Goal: Task Accomplishment & Management: Use online tool/utility

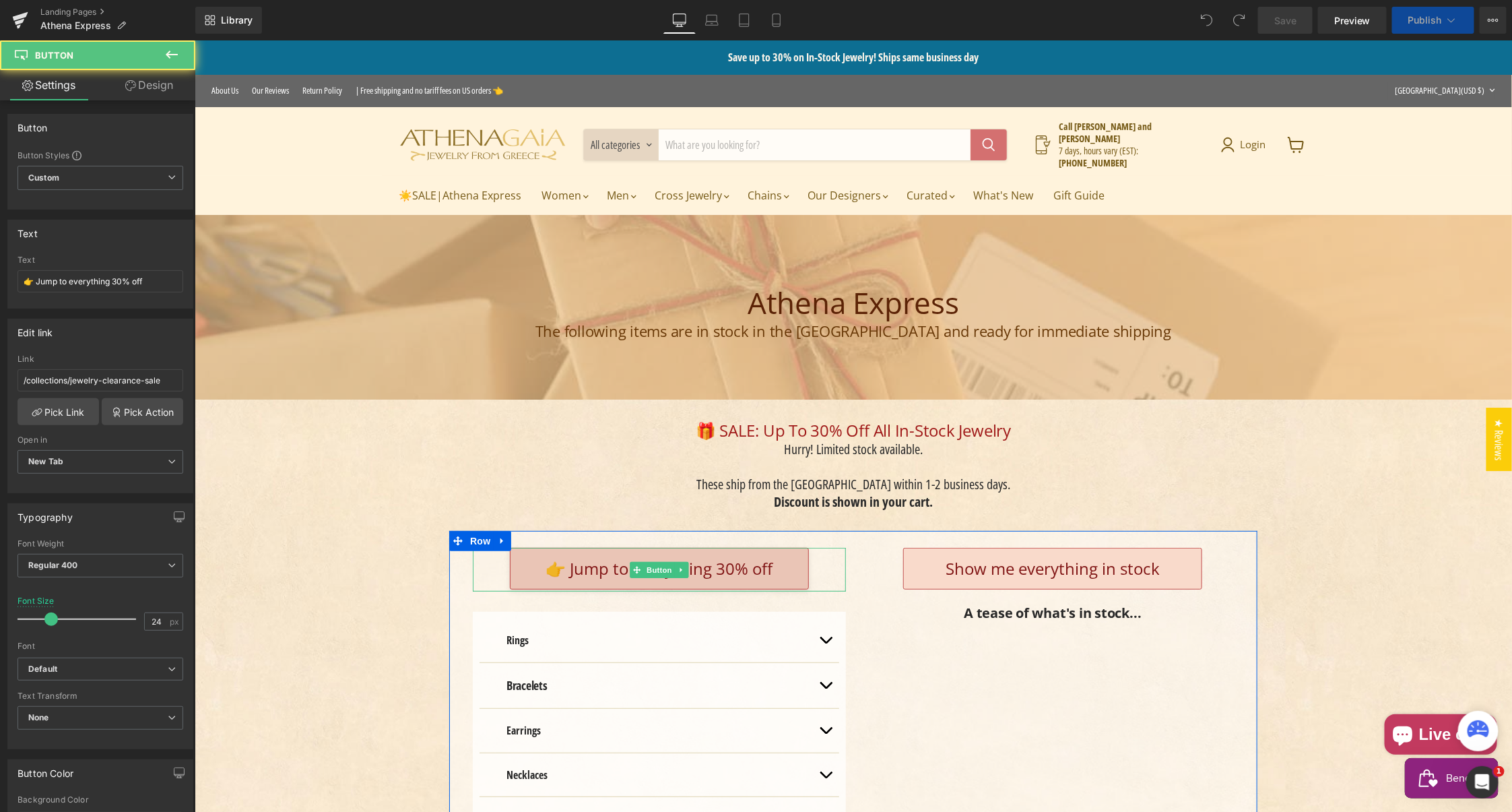
click at [612, 560] on span "👉 Jump to everything 30% off" at bounding box center [659, 568] width 227 height 22
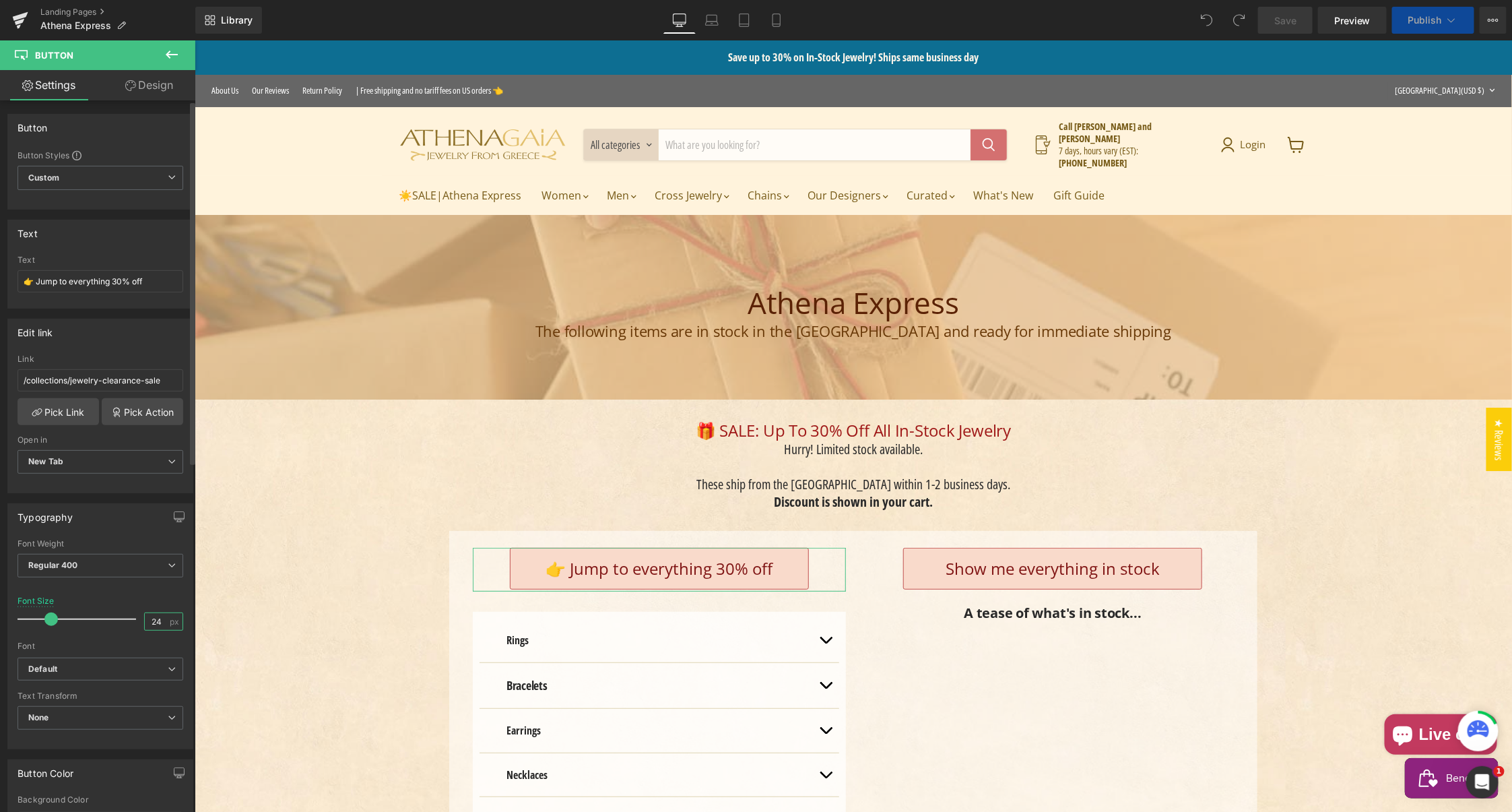
drag, startPoint x: 151, startPoint y: 615, endPoint x: 174, endPoint y: 633, distance: 29.2
click at [156, 615] on input "24" at bounding box center [157, 621] width 24 height 17
type input "22"
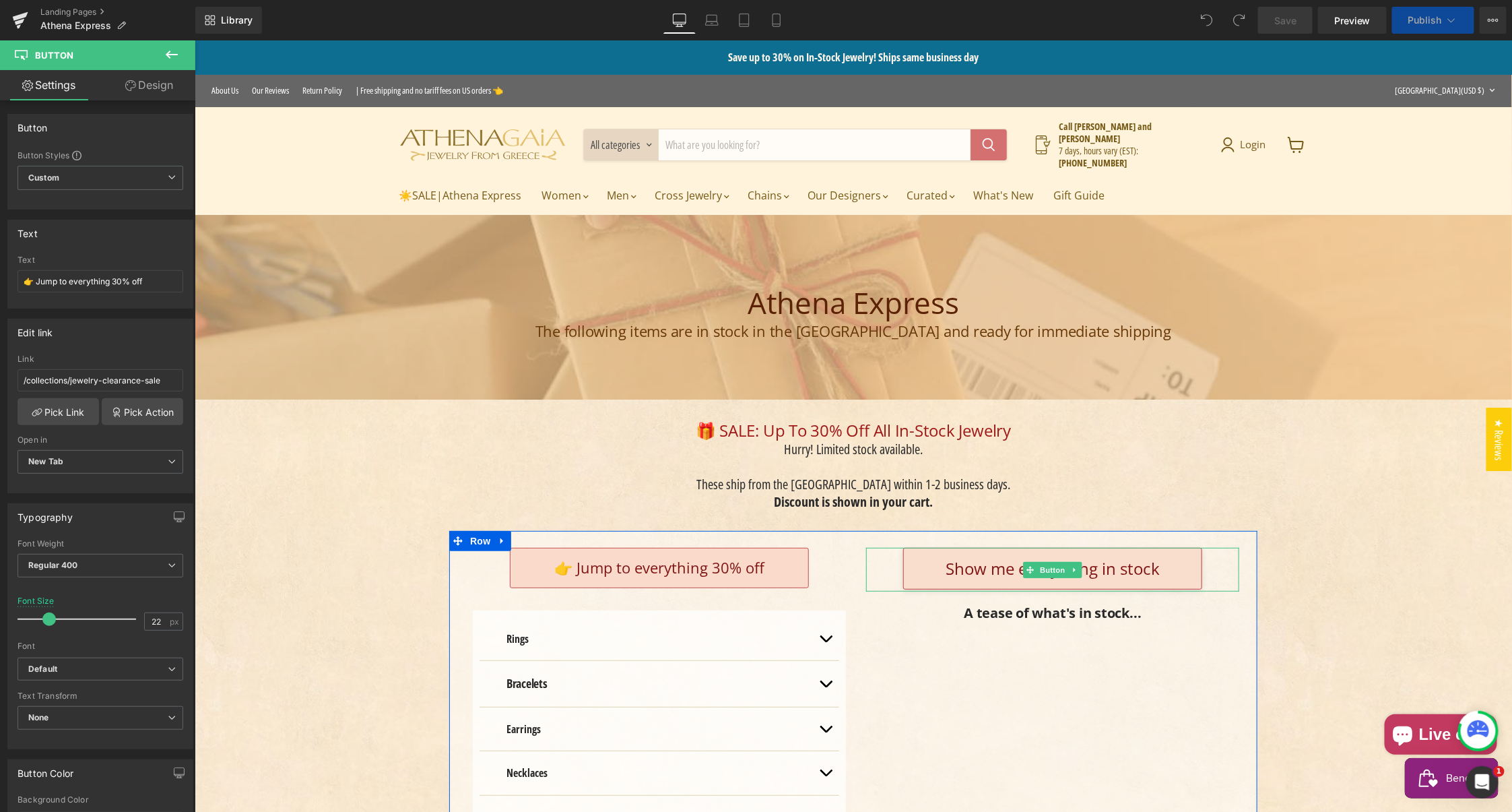
click at [944, 558] on span "Show me everything in stock" at bounding box center [1052, 568] width 214 height 22
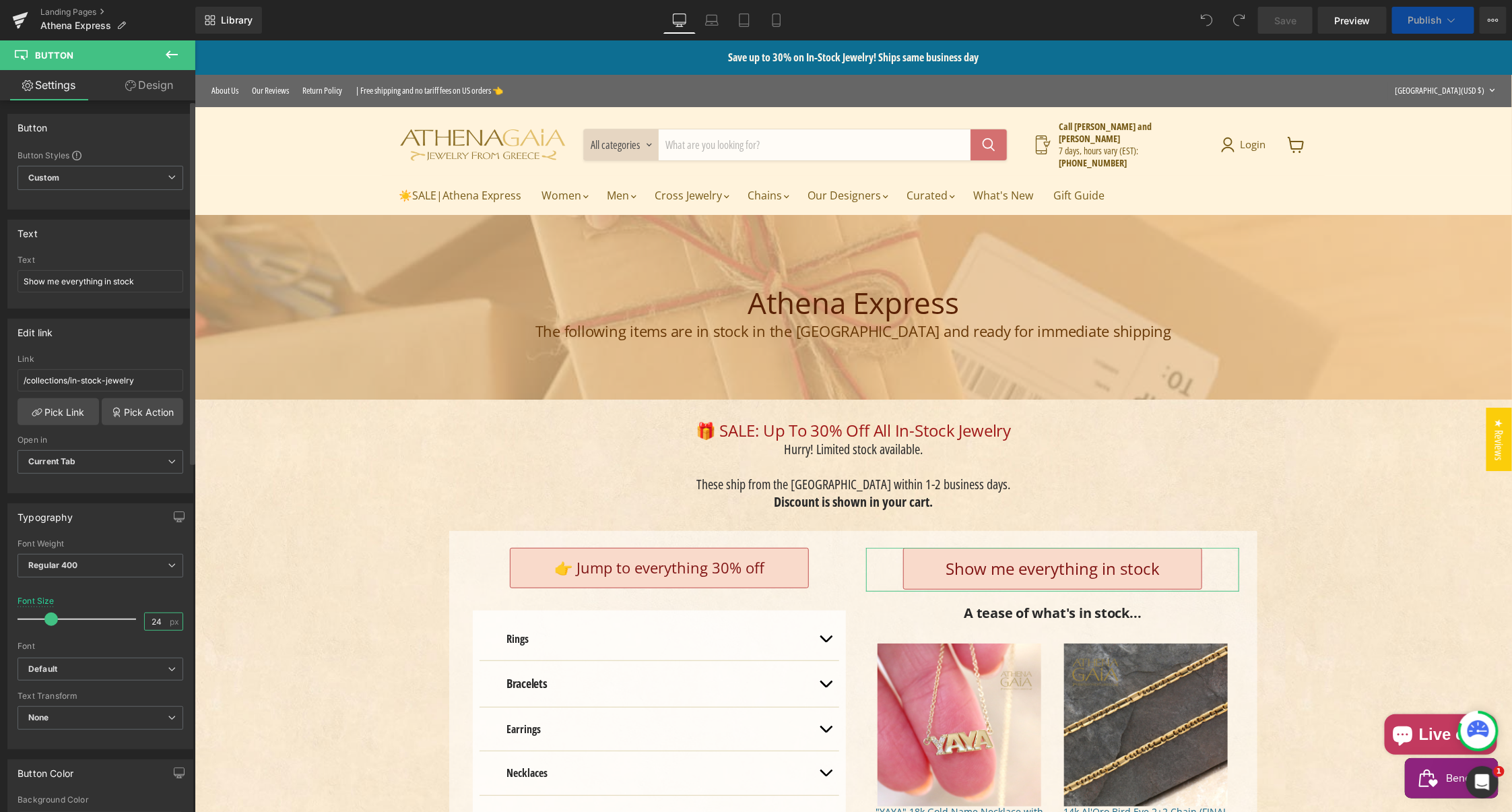
drag, startPoint x: 150, startPoint y: 615, endPoint x: 168, endPoint y: 617, distance: 18.1
click at [157, 615] on input "24" at bounding box center [157, 621] width 24 height 17
type input "22"
click at [711, 22] on icon at bounding box center [712, 20] width 14 height 14
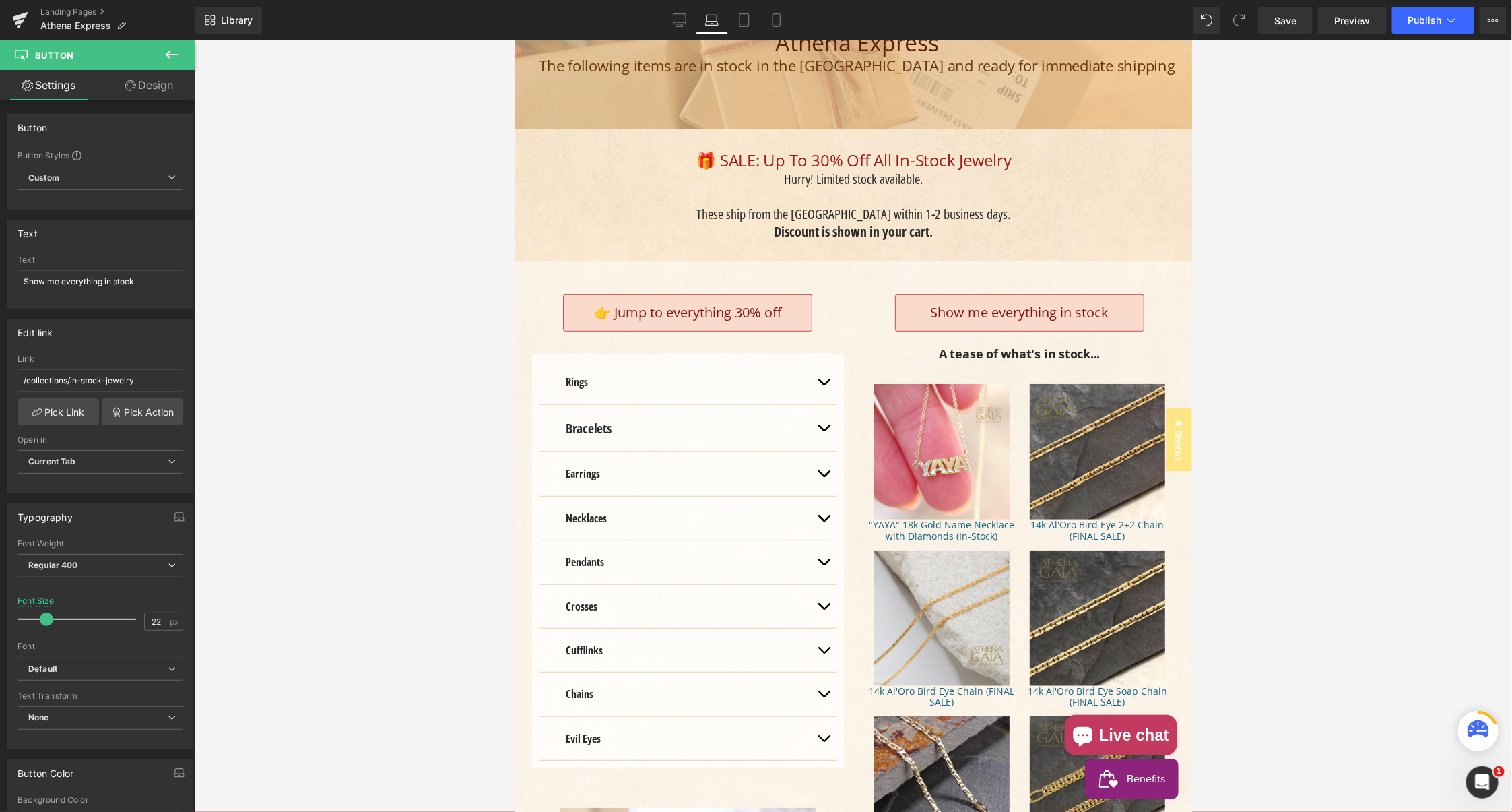
scroll to position [191, 0]
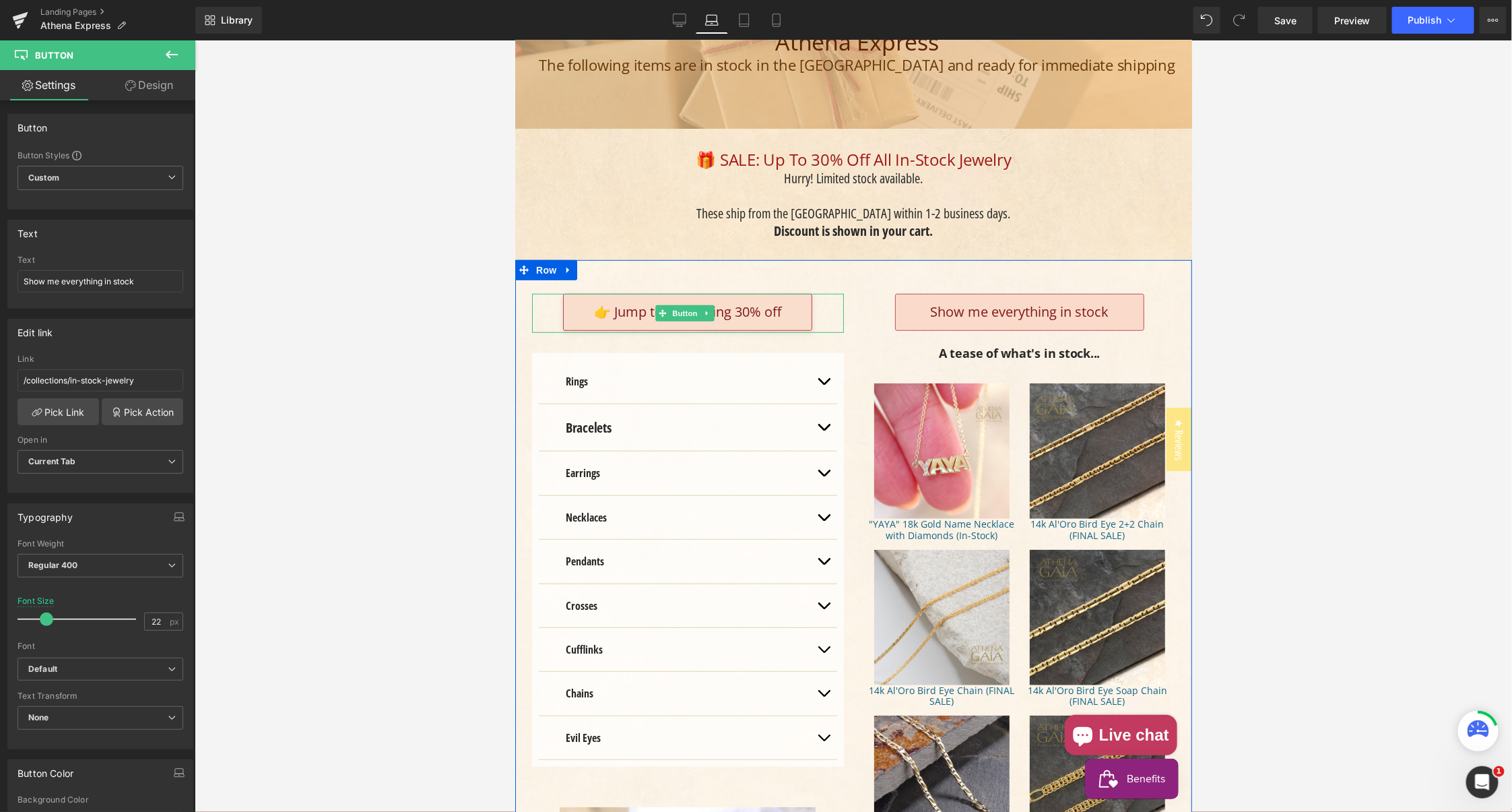
click at [633, 312] on span "👉 Jump to everything 30% off" at bounding box center [687, 311] width 187 height 18
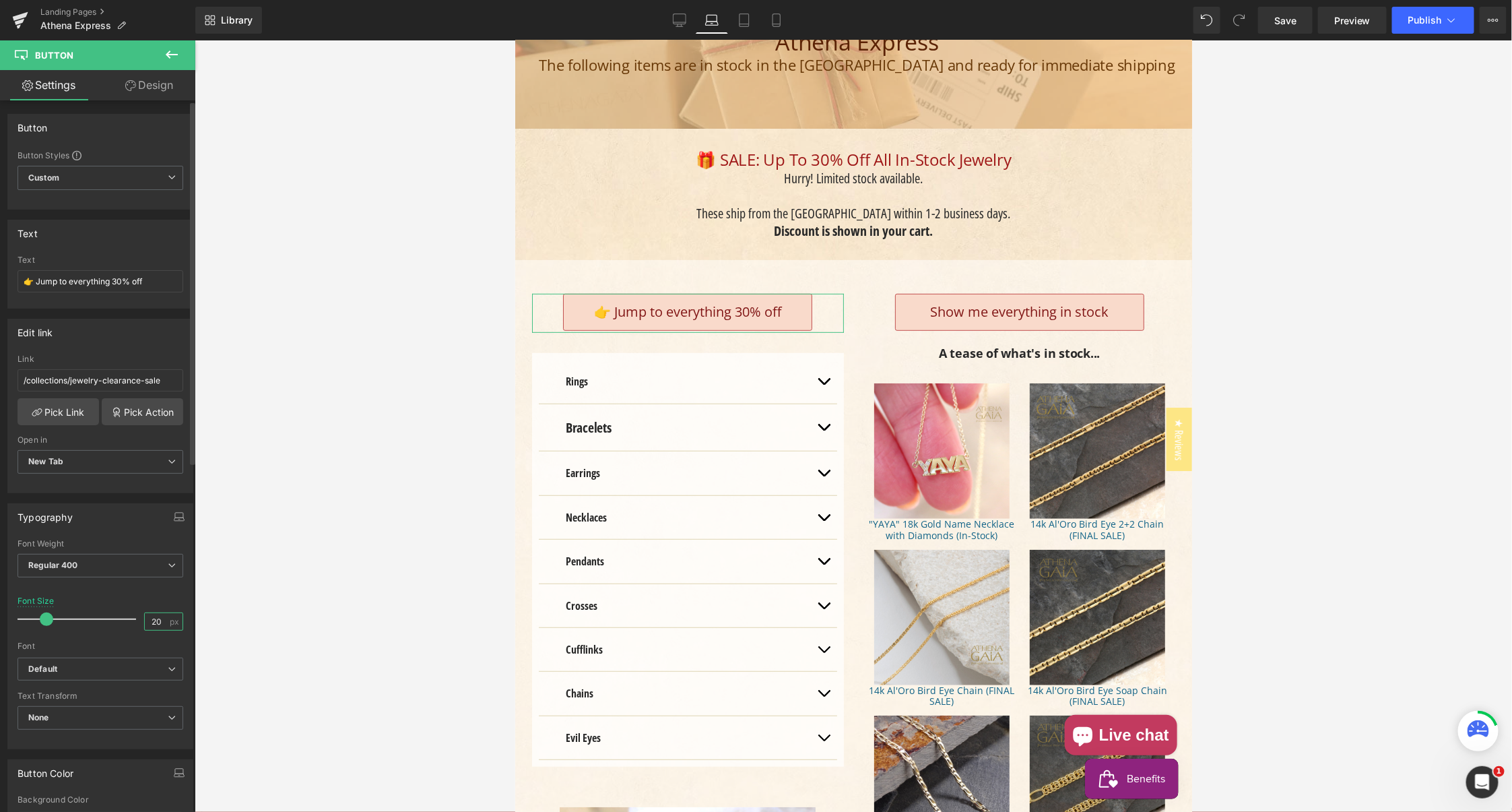
drag, startPoint x: 150, startPoint y: 615, endPoint x: 172, endPoint y: 618, distance: 22.2
click at [157, 614] on input "20" at bounding box center [157, 621] width 24 height 17
type input "19"
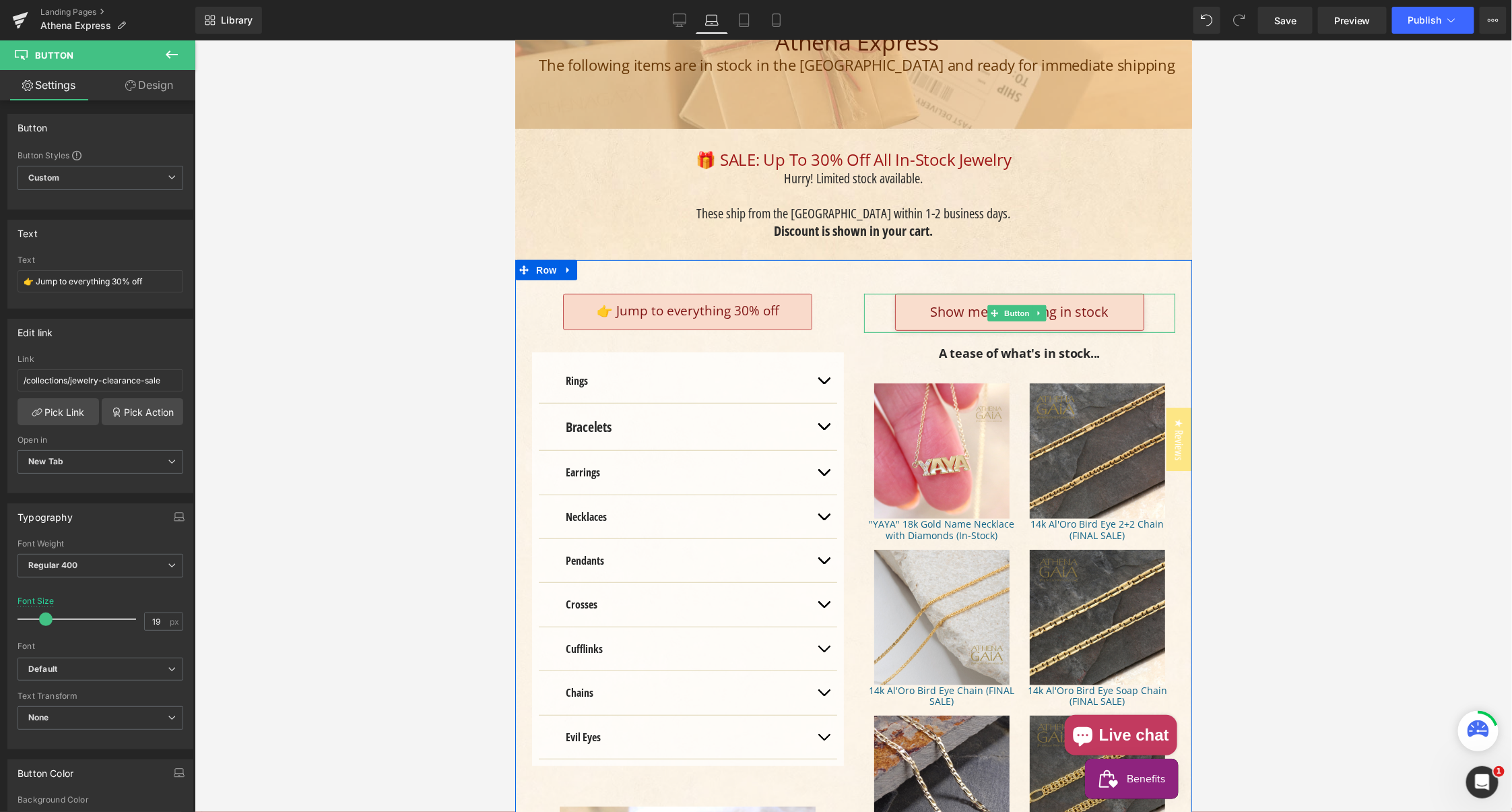
click at [916, 310] on link "Show me everything in stock" at bounding box center [1018, 312] width 249 height 37
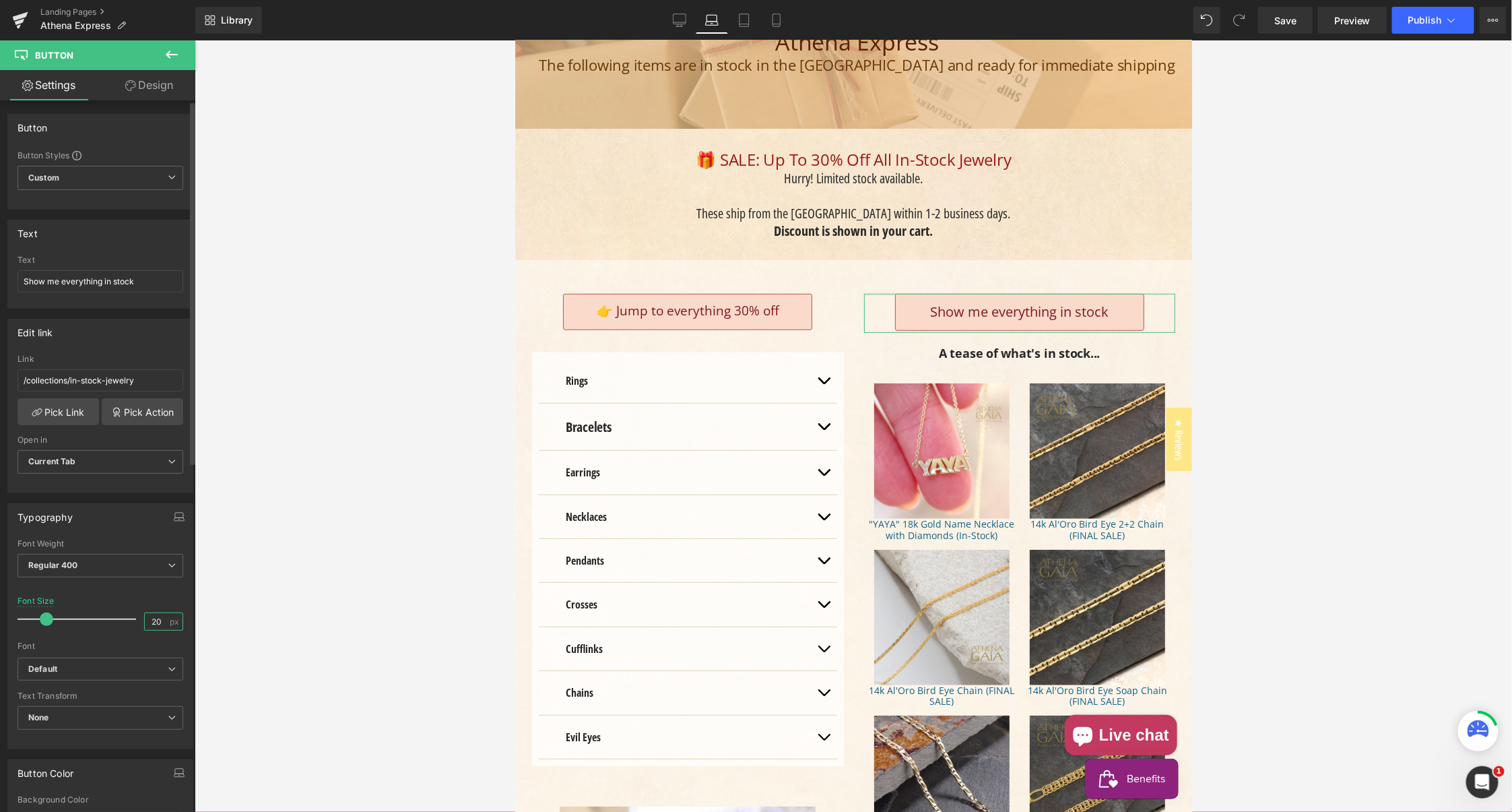
drag, startPoint x: 145, startPoint y: 615, endPoint x: 164, endPoint y: 615, distance: 19.0
click at [157, 615] on input "20" at bounding box center [157, 621] width 24 height 17
type input "19"
click at [744, 23] on icon at bounding box center [745, 20] width 14 height 14
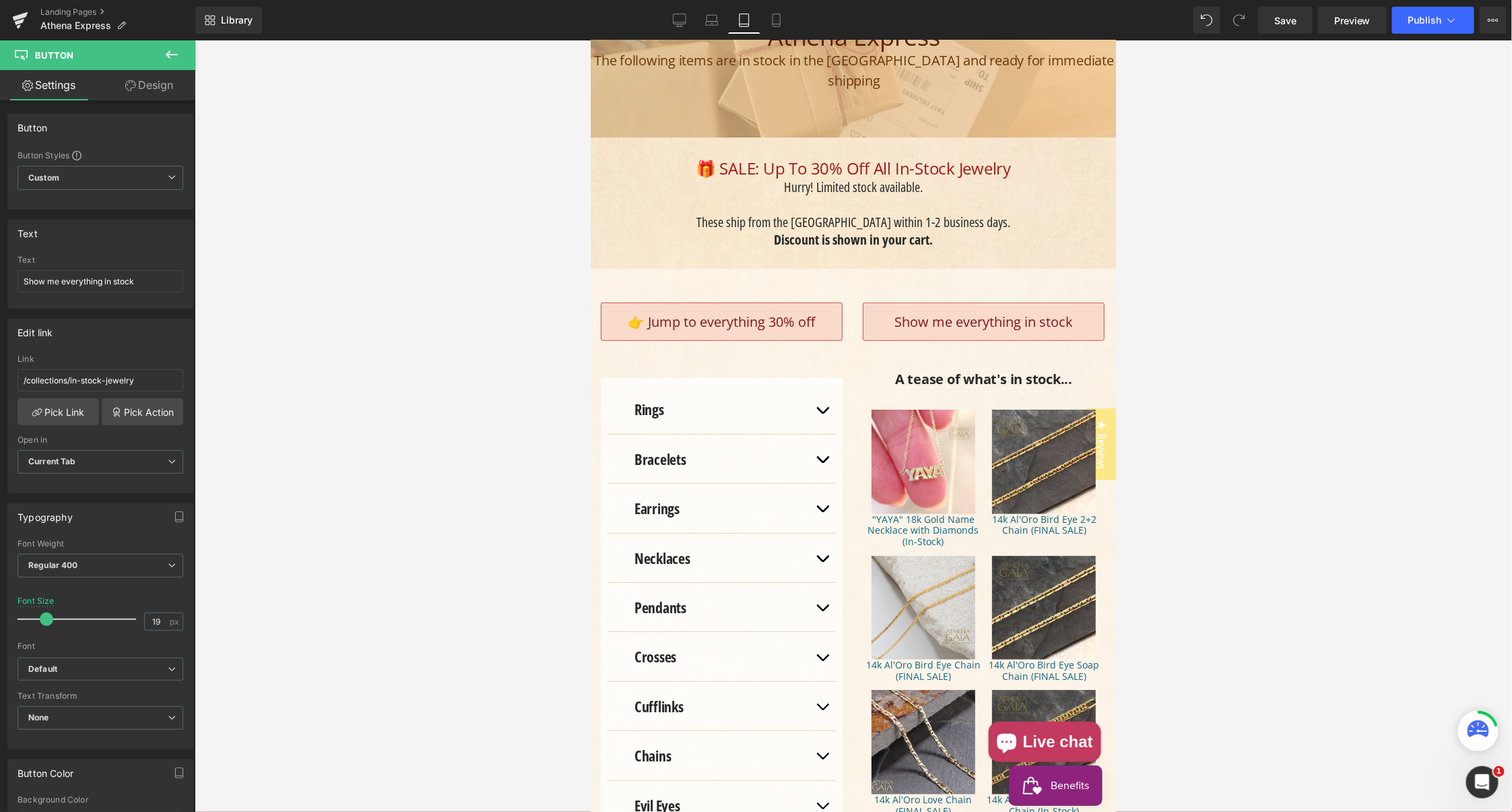
scroll to position [180, 0]
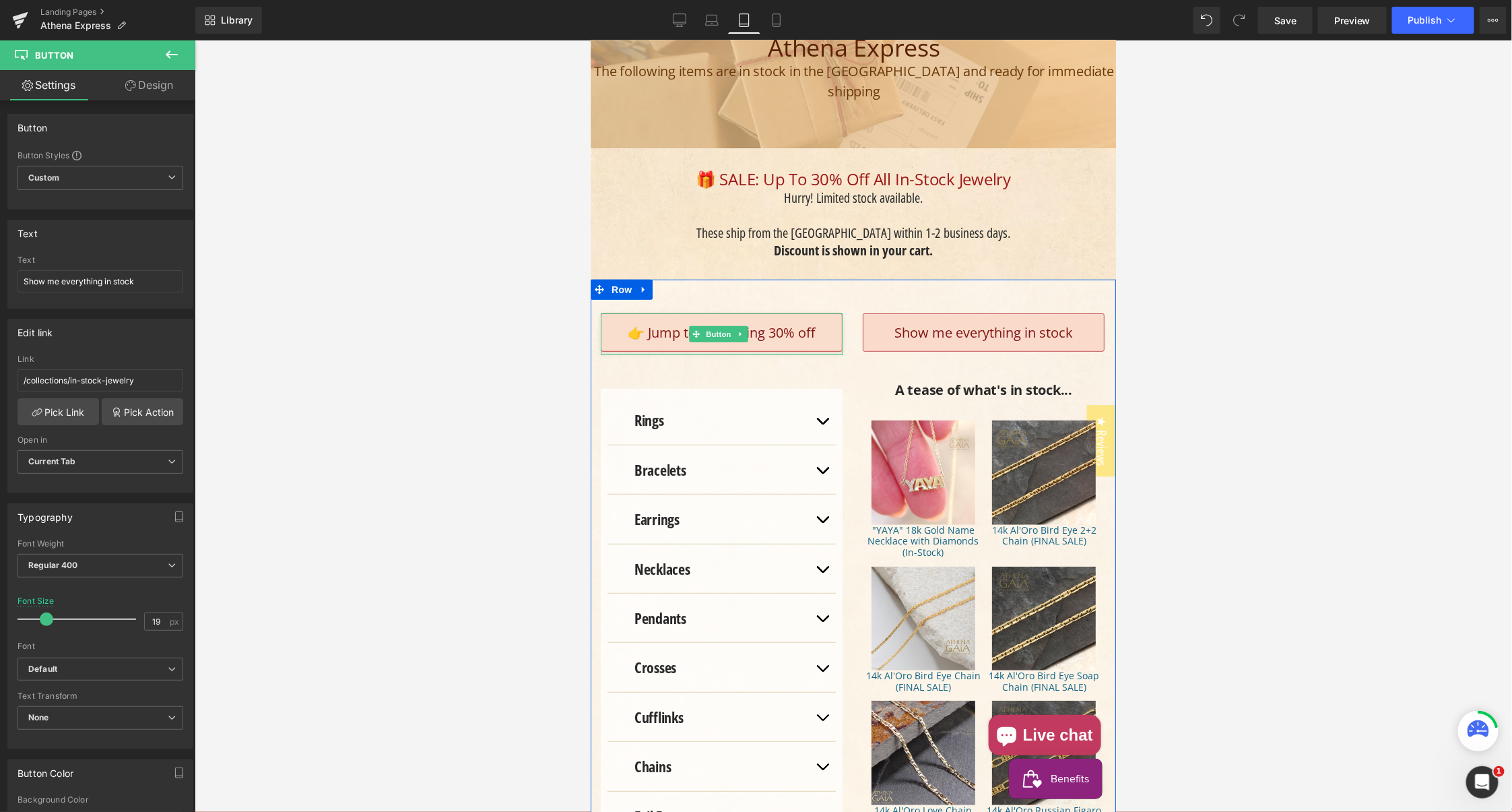
click at [685, 323] on span "👉 Jump to everything 30% off" at bounding box center [722, 331] width 187 height 18
drag, startPoint x: 146, startPoint y: 615, endPoint x: 157, endPoint y: 614, distance: 11.0
click at [158, 615] on input "20" at bounding box center [157, 621] width 24 height 17
type input "19"
click at [893, 323] on span "Show me everything in stock" at bounding box center [983, 331] width 179 height 18
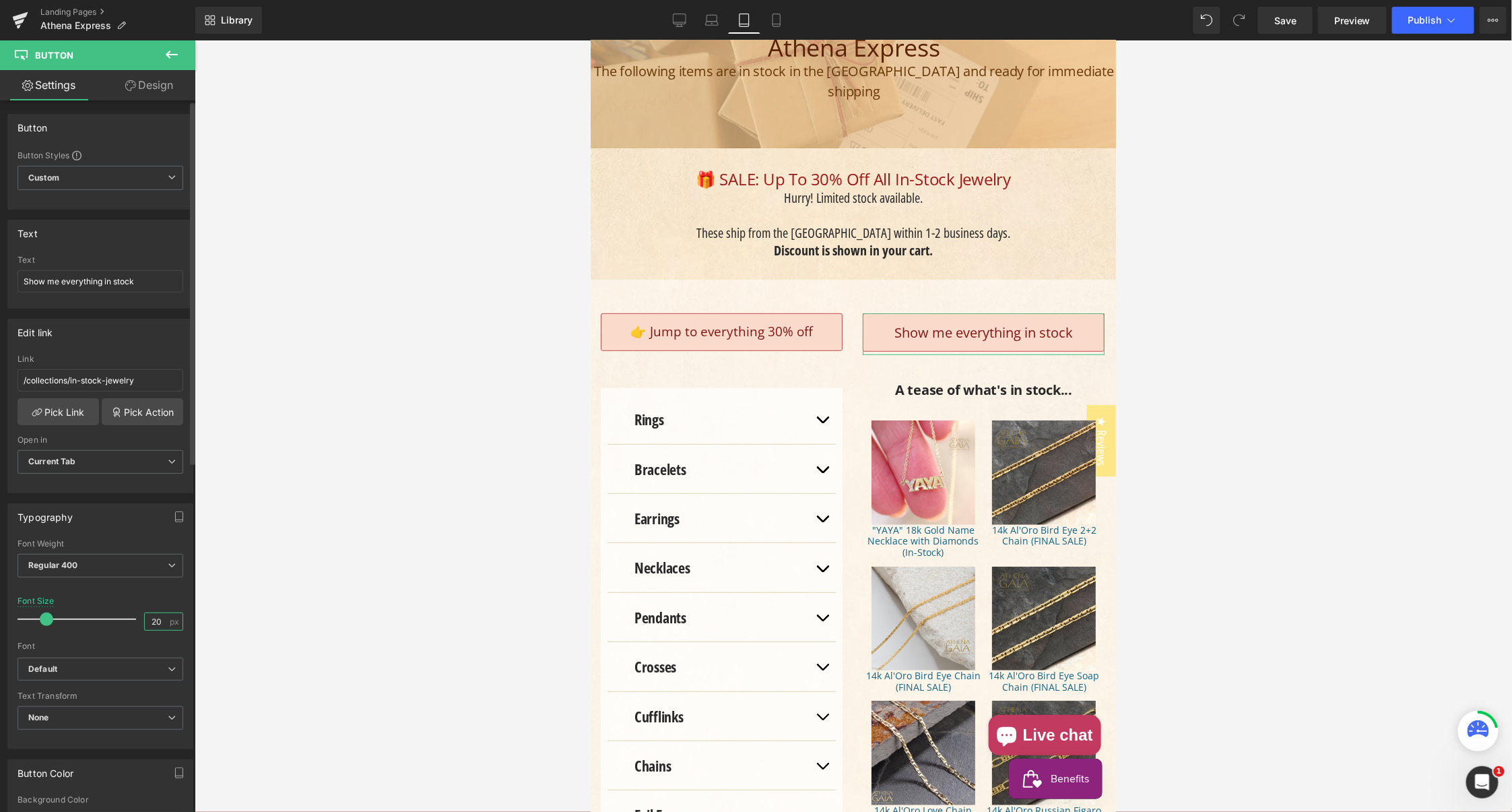
click at [147, 616] on input "20" at bounding box center [157, 621] width 24 height 17
type input "19"
click at [773, 24] on icon at bounding box center [776, 24] width 8 height 0
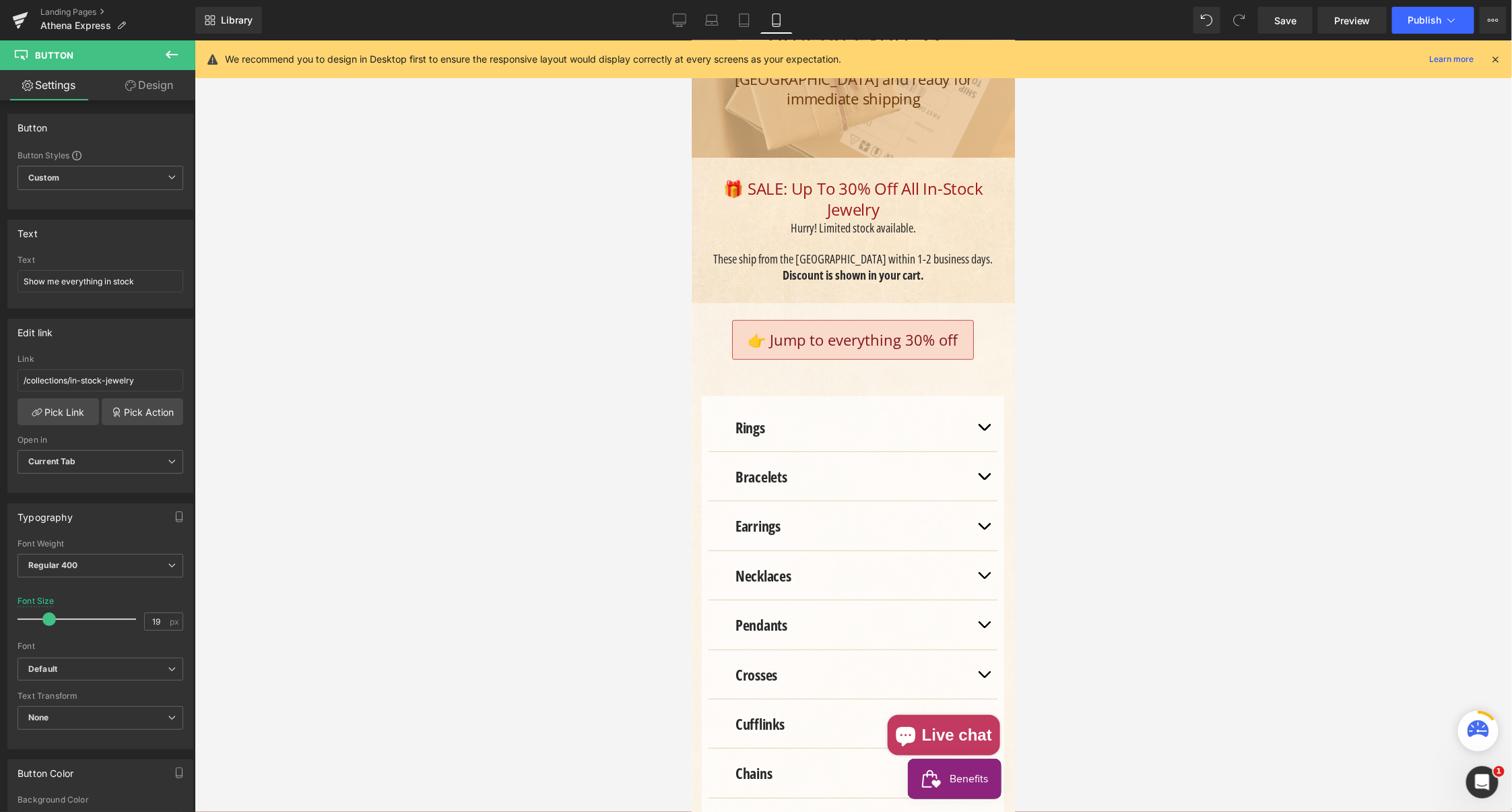
scroll to position [247, 0]
drag, startPoint x: 682, startPoint y: 20, endPoint x: 596, endPoint y: 51, distance: 91.4
click at [682, 20] on icon at bounding box center [680, 20] width 14 height 14
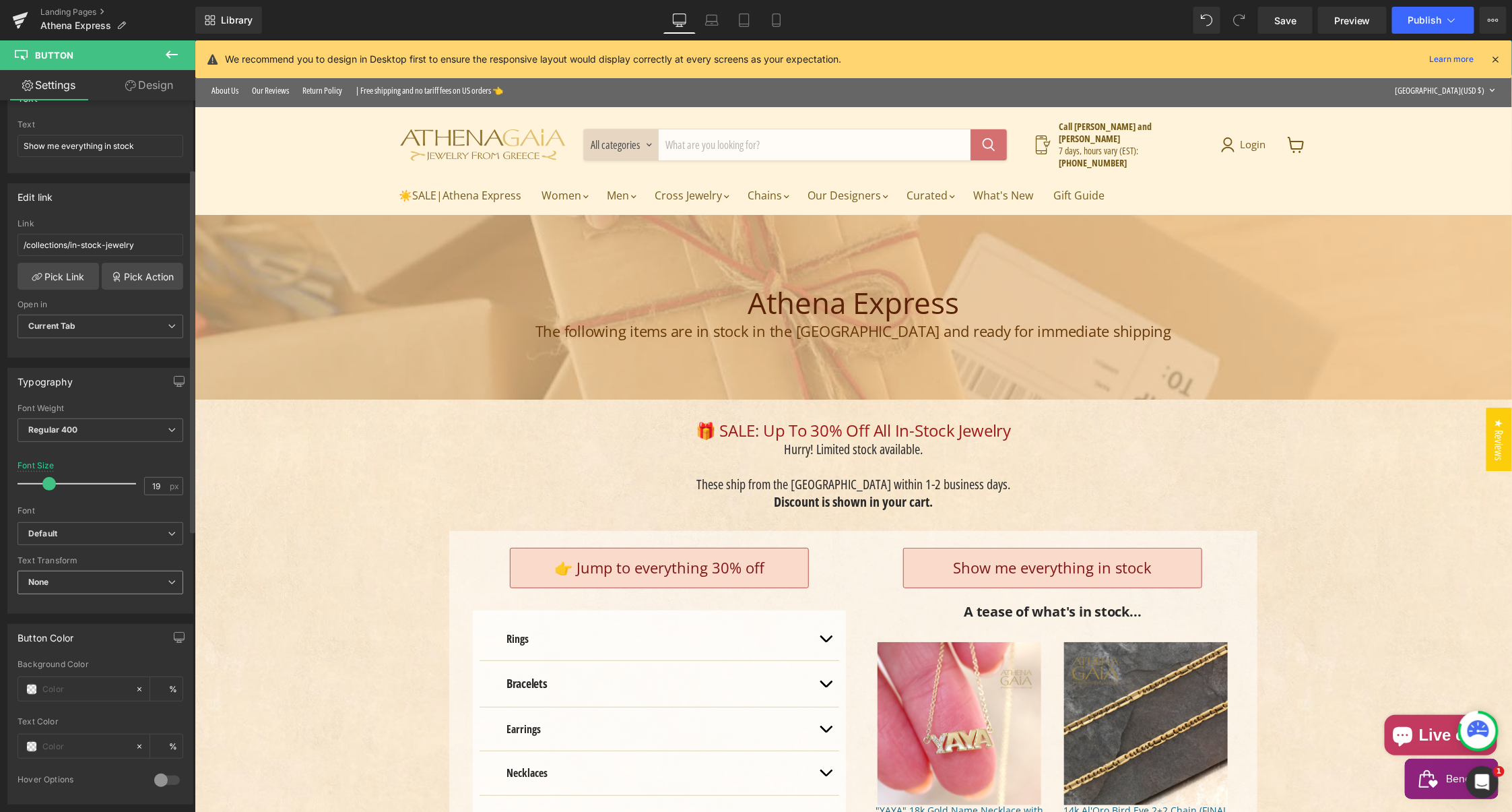
scroll to position [137, 0]
click at [78, 527] on b "Default" at bounding box center [98, 532] width 140 height 11
click at [98, 636] on p "Open Font Manager" at bounding box center [97, 642] width 76 height 12
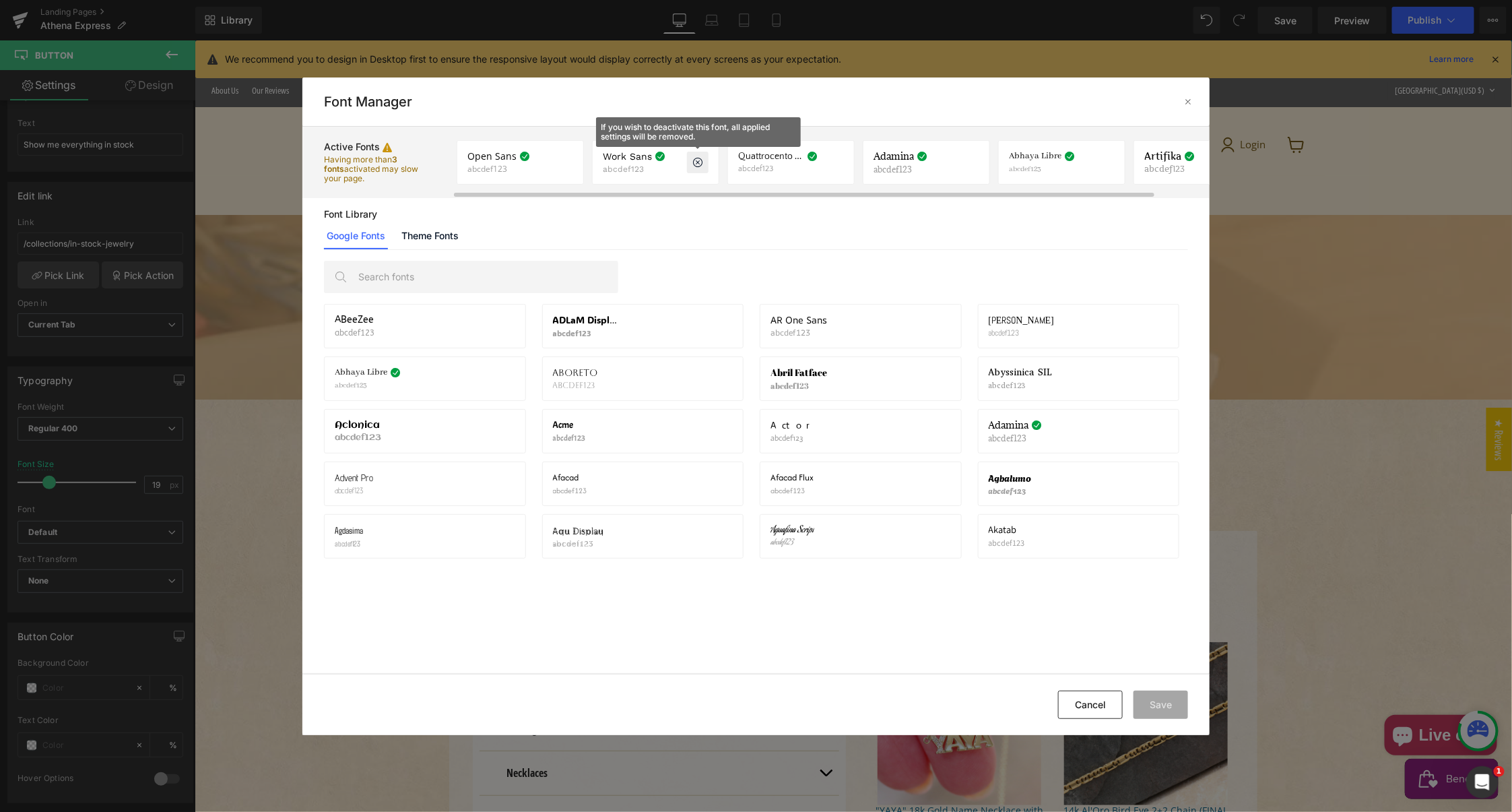
click at [697, 162] on icon at bounding box center [698, 162] width 11 height 11
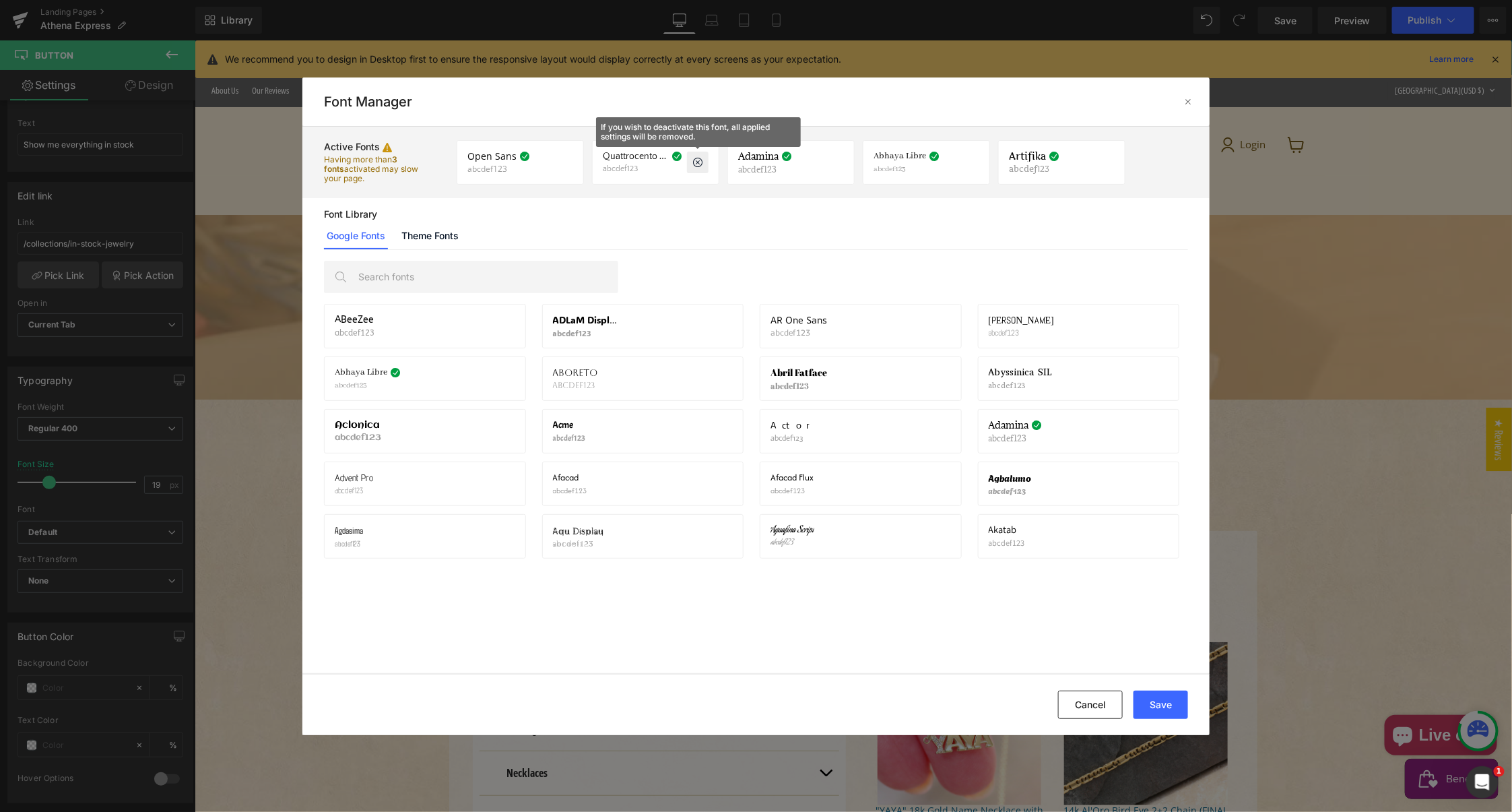
click at [697, 161] on icon at bounding box center [698, 162] width 11 height 11
click at [696, 160] on icon at bounding box center [698, 162] width 11 height 11
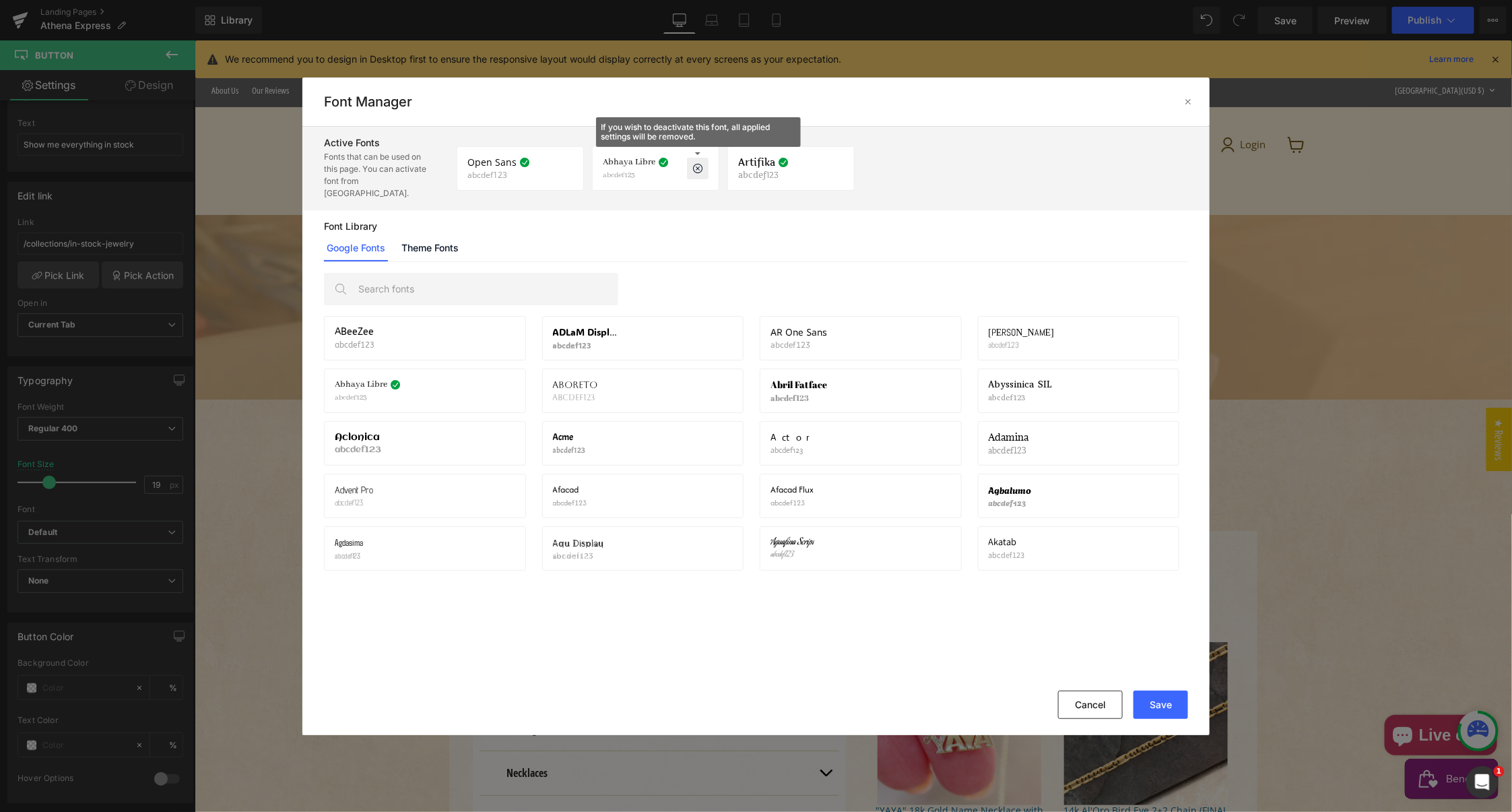
click at [695, 163] on icon at bounding box center [698, 169] width 11 height 11
click at [696, 163] on icon at bounding box center [698, 169] width 11 height 11
click at [1161, 706] on button "Save" at bounding box center [1161, 704] width 54 height 28
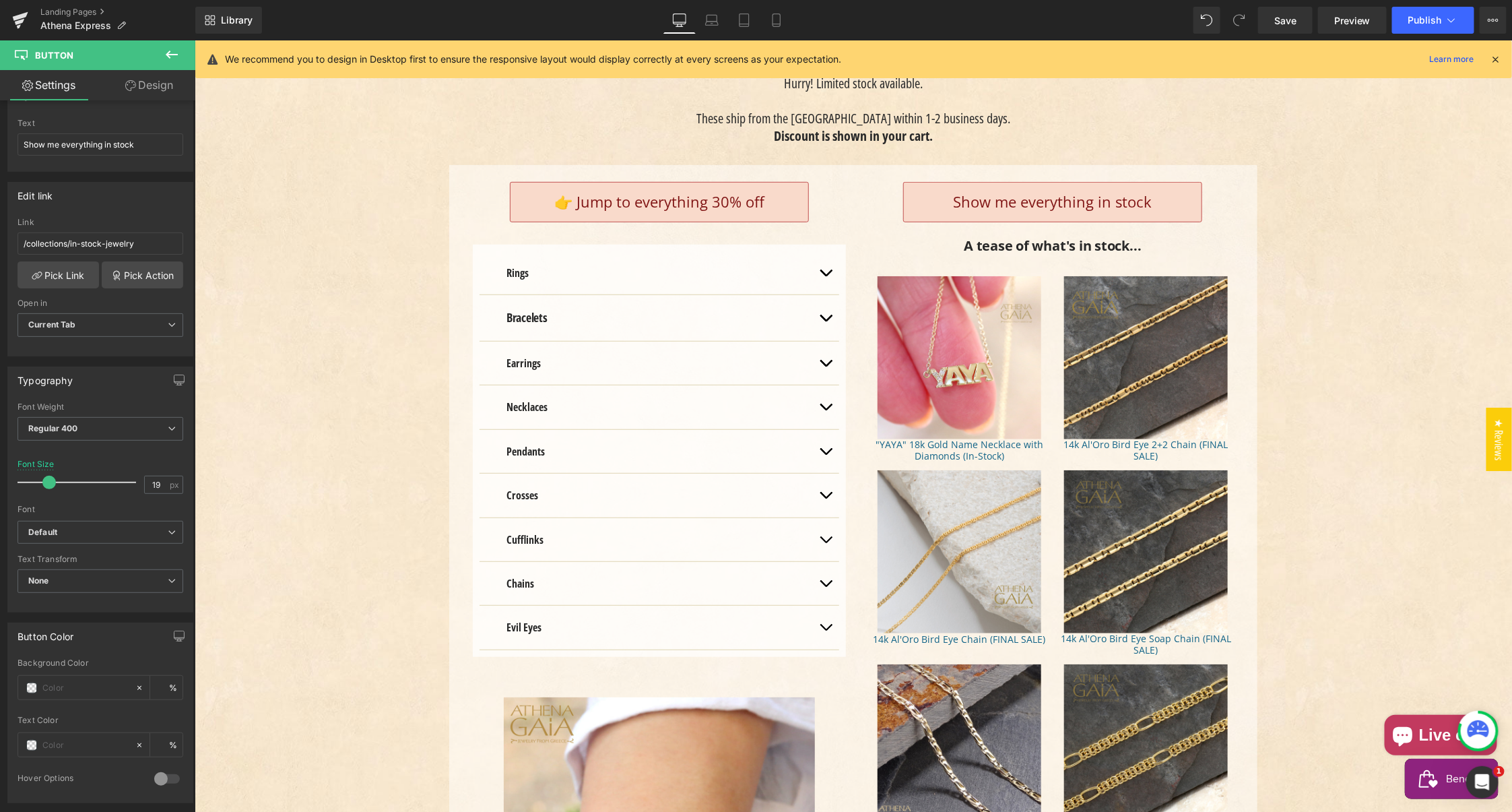
scroll to position [369, 0]
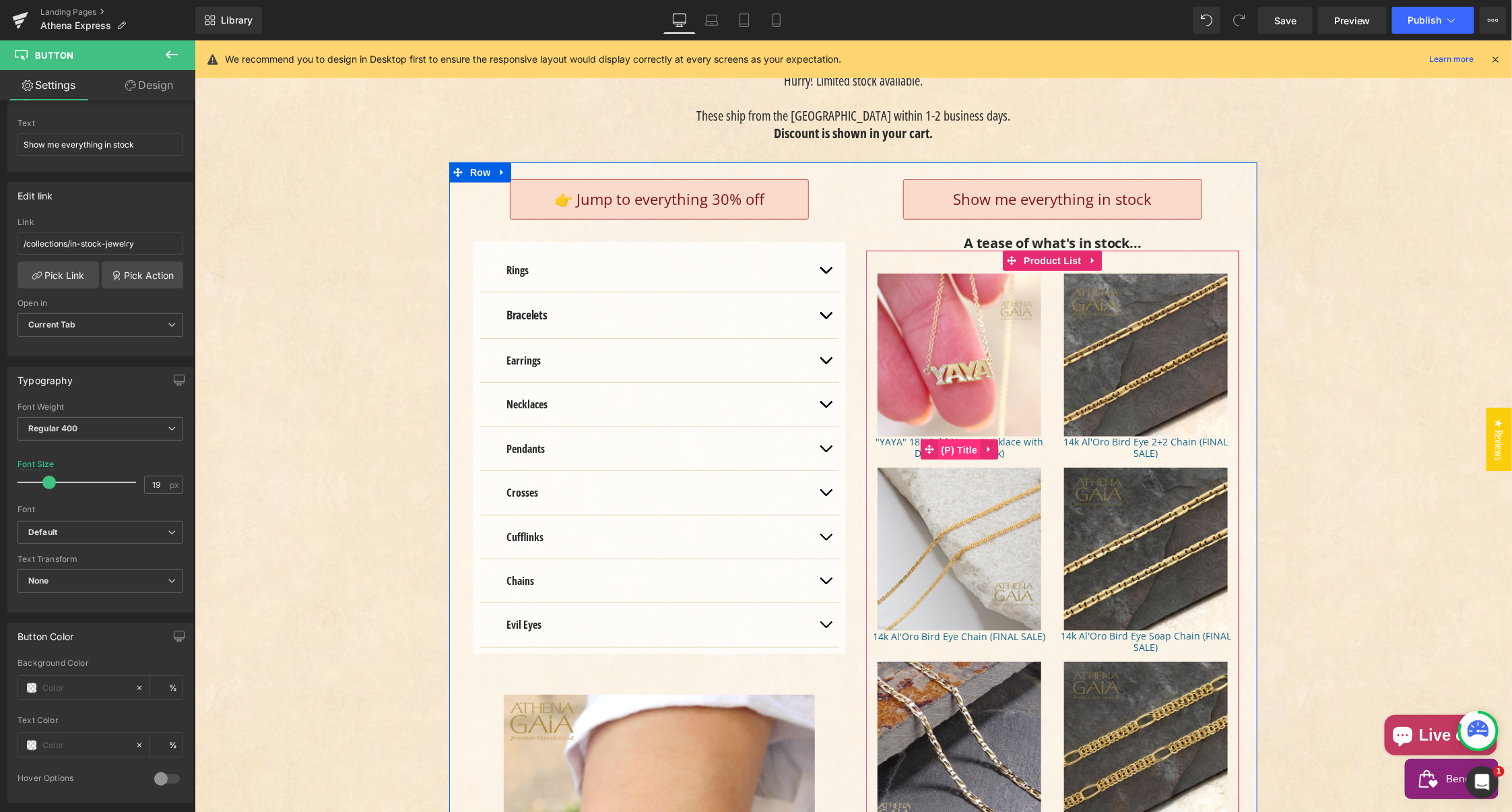
click at [960, 439] on span "(P) Title" at bounding box center [959, 449] width 43 height 20
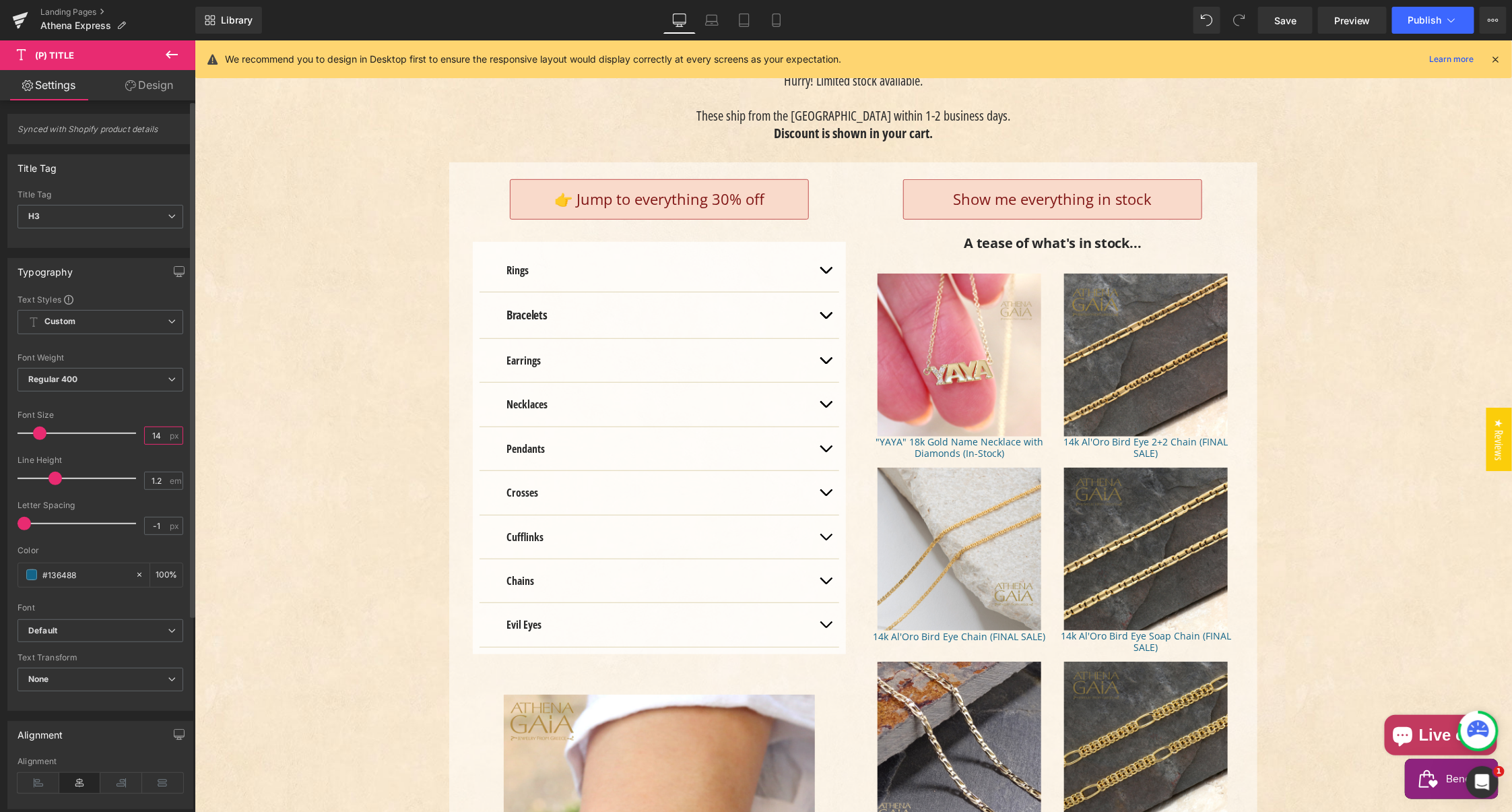
click at [149, 433] on input "14" at bounding box center [157, 436] width 24 height 17
click at [155, 428] on input "14" at bounding box center [157, 436] width 24 height 17
type input "13"
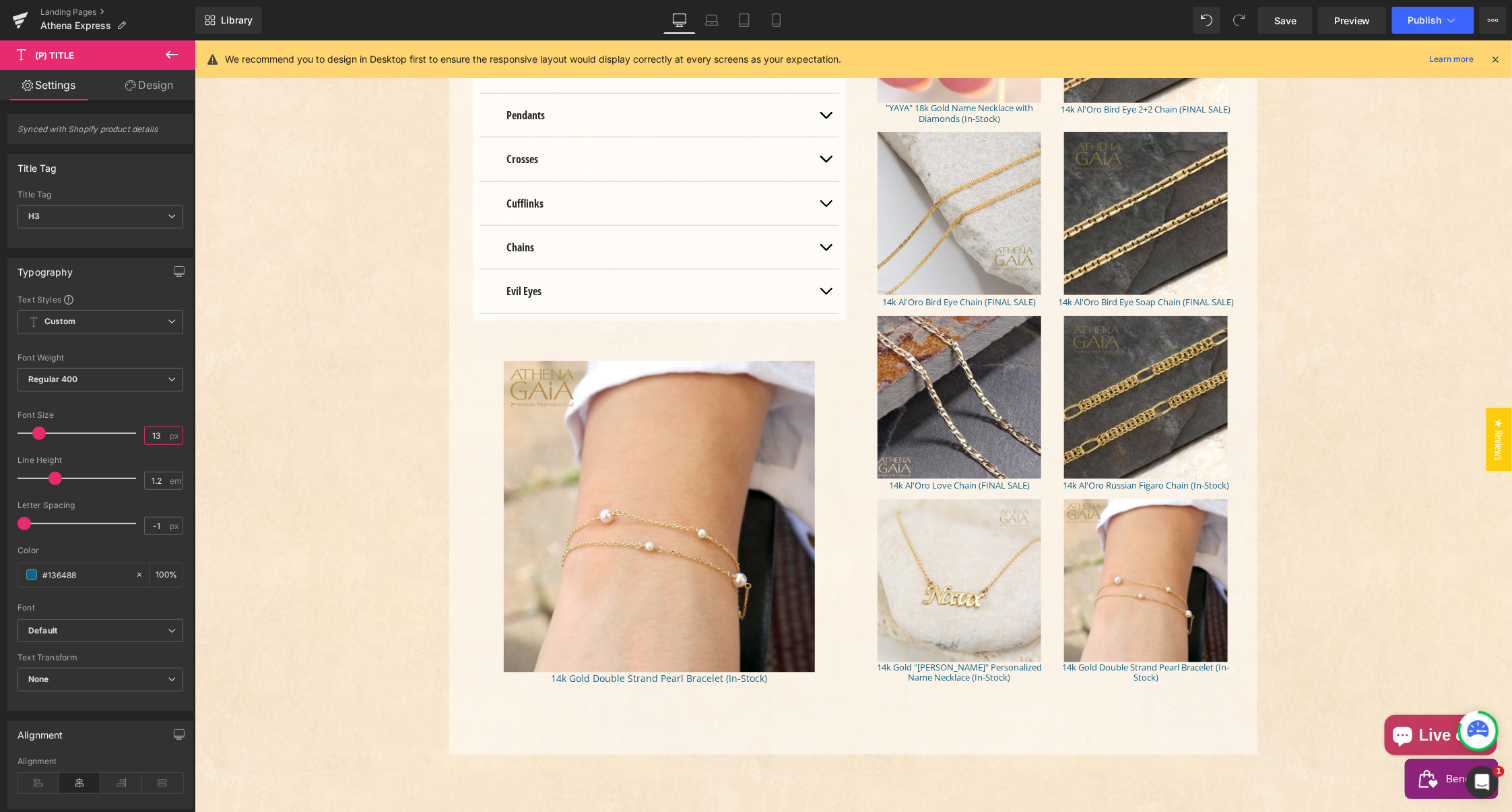
scroll to position [706, 0]
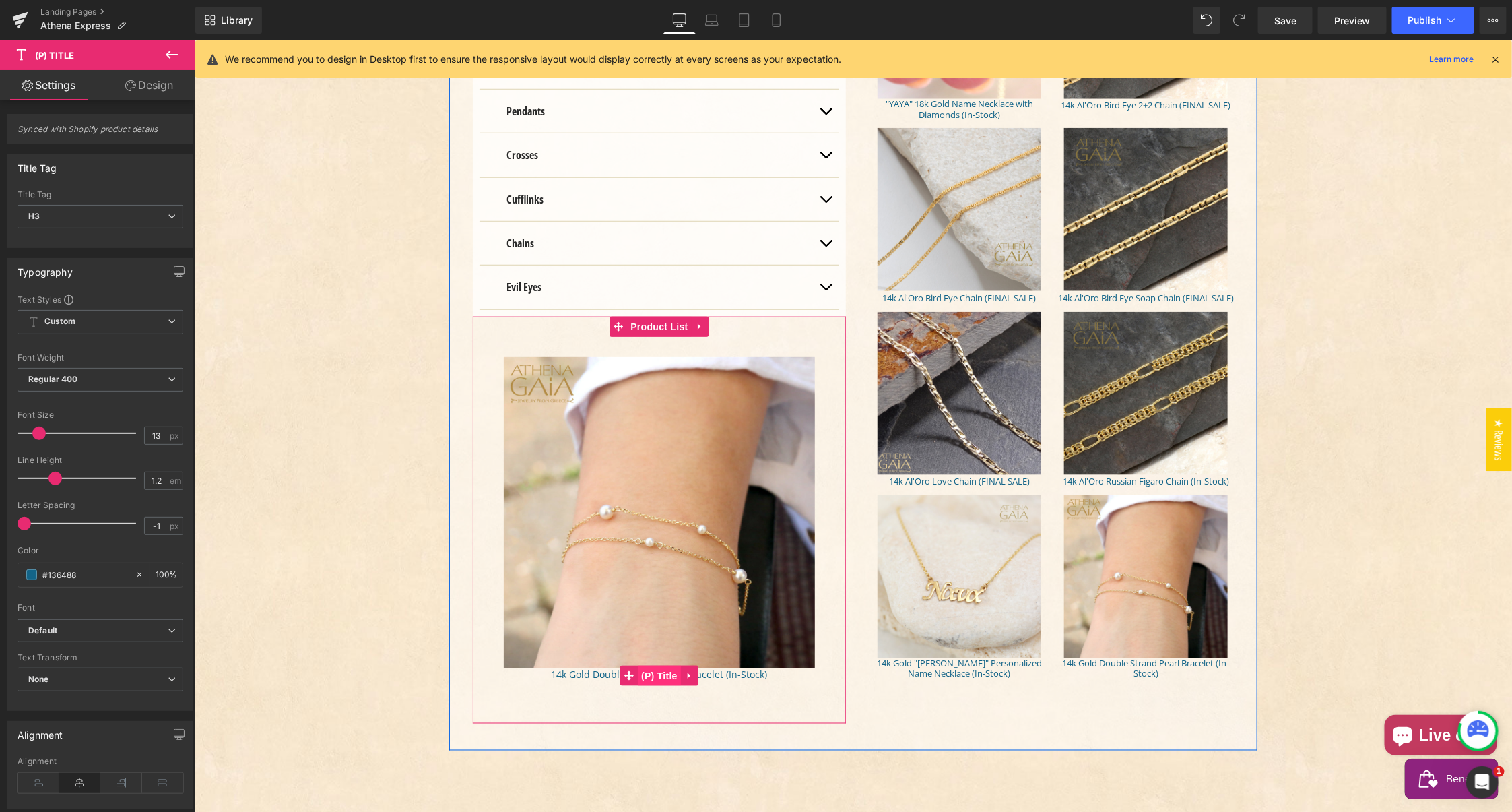
click at [659, 665] on span "(P) Title" at bounding box center [659, 675] width 43 height 20
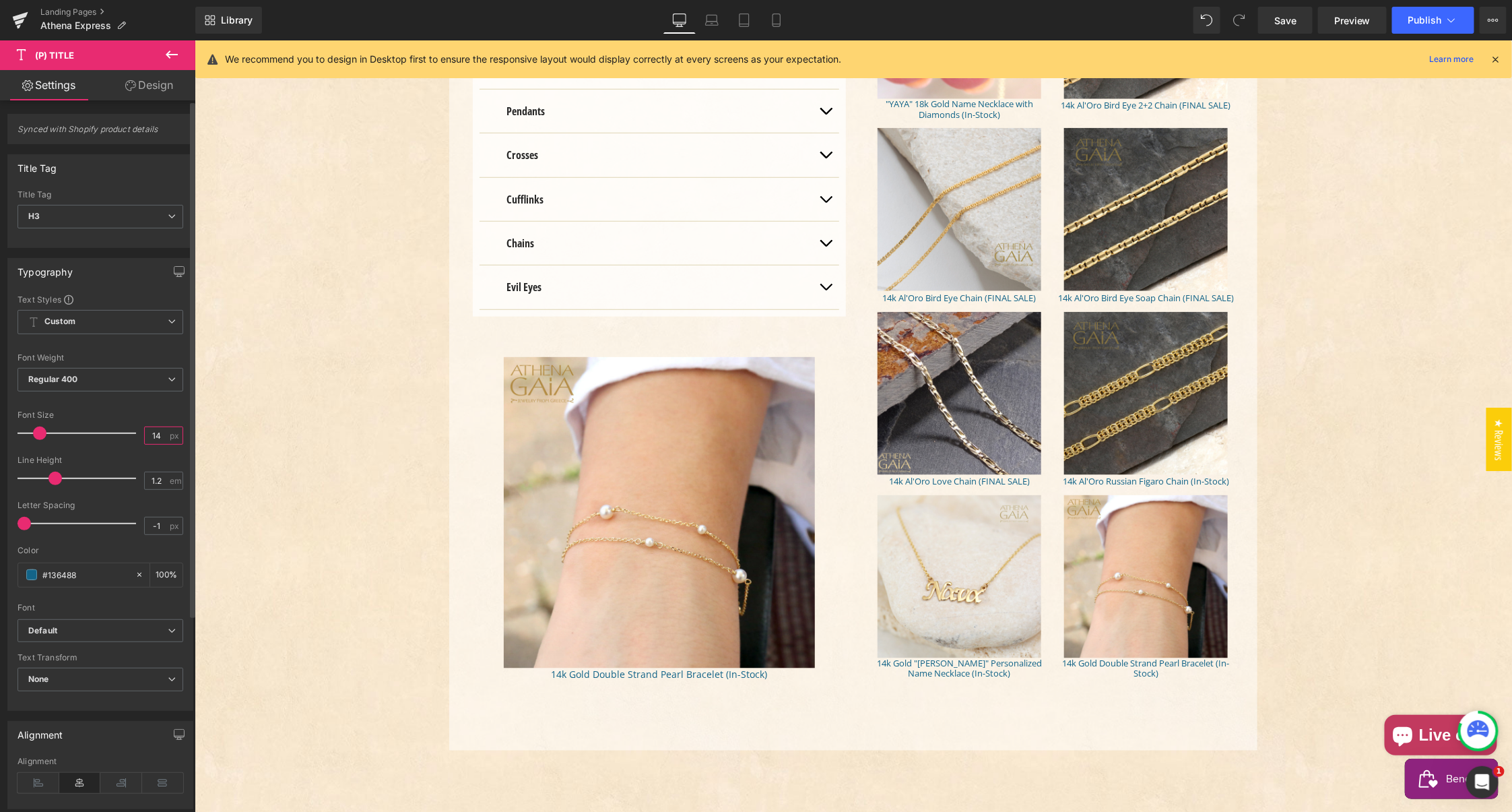
click at [156, 433] on input "14" at bounding box center [157, 436] width 24 height 17
type input "13"
drag, startPoint x: 155, startPoint y: 524, endPoint x: 145, endPoint y: 522, distance: 10.2
click at [145, 523] on input "-1" at bounding box center [157, 526] width 24 height 17
type input "0"
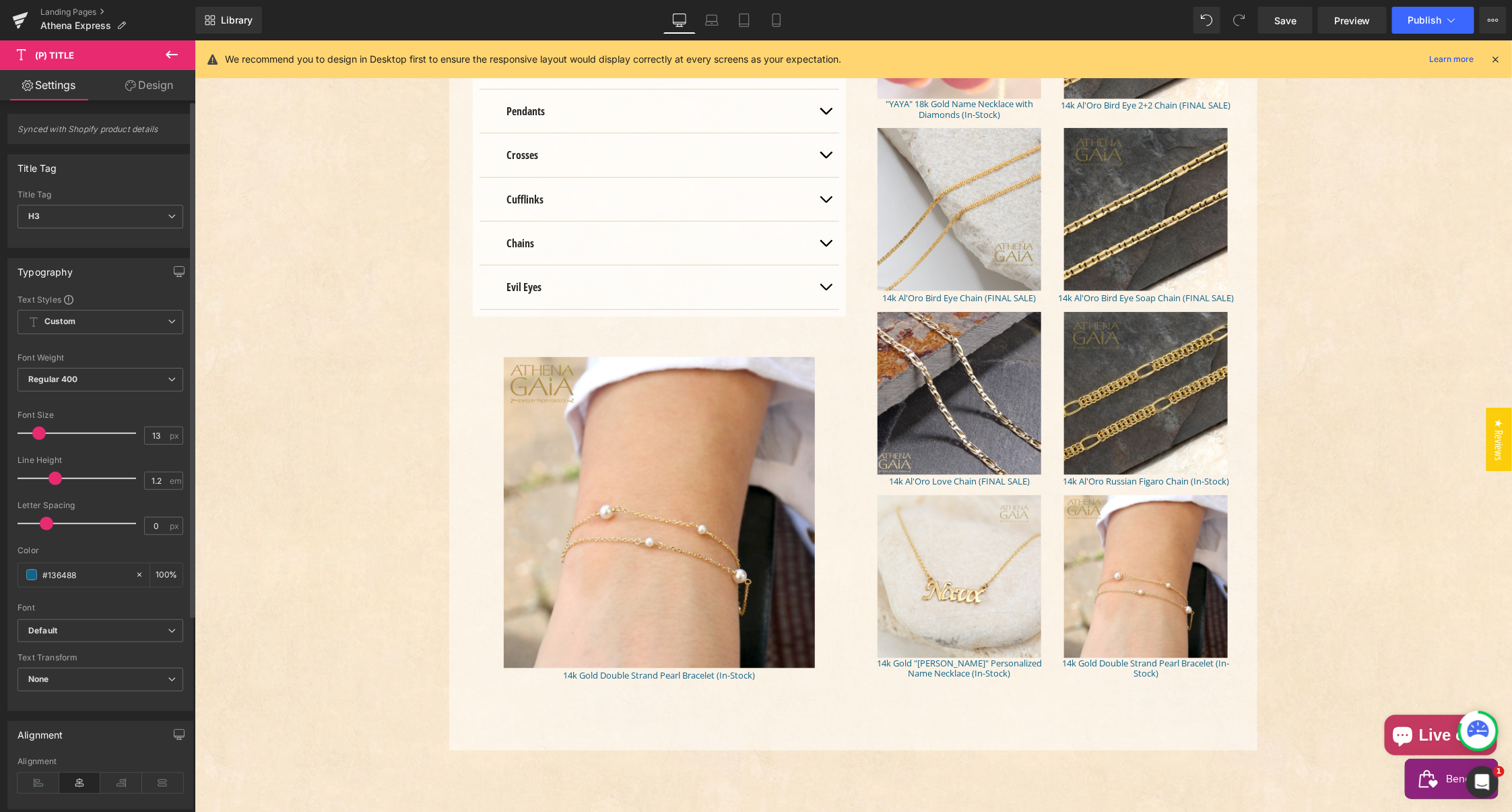
click at [119, 500] on div "Letter Spacing" at bounding box center [100, 505] width 166 height 9
click at [1420, 24] on span "Publish" at bounding box center [1425, 20] width 34 height 11
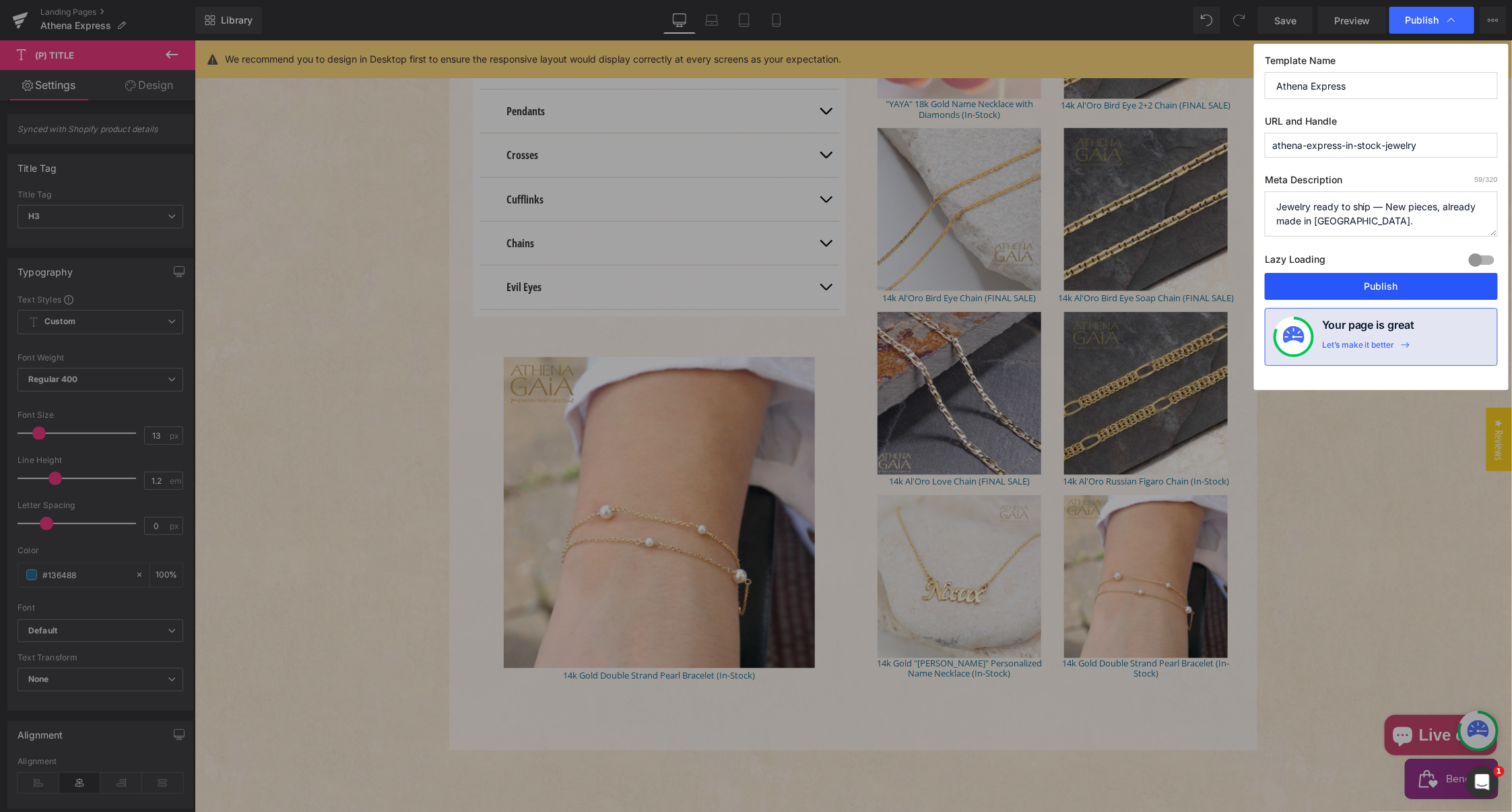
click at [1384, 280] on button "Publish" at bounding box center [1381, 286] width 233 height 27
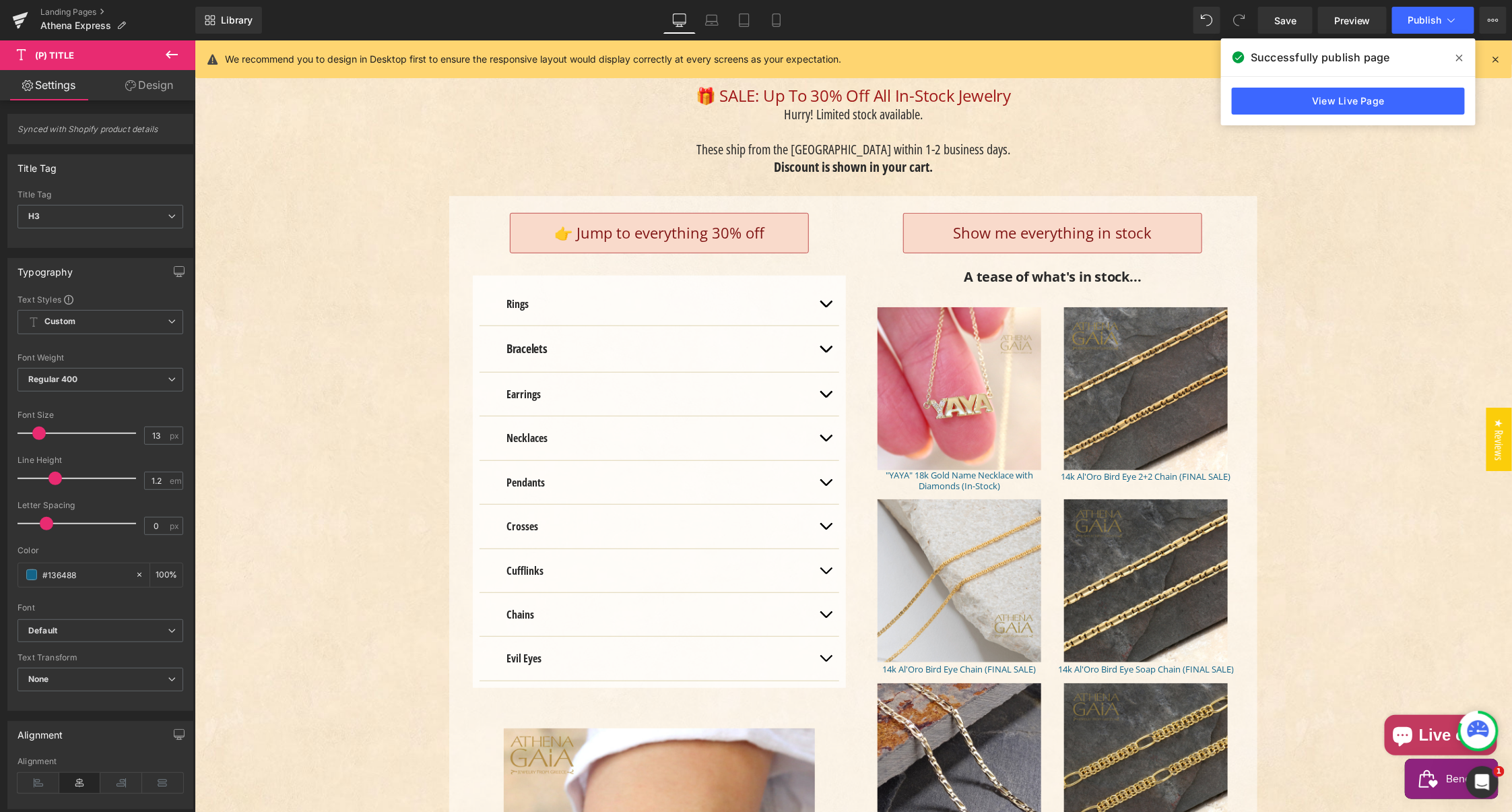
scroll to position [337, 0]
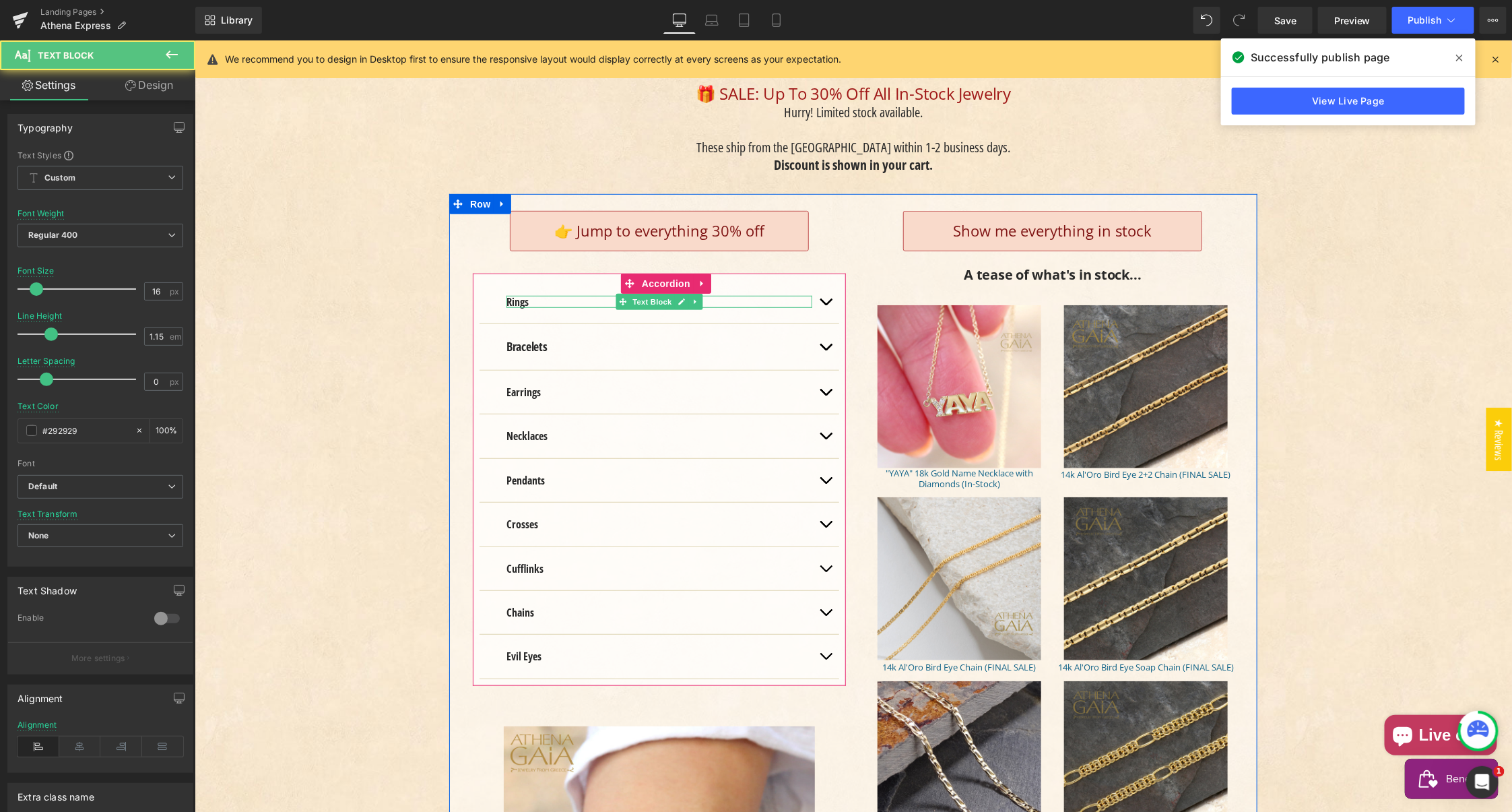
click at [508, 294] on strong "Rings" at bounding box center [516, 300] width 22 height 14
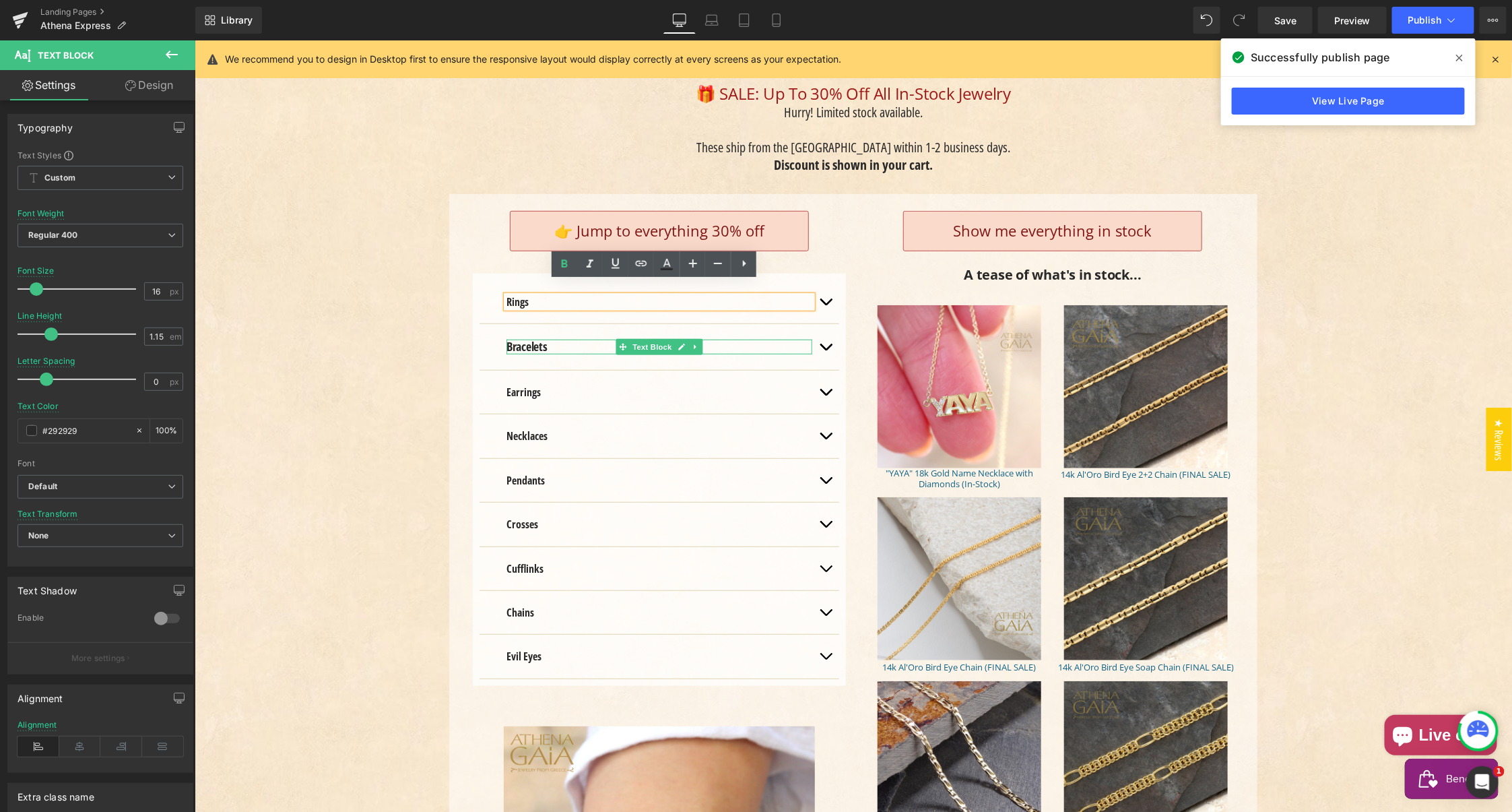
click at [511, 337] on strong "Bracelets" at bounding box center [526, 345] width 41 height 16
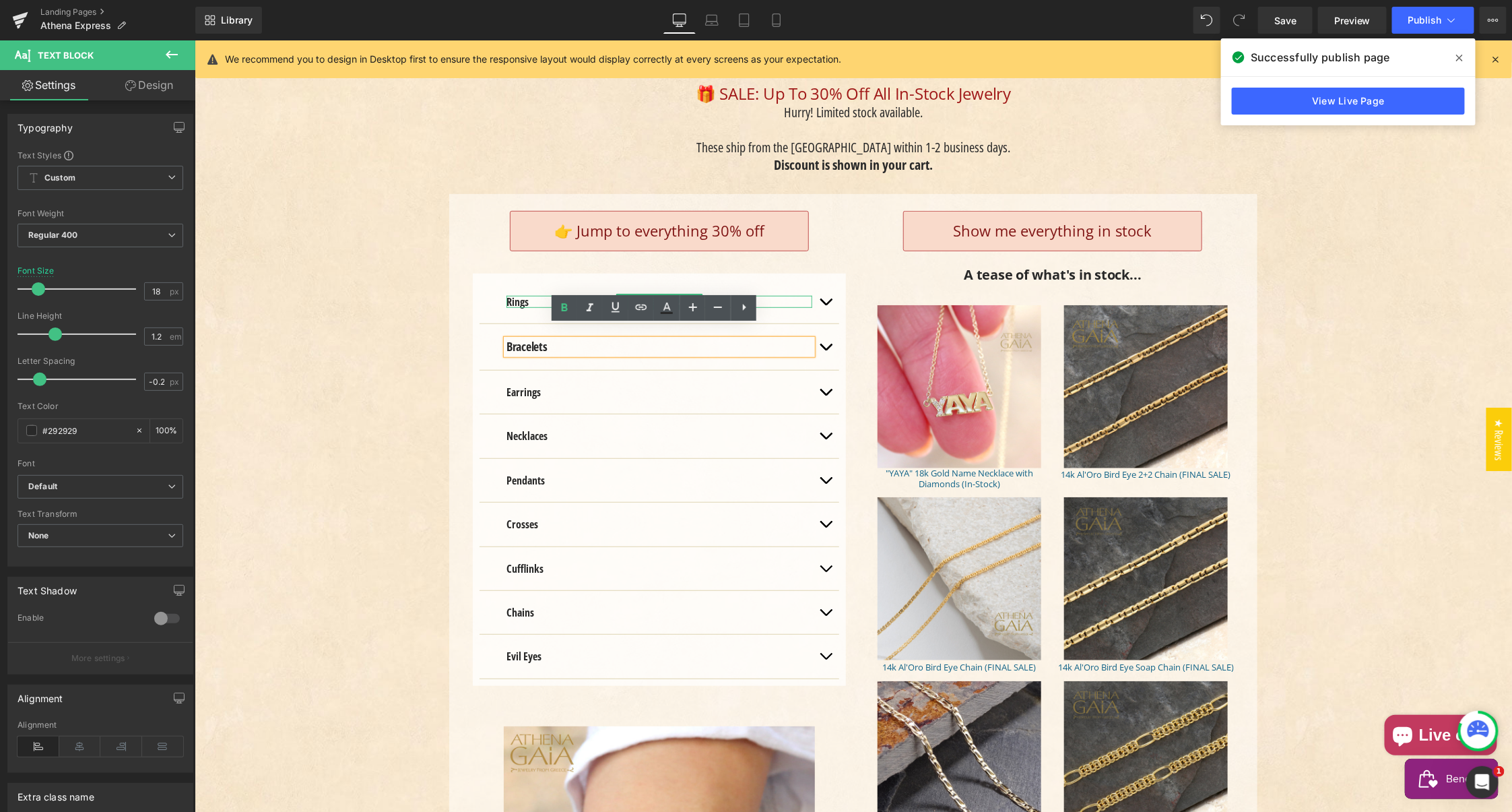
click at [514, 294] on strong "Rings" at bounding box center [516, 300] width 22 height 14
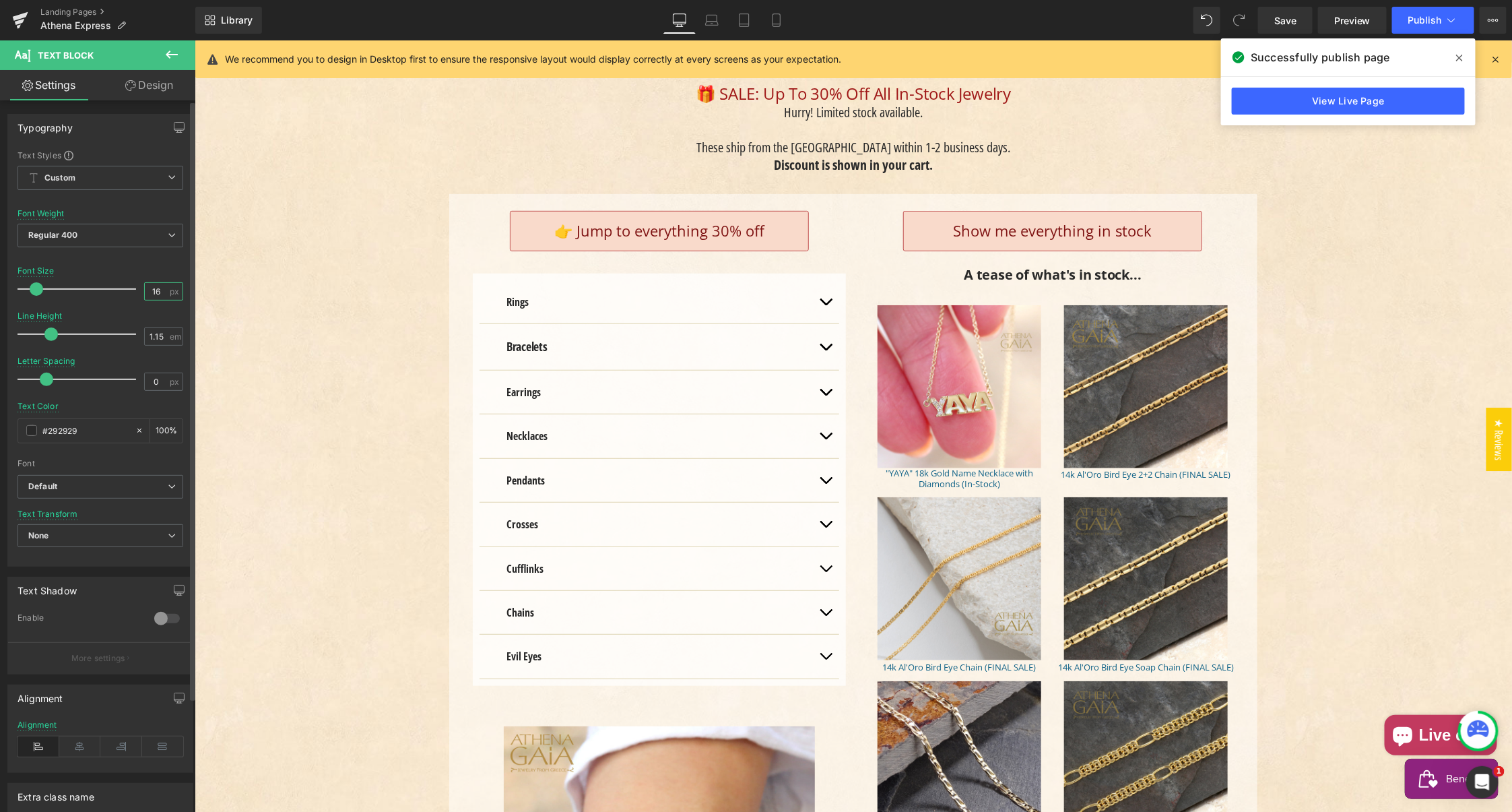
drag, startPoint x: 157, startPoint y: 289, endPoint x: 150, endPoint y: 287, distance: 7.3
click at [150, 288] on input "16" at bounding box center [157, 291] width 24 height 17
type input "18"
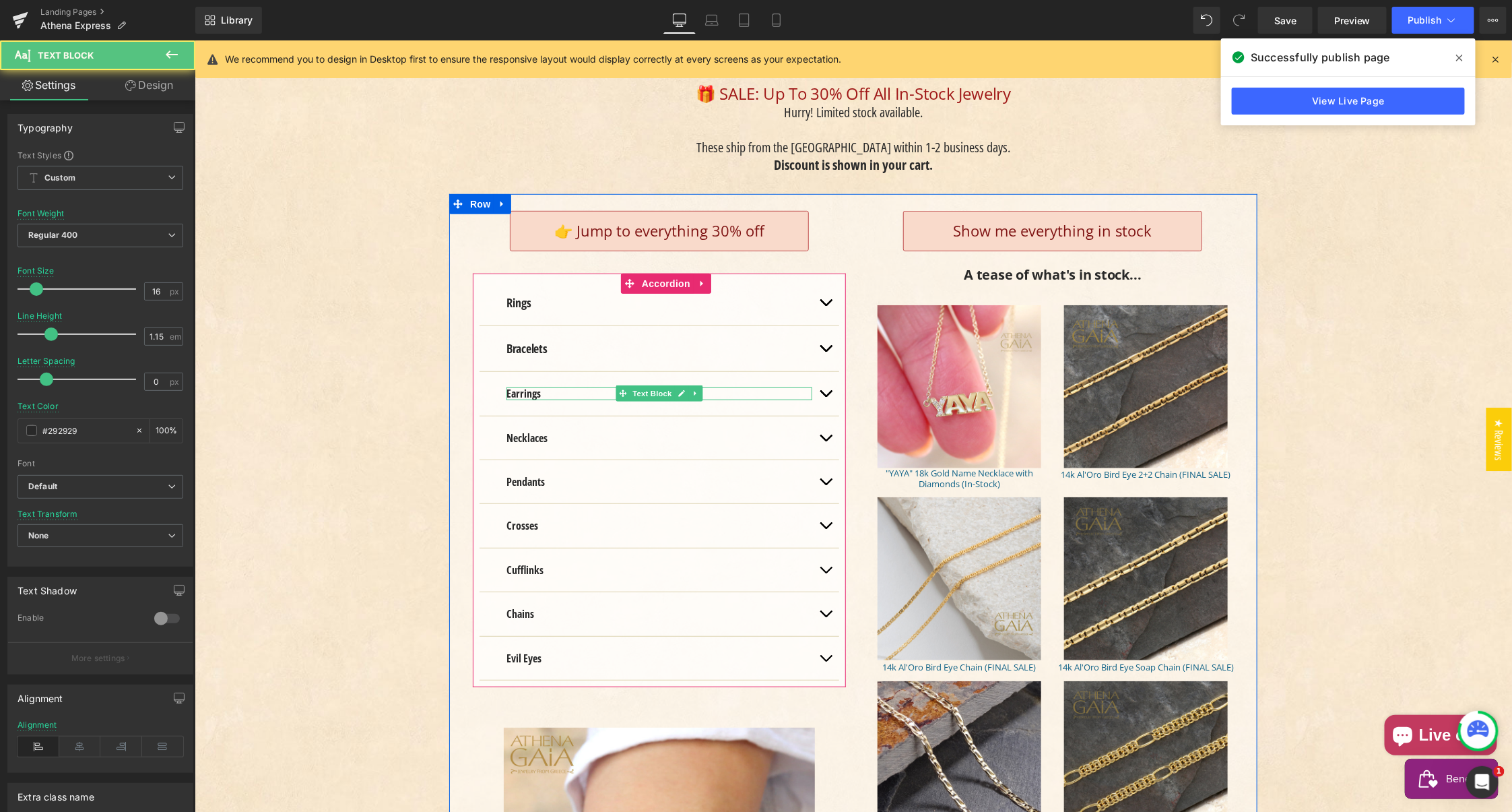
click at [522, 386] on strong "Earrings" at bounding box center [522, 392] width 34 height 14
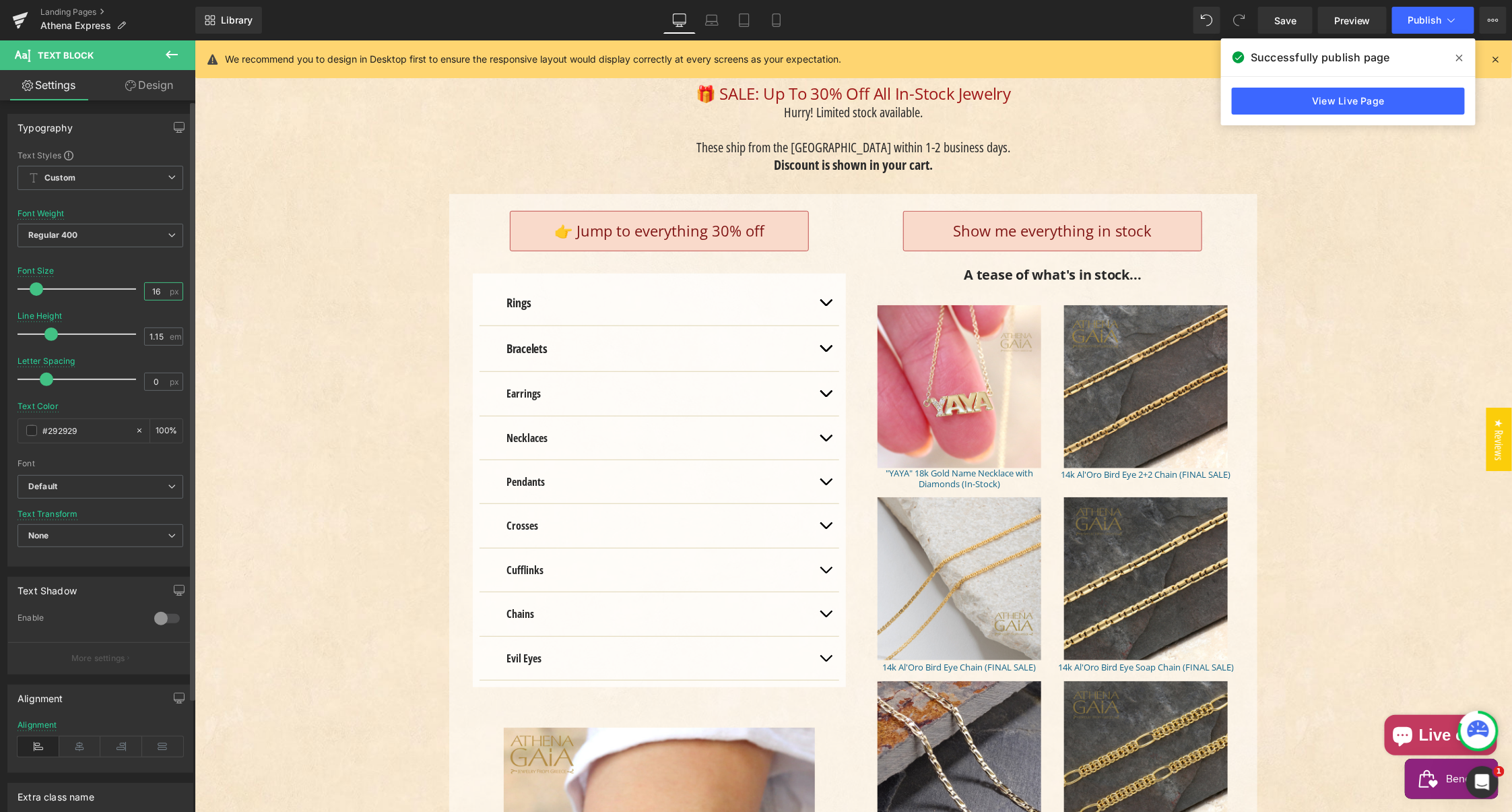
click at [153, 289] on input "16" at bounding box center [157, 291] width 24 height 17
drag, startPoint x: 157, startPoint y: 290, endPoint x: 139, endPoint y: 289, distance: 18.0
click at [144, 289] on div "16 px" at bounding box center [163, 291] width 39 height 18
type input "18"
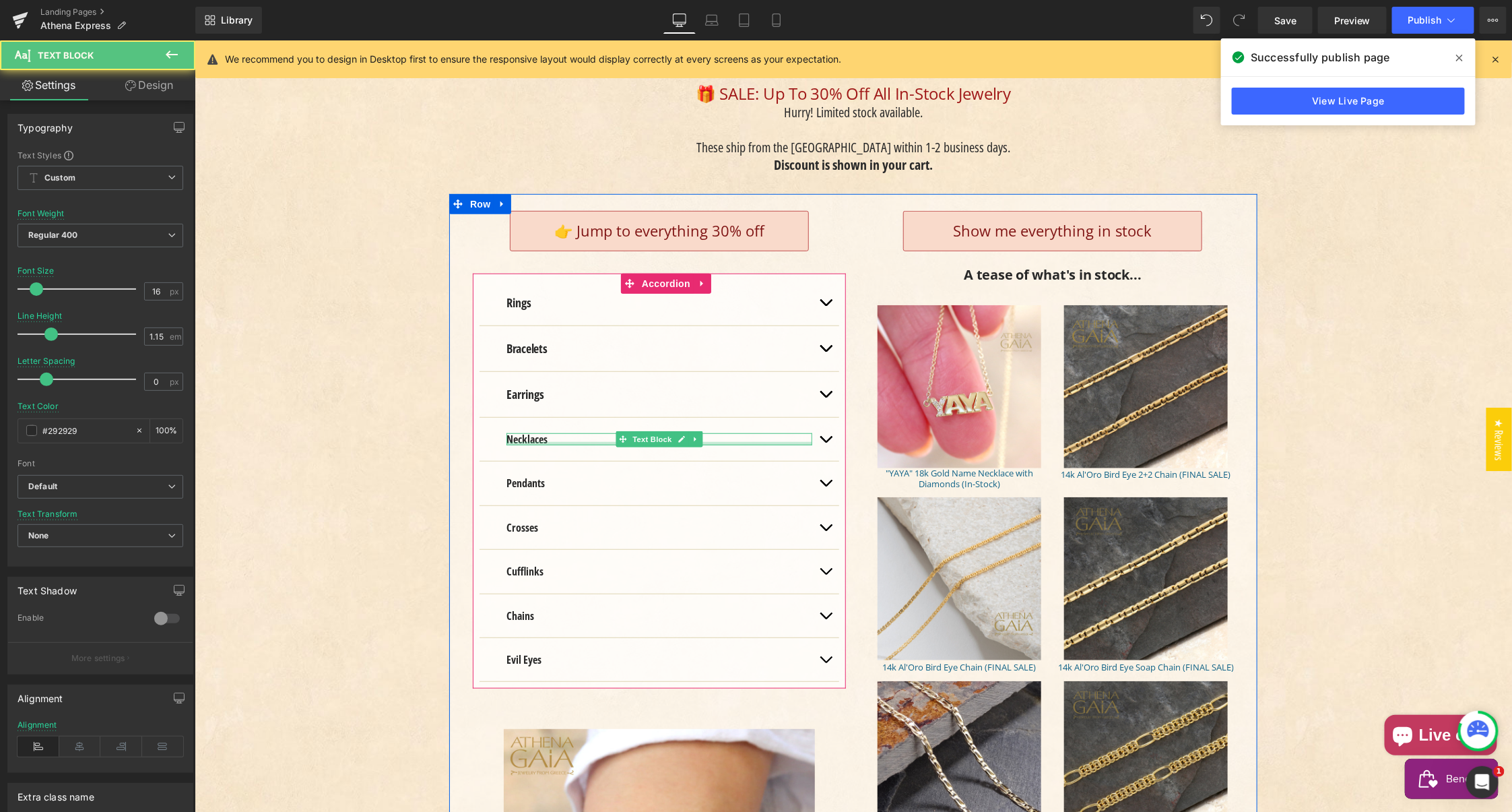
click at [509, 441] on div "Main content" at bounding box center [658, 443] width 305 height 3
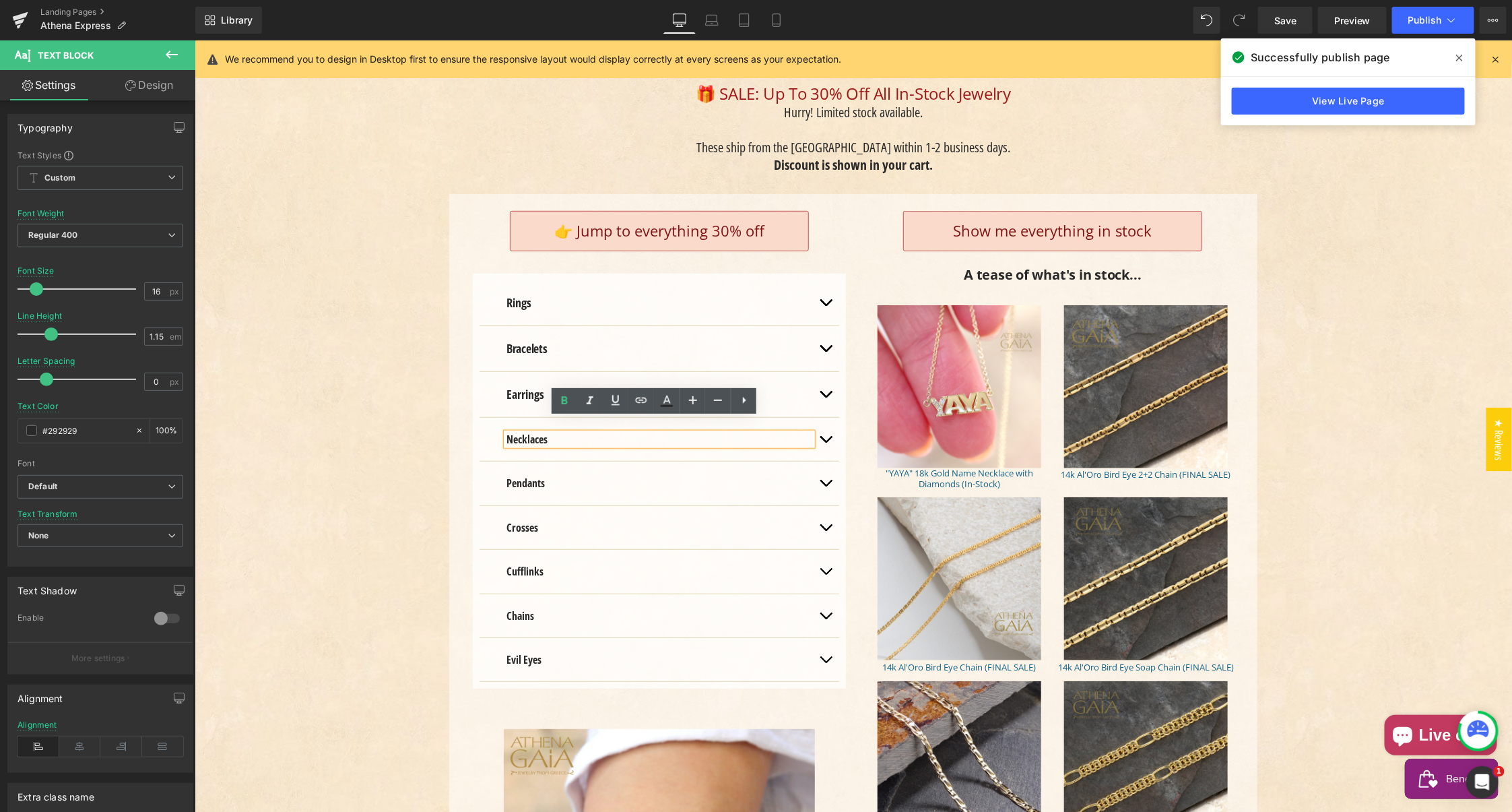
click at [511, 431] on strong "Necklaces" at bounding box center [526, 437] width 41 height 14
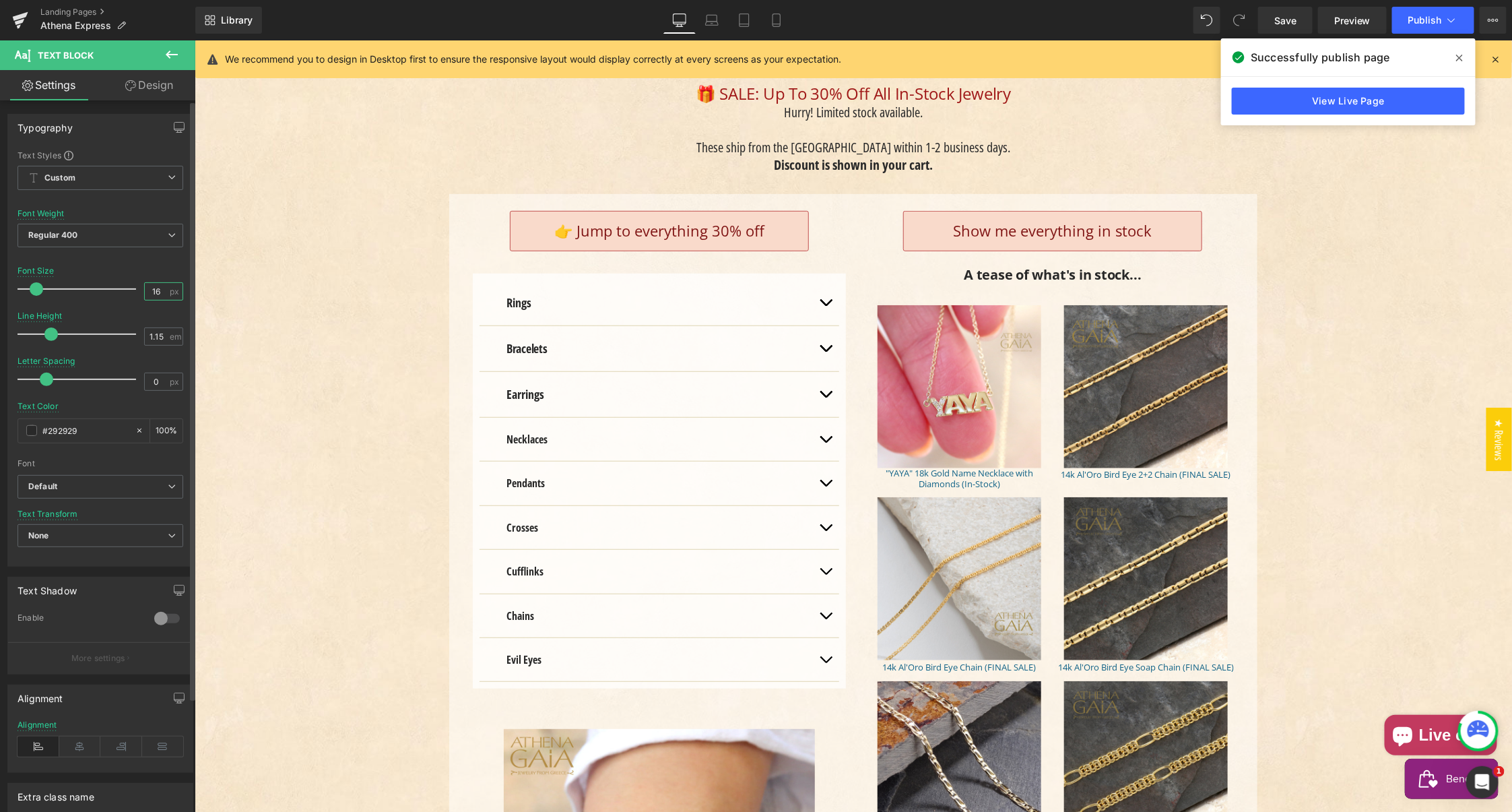
click at [151, 292] on input "16" at bounding box center [157, 291] width 24 height 17
type input "18"
click at [149, 332] on input "1.15" at bounding box center [157, 336] width 24 height 17
click at [150, 332] on input "1.15" at bounding box center [157, 336] width 24 height 17
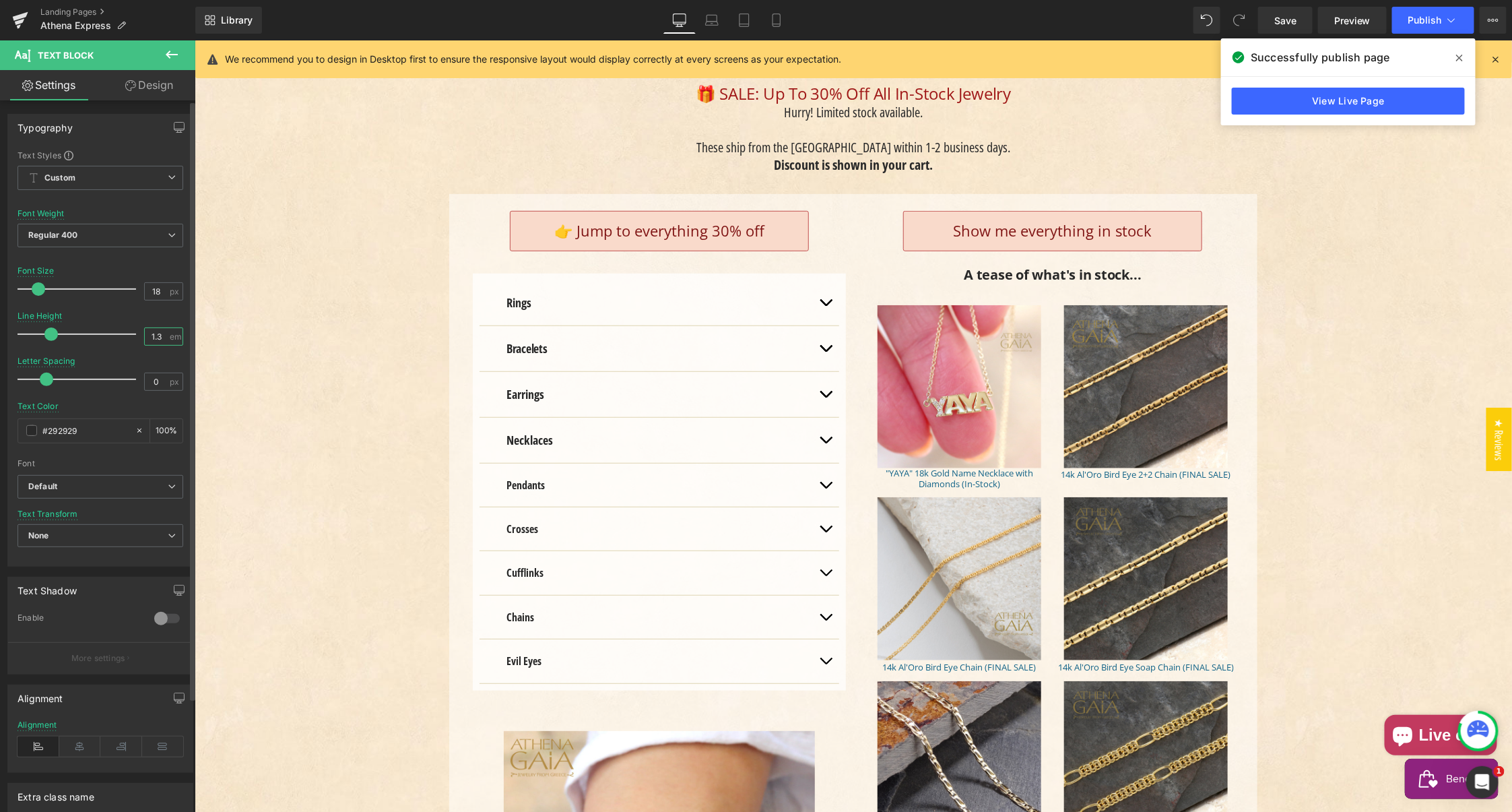
type input "1.3"
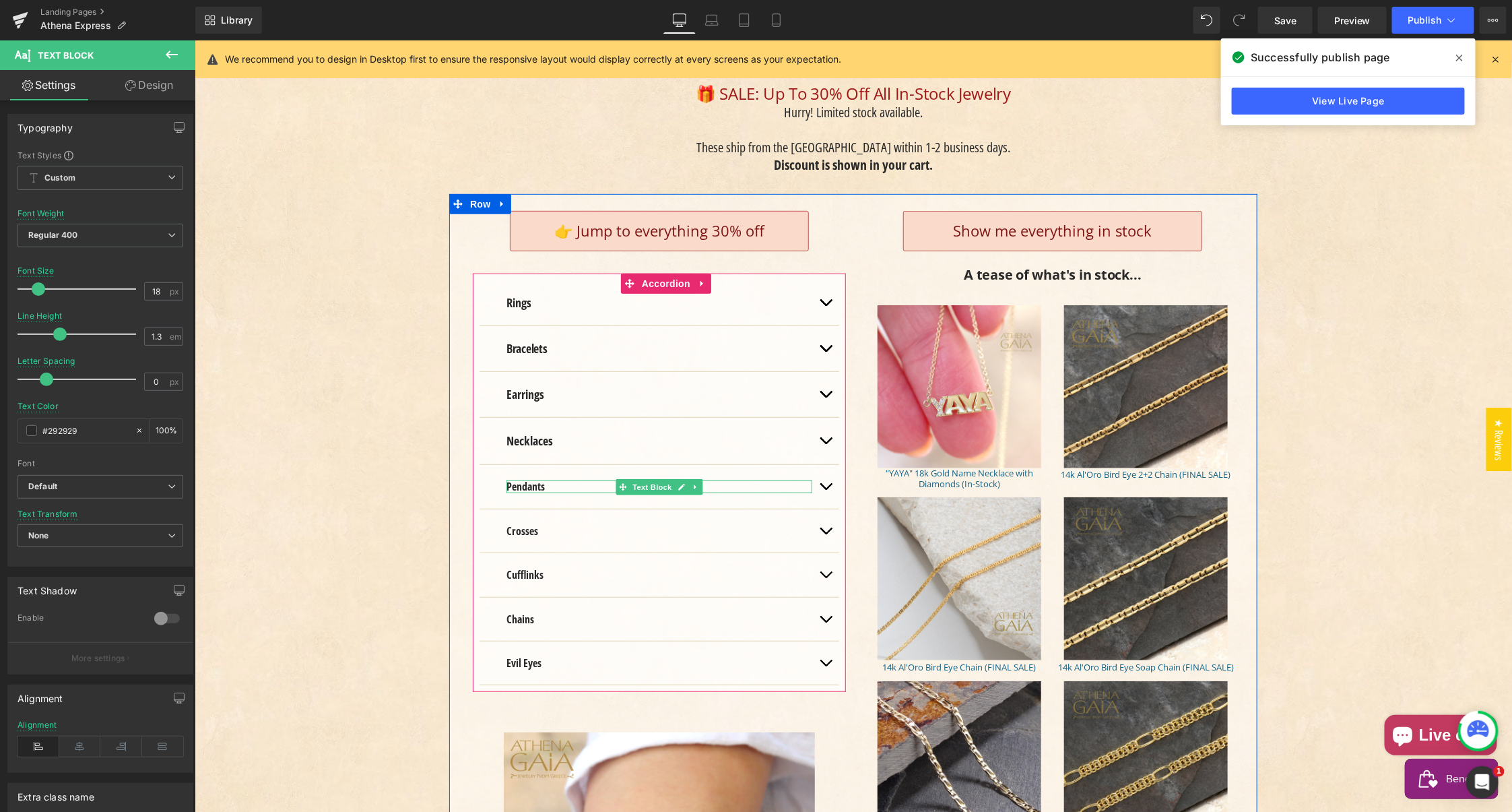
click at [511, 478] on strong "Pendants" at bounding box center [524, 485] width 38 height 14
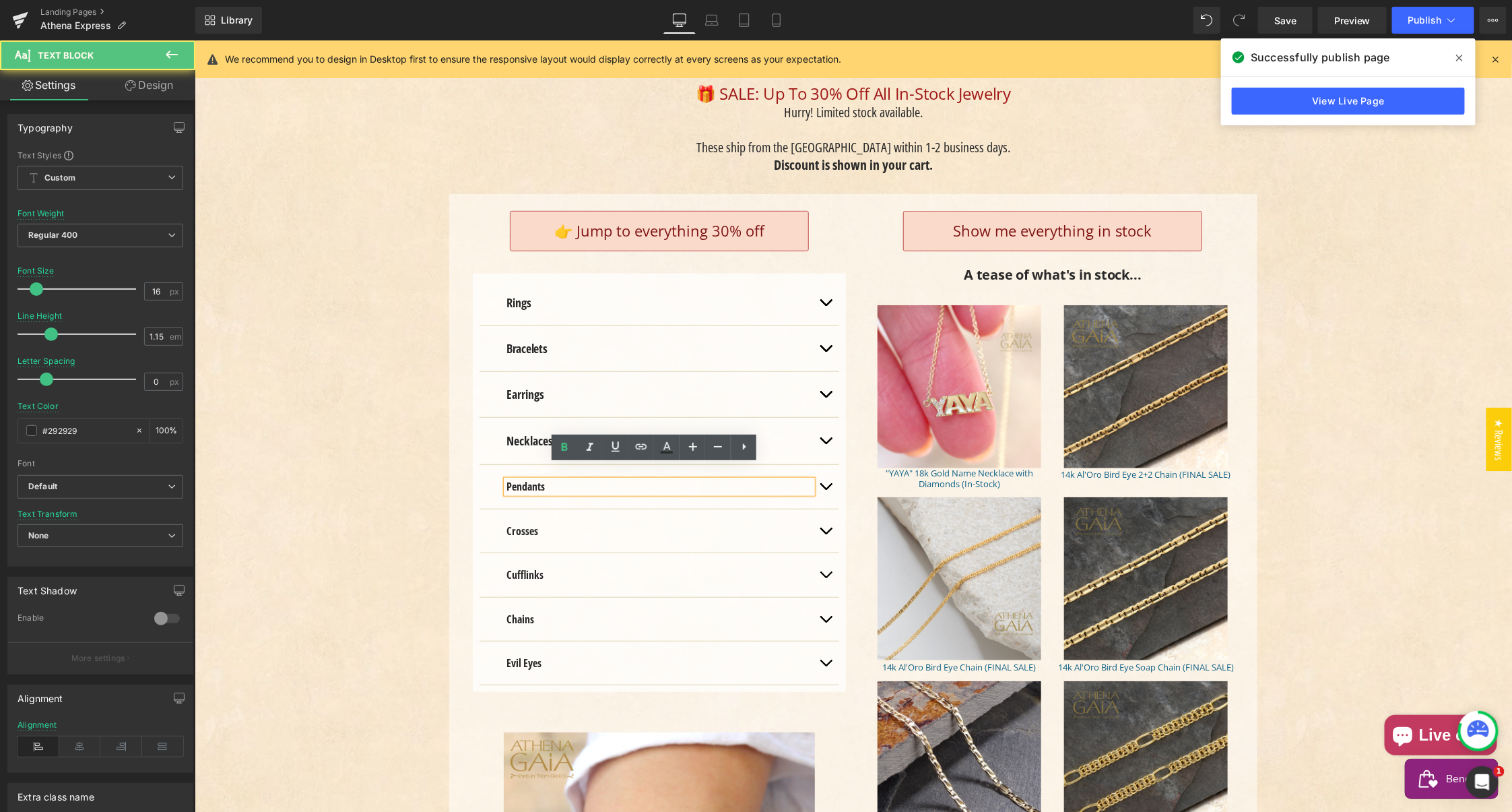
click at [511, 478] on strong "Pendants" at bounding box center [524, 485] width 38 height 14
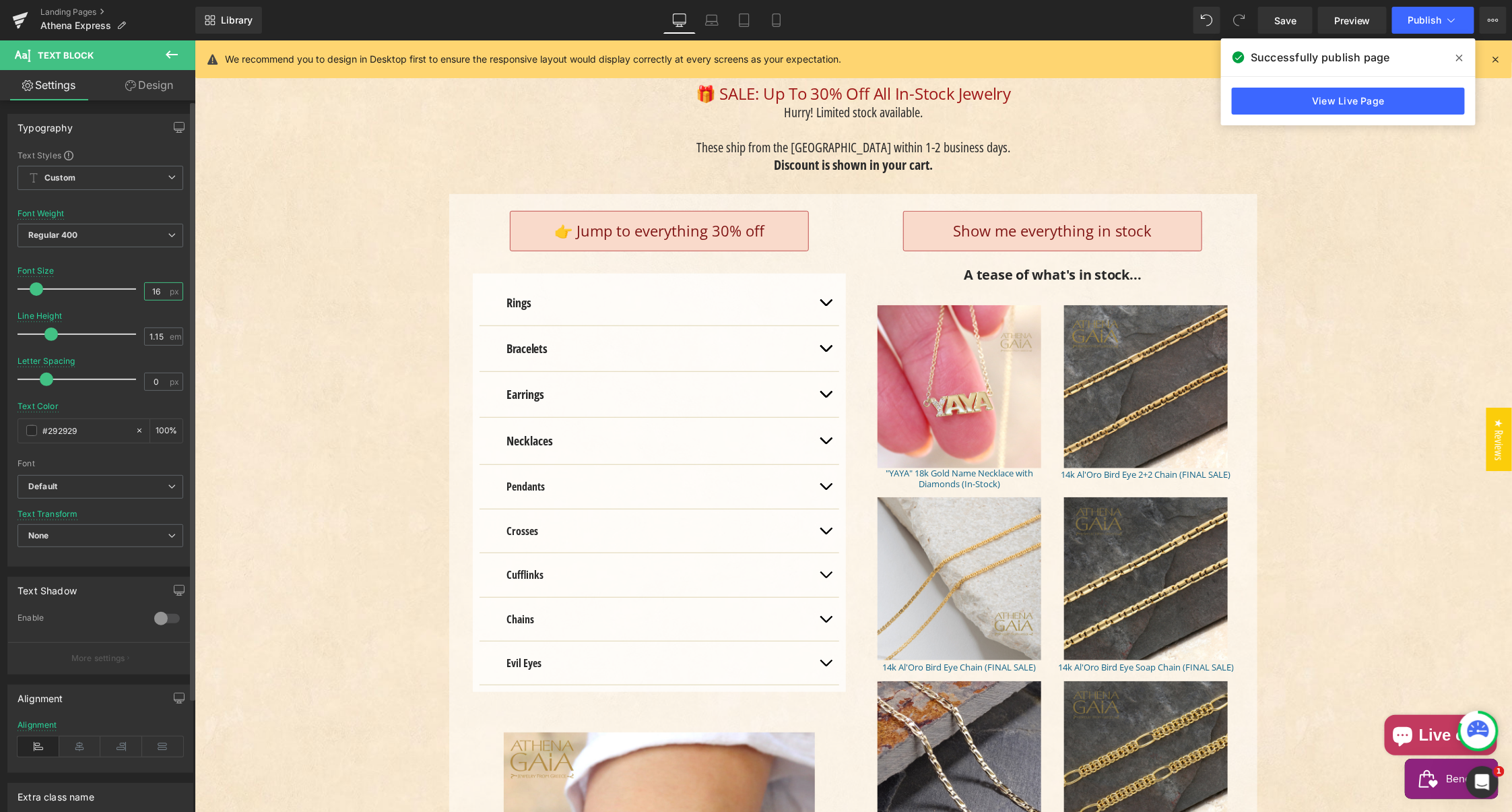
drag, startPoint x: 157, startPoint y: 292, endPoint x: 121, endPoint y: 293, distance: 36.0
click at [144, 291] on div "16 px" at bounding box center [163, 291] width 39 height 18
type input "18"
click at [151, 336] on input "1.15" at bounding box center [157, 336] width 24 height 17
drag, startPoint x: 151, startPoint y: 336, endPoint x: 153, endPoint y: 345, distance: 9.2
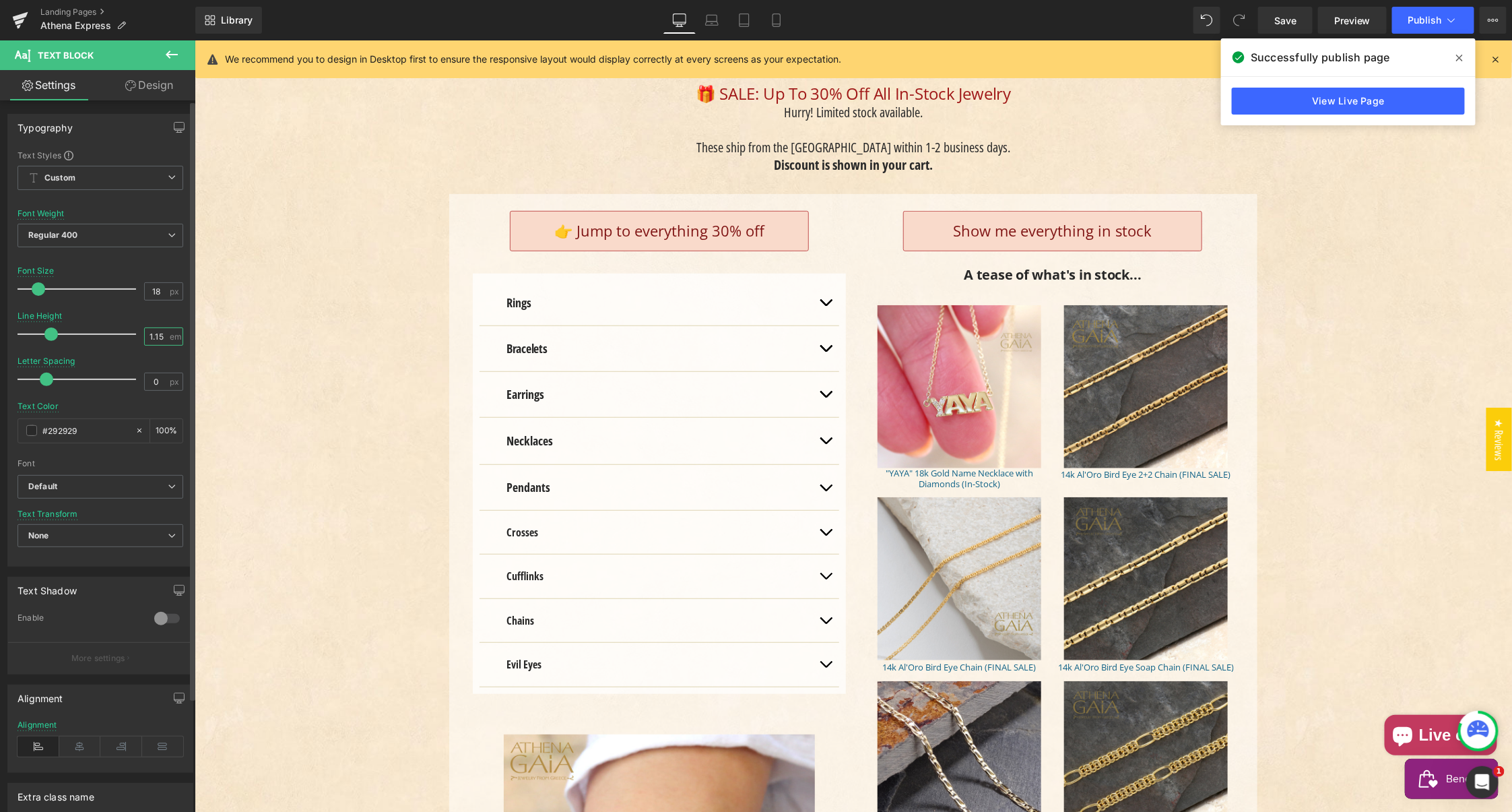
click at [151, 336] on input "1.15" at bounding box center [157, 336] width 24 height 17
drag, startPoint x: 157, startPoint y: 335, endPoint x: 167, endPoint y: 337, distance: 10.2
click at [160, 335] on input "1.2" at bounding box center [157, 336] width 24 height 17
type input "1.3"
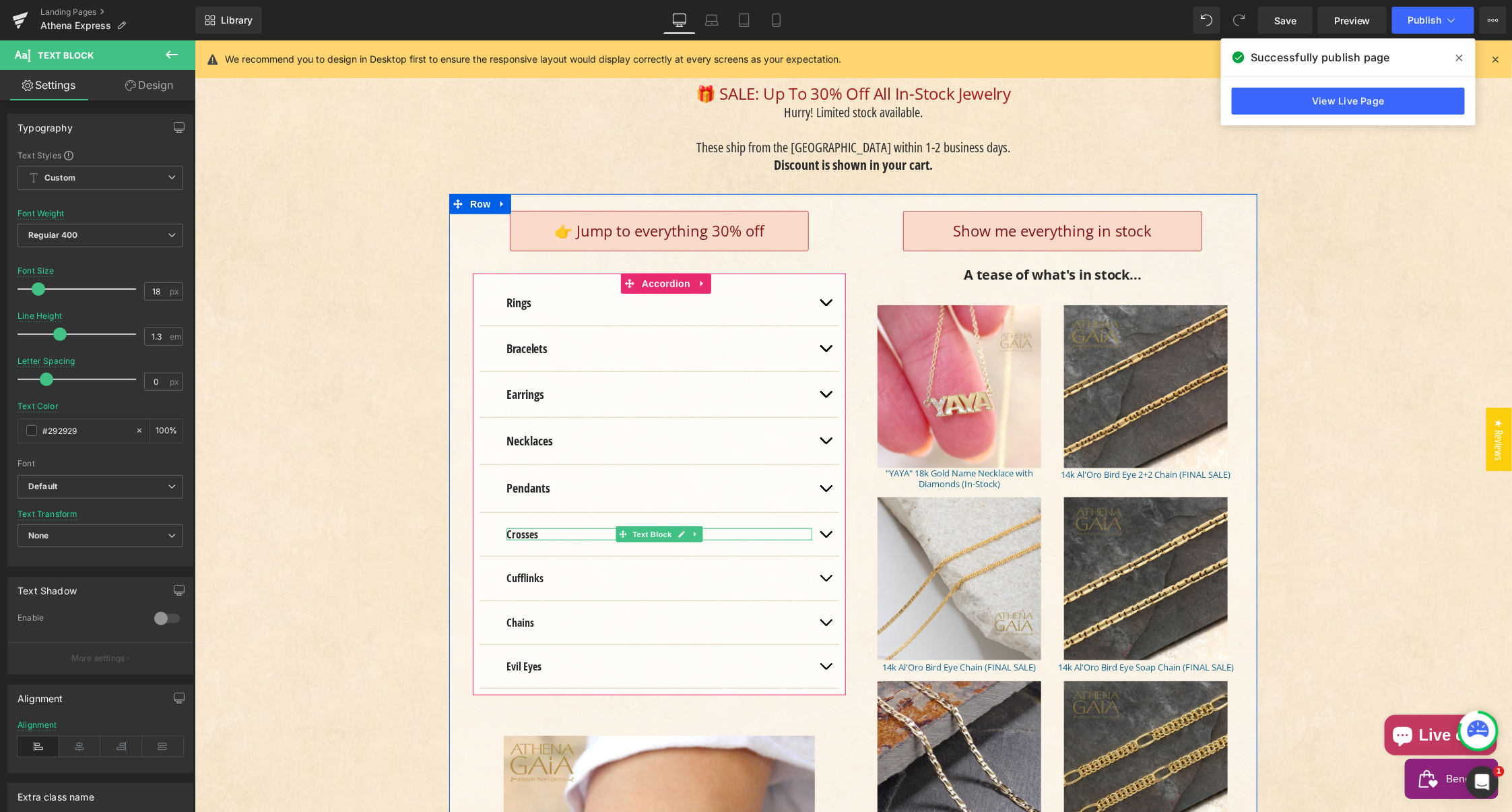
click at [512, 526] on strong "Crosses" at bounding box center [521, 533] width 31 height 14
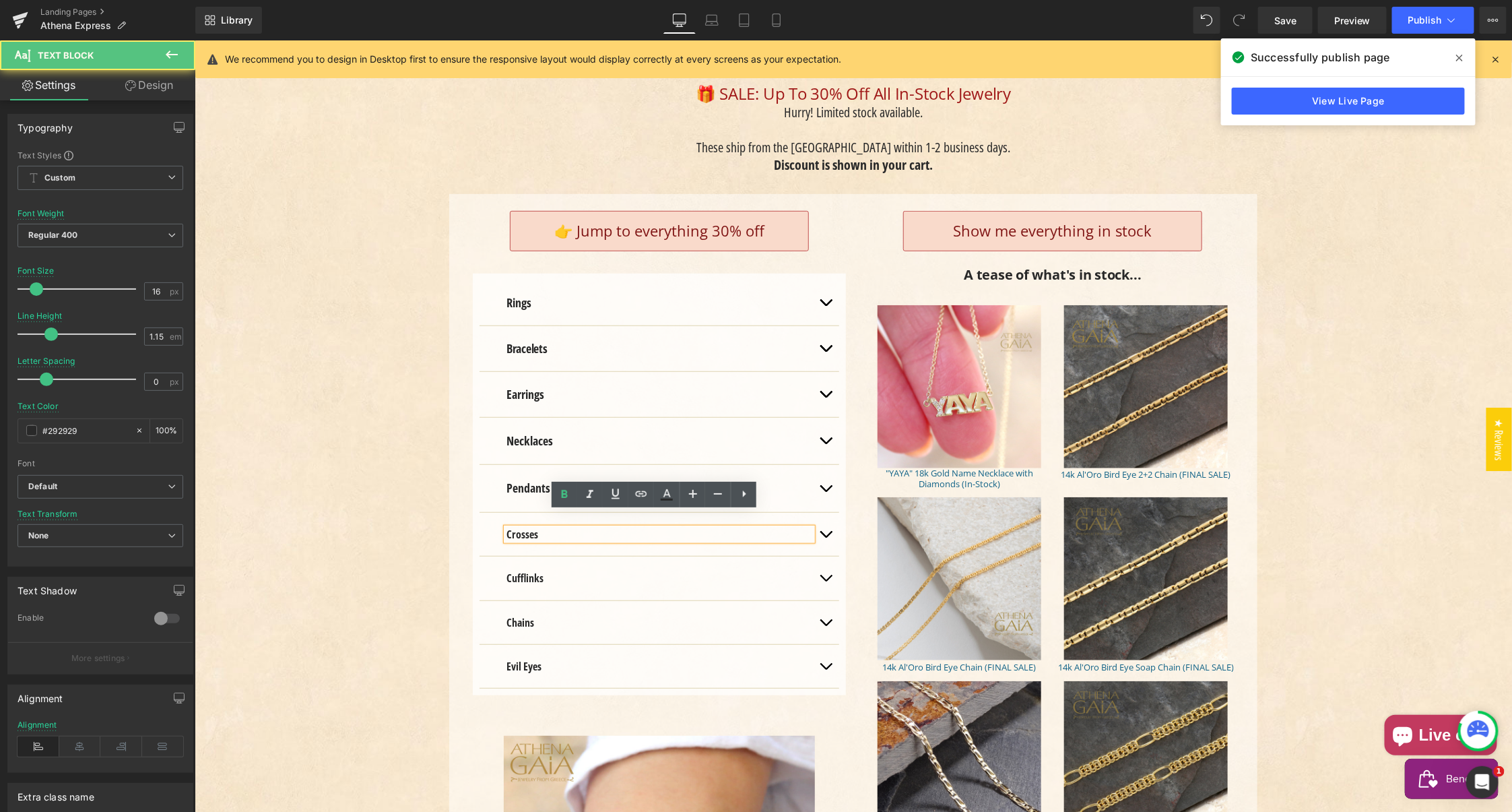
drag, startPoint x: 514, startPoint y: 518, endPoint x: 503, endPoint y: 510, distance: 13.6
click at [514, 526] on strong "Crosses" at bounding box center [521, 533] width 31 height 14
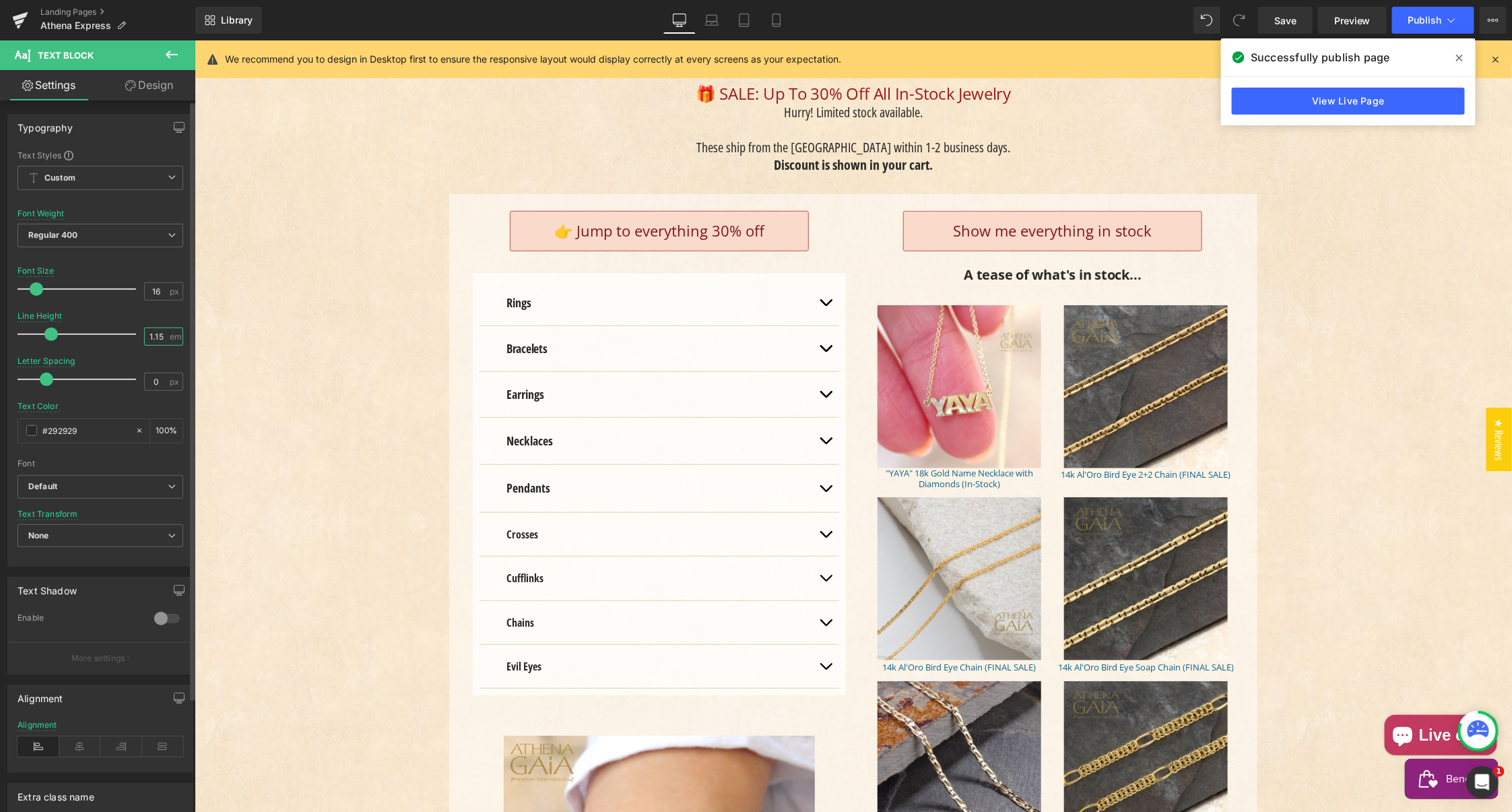
click at [153, 340] on input "1.15" at bounding box center [157, 336] width 24 height 17
click at [155, 340] on input "1.15" at bounding box center [157, 336] width 24 height 17
click at [147, 335] on input "1.15" at bounding box center [157, 336] width 24 height 17
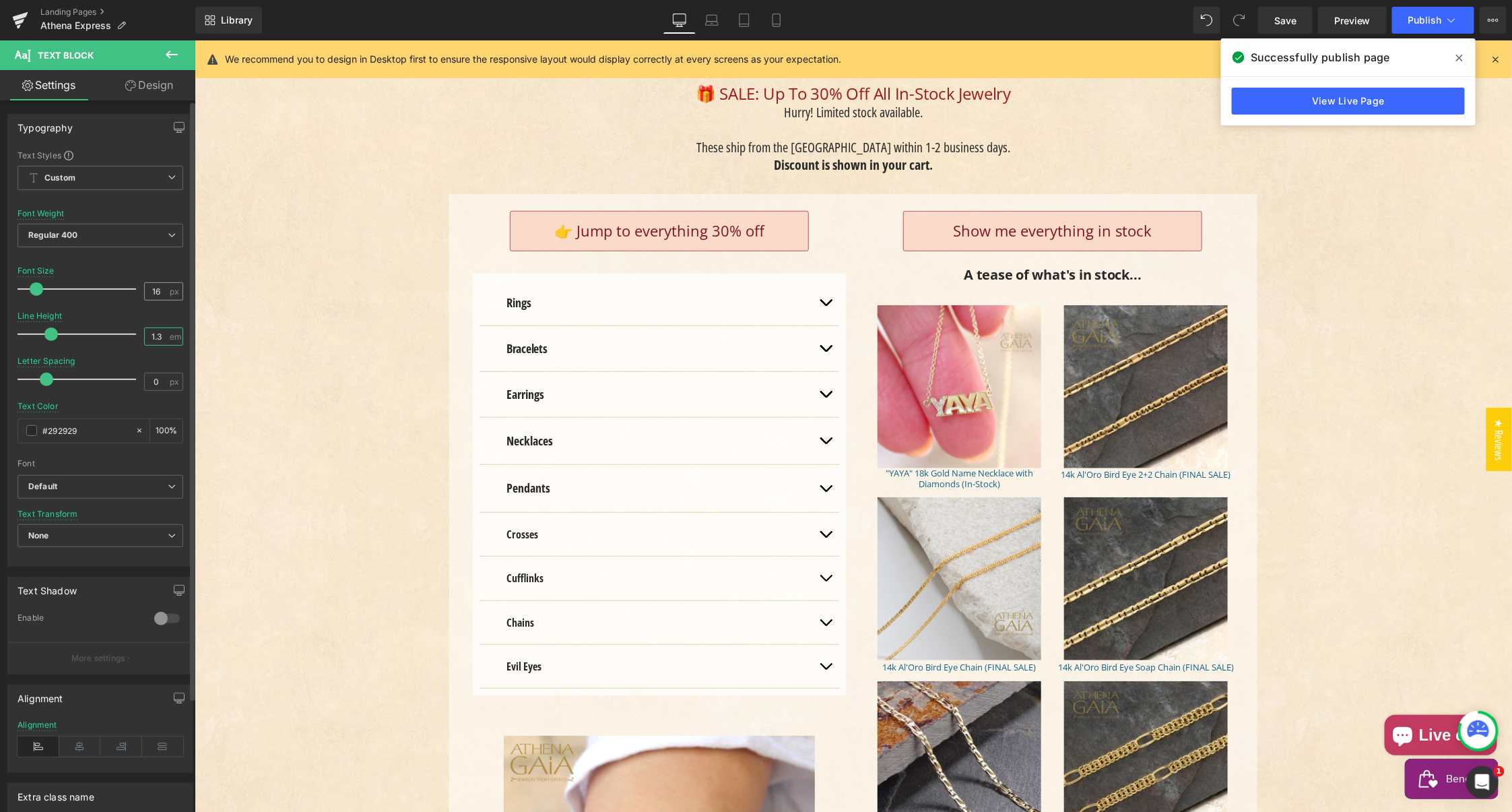
type input "1.3"
click at [149, 292] on input "16" at bounding box center [157, 291] width 24 height 17
type input "18"
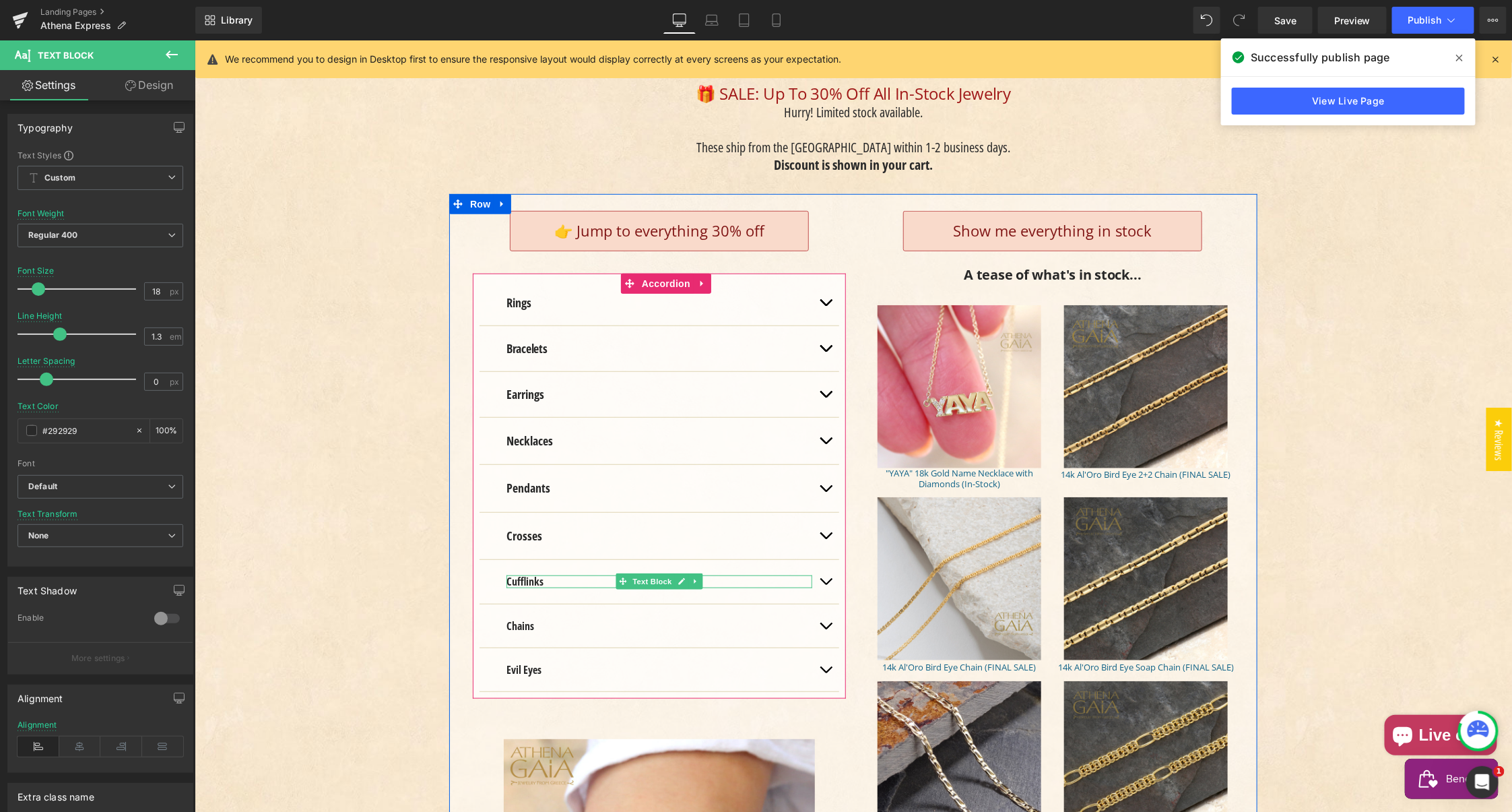
click at [514, 573] on strong "Cufflinks" at bounding box center [524, 580] width 37 height 14
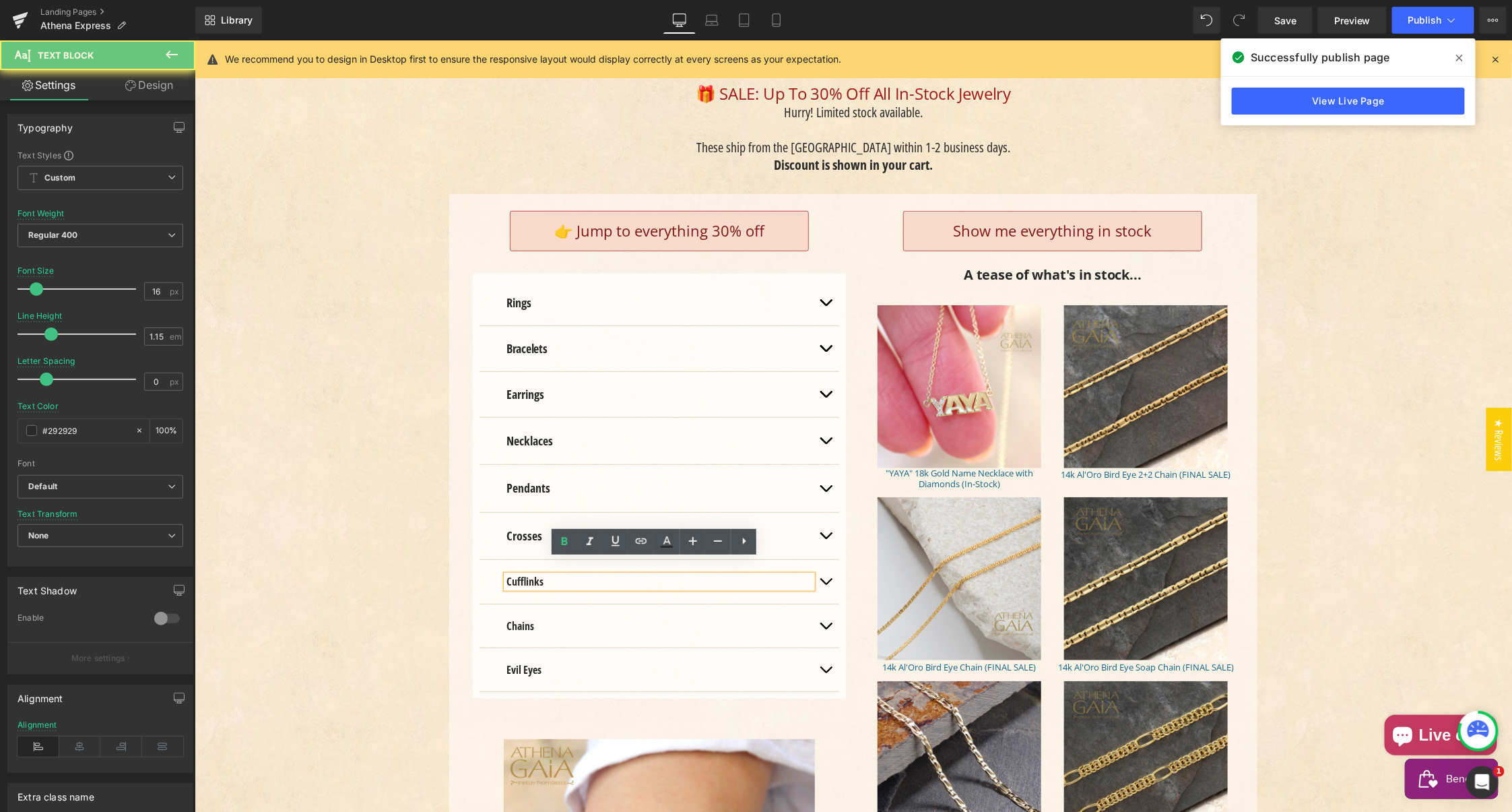
click at [516, 573] on strong "Cufflinks" at bounding box center [524, 580] width 37 height 14
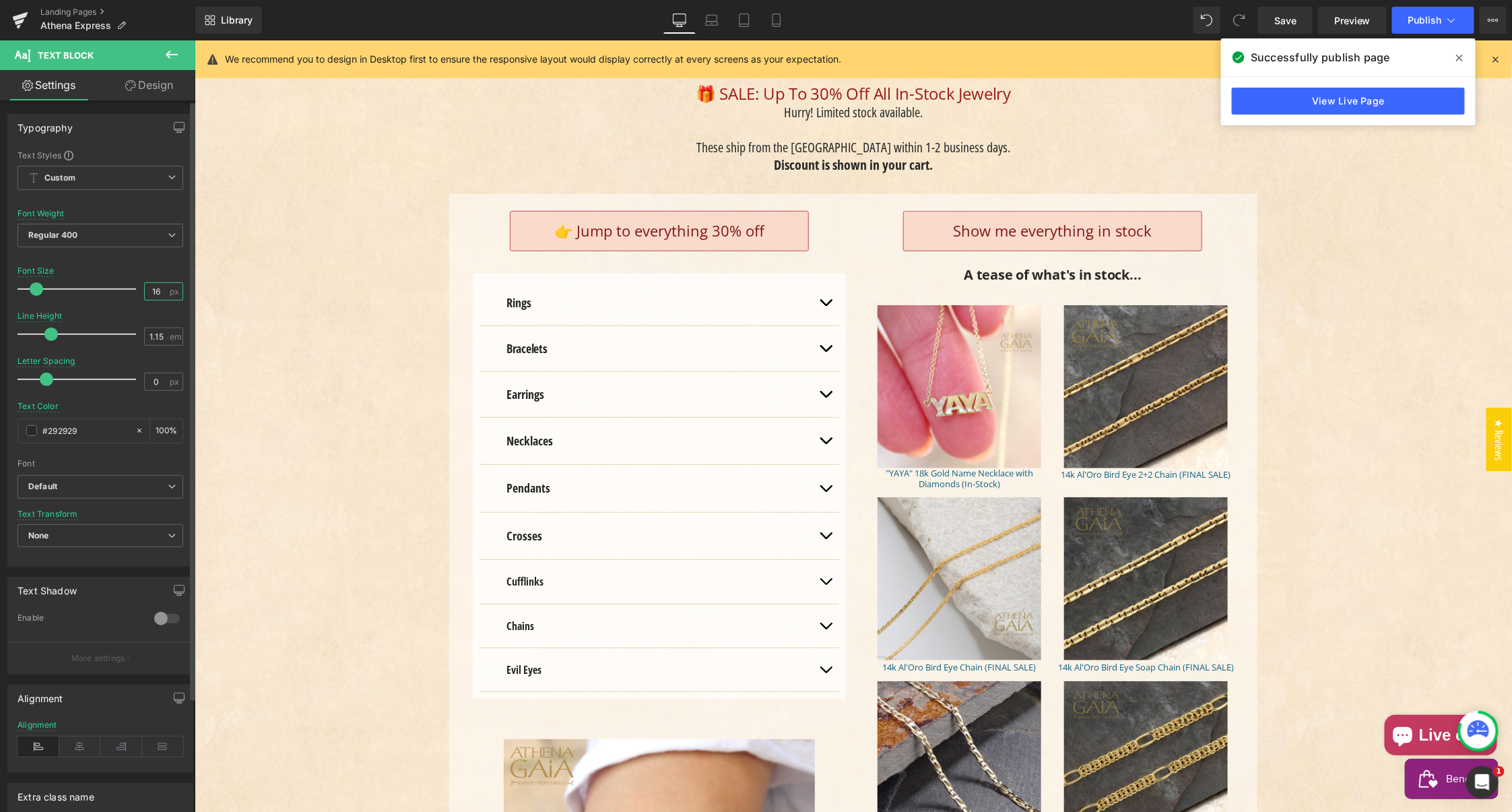
click at [153, 292] on input "16" at bounding box center [157, 291] width 24 height 17
click at [151, 289] on input "16" at bounding box center [157, 291] width 24 height 17
drag, startPoint x: 151, startPoint y: 289, endPoint x: 156, endPoint y: 312, distance: 23.5
click at [151, 289] on input "16" at bounding box center [157, 291] width 24 height 17
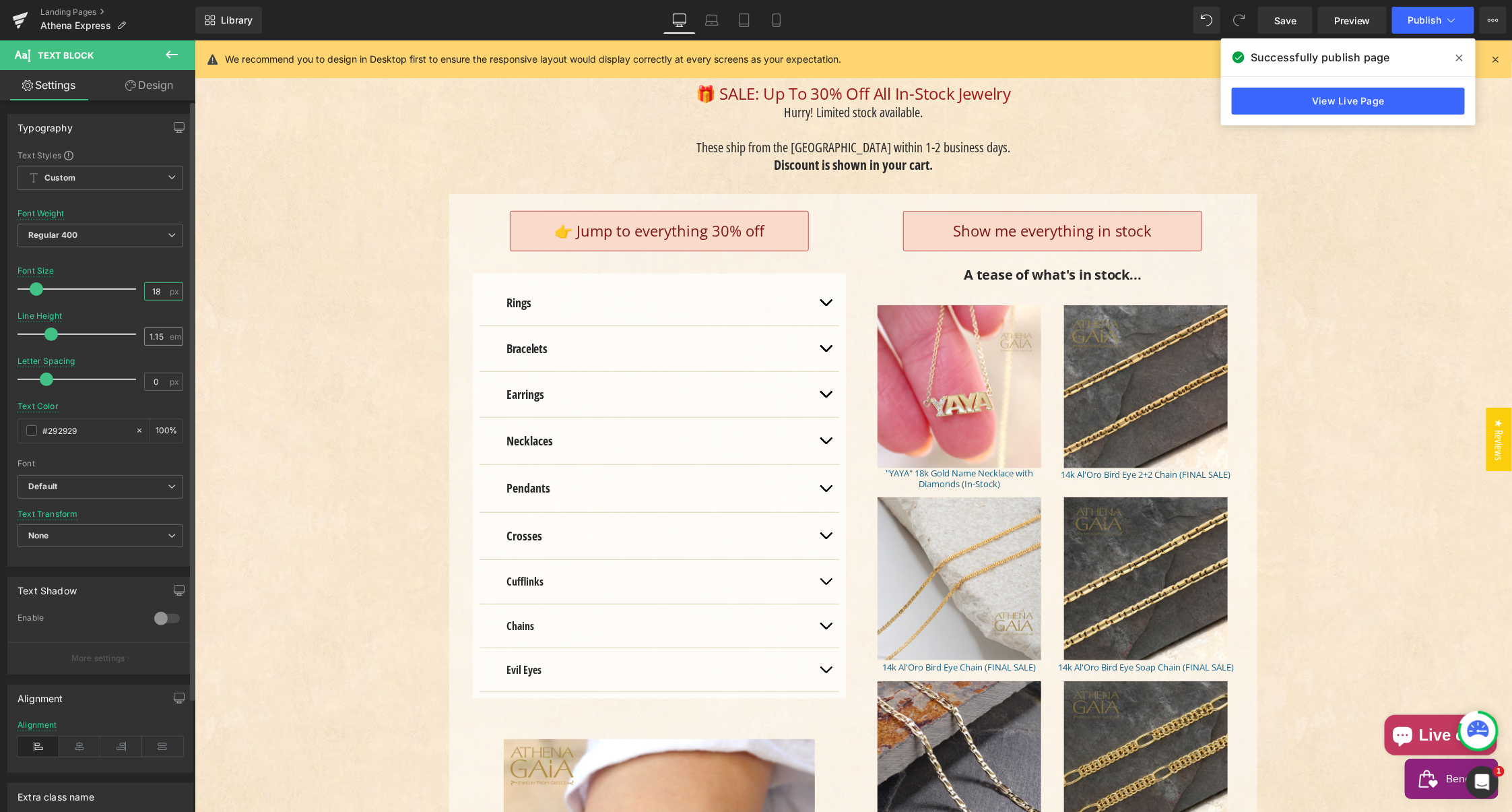
type input "18"
click at [151, 335] on input "1.15" at bounding box center [157, 336] width 24 height 17
click at [151, 334] on input "1.15" at bounding box center [157, 336] width 24 height 17
type input "1.3"
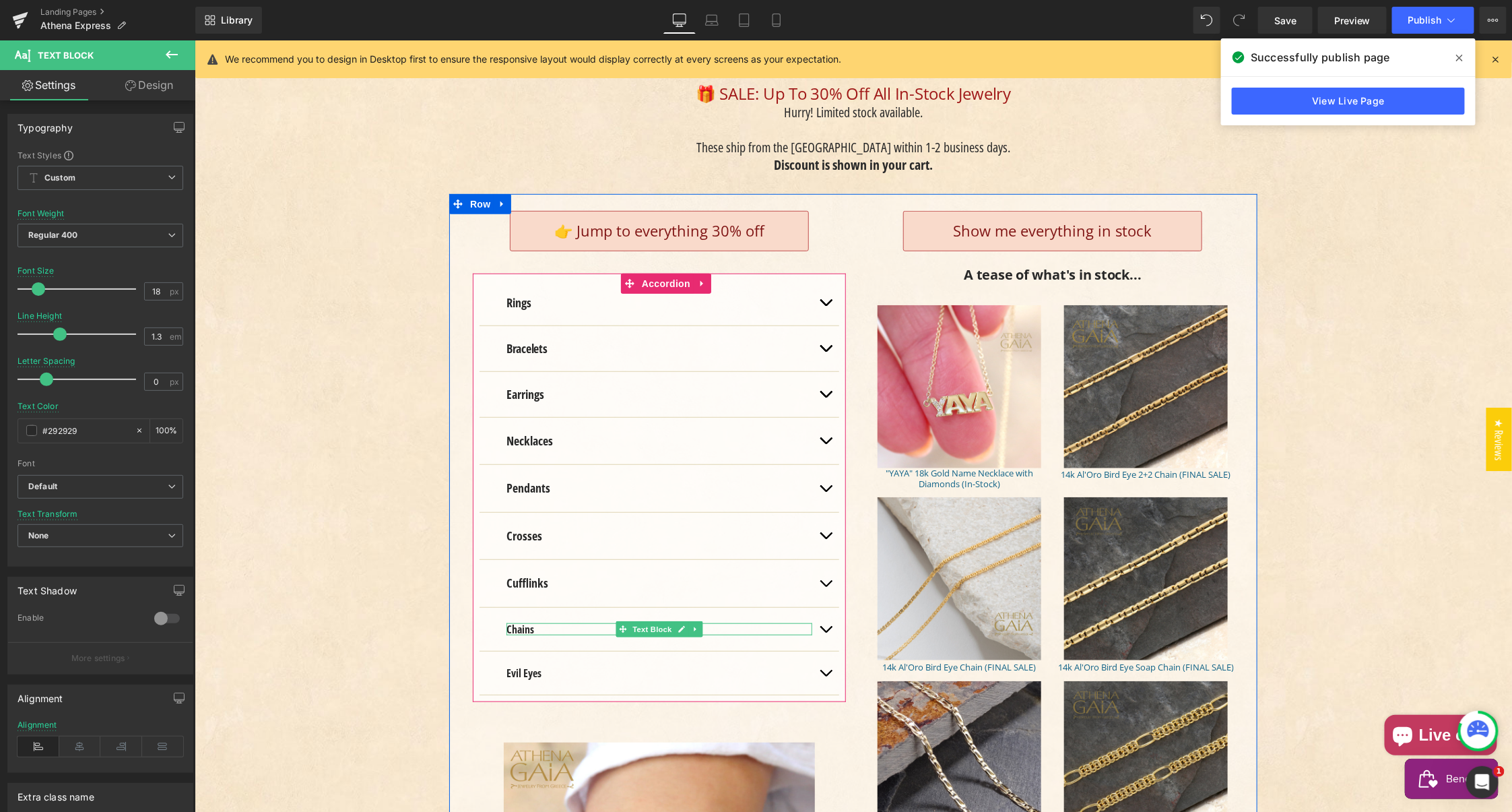
click at [509, 621] on strong "Chains" at bounding box center [519, 628] width 27 height 14
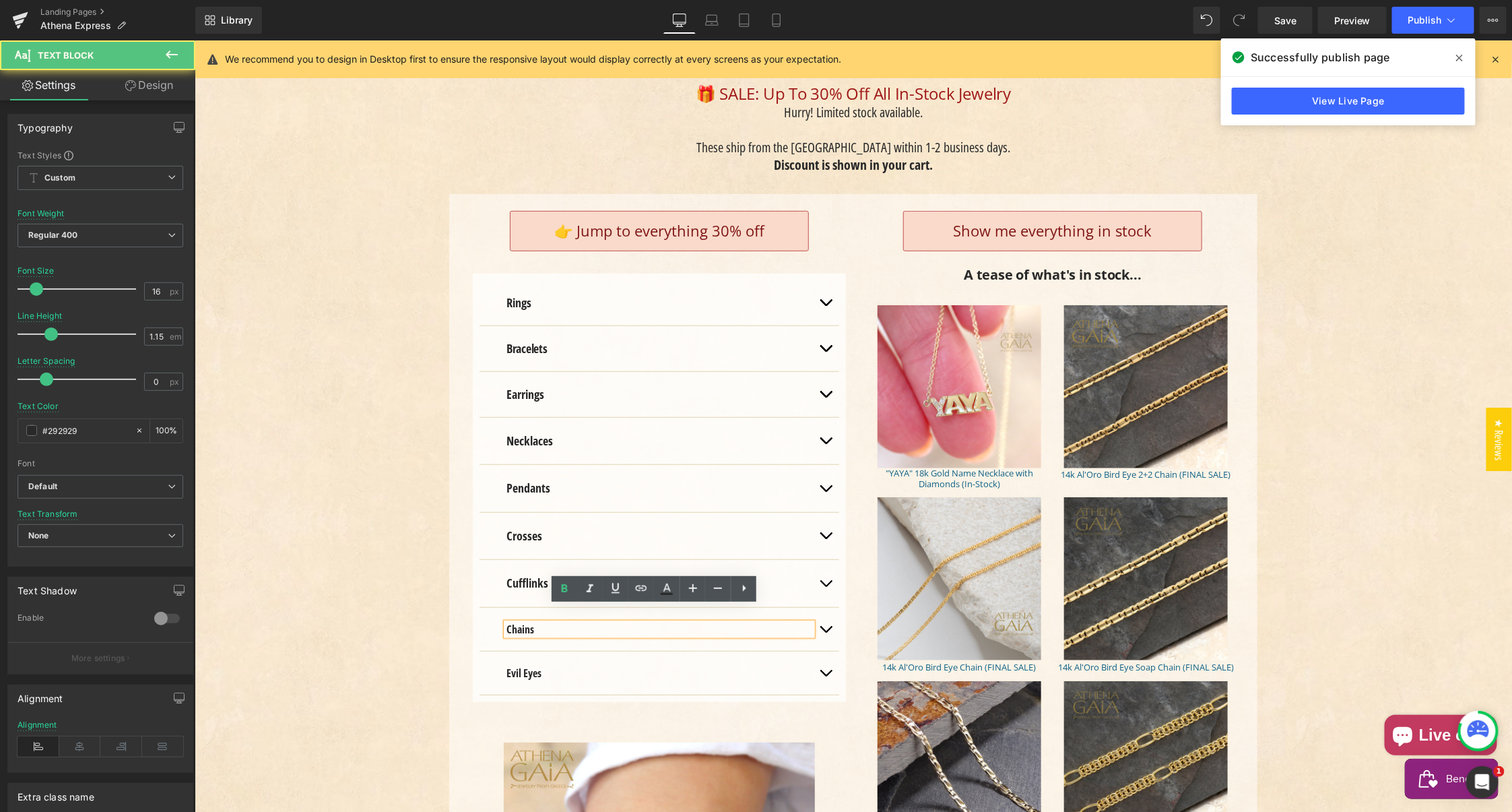
drag, startPoint x: 518, startPoint y: 614, endPoint x: 511, endPoint y: 606, distance: 10.6
click at [519, 621] on strong "Chains" at bounding box center [519, 628] width 27 height 14
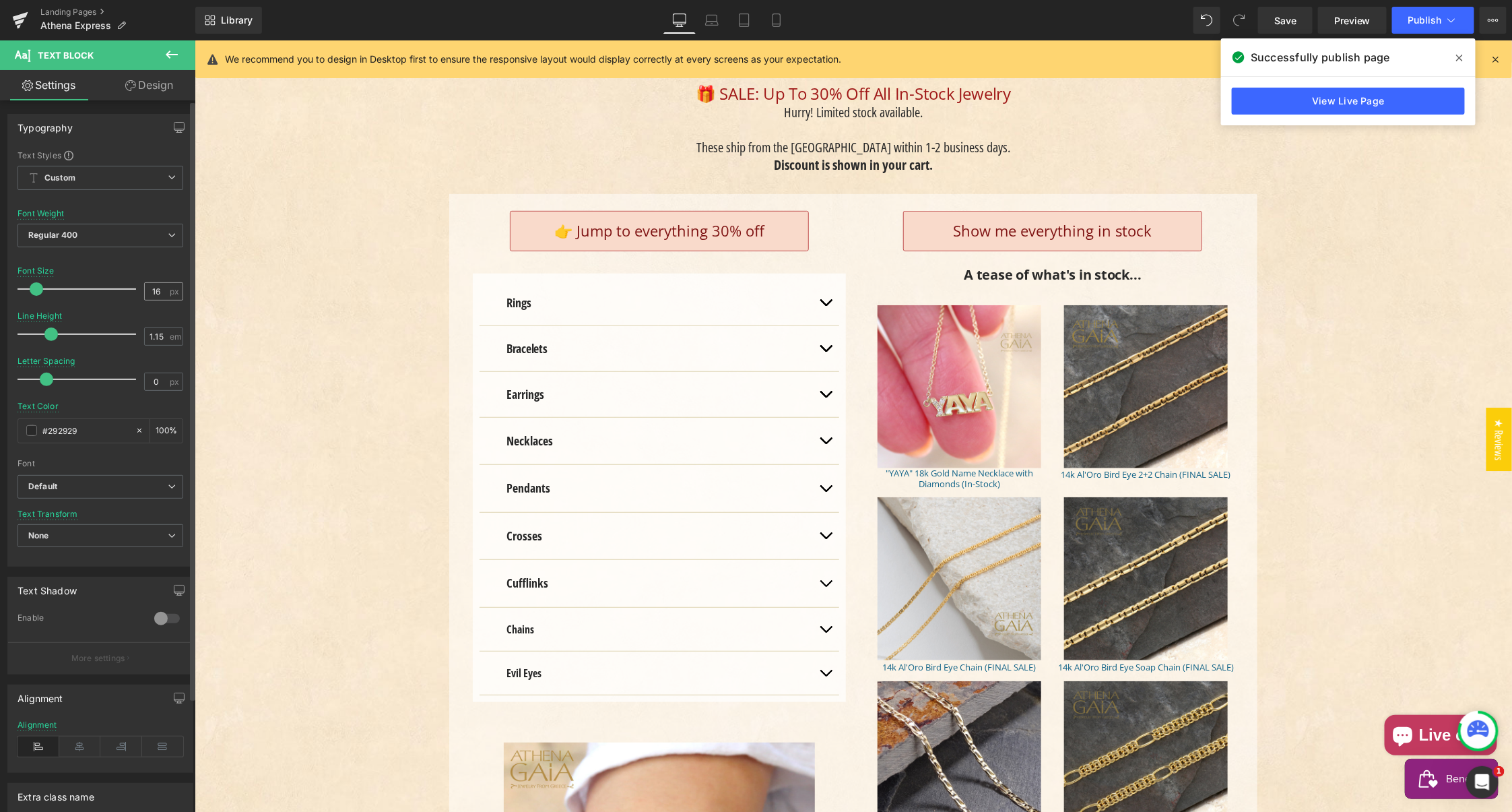
click at [150, 289] on input "16" at bounding box center [157, 291] width 24 height 17
click at [150, 289] on input "16" at bounding box center [157, 291] width 24 height 17
type input "18"
click at [156, 335] on input "1.15" at bounding box center [157, 336] width 24 height 17
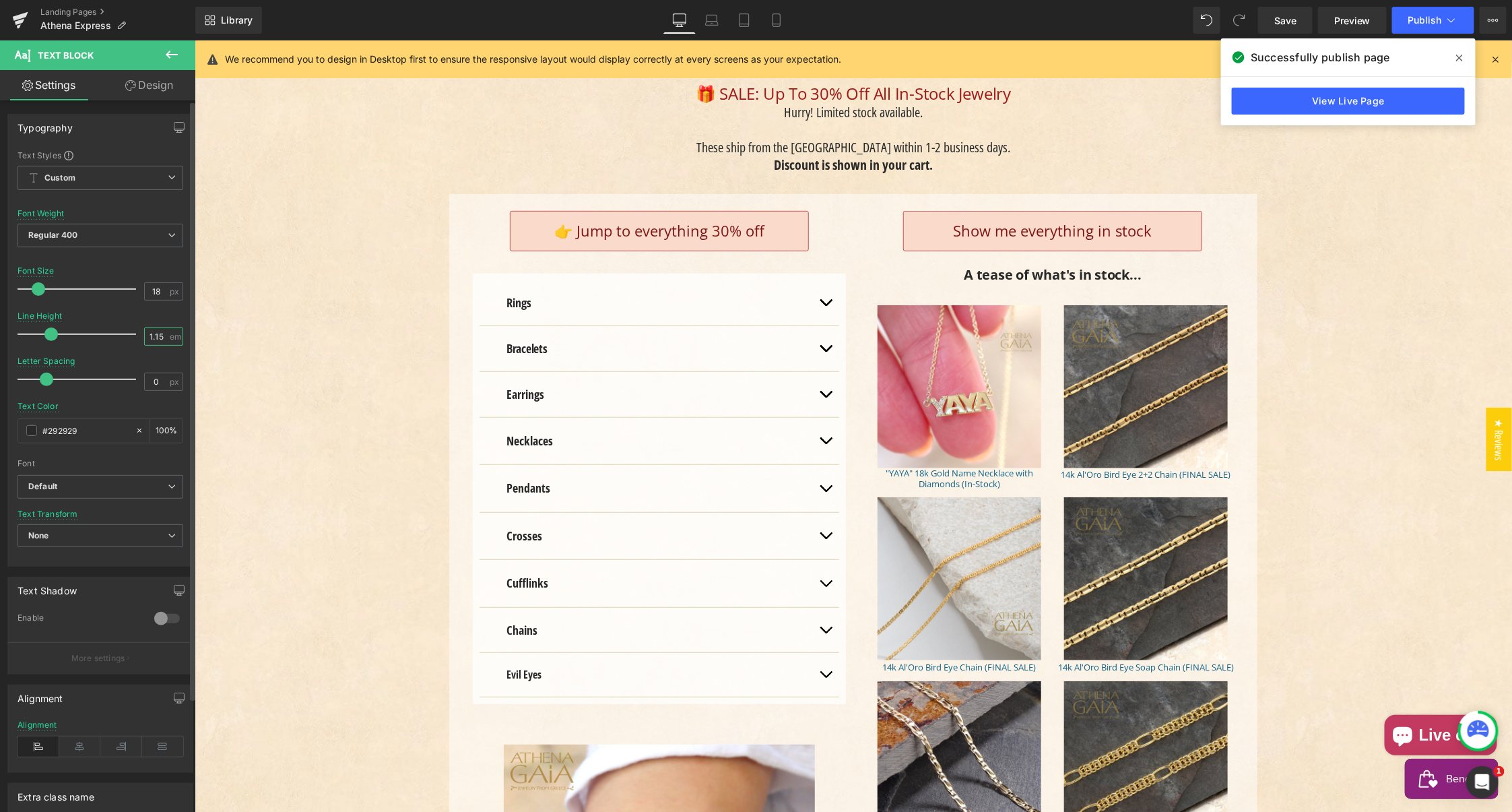
click at [157, 335] on input "1.15" at bounding box center [157, 336] width 24 height 17
click at [148, 332] on input "1.15" at bounding box center [157, 336] width 24 height 17
click at [145, 331] on input "1.15" at bounding box center [157, 336] width 24 height 17
type input "1.3"
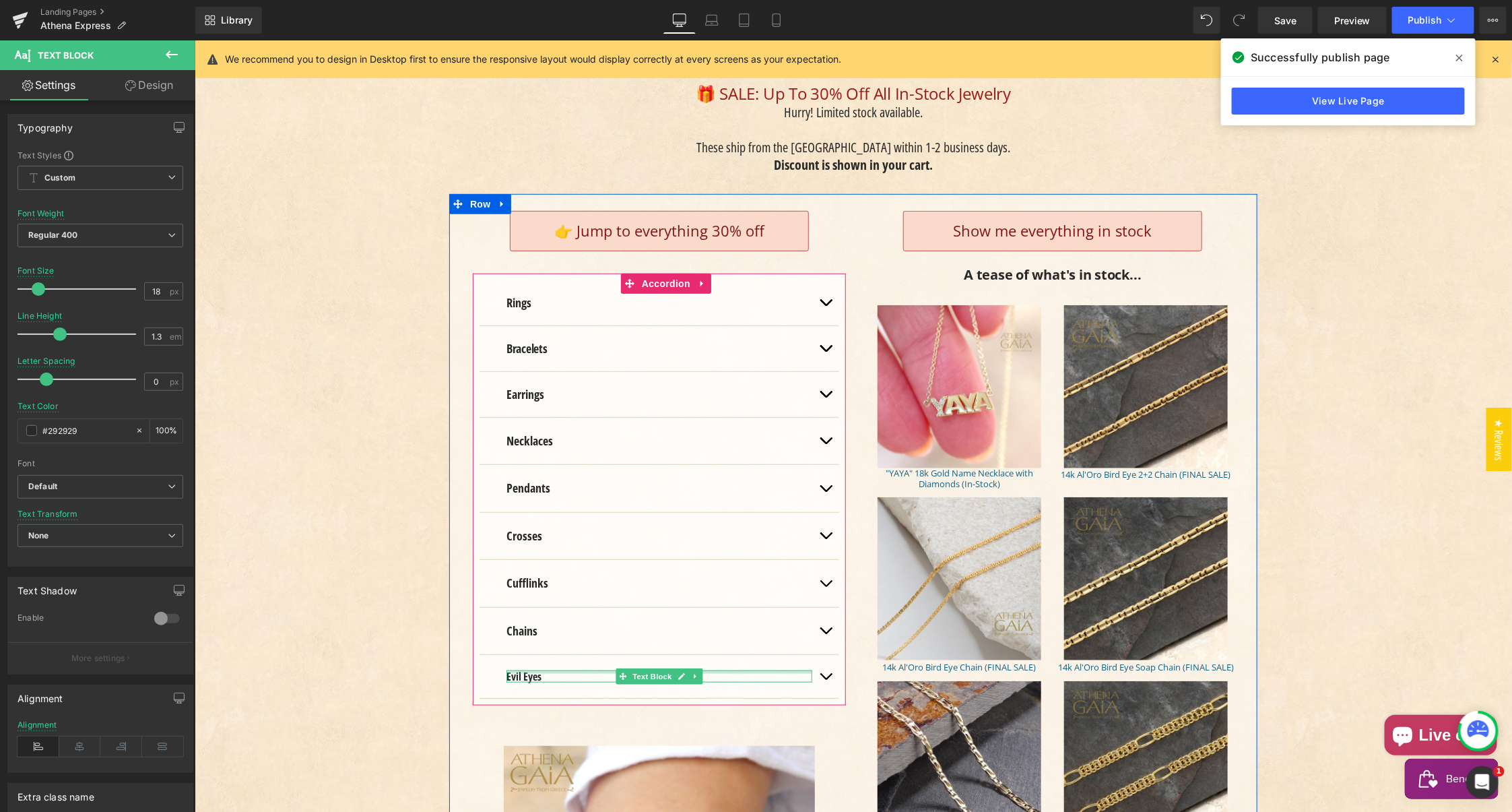
click at [507, 670] on div "Evil Eyes Text Block" at bounding box center [658, 676] width 305 height 12
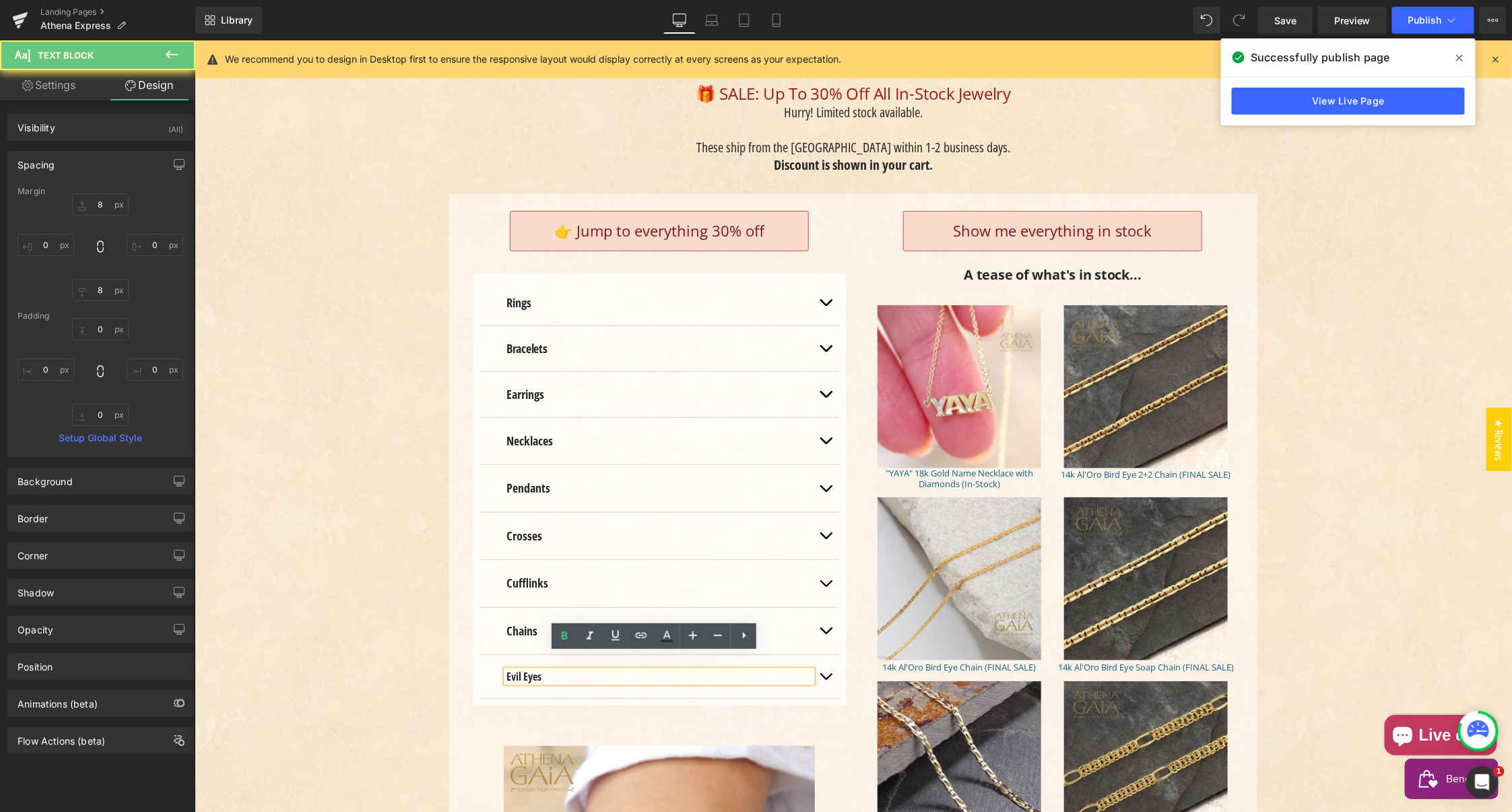
click at [511, 668] on strong "Evil Eyes" at bounding box center [522, 675] width 35 height 14
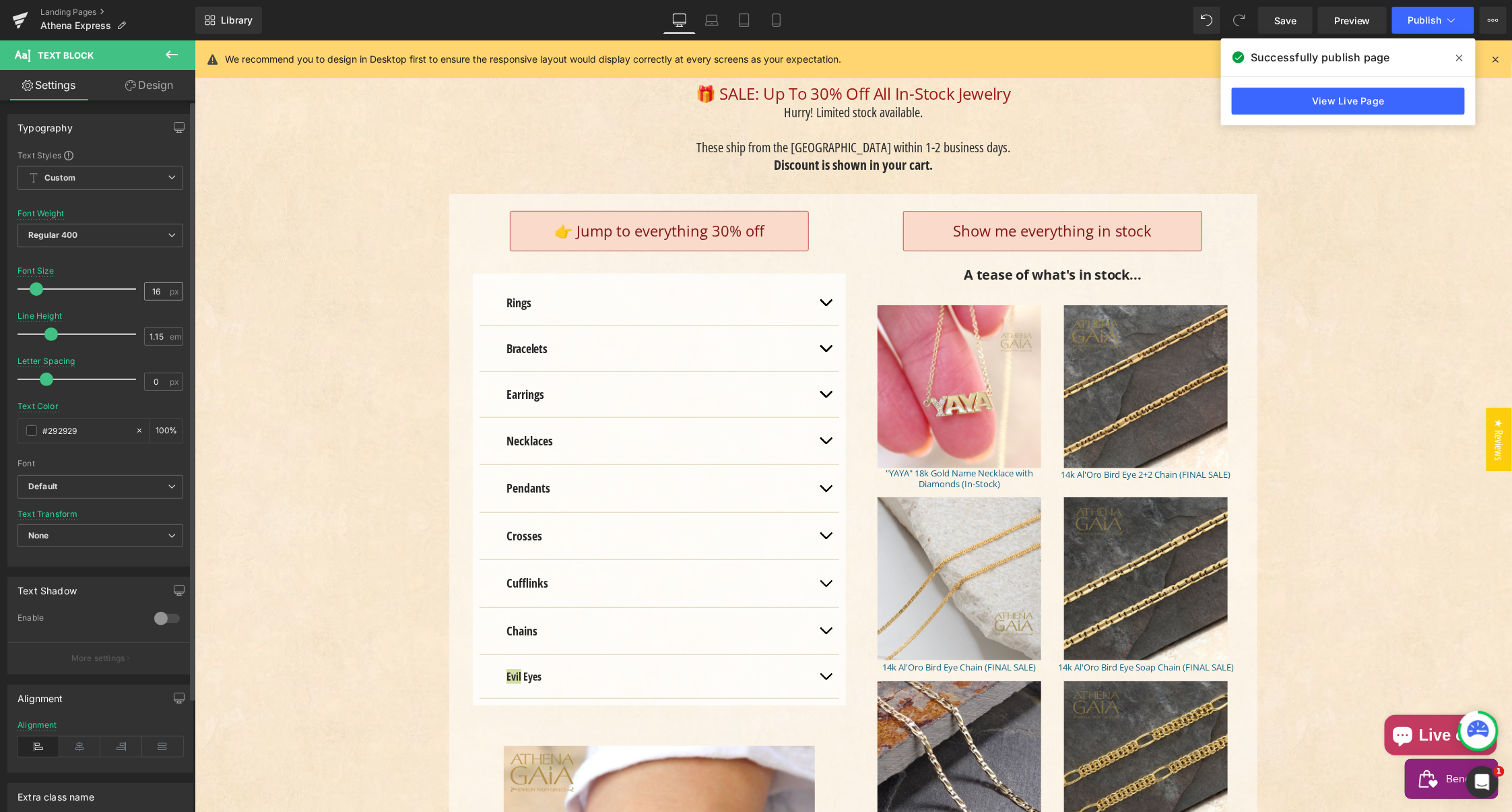
click at [149, 288] on input "16" at bounding box center [157, 291] width 24 height 17
type input "18"
click at [157, 335] on input "1.15" at bounding box center [157, 336] width 24 height 17
click at [160, 335] on input "1.15" at bounding box center [157, 336] width 24 height 17
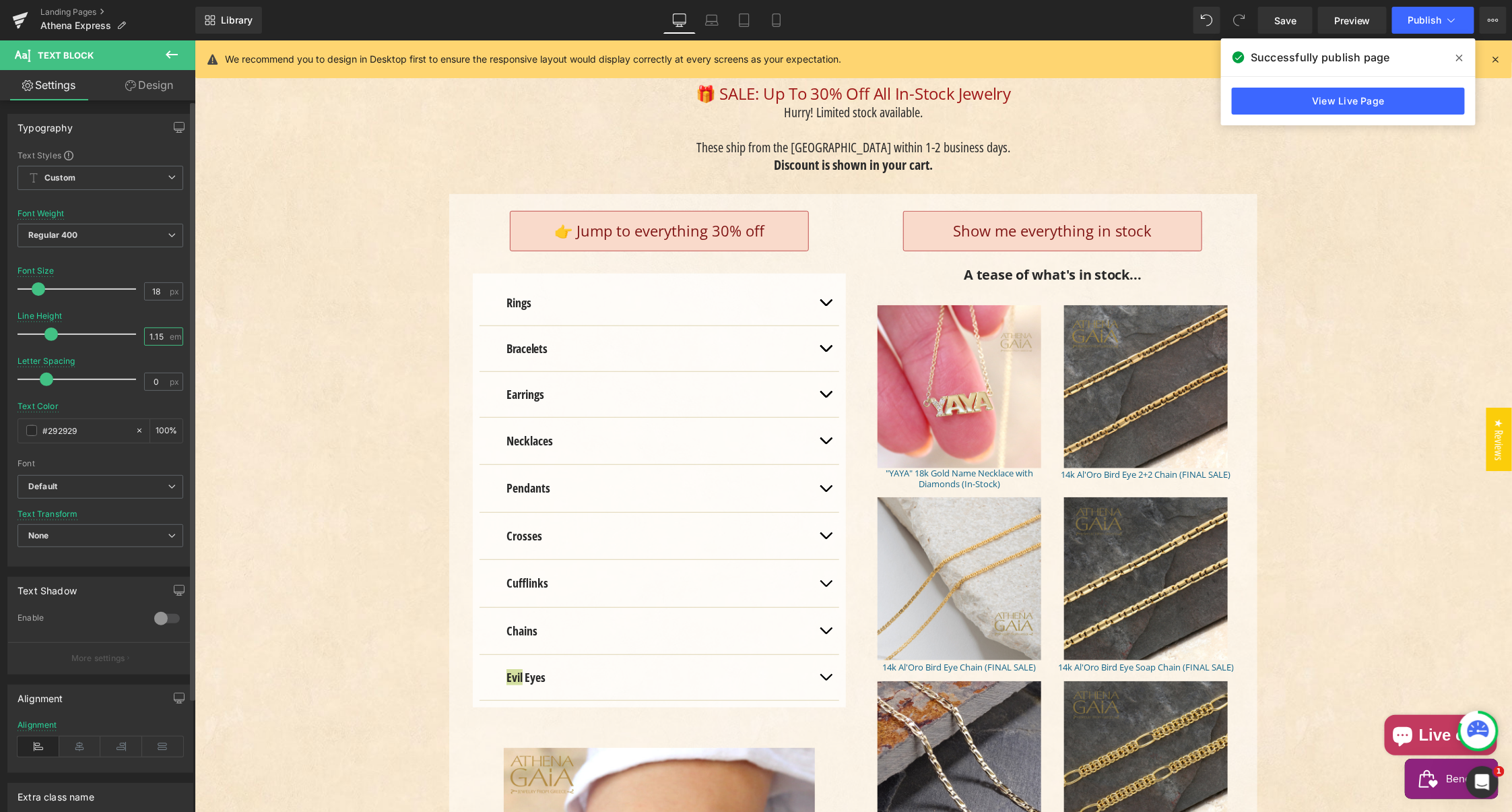
click at [150, 335] on input "1.15" at bounding box center [157, 336] width 24 height 17
drag, startPoint x: 150, startPoint y: 335, endPoint x: 141, endPoint y: 329, distance: 10.8
click at [150, 335] on input "1.15" at bounding box center [157, 336] width 24 height 17
click at [145, 330] on input "1.15" at bounding box center [157, 336] width 24 height 17
type input "1.3"
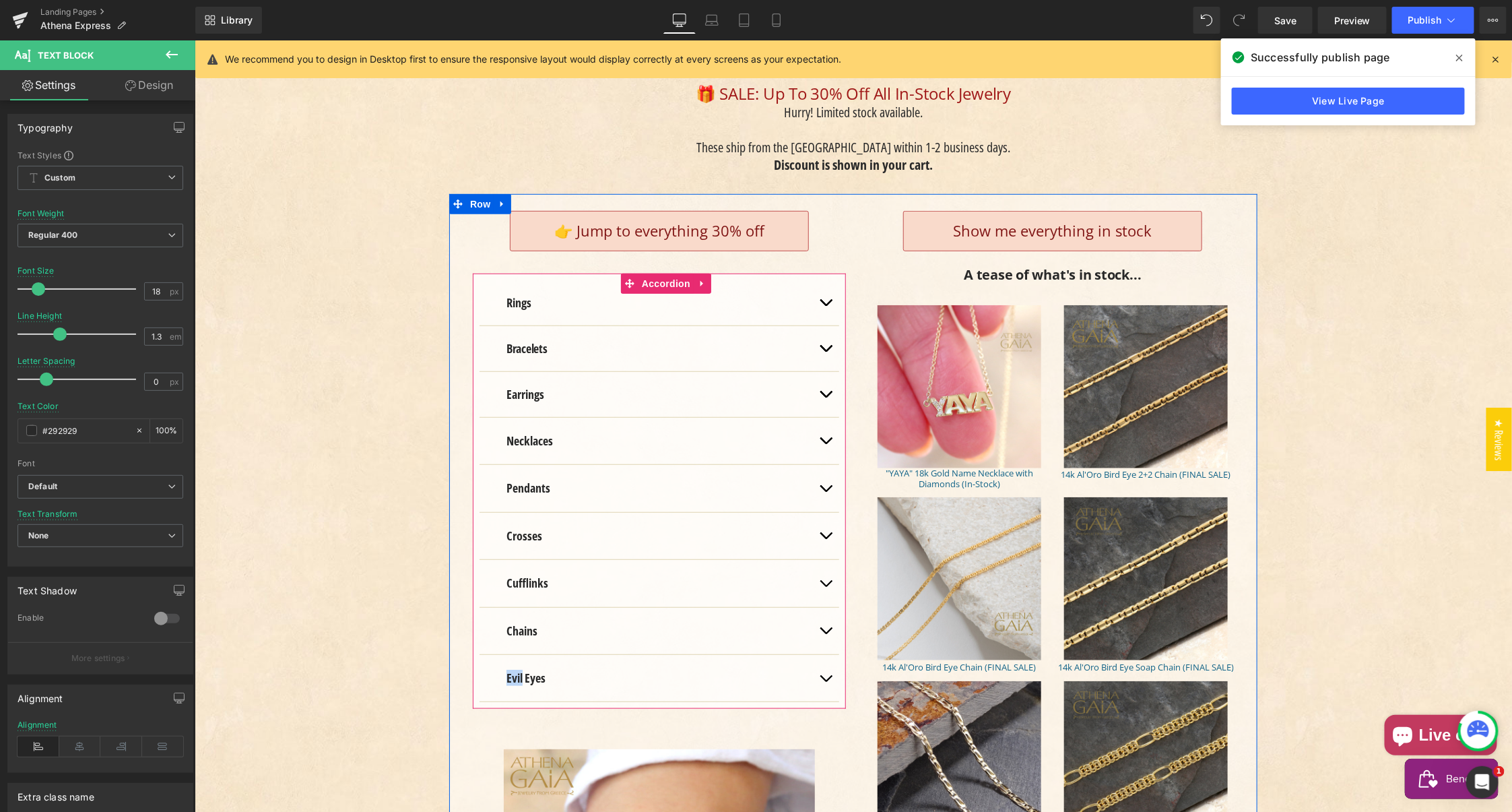
click at [506, 294] on strong "Rings" at bounding box center [517, 301] width 25 height 16
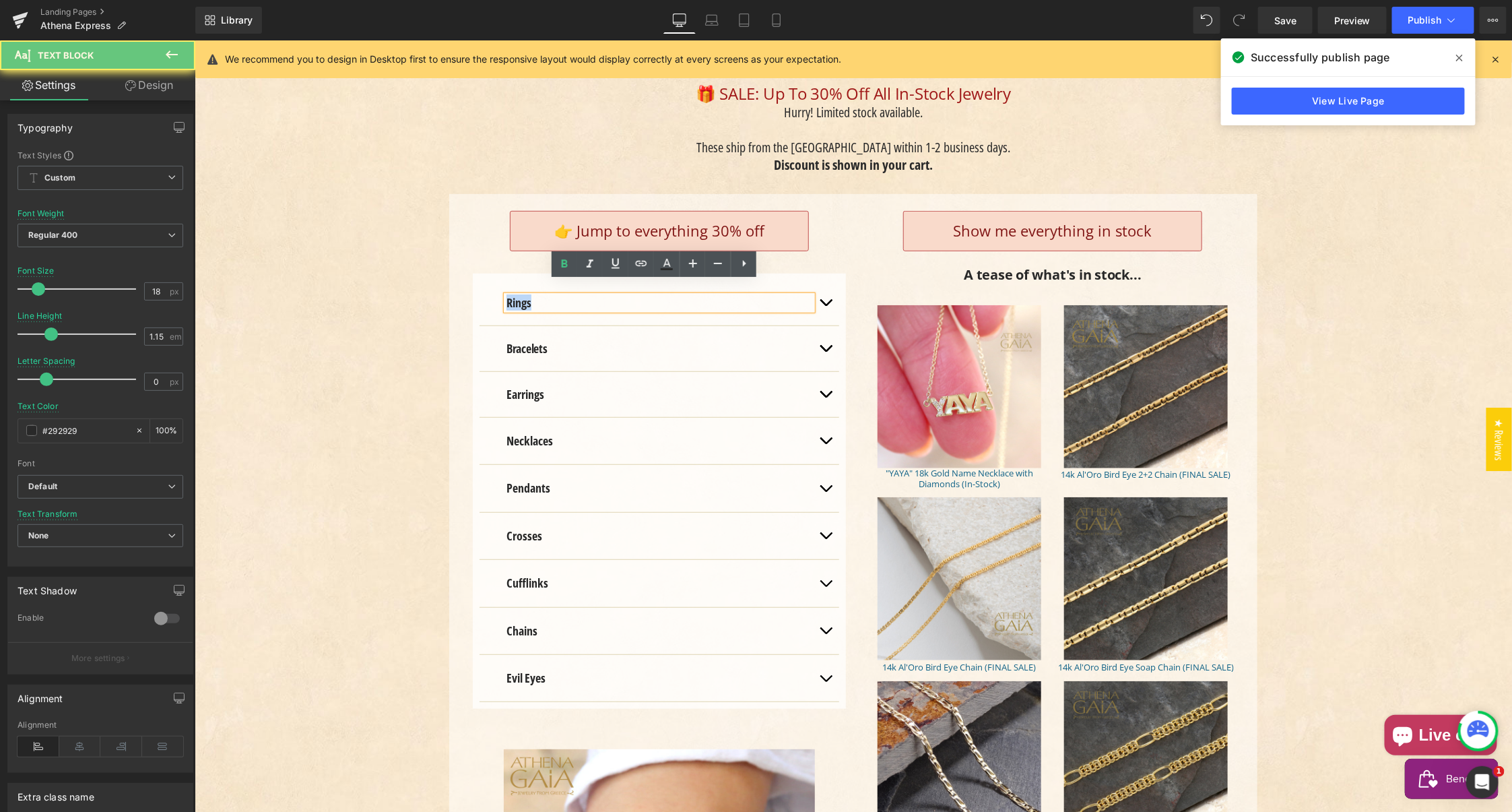
drag, startPoint x: 513, startPoint y: 288, endPoint x: 429, endPoint y: 282, distance: 84.2
click at [513, 294] on strong "Rings" at bounding box center [517, 301] width 25 height 16
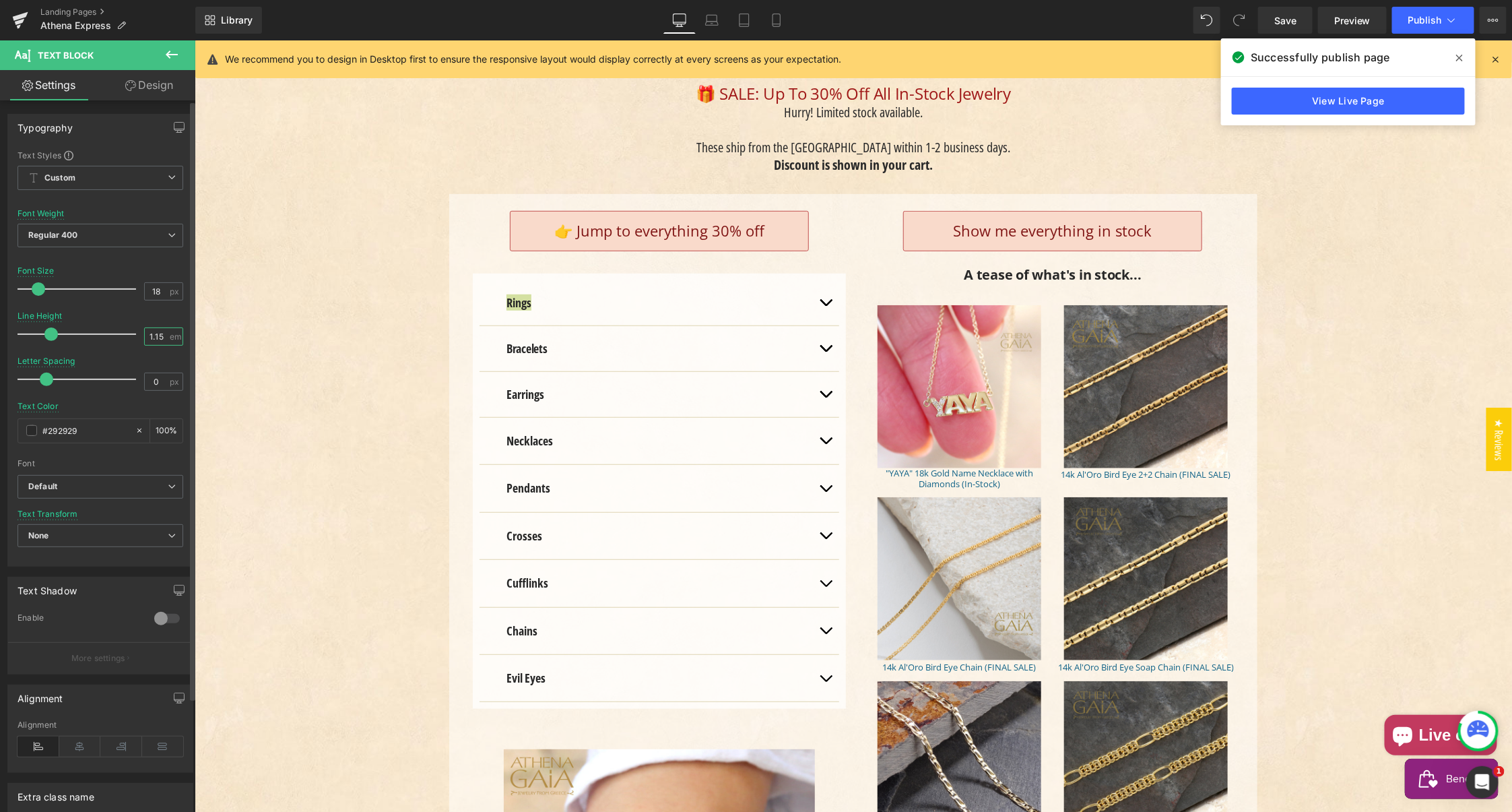
click at [152, 334] on input "1.15" at bounding box center [157, 336] width 24 height 17
type input "1.3"
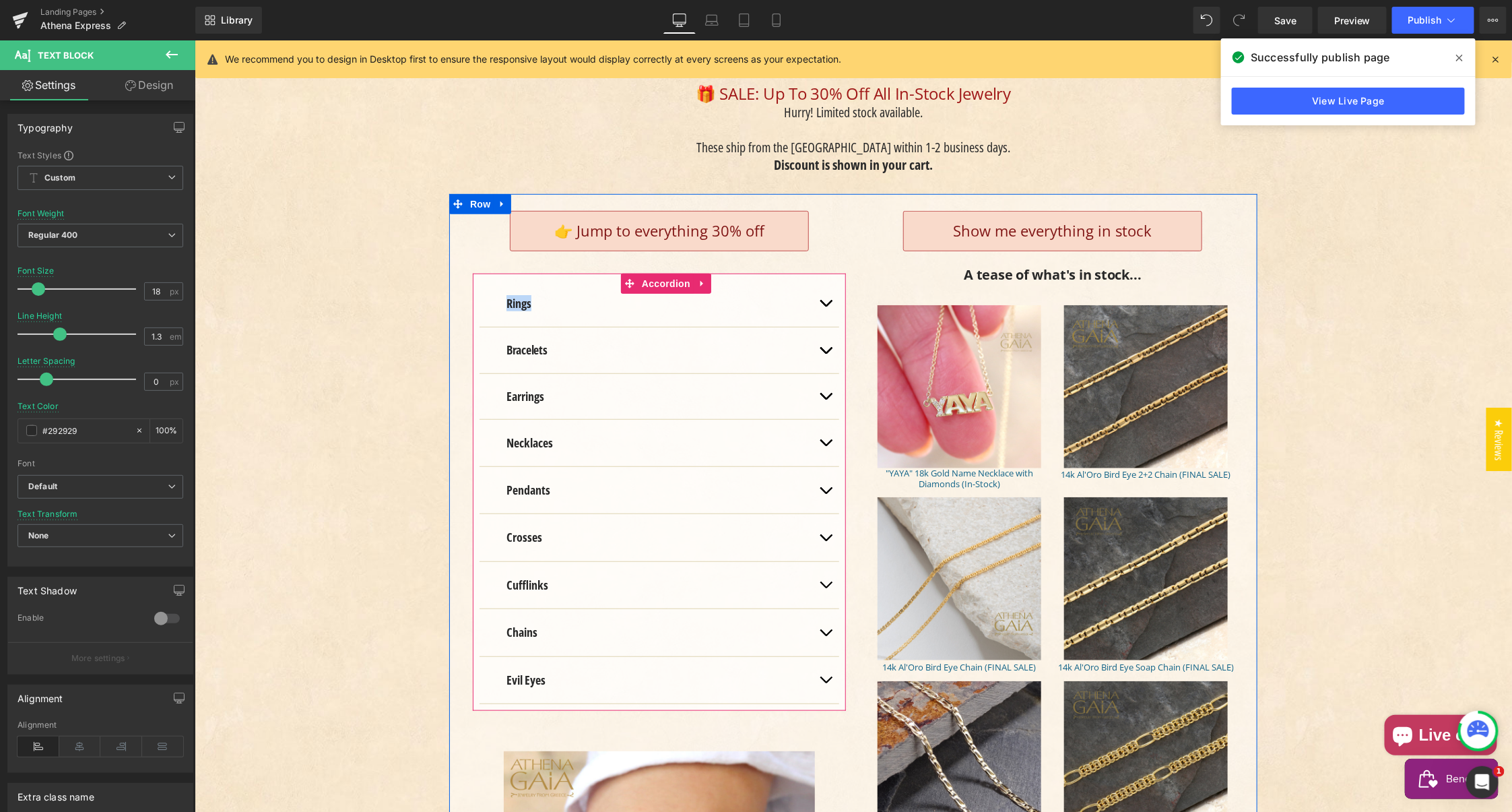
click at [505, 340] on strong "Bracelets" at bounding box center [526, 348] width 41 height 16
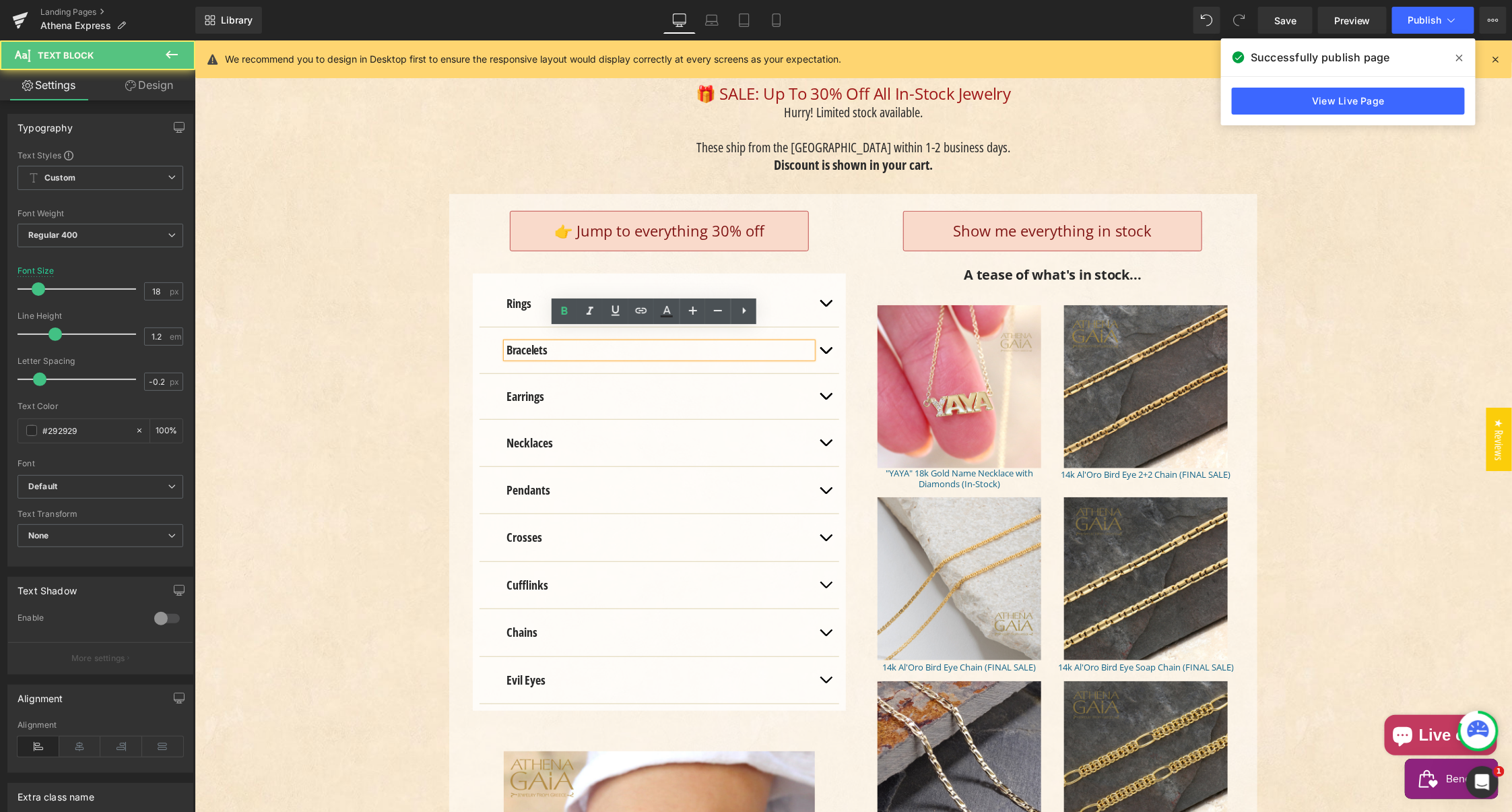
click at [514, 340] on strong "Bracelets" at bounding box center [526, 348] width 41 height 16
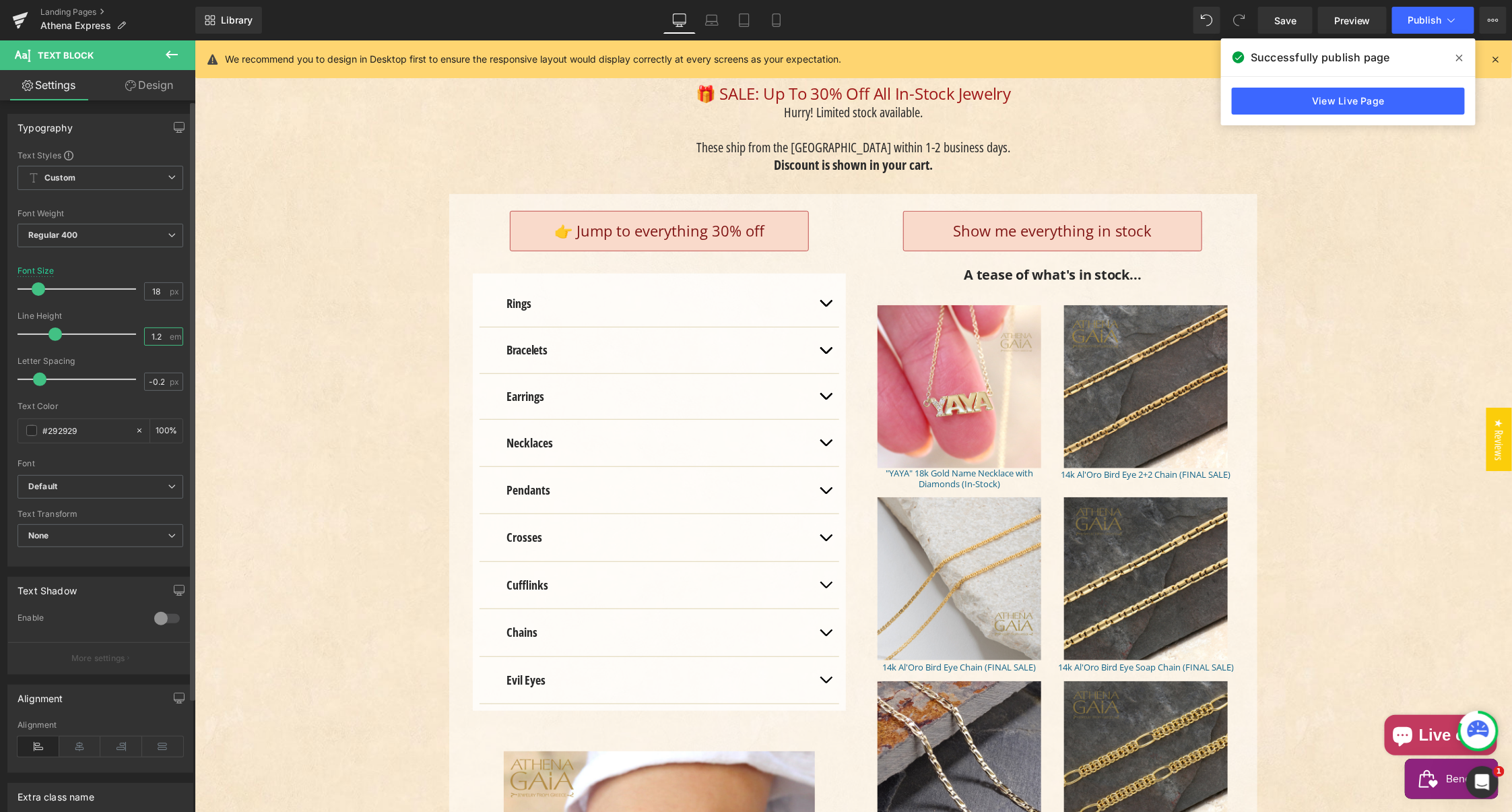
click at [149, 335] on input "1.2" at bounding box center [157, 336] width 24 height 17
type input "1.3"
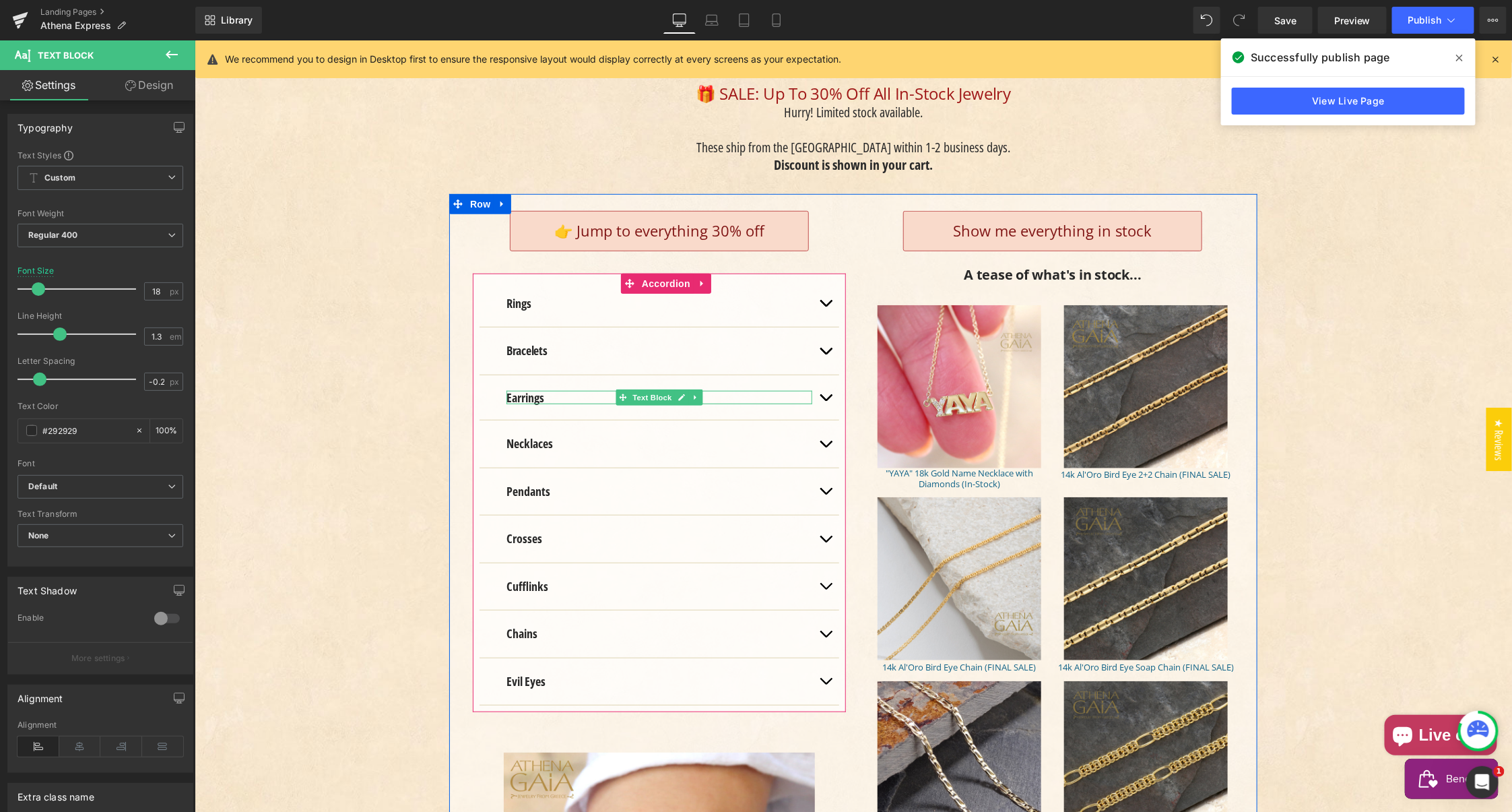
click at [514, 389] on strong "Earrings" at bounding box center [524, 397] width 37 height 16
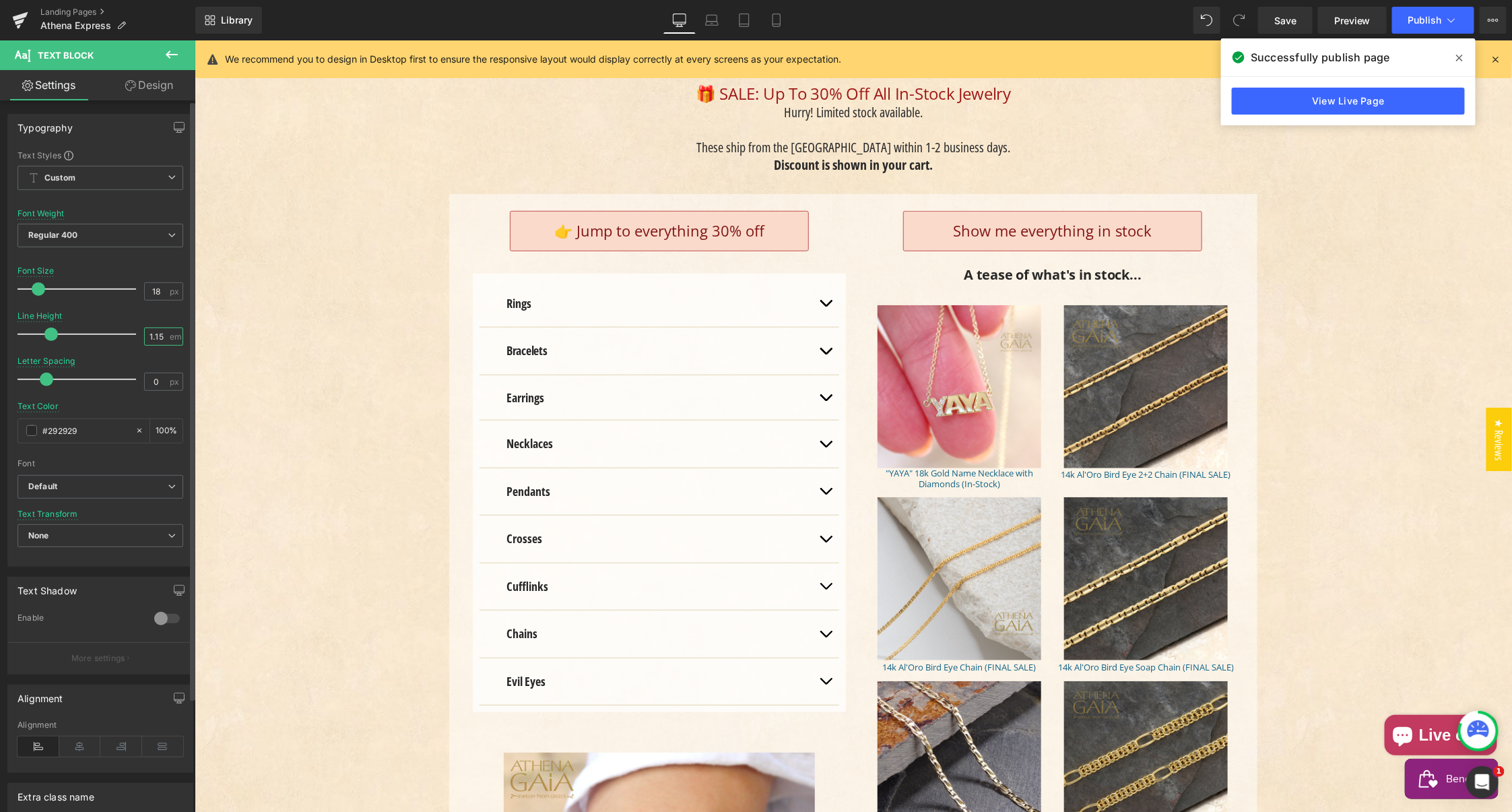
click at [152, 334] on input "1.15" at bounding box center [157, 336] width 24 height 17
type input "1.3"
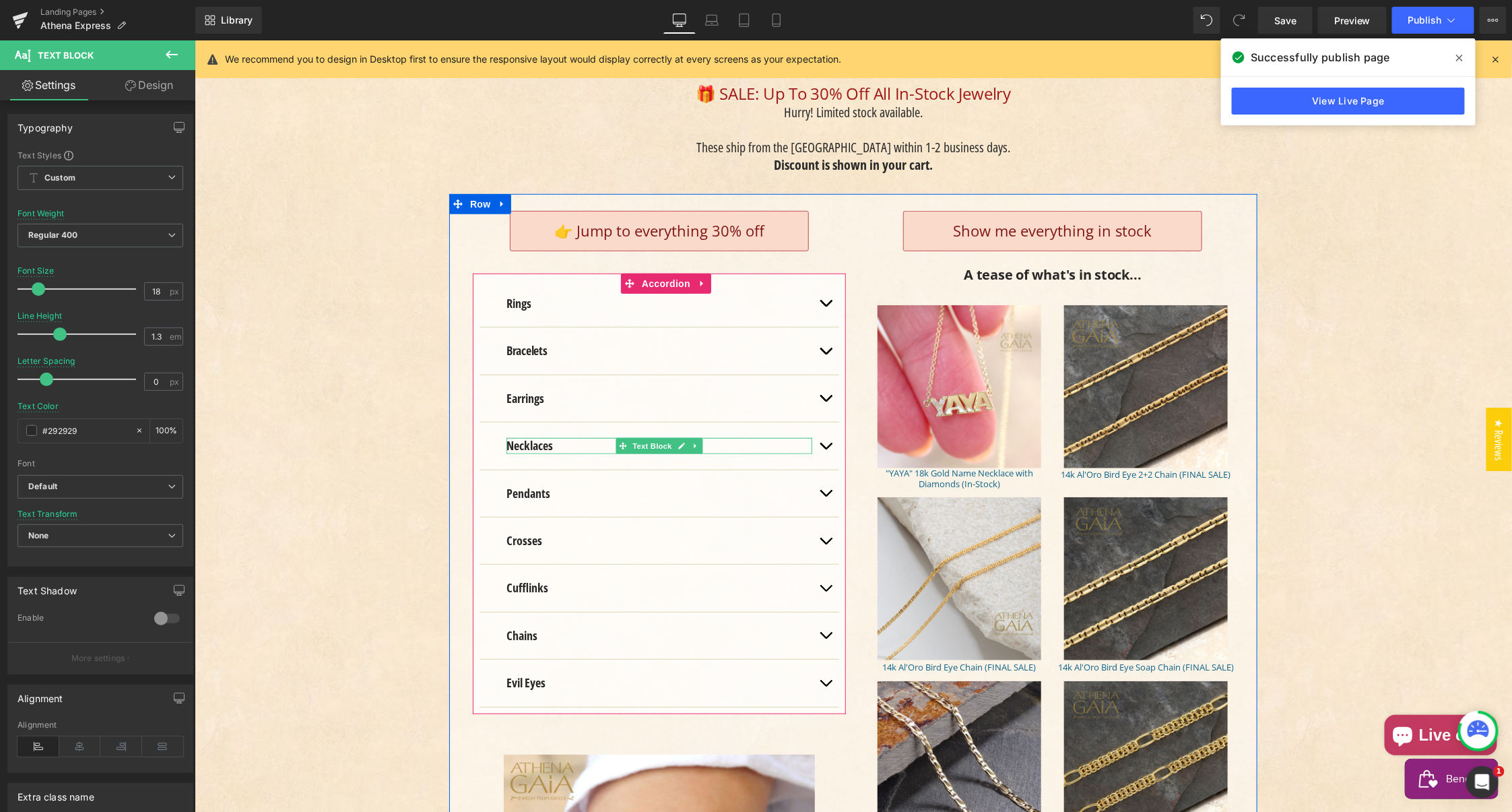
click at [514, 437] on strong "Necklaces" at bounding box center [528, 444] width 47 height 16
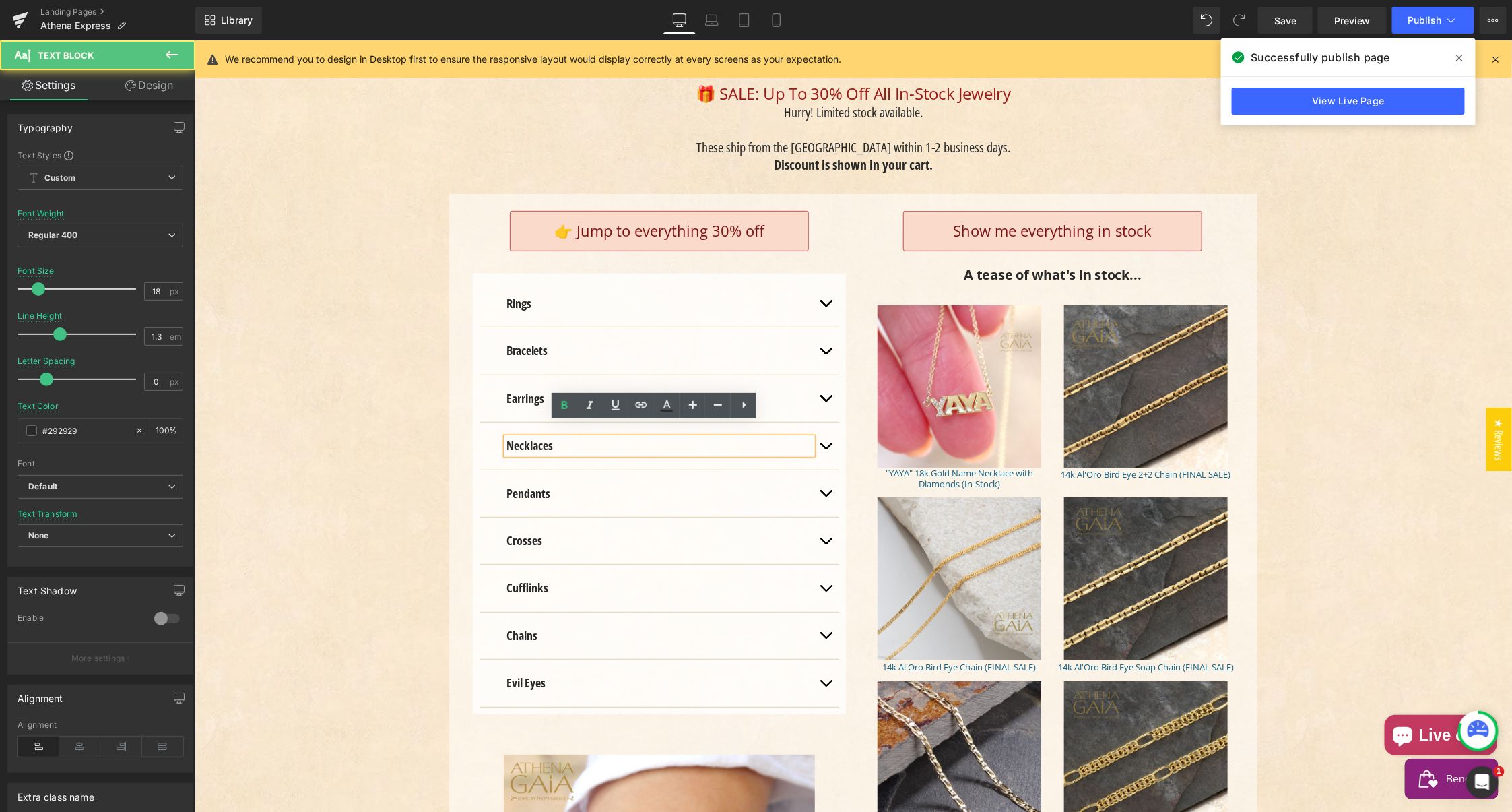
click at [334, 365] on div "Athena Express Heading The following items are in stock in the US and ready for…" at bounding box center [853, 601] width 1317 height 1448
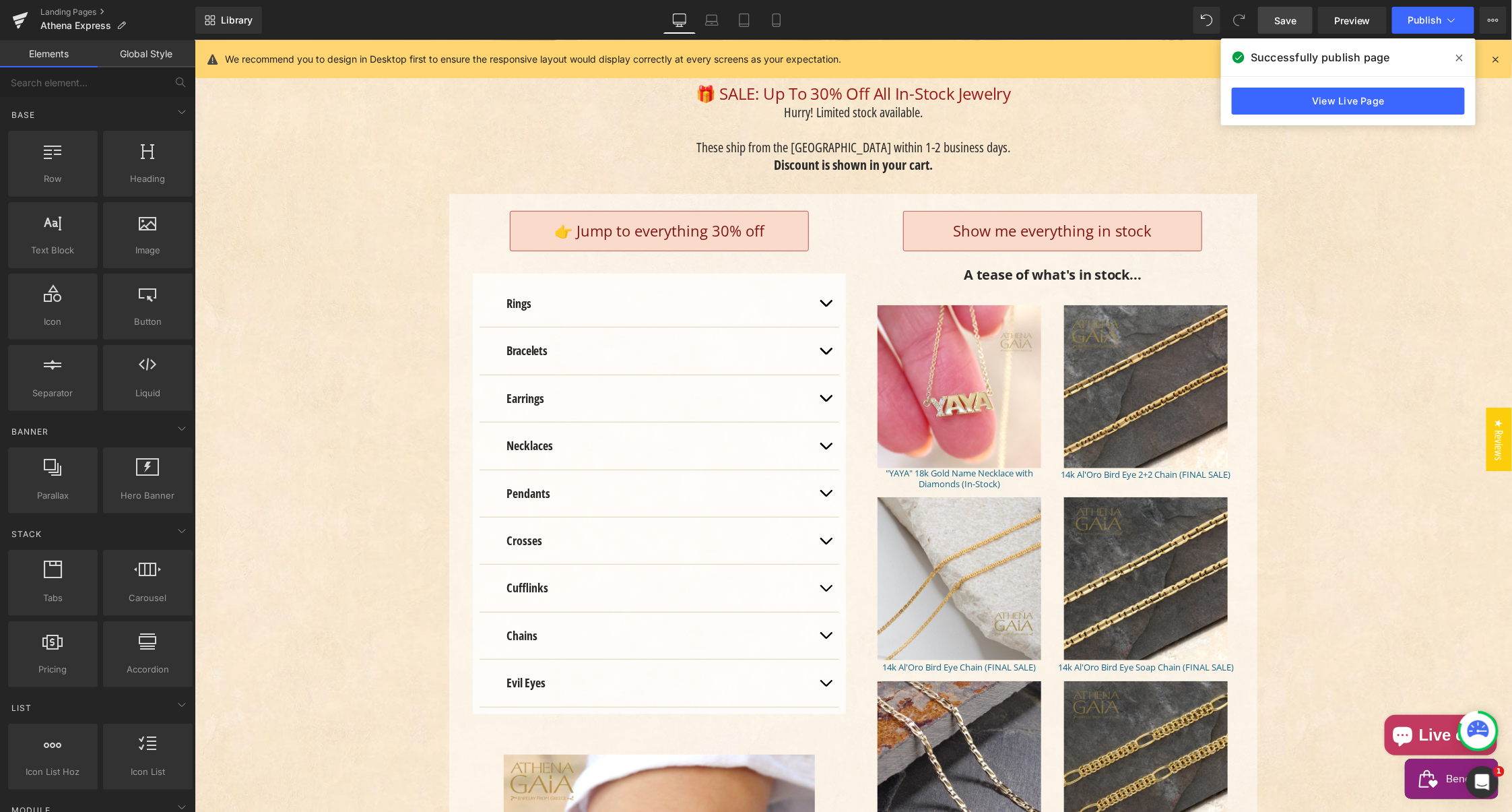
click at [1287, 19] on span "Save" at bounding box center [1285, 20] width 22 height 14
click at [699, 21] on icon at bounding box center [697, 20] width 14 height 14
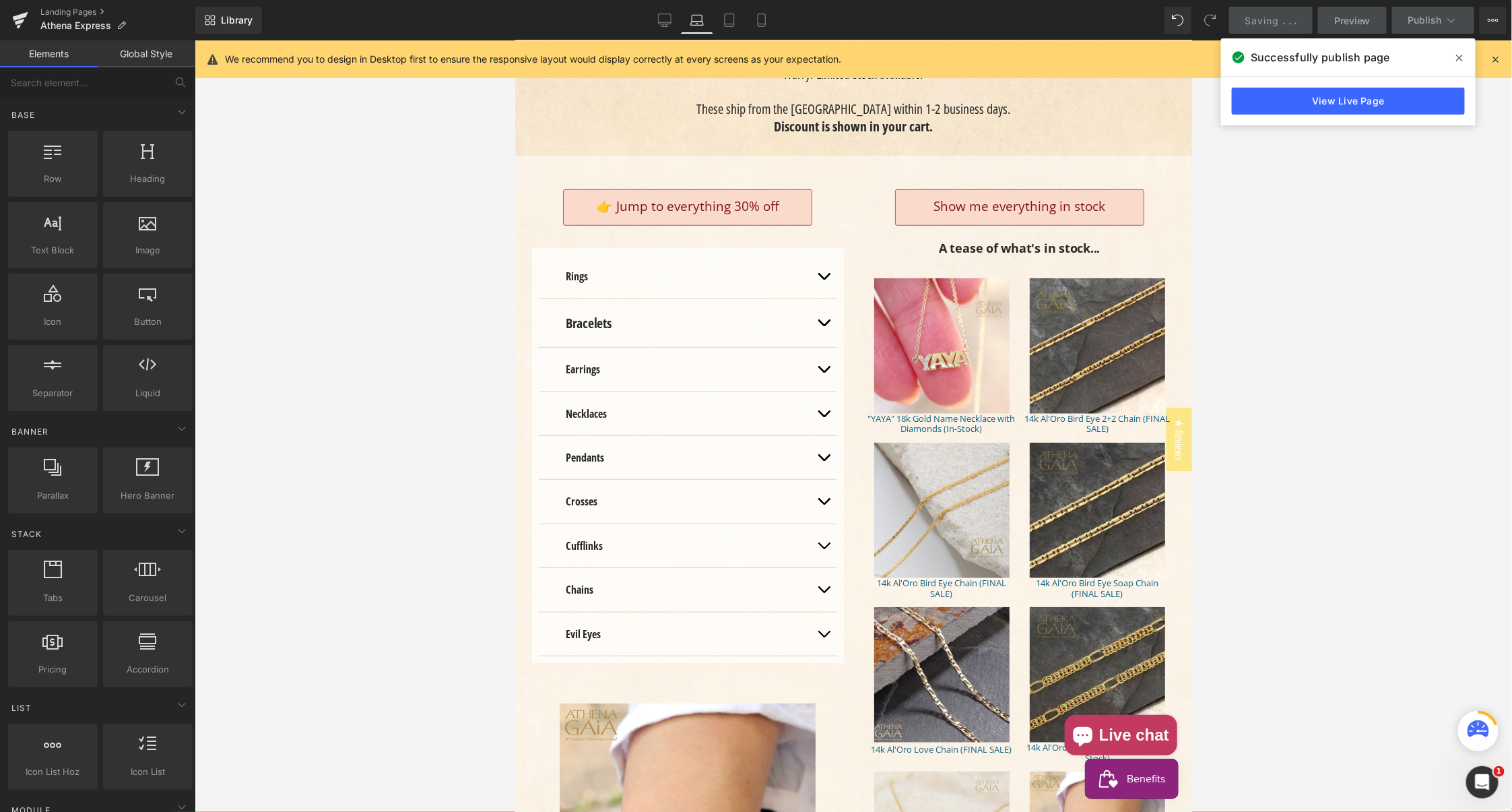
scroll to position [285, 0]
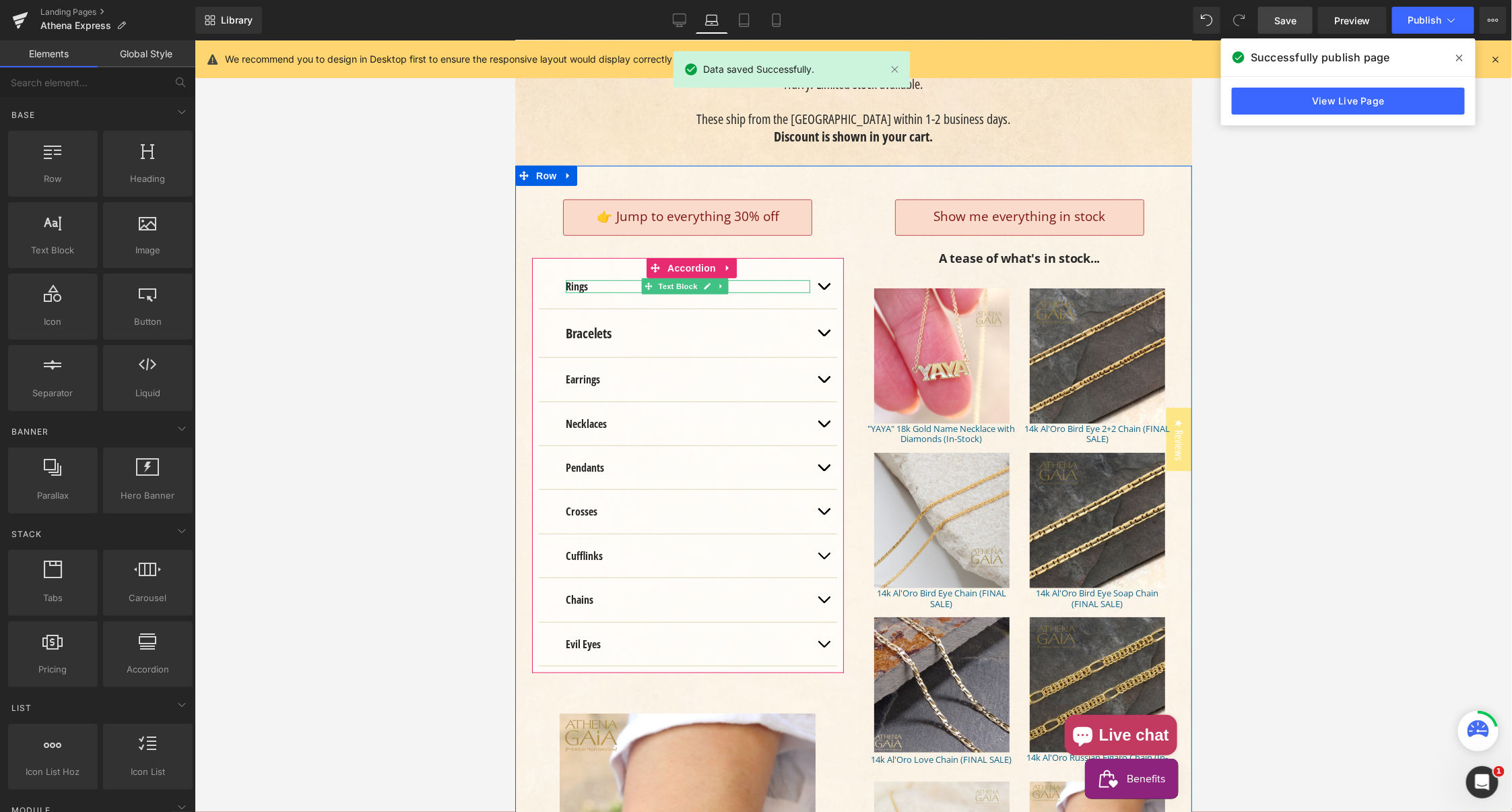
click at [576, 281] on div "Rings Text Block" at bounding box center [687, 285] width 244 height 12
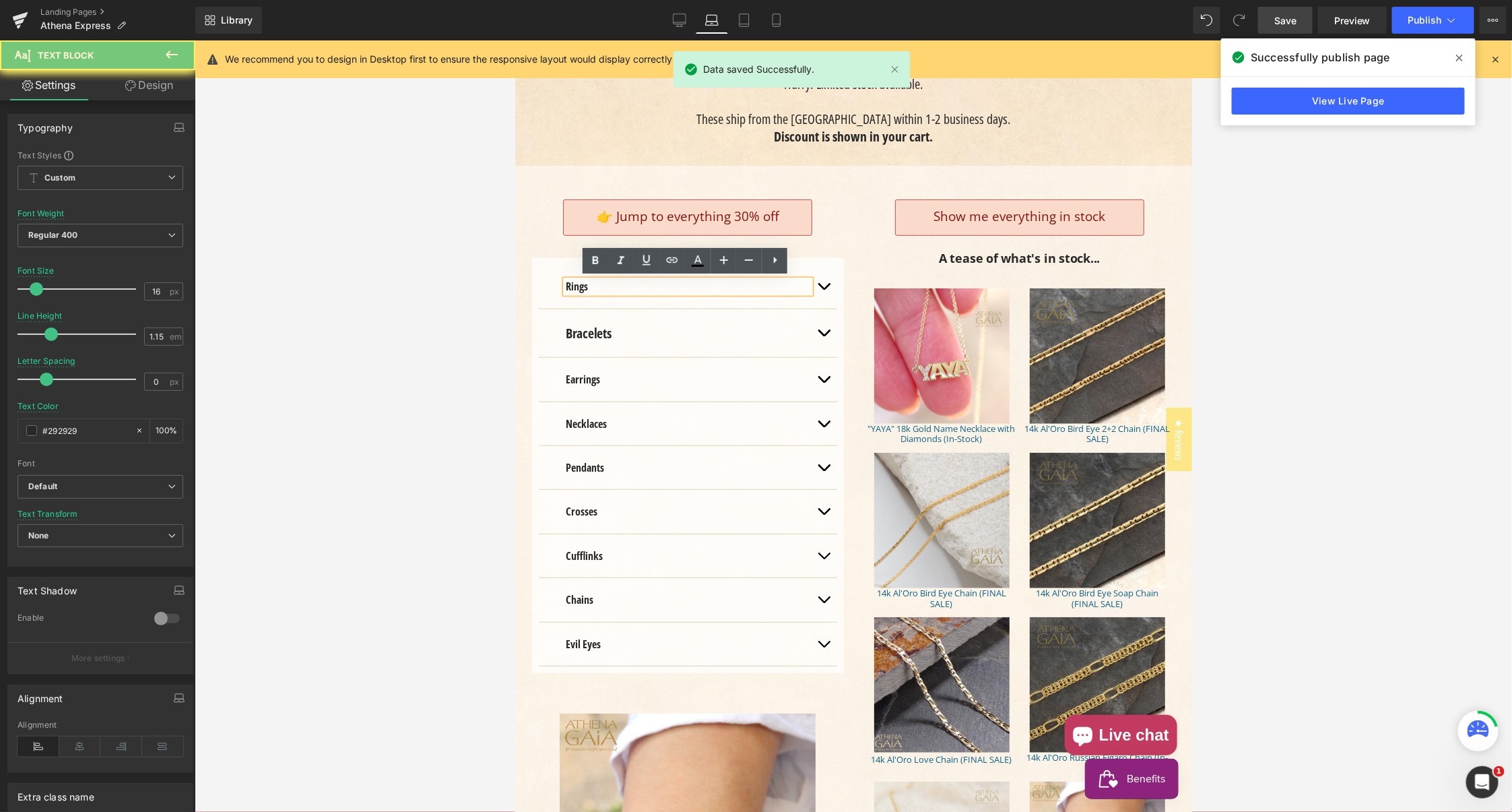
drag, startPoint x: 576, startPoint y: 284, endPoint x: 580, endPoint y: 301, distance: 17.5
click at [576, 284] on strong "Rings" at bounding box center [576, 285] width 22 height 14
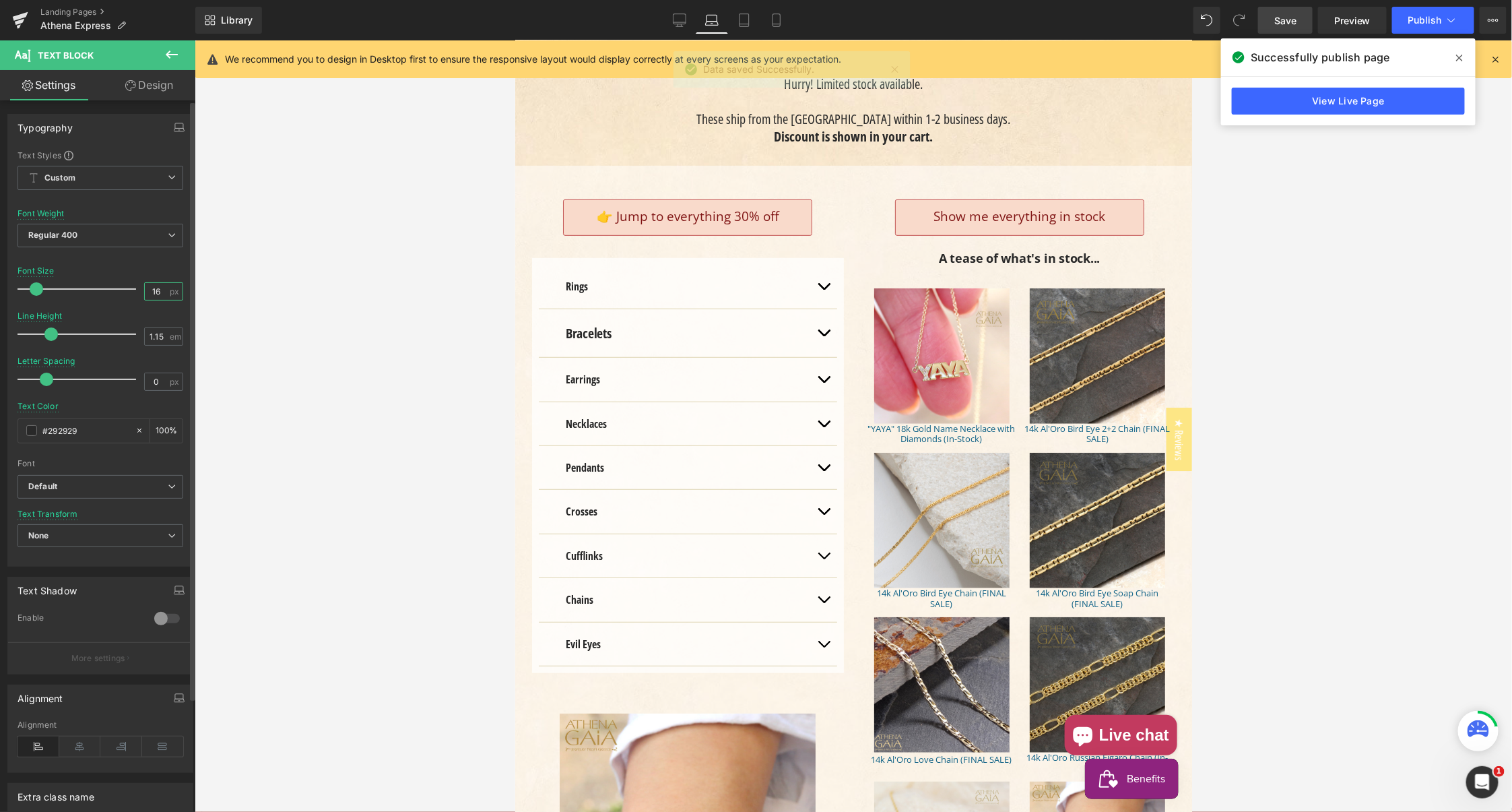
click at [151, 289] on input "16" at bounding box center [157, 291] width 24 height 17
type input "17"
click at [153, 337] on input "1.15" at bounding box center [157, 336] width 24 height 17
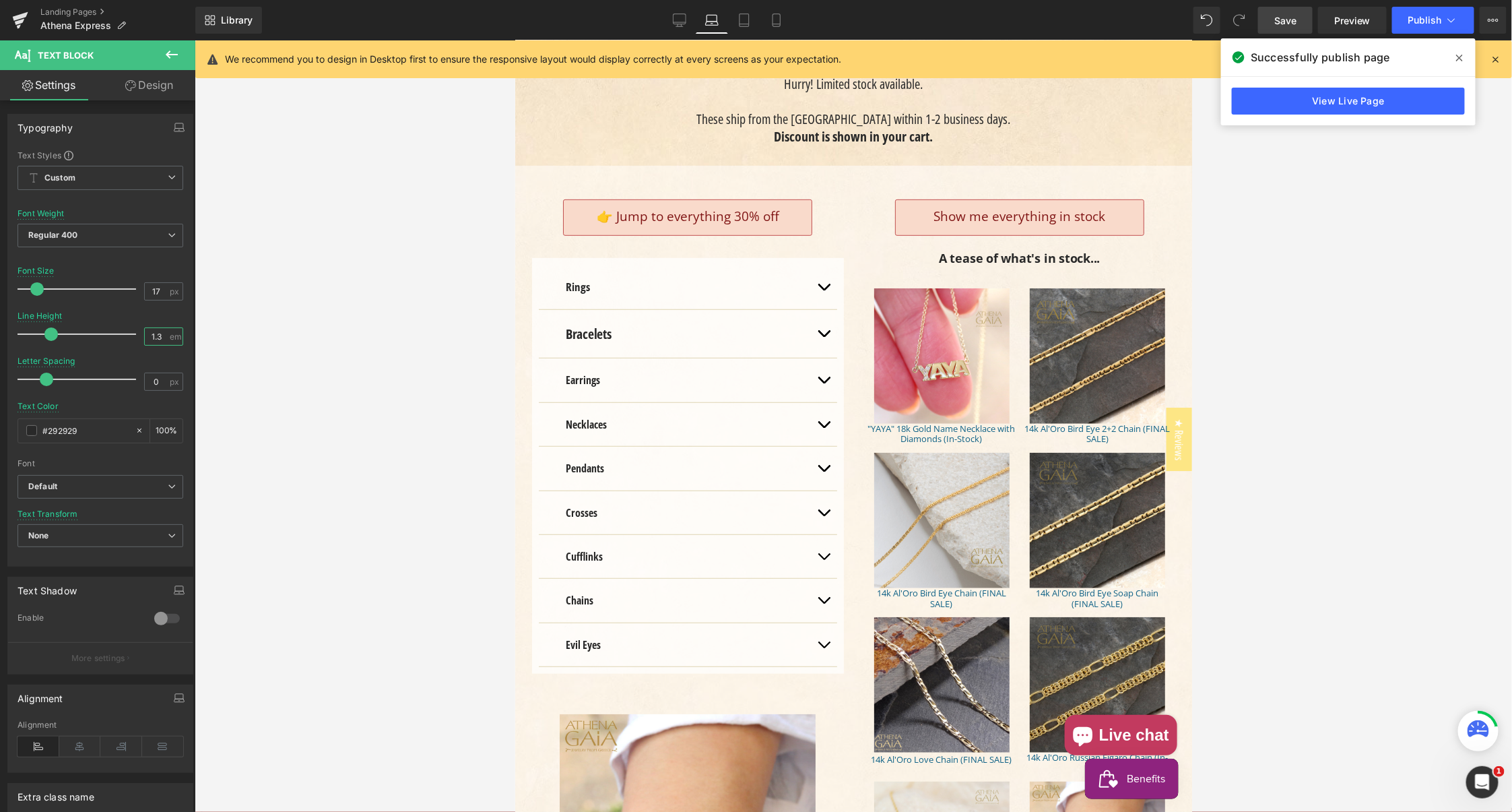
type input "1.3"
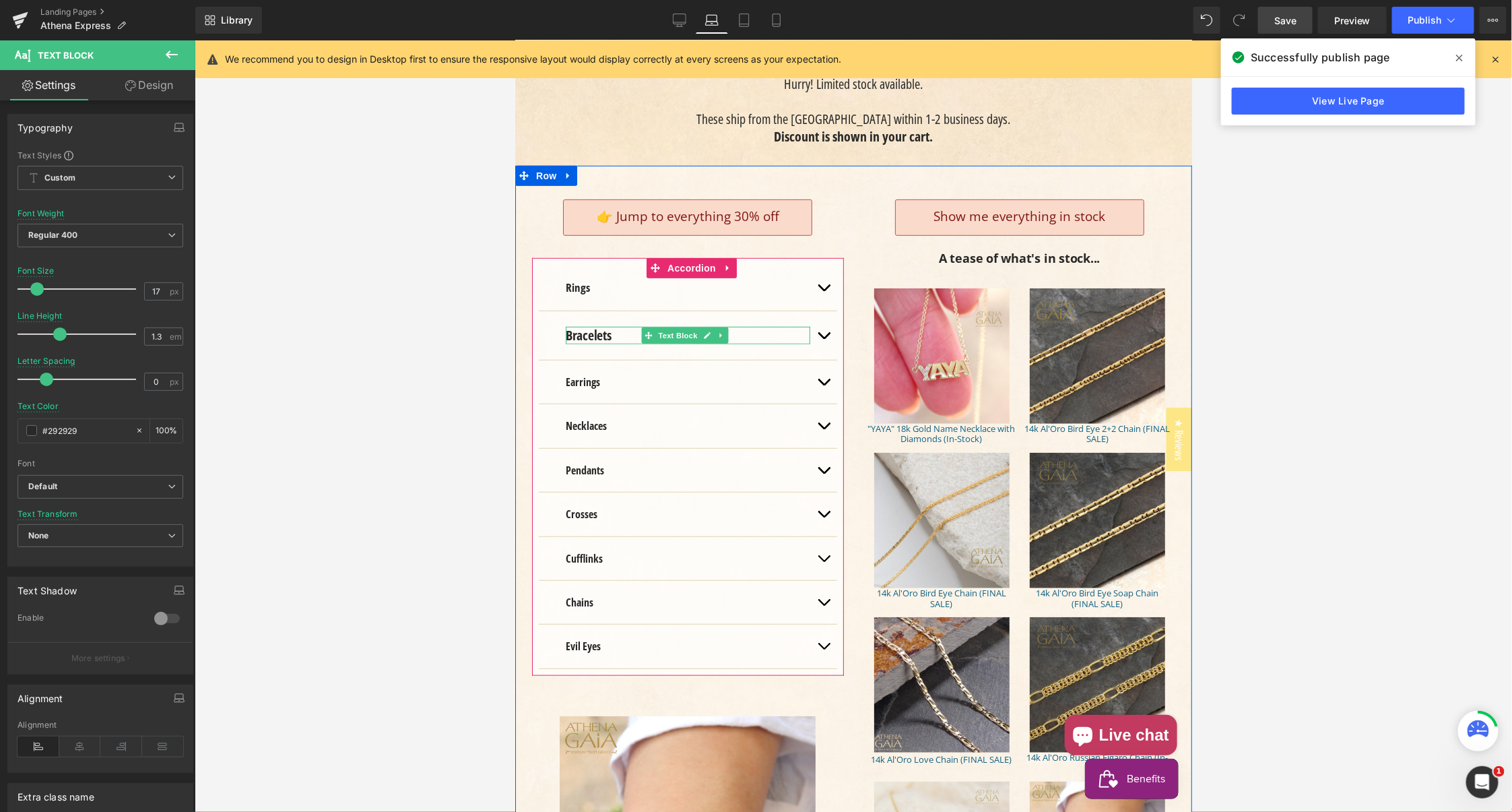
click at [572, 332] on strong "Bracelets" at bounding box center [588, 334] width 46 height 18
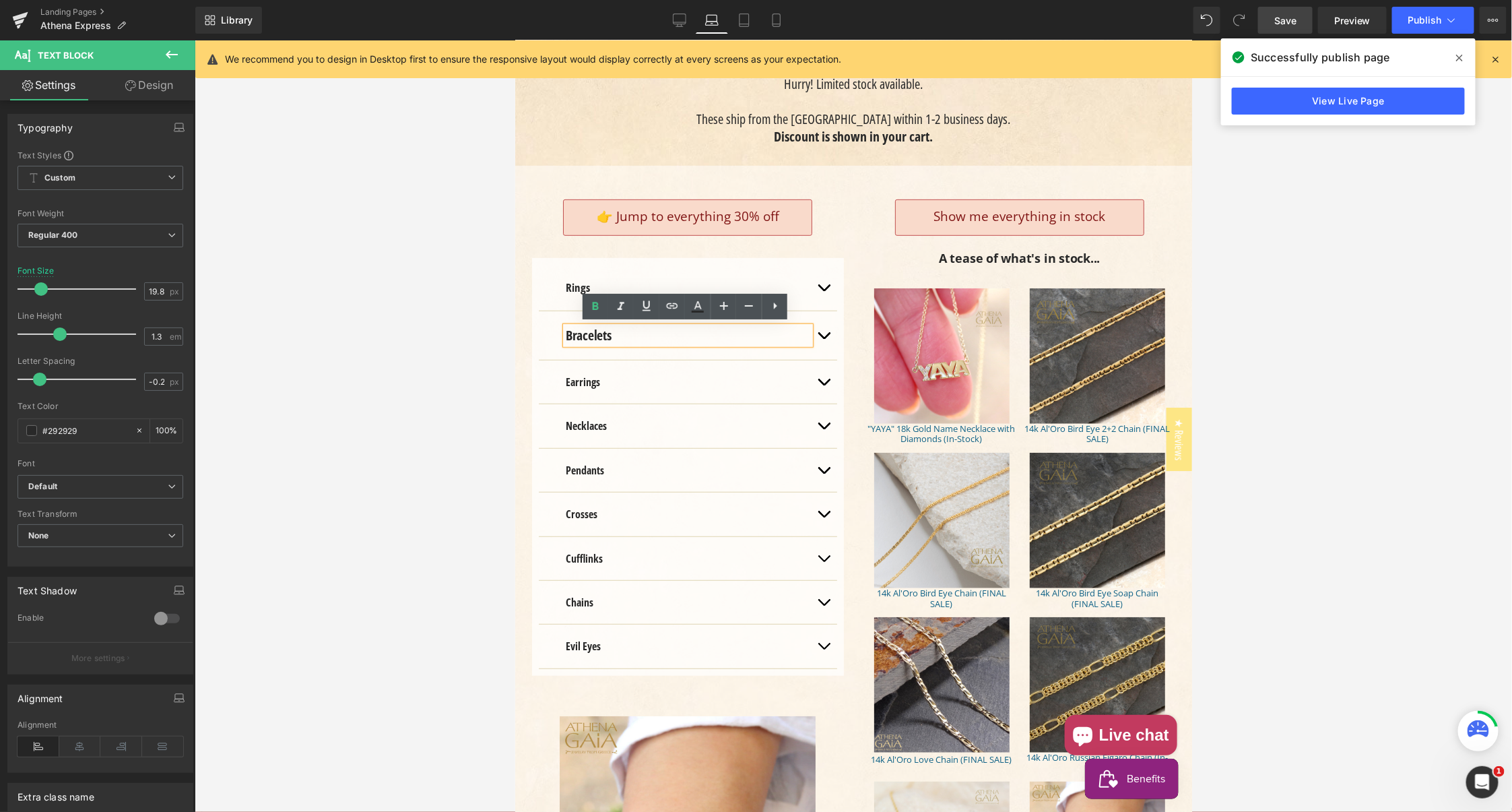
click at [576, 335] on strong "Bracelets" at bounding box center [588, 334] width 46 height 18
click at [569, 283] on strong "Rings" at bounding box center [577, 287] width 24 height 15
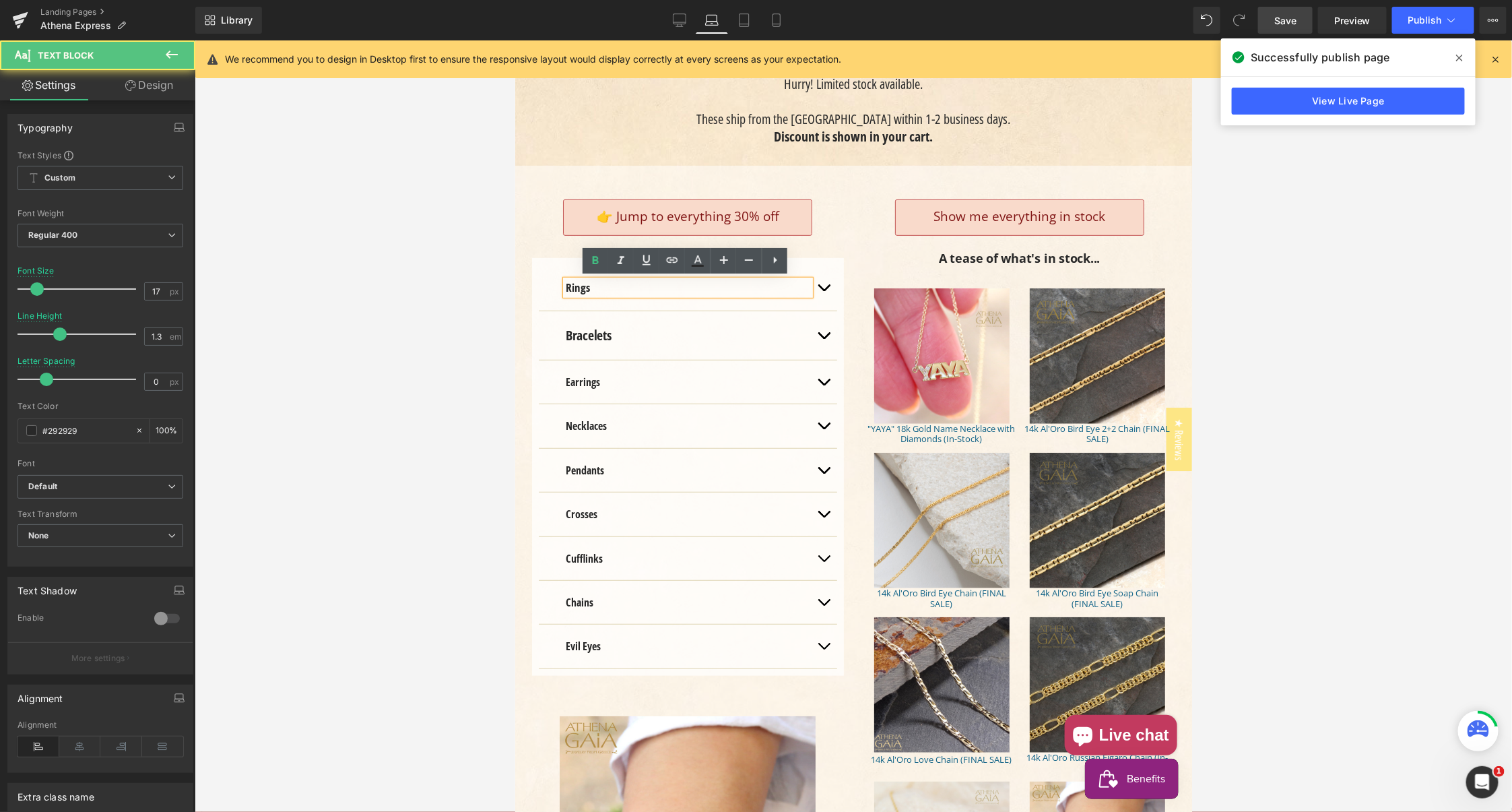
click at [573, 286] on strong "Rings" at bounding box center [577, 287] width 24 height 15
drag, startPoint x: 573, startPoint y: 286, endPoint x: 532, endPoint y: 274, distance: 42.7
click at [573, 286] on strong "Rings" at bounding box center [577, 287] width 24 height 15
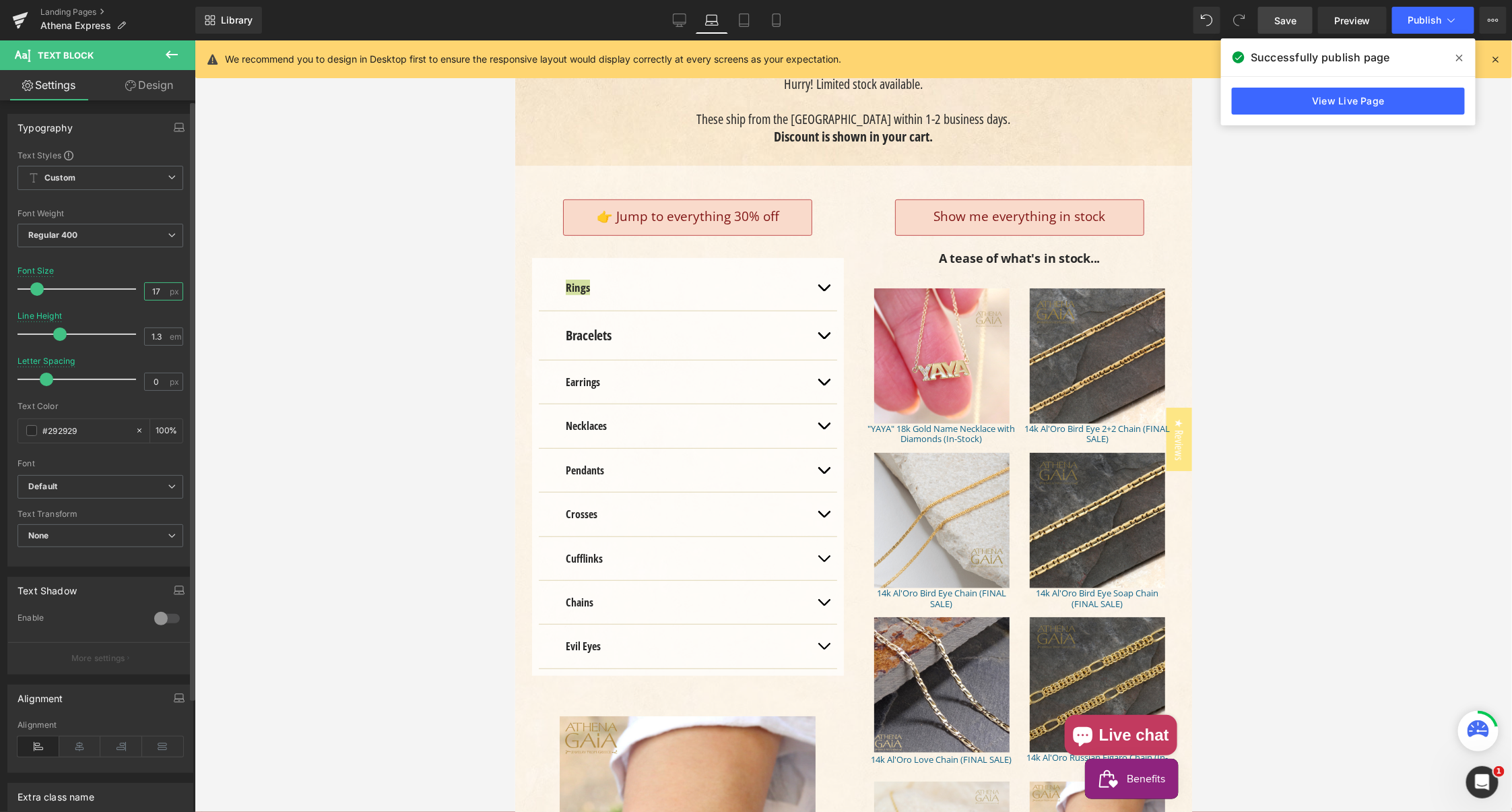
click at [150, 288] on input "17" at bounding box center [157, 291] width 24 height 17
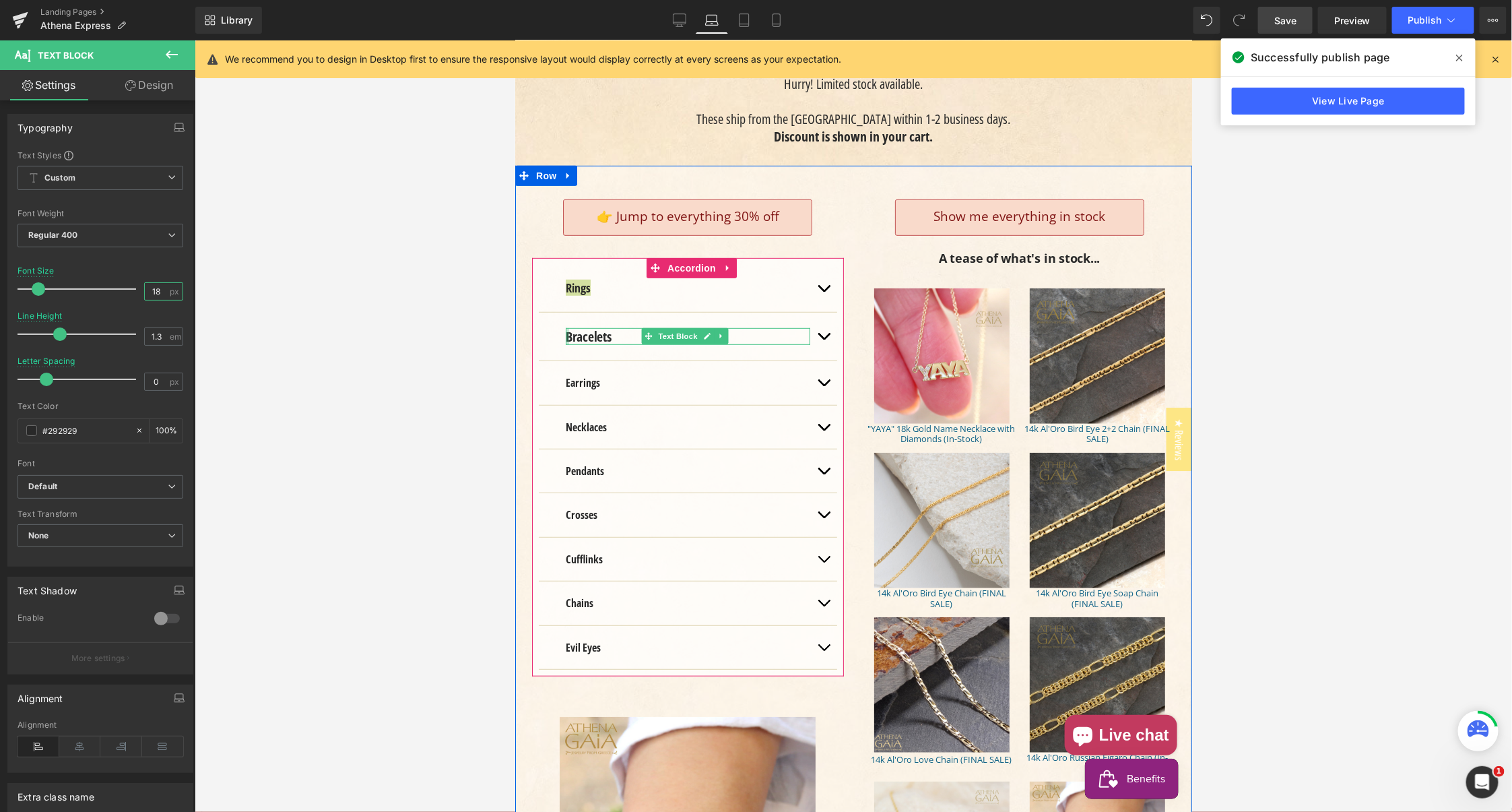
type input "18"
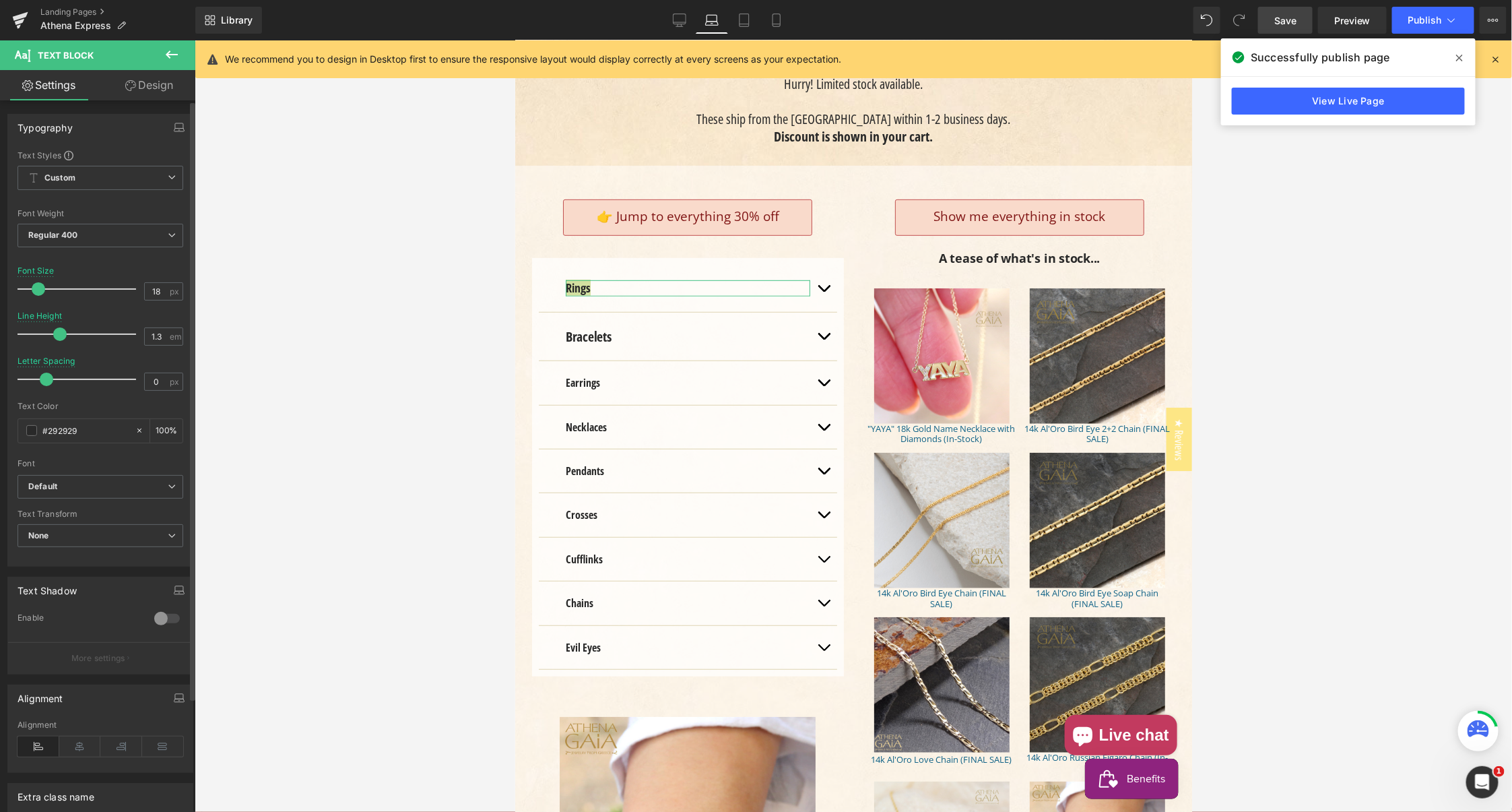
click at [149, 264] on div "Font Default Open Sans Default Default Open Sans Open Font Manager" at bounding box center [100, 312] width 166 height 325
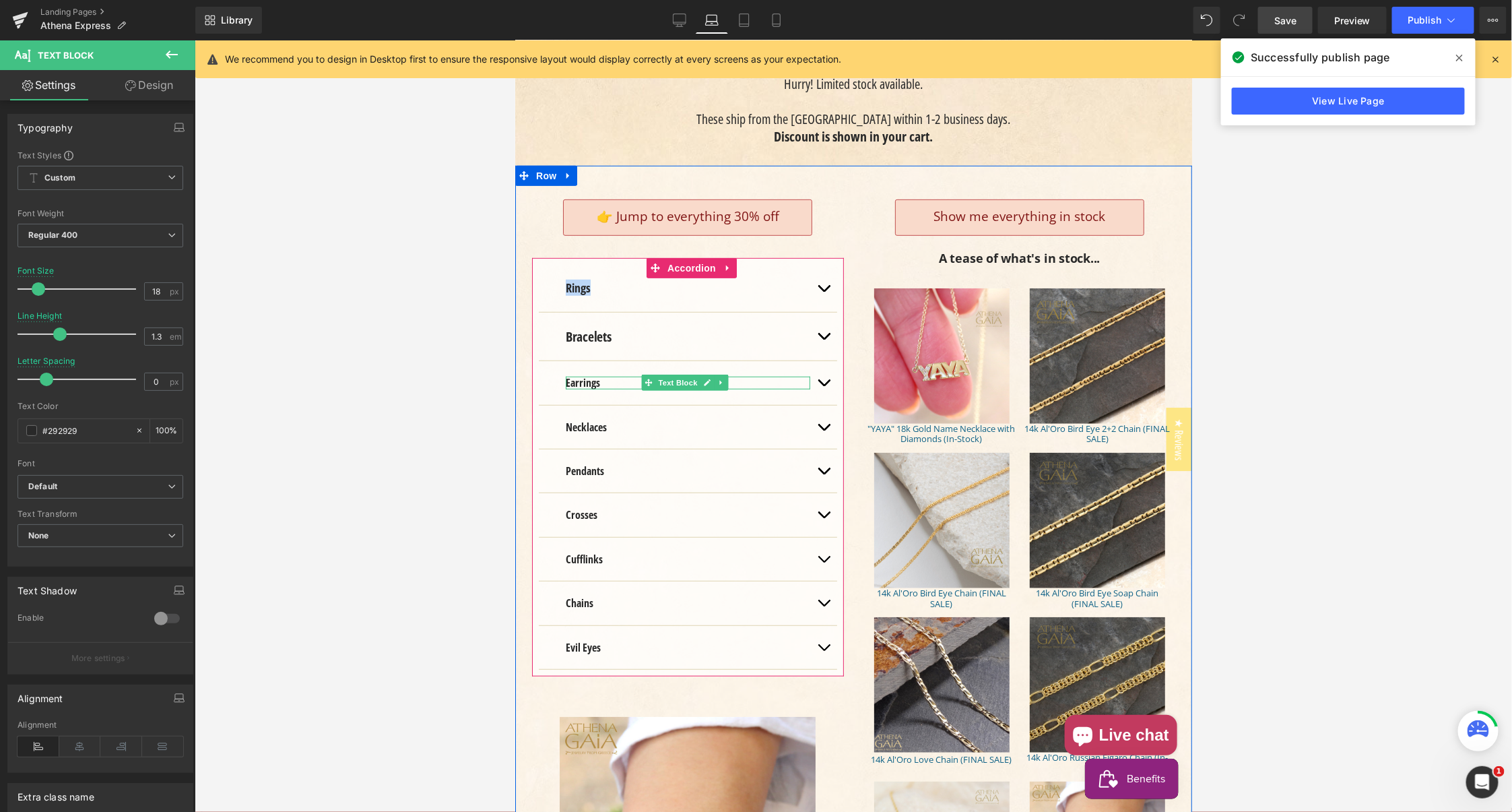
click at [571, 377] on strong "Earrings" at bounding box center [582, 381] width 34 height 14
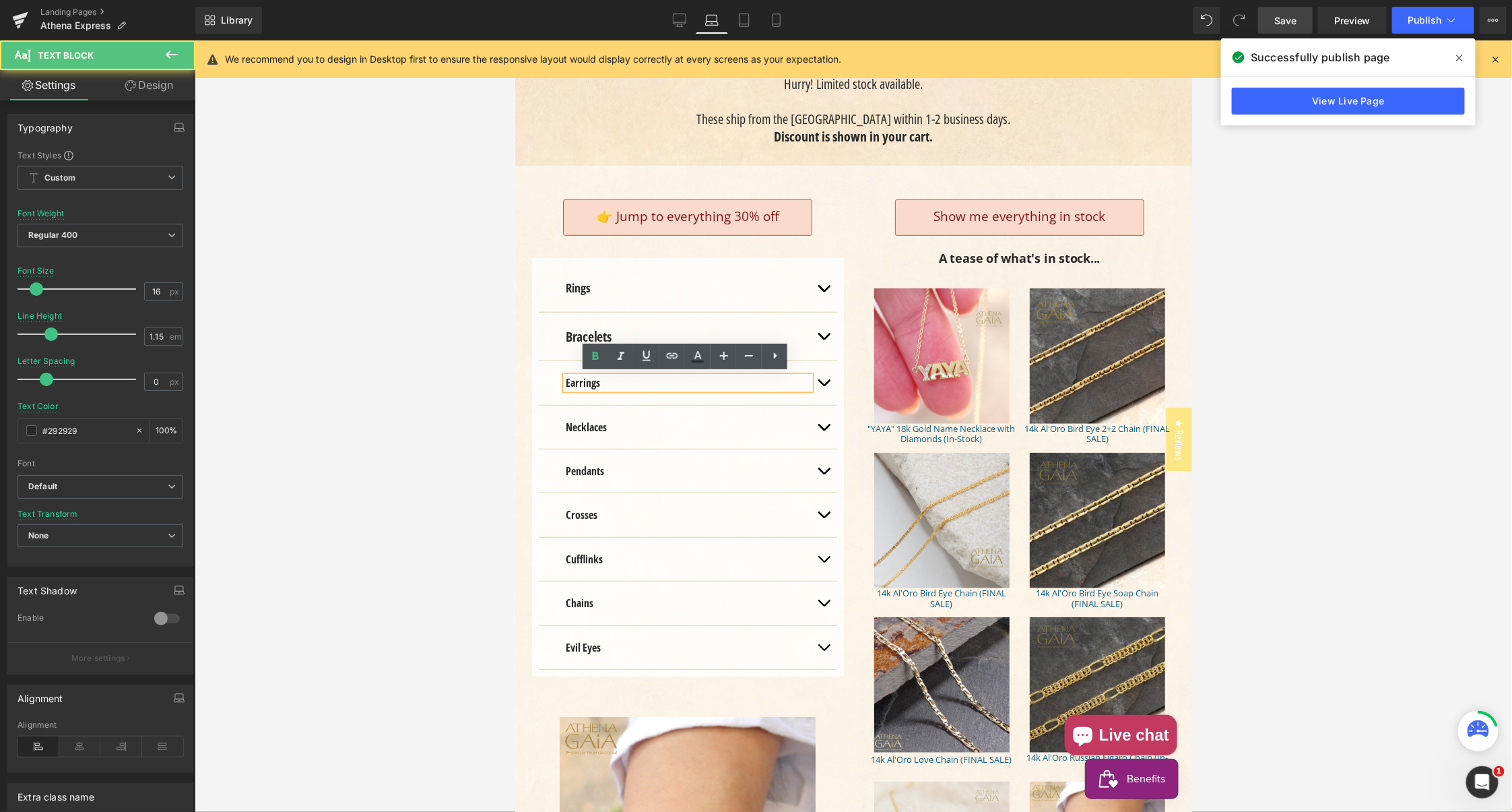
click at [569, 376] on strong "Earrings" at bounding box center [582, 381] width 34 height 14
drag, startPoint x: 569, startPoint y: 377, endPoint x: 530, endPoint y: 369, distance: 39.8
click at [569, 377] on strong "Earrings" at bounding box center [582, 381] width 34 height 14
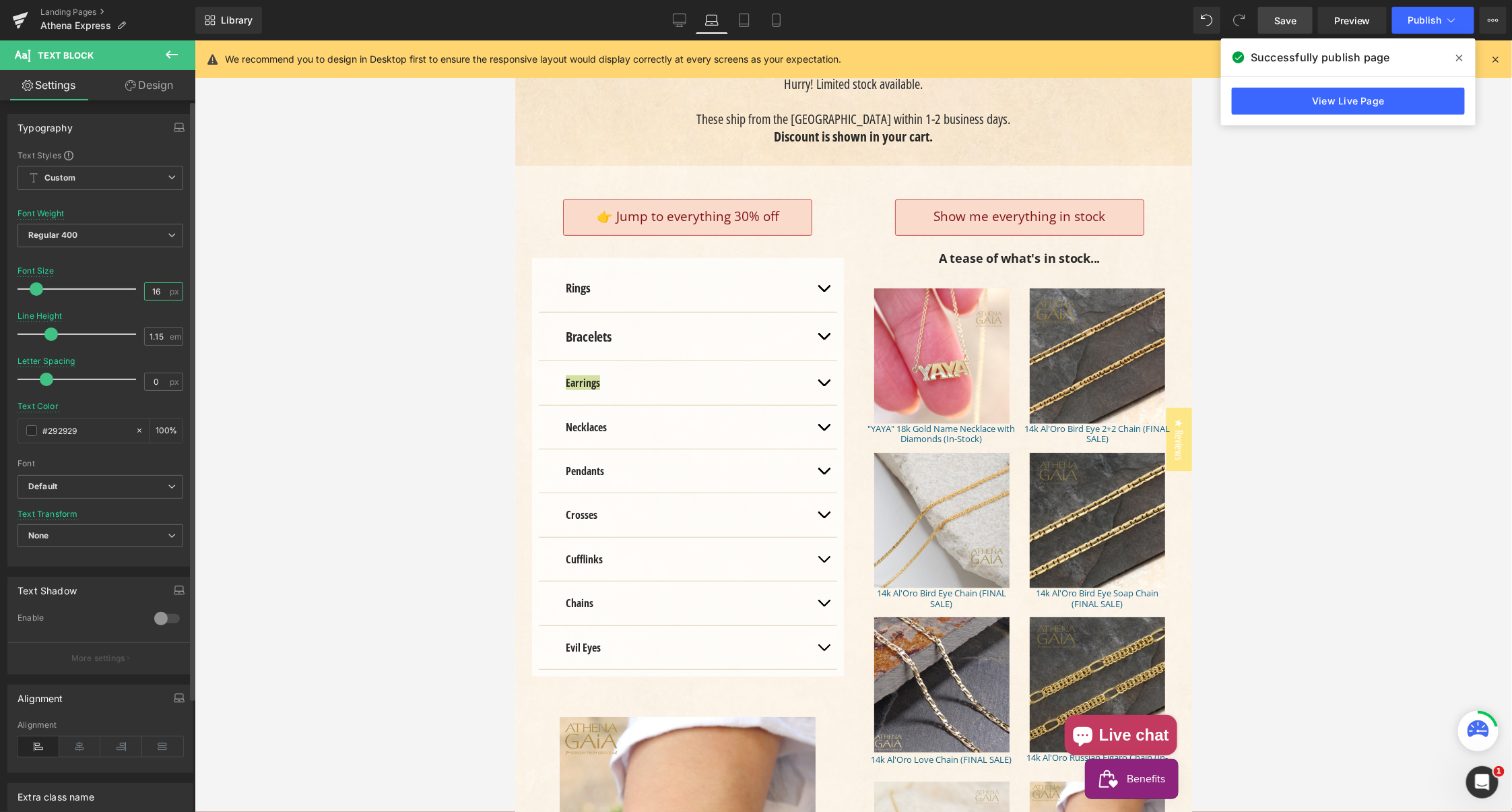
click at [147, 287] on input "16" at bounding box center [157, 291] width 24 height 17
click at [145, 287] on input "16" at bounding box center [157, 291] width 24 height 17
click at [149, 289] on input "16" at bounding box center [157, 291] width 24 height 17
type input "18"
click at [150, 335] on input "1.15" at bounding box center [157, 336] width 24 height 17
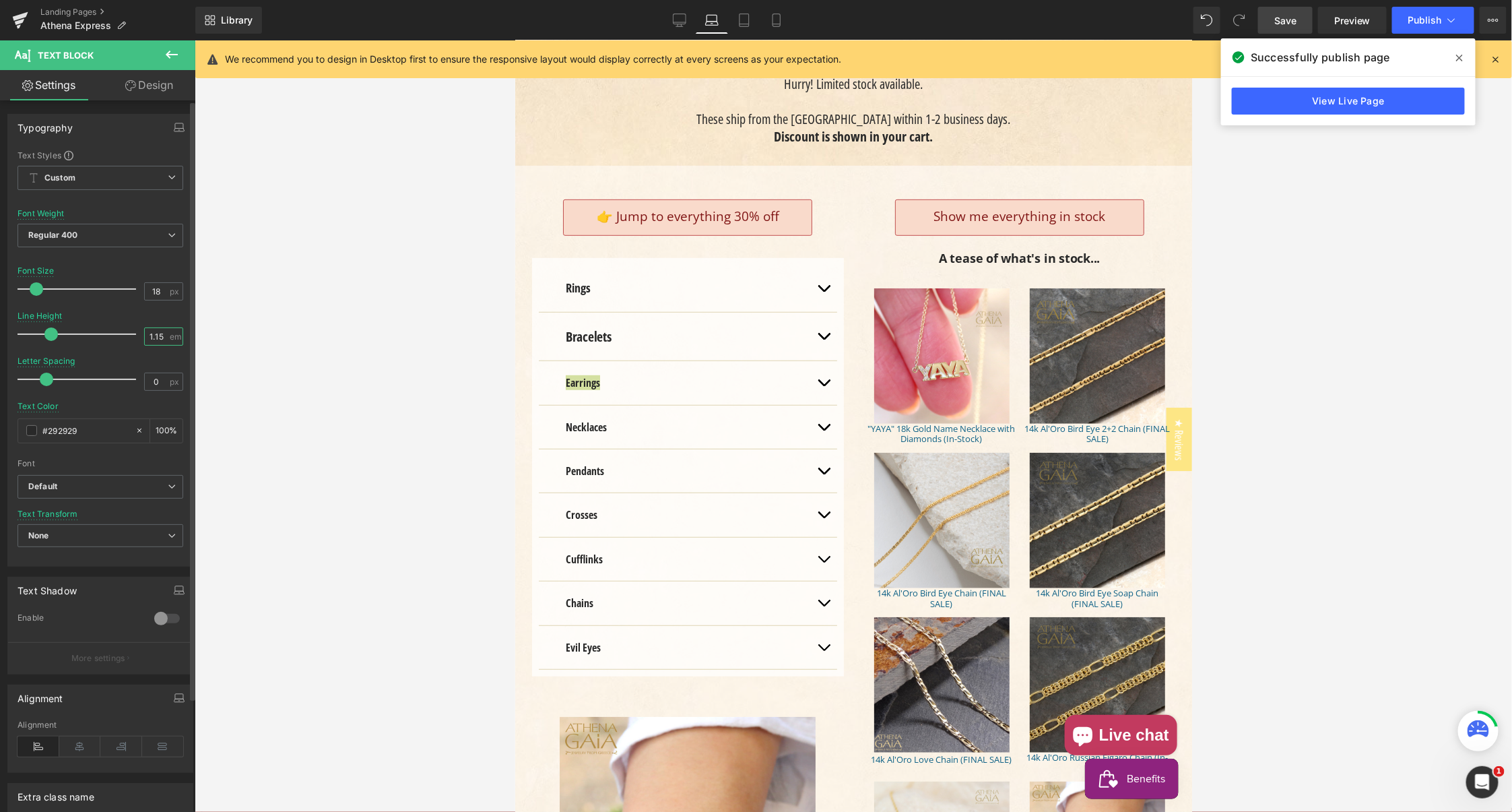
click at [150, 335] on input "1.15" at bounding box center [157, 336] width 24 height 17
type input "1.3"
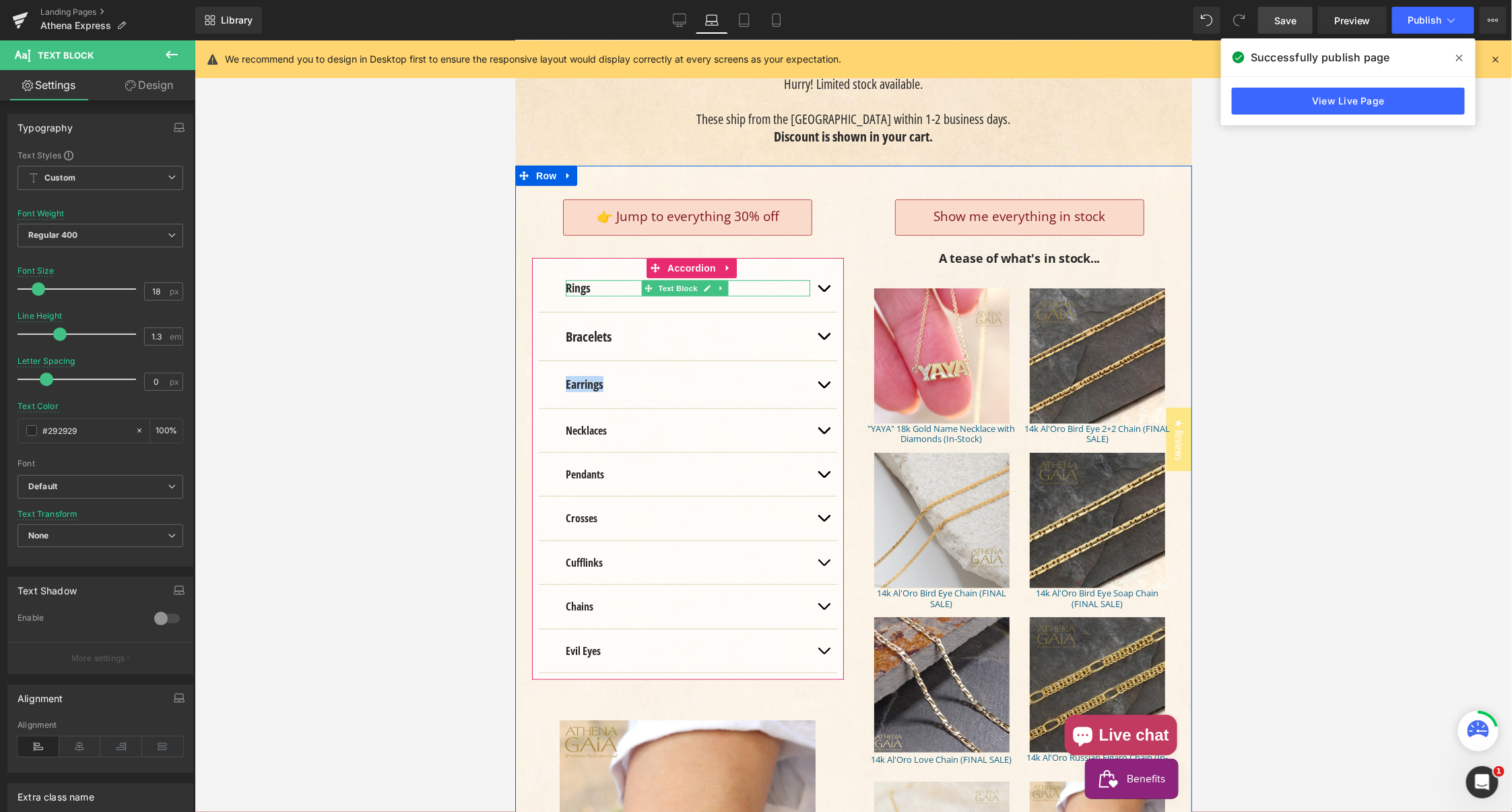
click at [572, 286] on strong "Rings" at bounding box center [577, 287] width 25 height 16
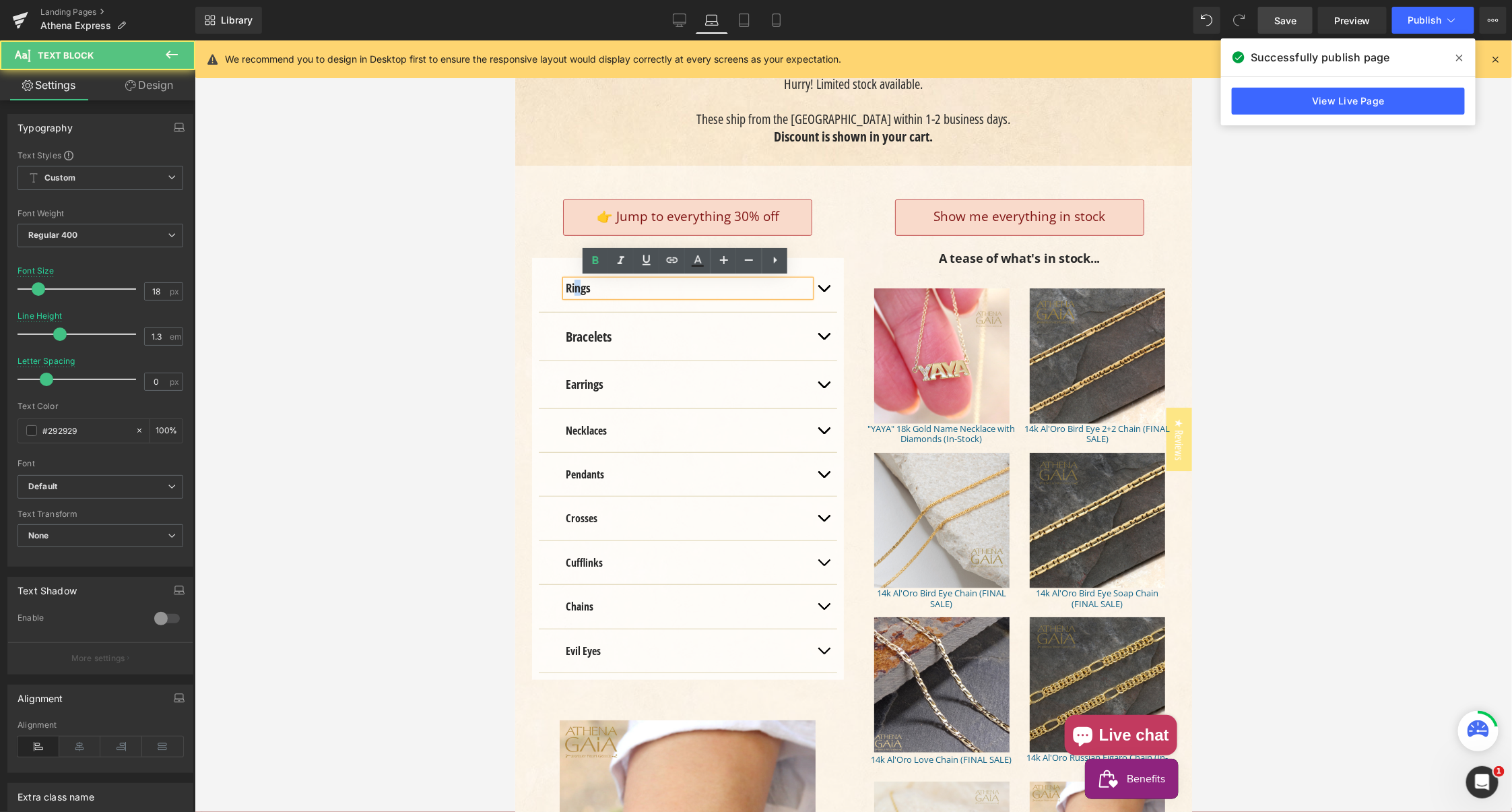
click at [576, 287] on strong "Rings" at bounding box center [577, 287] width 25 height 16
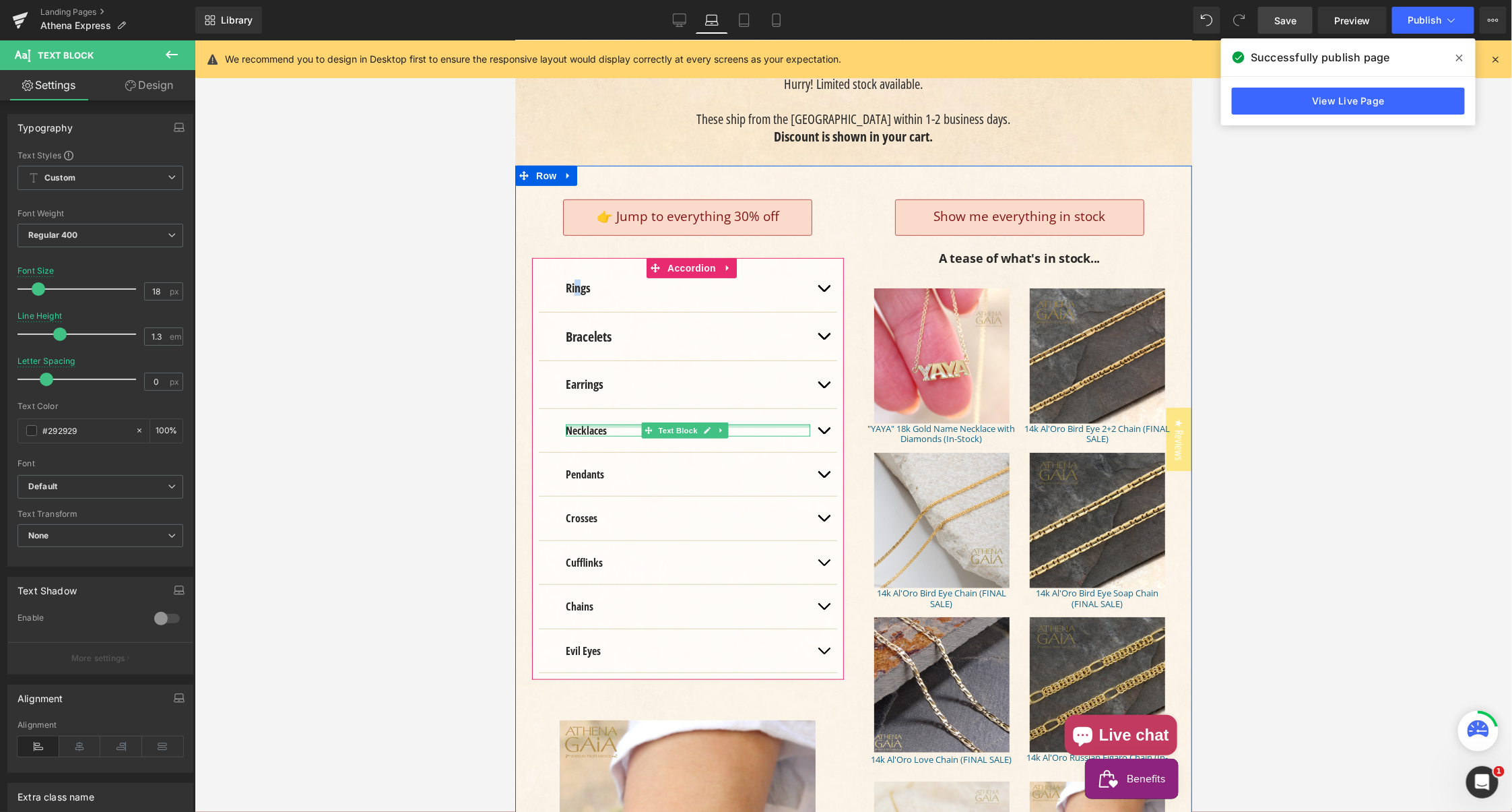
click at [579, 420] on div "Necklaces Text Block" at bounding box center [687, 430] width 299 height 43
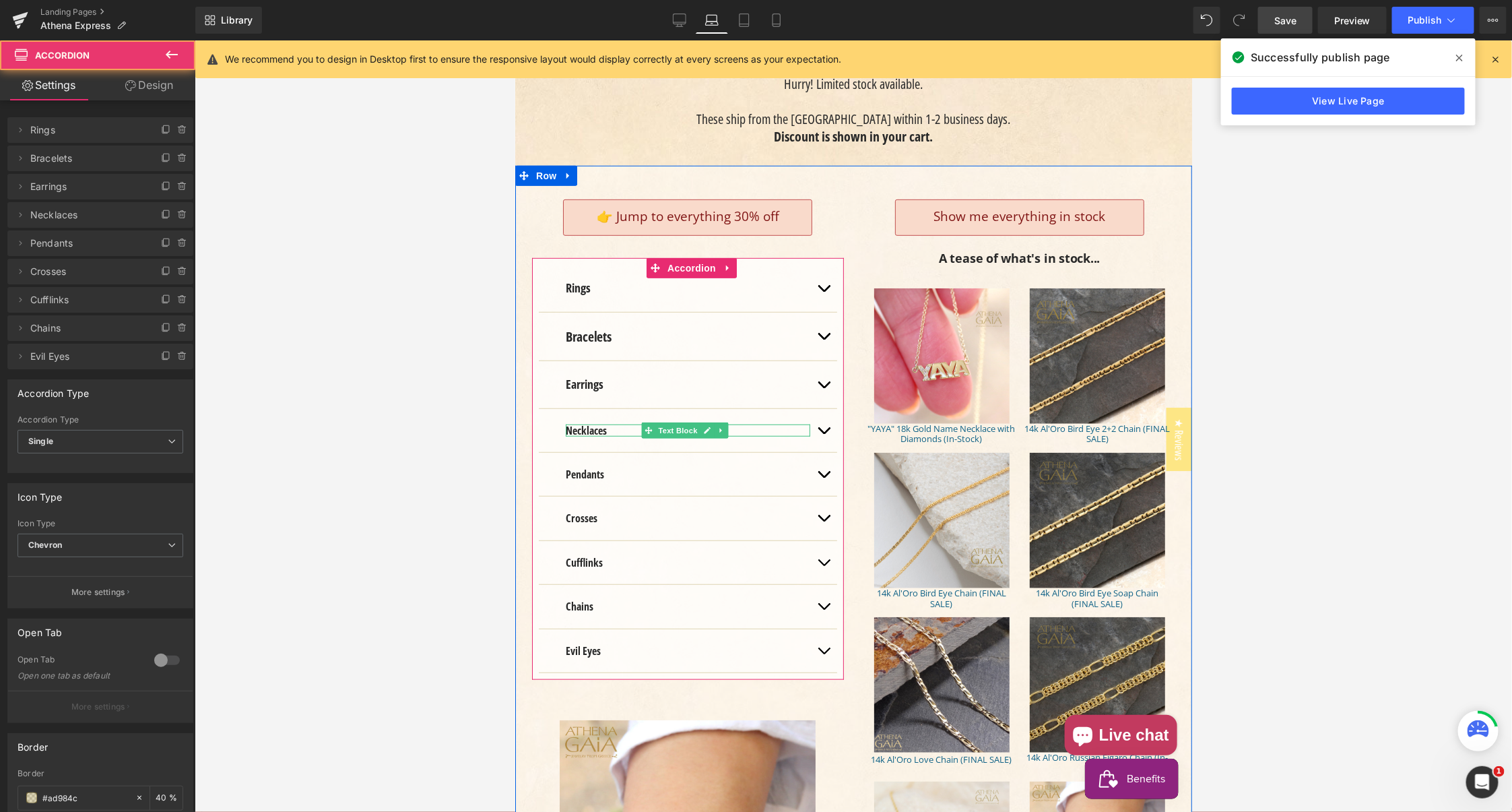
click at [579, 424] on div "Necklaces Text Block" at bounding box center [687, 430] width 244 height 12
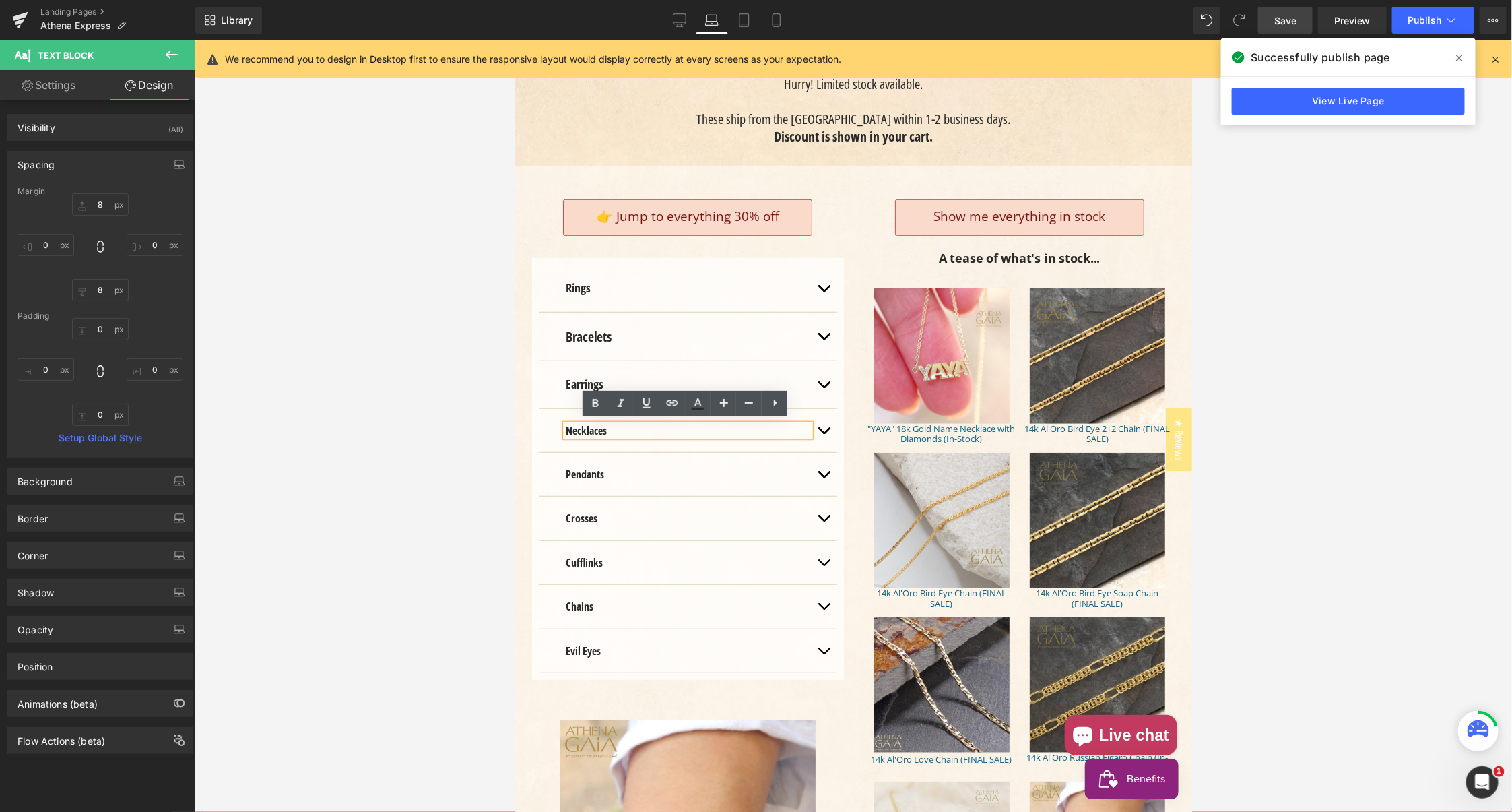
click at [583, 427] on strong "Necklaces" at bounding box center [585, 429] width 41 height 14
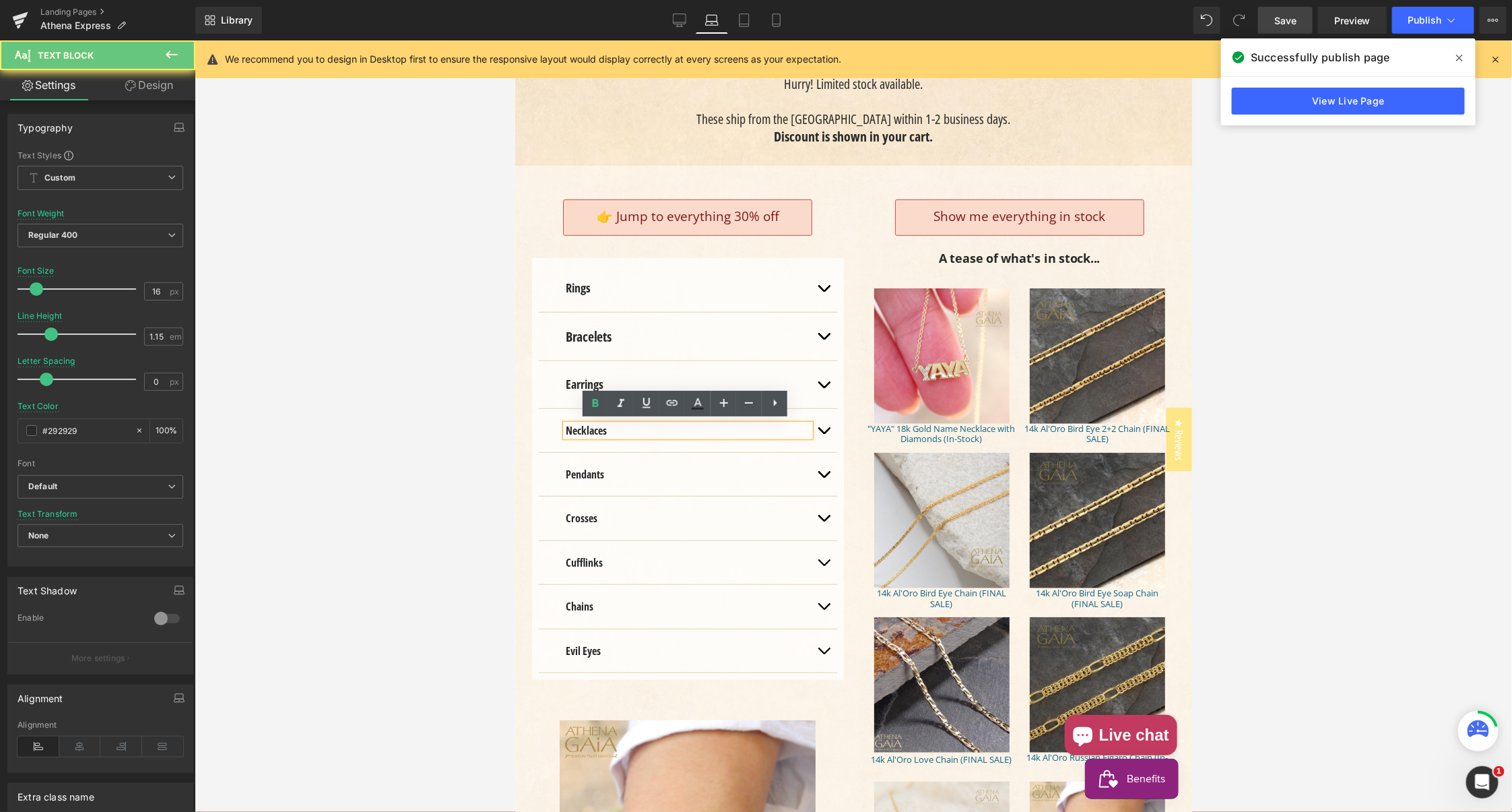
drag, startPoint x: 583, startPoint y: 427, endPoint x: 550, endPoint y: 418, distance: 34.2
click at [583, 427] on strong "Necklaces" at bounding box center [585, 429] width 41 height 14
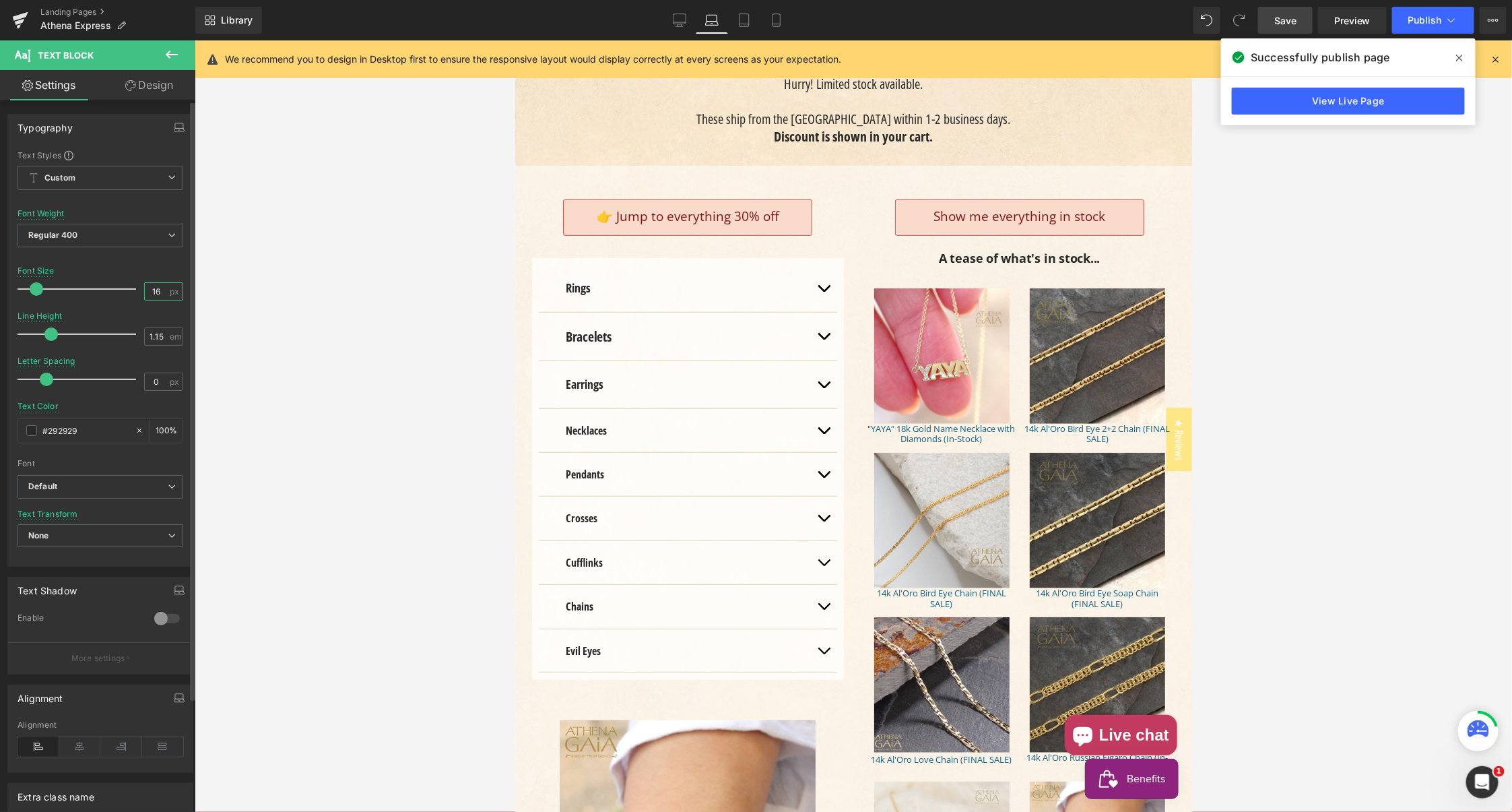
click at [153, 289] on input "16" at bounding box center [157, 291] width 24 height 17
drag, startPoint x: 153, startPoint y: 289, endPoint x: 155, endPoint y: 299, distance: 10.2
click at [153, 289] on input "16" at bounding box center [157, 291] width 24 height 17
click at [149, 289] on input "118" at bounding box center [157, 291] width 24 height 17
click at [148, 289] on input "118" at bounding box center [157, 291] width 24 height 17
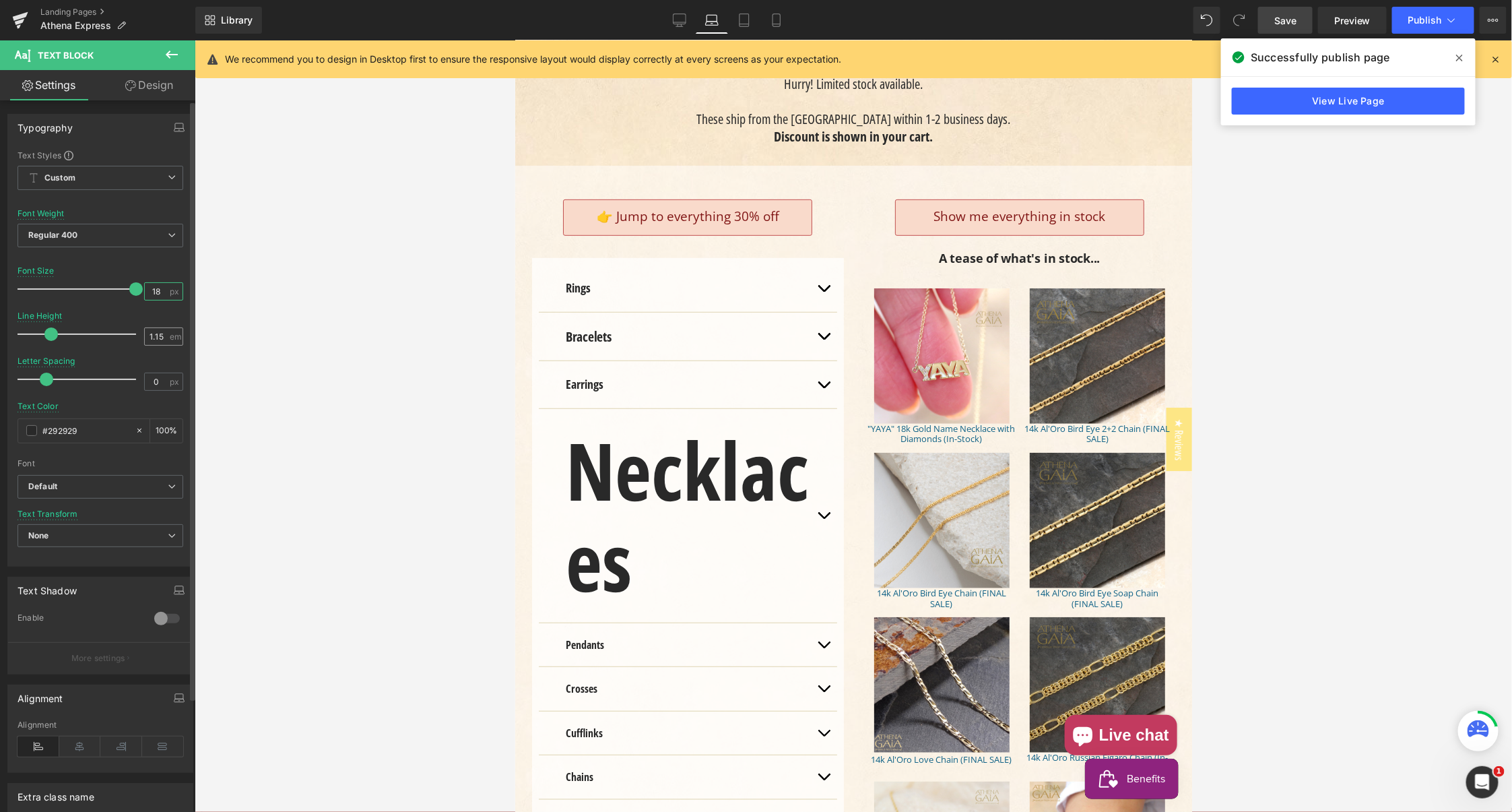
type input "18"
click at [151, 335] on input "1.15" at bounding box center [157, 336] width 24 height 17
click at [152, 335] on input "1.15" at bounding box center [157, 336] width 24 height 17
click at [150, 335] on input "1.15" at bounding box center [157, 336] width 24 height 17
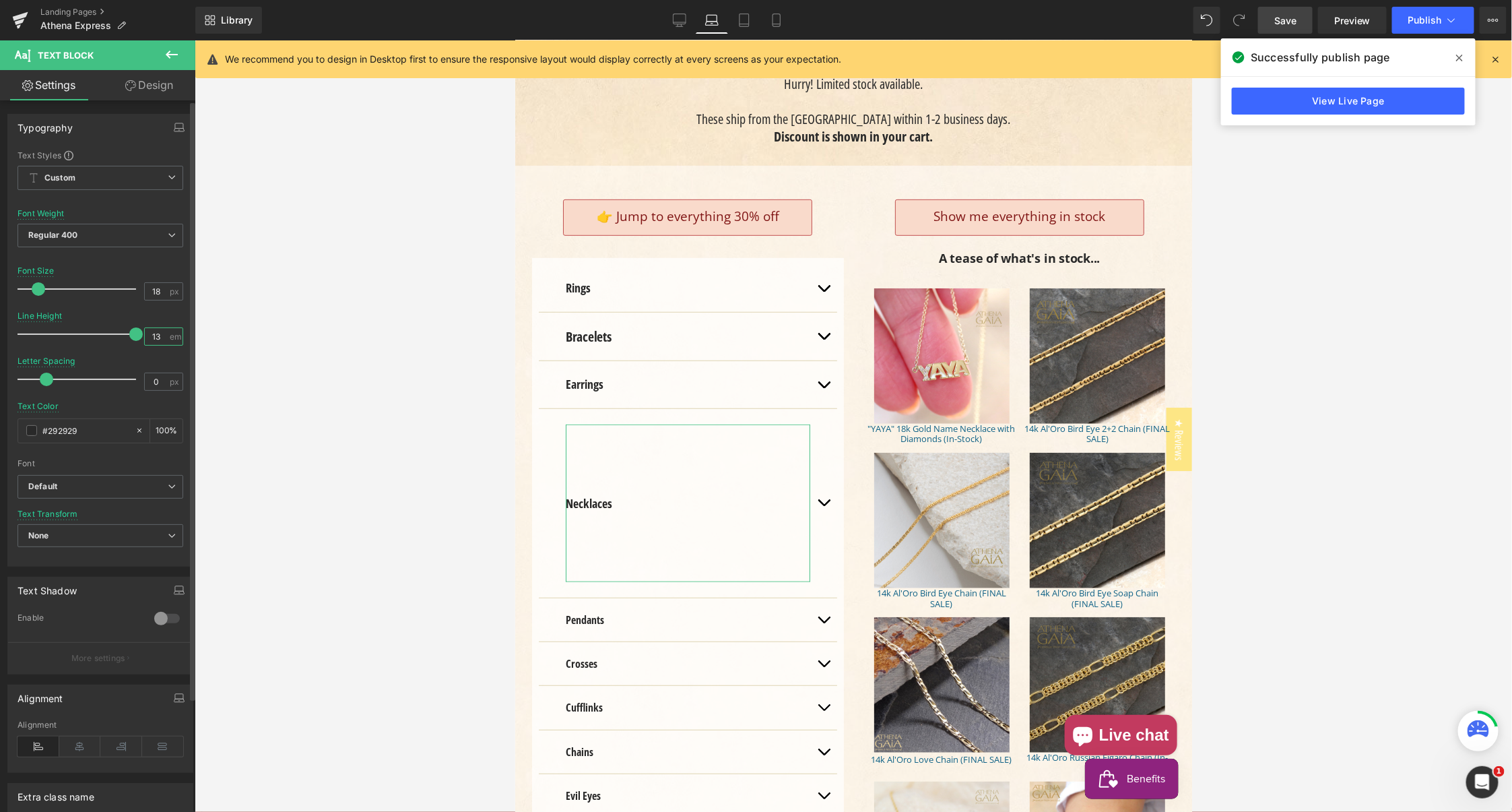
click at [153, 335] on input "13" at bounding box center [157, 336] width 24 height 17
click at [146, 329] on input "13" at bounding box center [157, 336] width 24 height 17
type input "1.3"
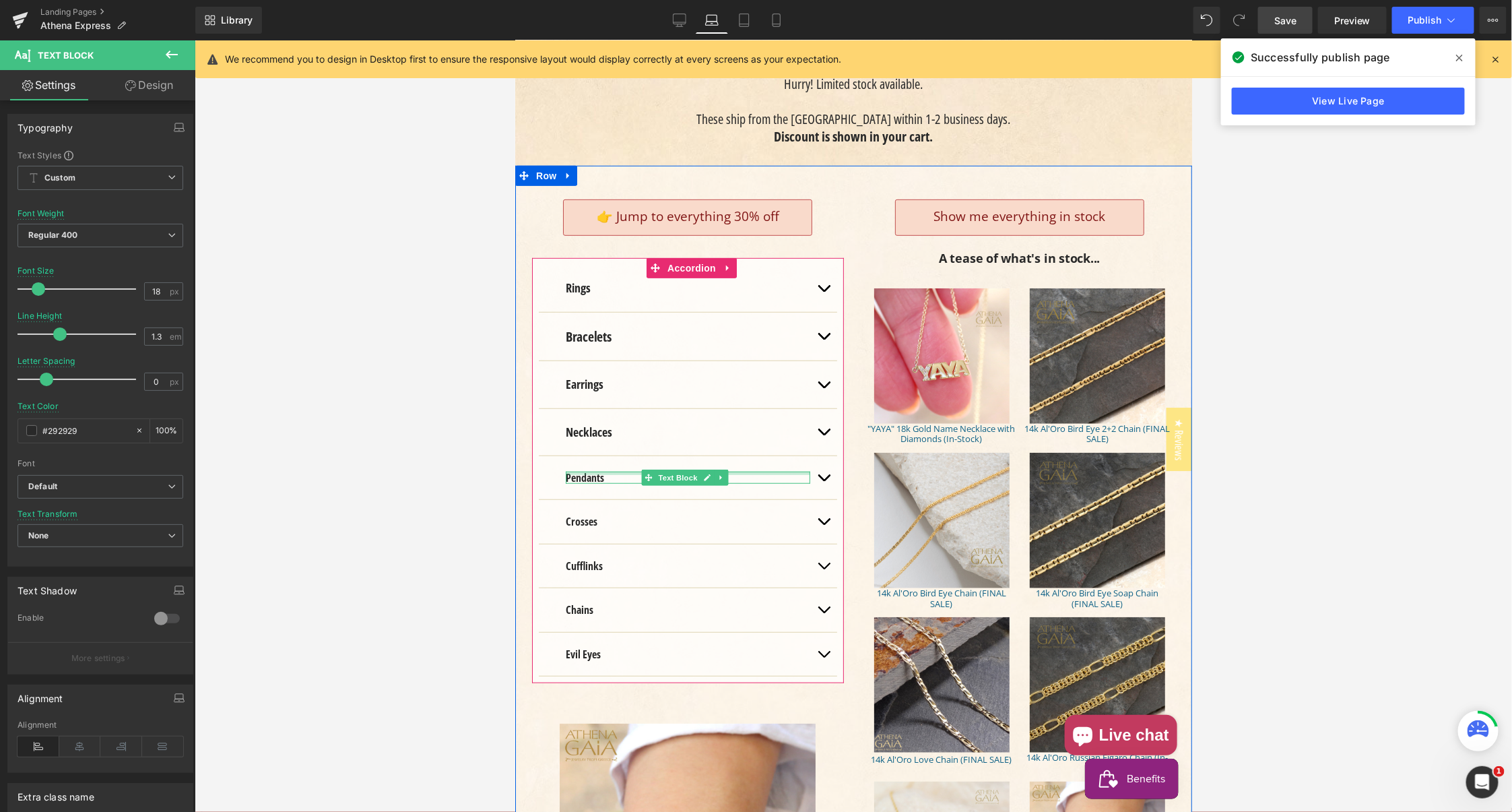
click at [572, 471] on div "Pendants Text Block" at bounding box center [687, 477] width 244 height 12
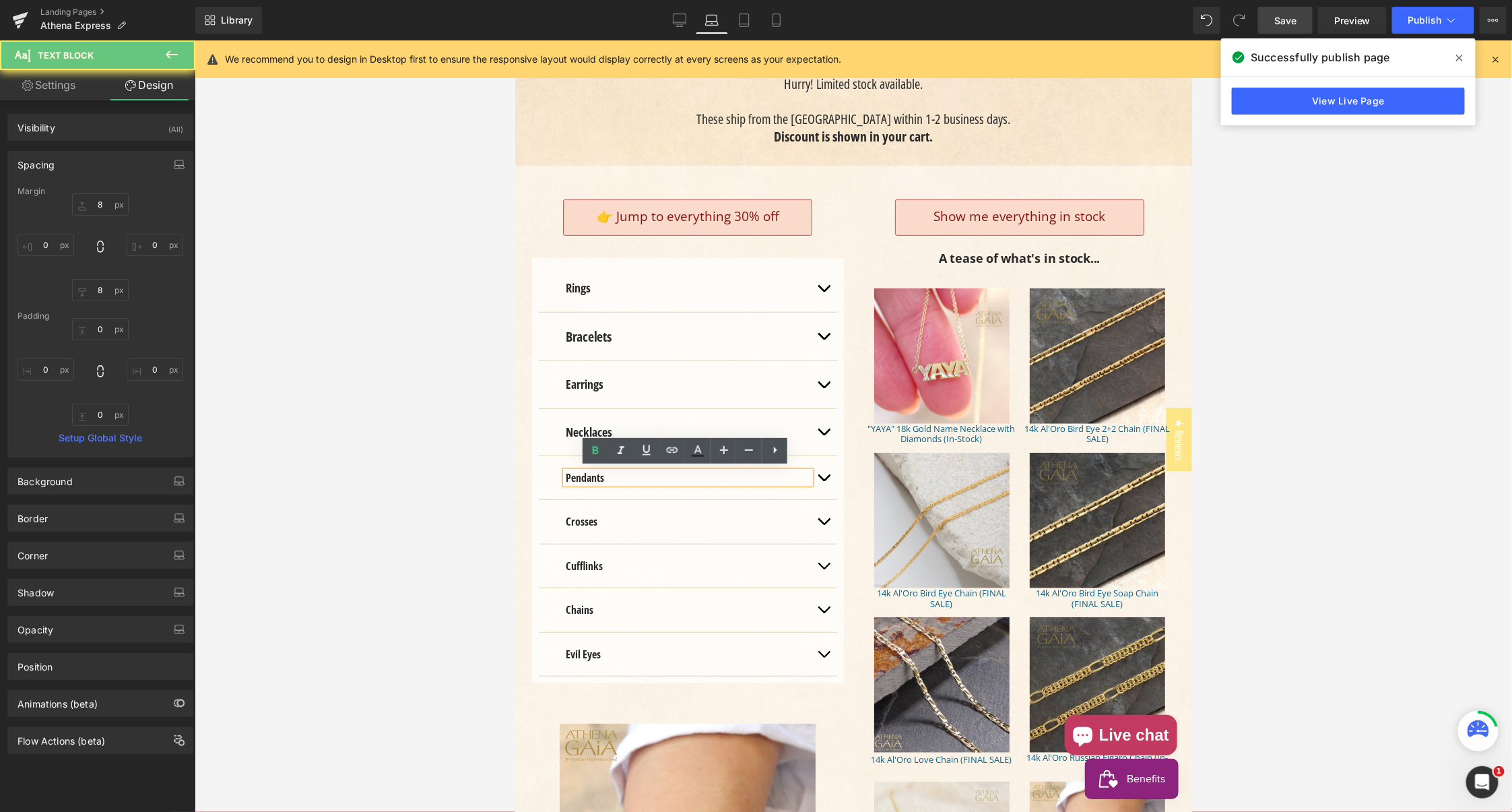
click at [579, 472] on strong "Pendants" at bounding box center [584, 477] width 38 height 14
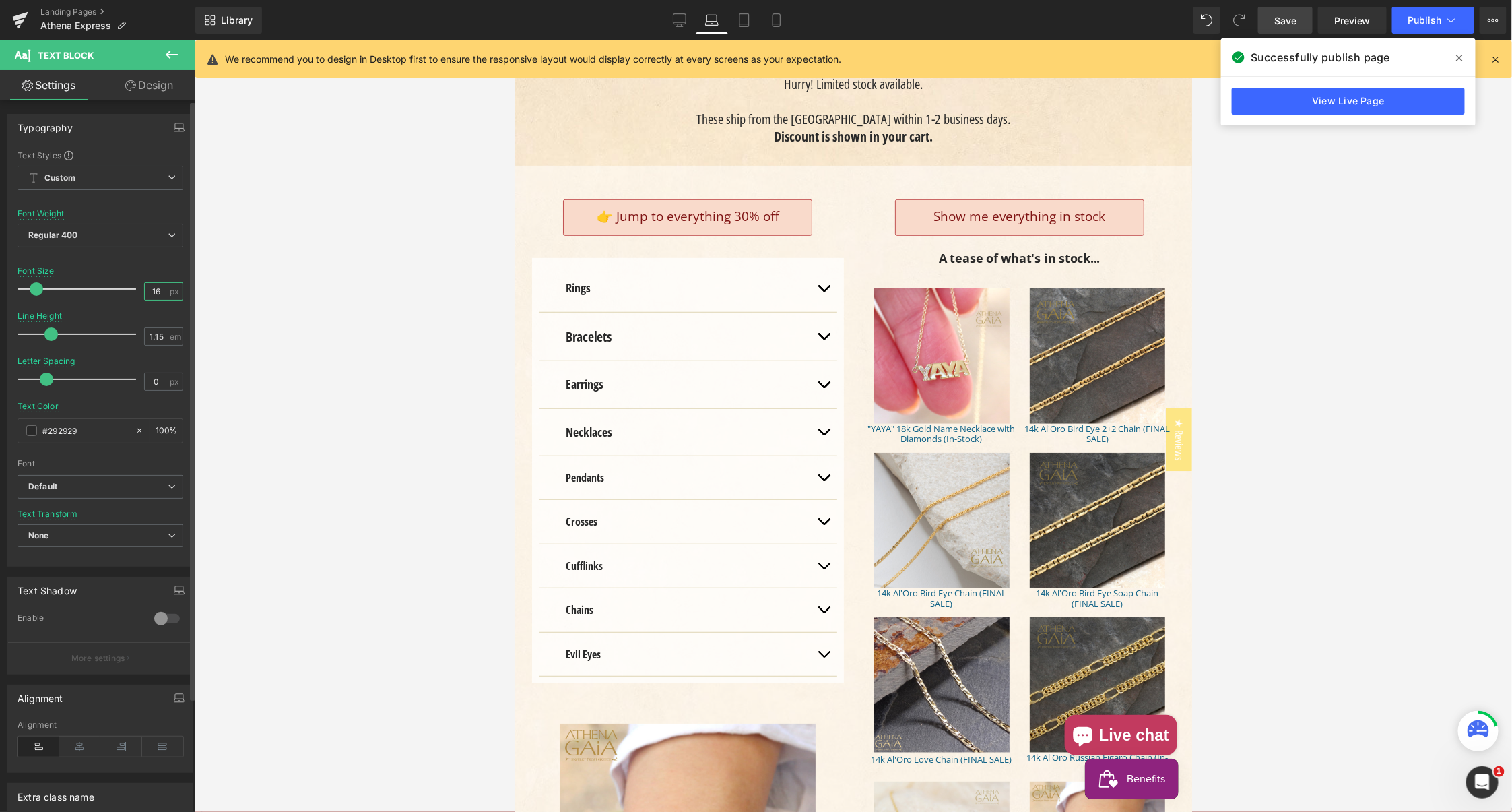
click at [149, 289] on input "16" at bounding box center [157, 291] width 24 height 17
click at [148, 289] on input "16" at bounding box center [157, 291] width 24 height 17
click at [153, 291] on input "16" at bounding box center [157, 291] width 24 height 17
type input "18"
click at [155, 337] on input "1.15" at bounding box center [157, 336] width 24 height 17
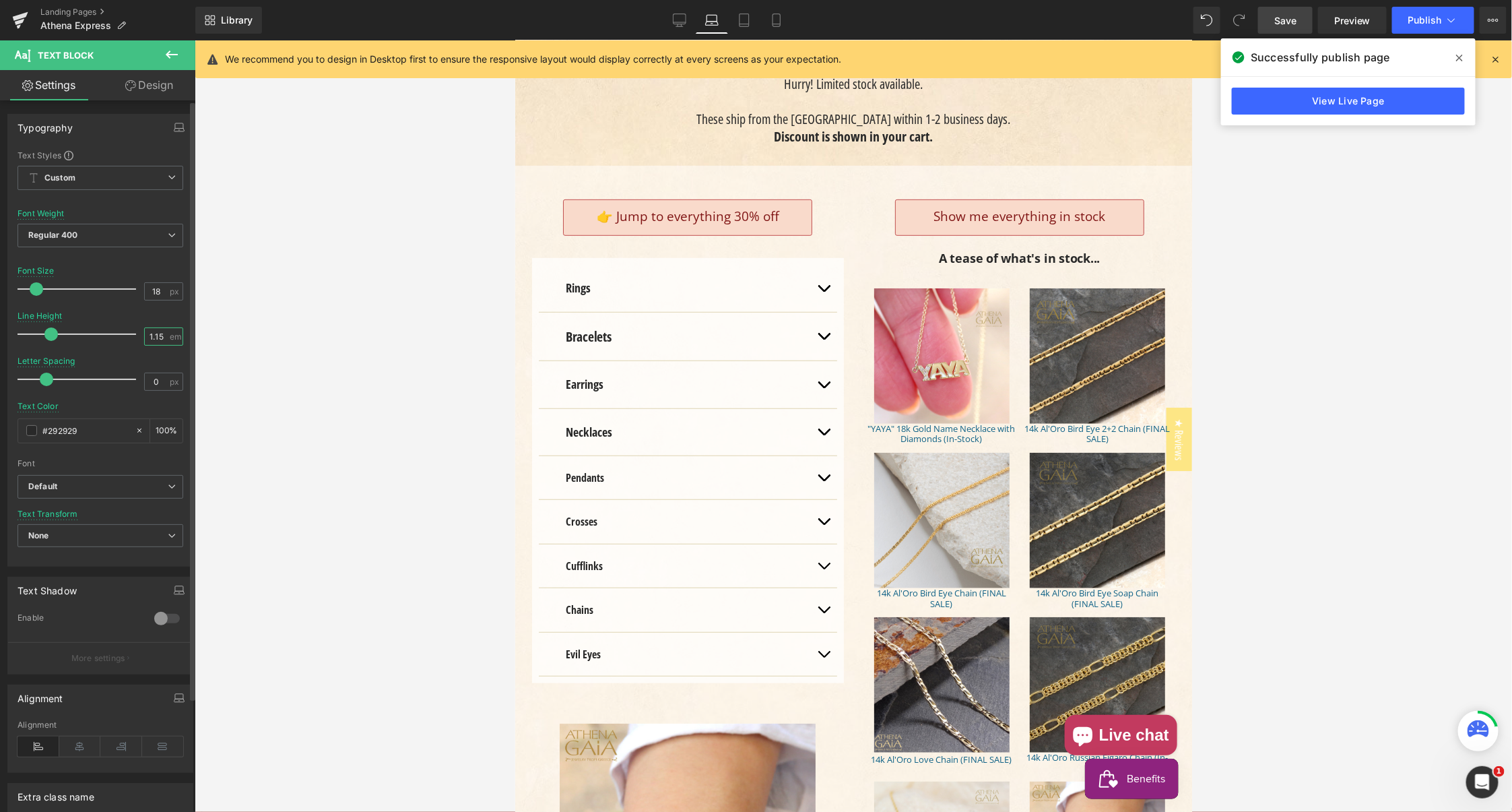
scroll to position [0, 0]
click at [155, 337] on input "1.15" at bounding box center [157, 336] width 24 height 17
type input "1.3"
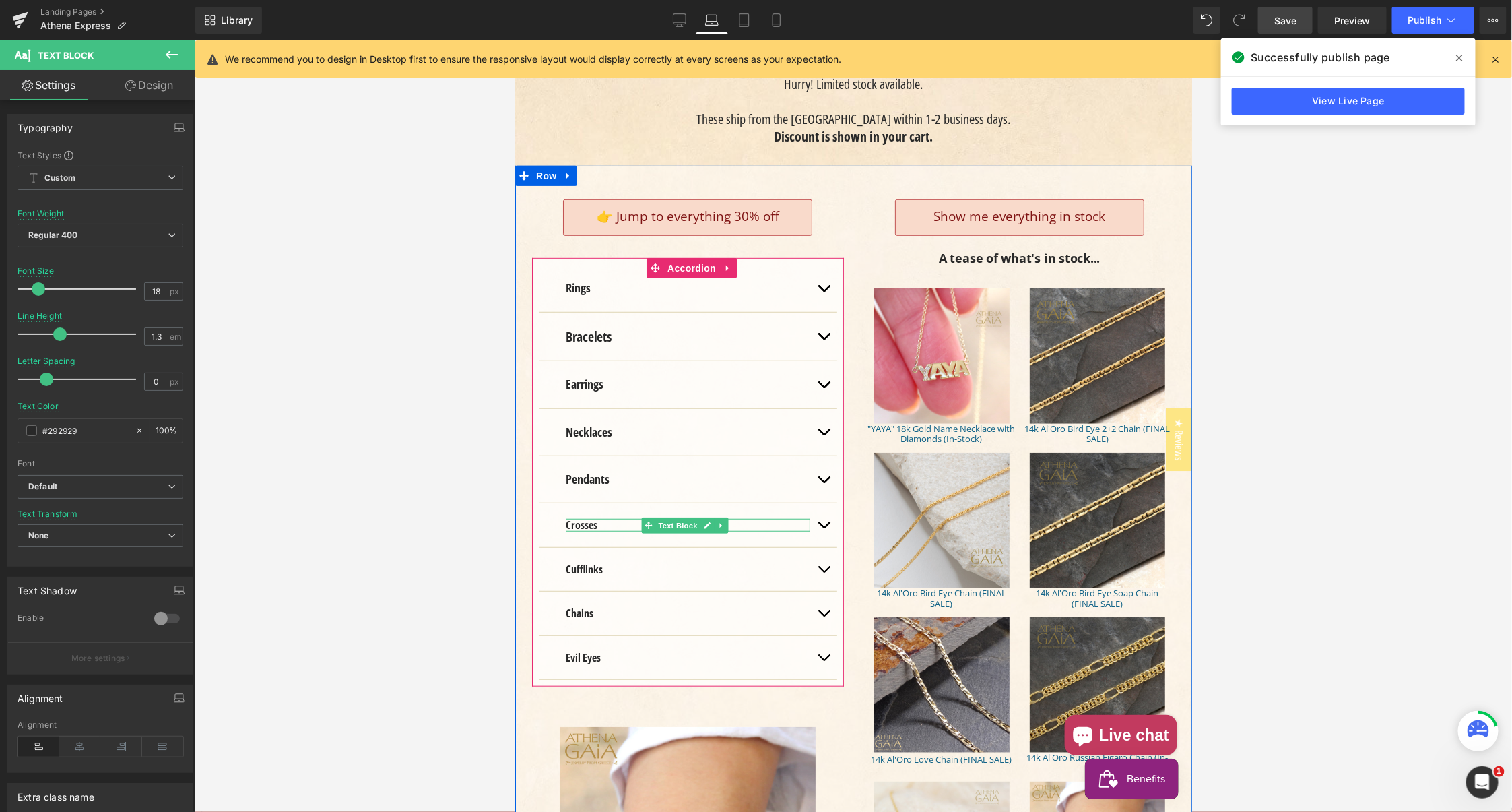
click at [577, 519] on strong "Crosses" at bounding box center [580, 523] width 31 height 14
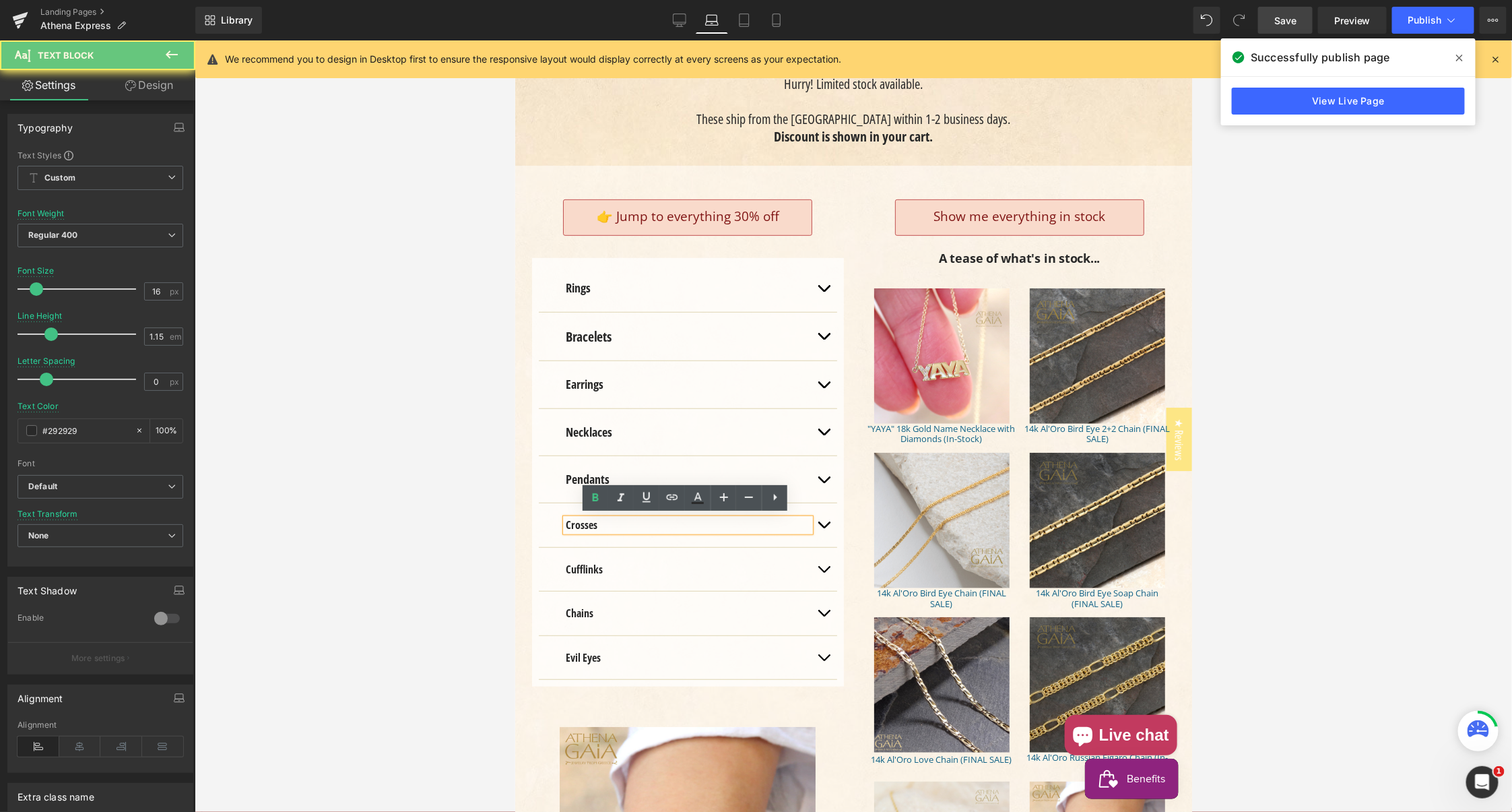
click at [577, 521] on strong "Crosses" at bounding box center [580, 523] width 31 height 14
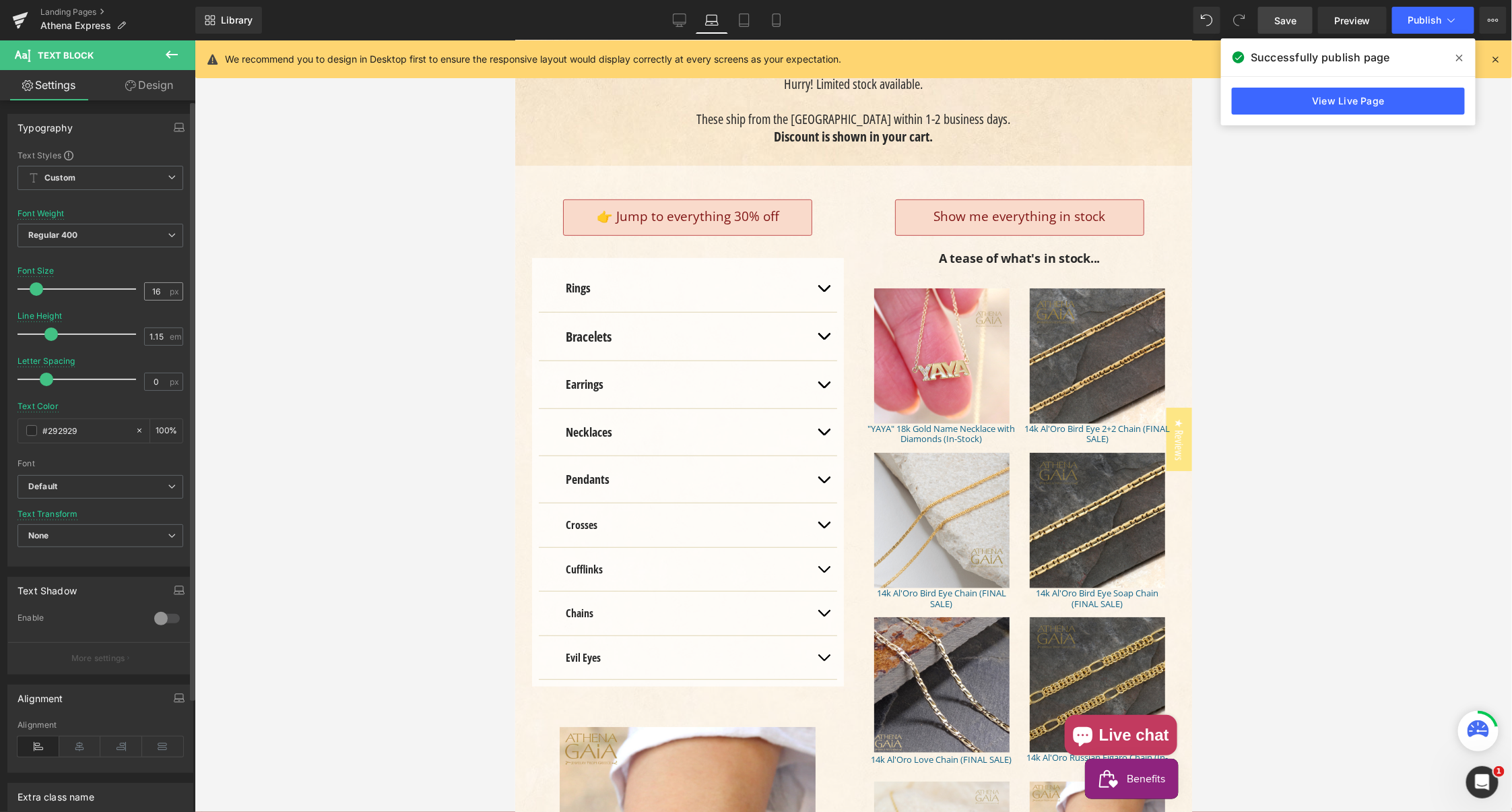
click at [151, 287] on input "16" at bounding box center [157, 291] width 24 height 17
click at [149, 286] on input "16" at bounding box center [157, 291] width 24 height 17
type input "18"
click at [145, 330] on input "1.15" at bounding box center [157, 336] width 24 height 17
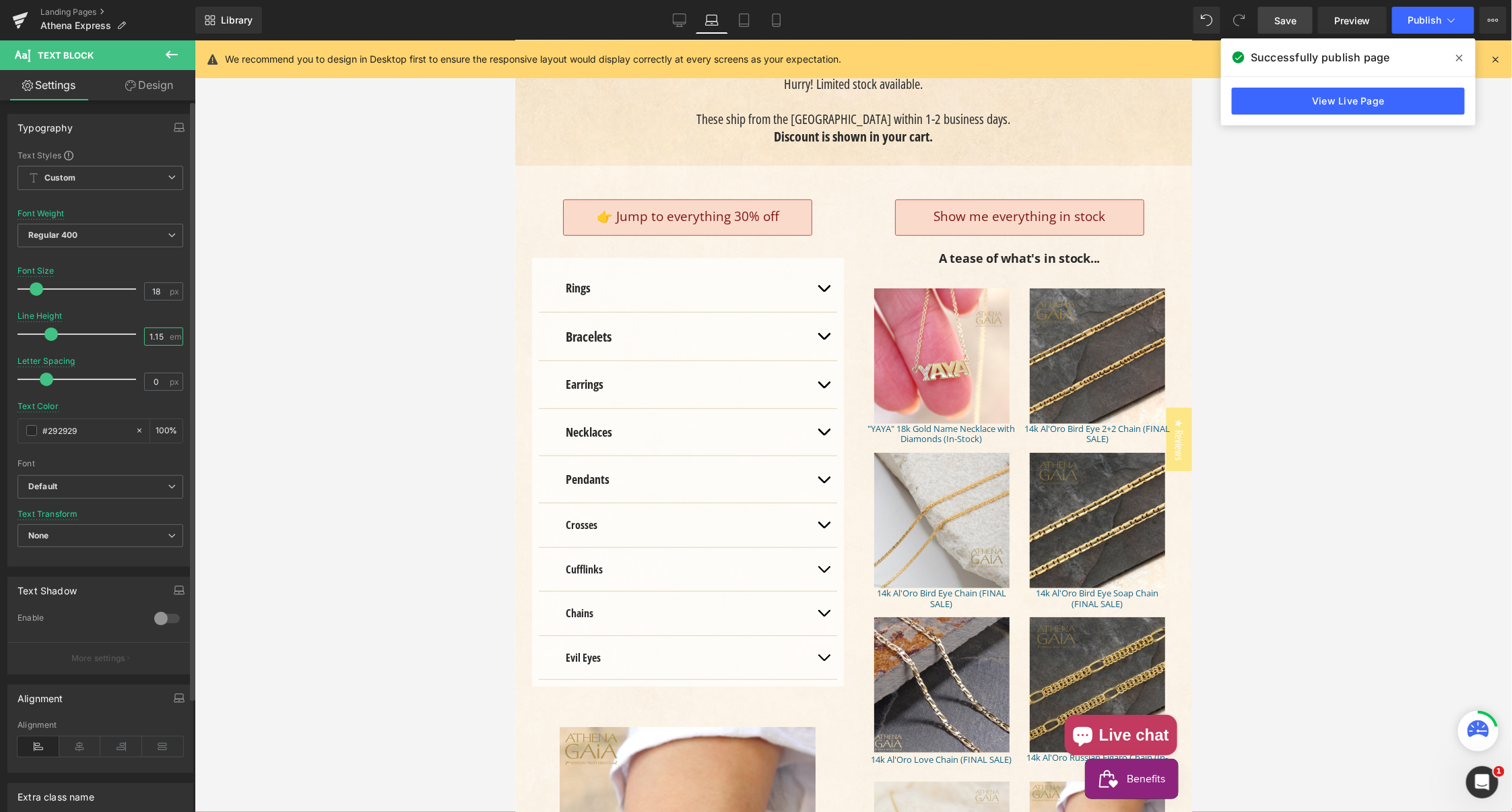
click at [145, 330] on input "1.15" at bounding box center [157, 336] width 24 height 17
click at [145, 330] on input "1.15" at bounding box center [157, 336] width 24 height 17
type input "1.3"
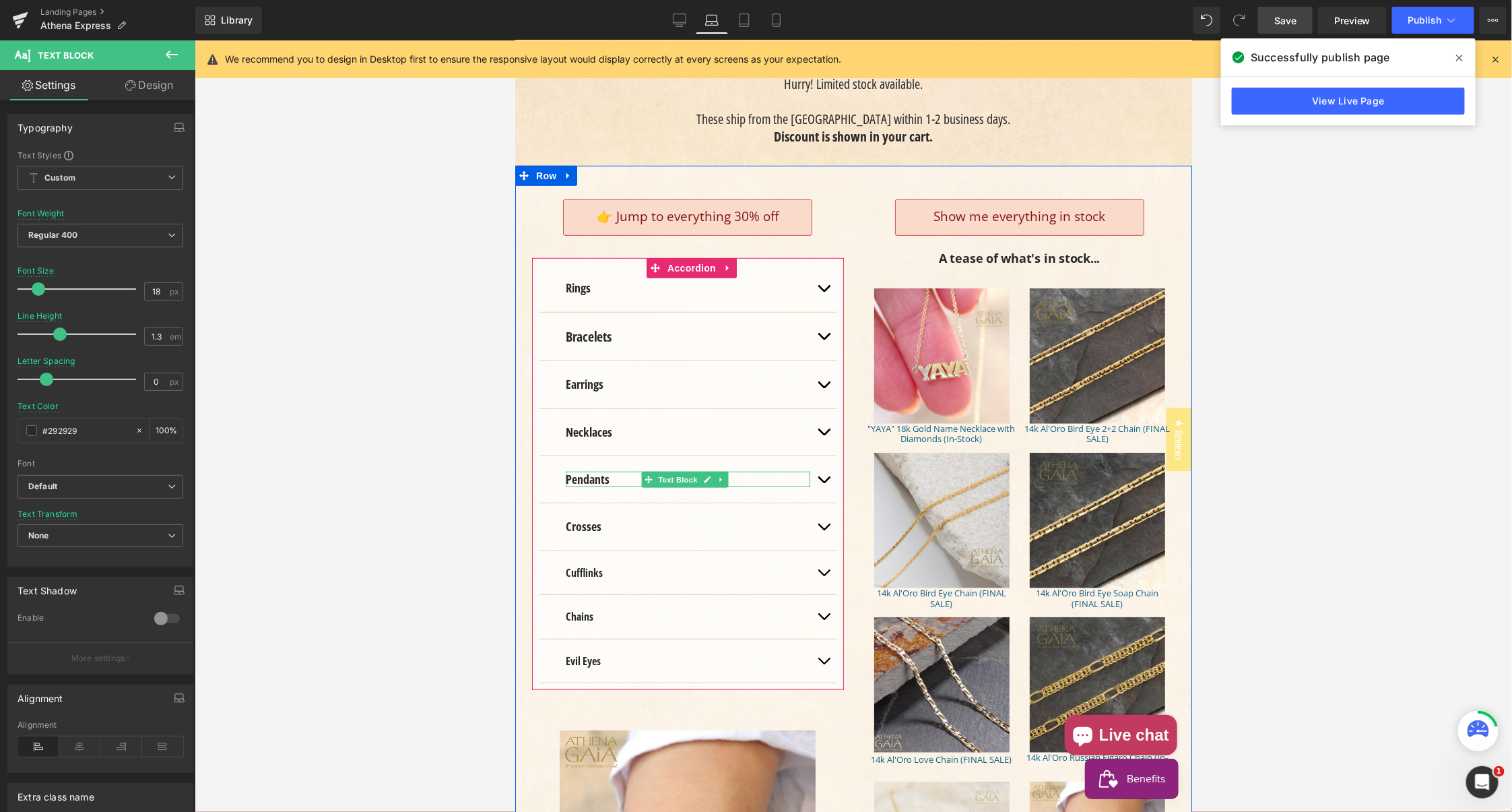
click at [592, 477] on strong "Pendants" at bounding box center [586, 477] width 43 height 16
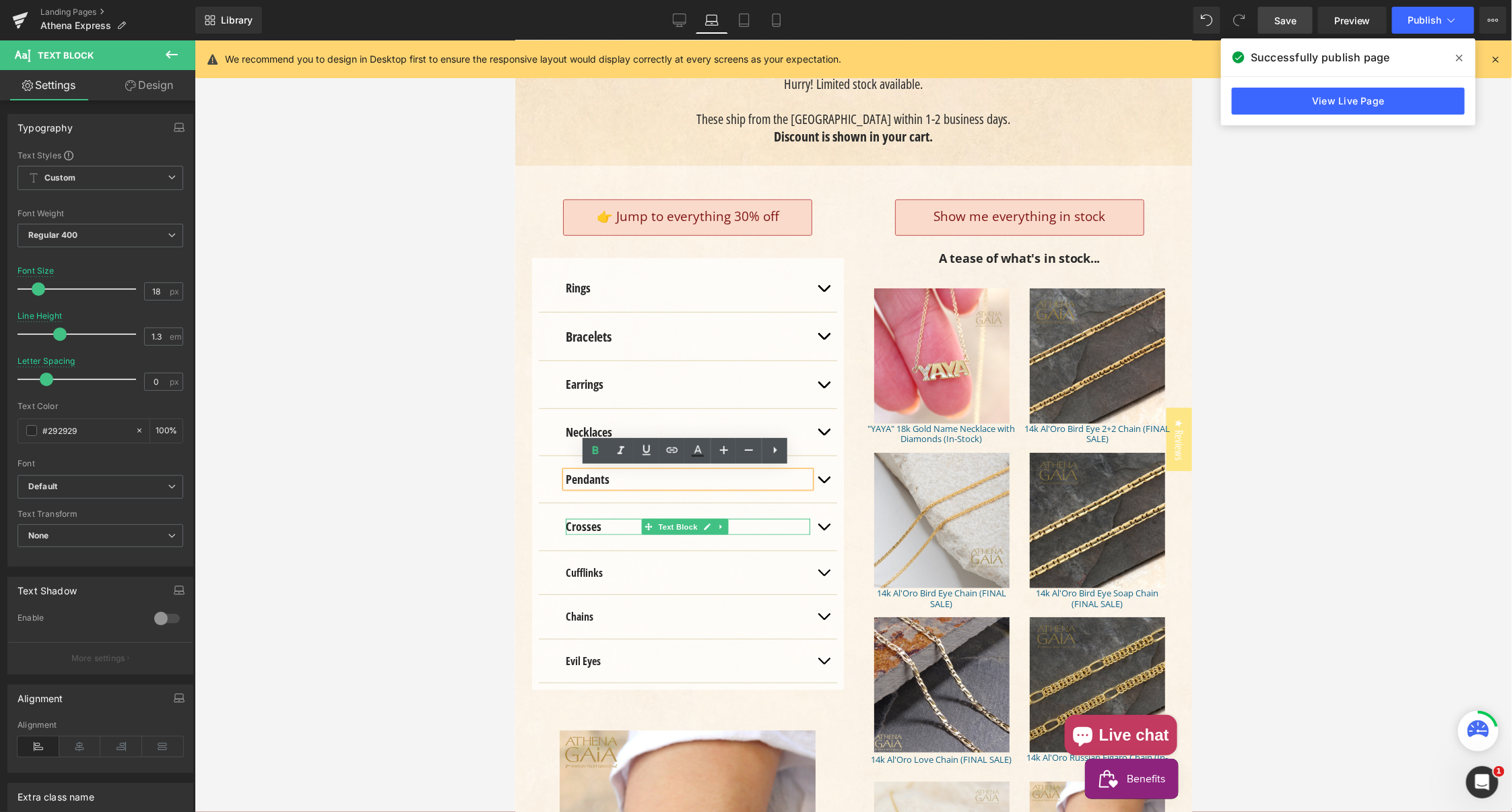
click at [587, 518] on div "Main content" at bounding box center [687, 520] width 244 height 3
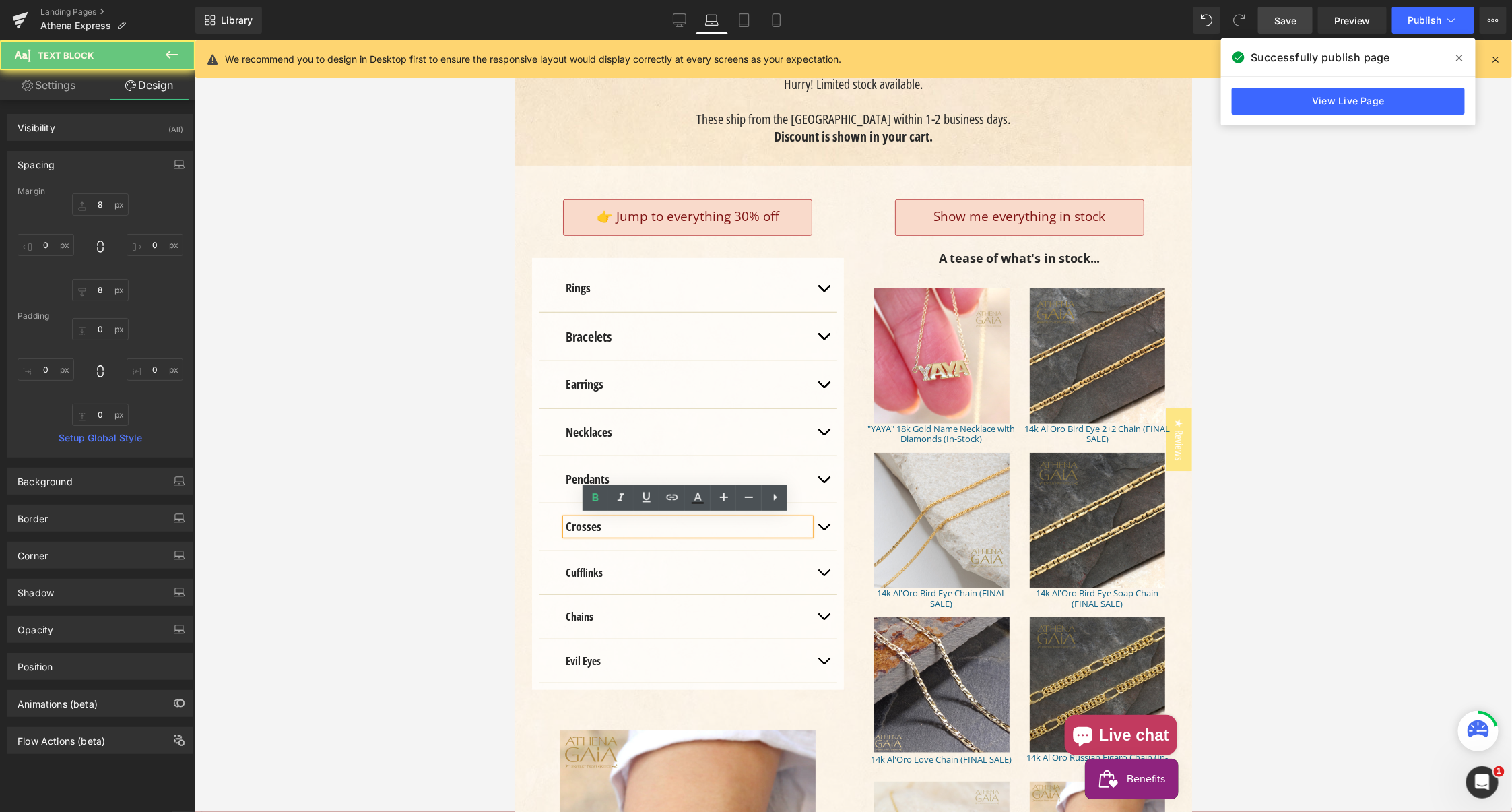
click at [585, 523] on strong "Crosses" at bounding box center [583, 525] width 36 height 16
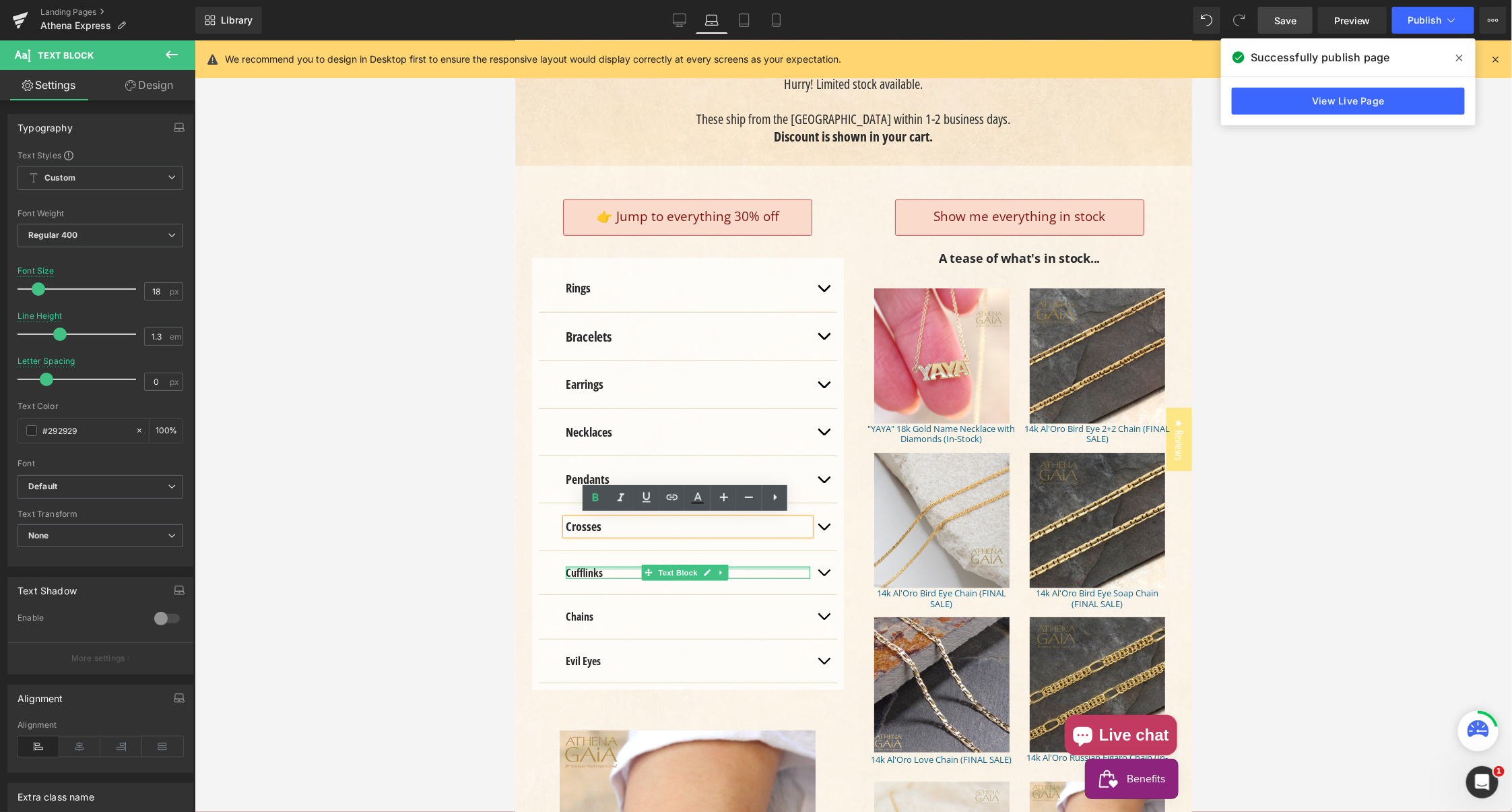
click at [584, 566] on div "Main content" at bounding box center [687, 568] width 244 height 3
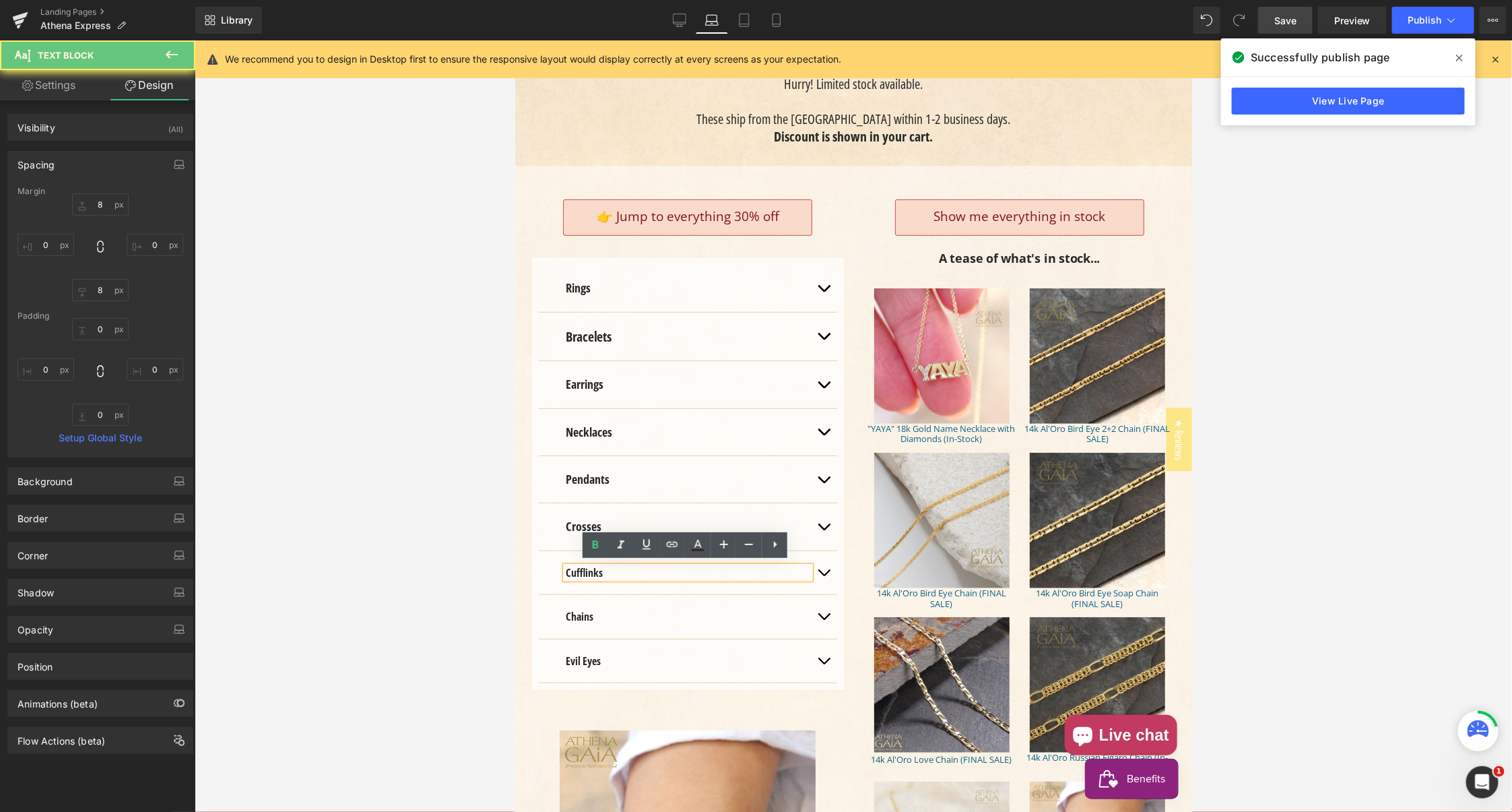
click at [580, 569] on strong "Cufflinks" at bounding box center [584, 571] width 37 height 14
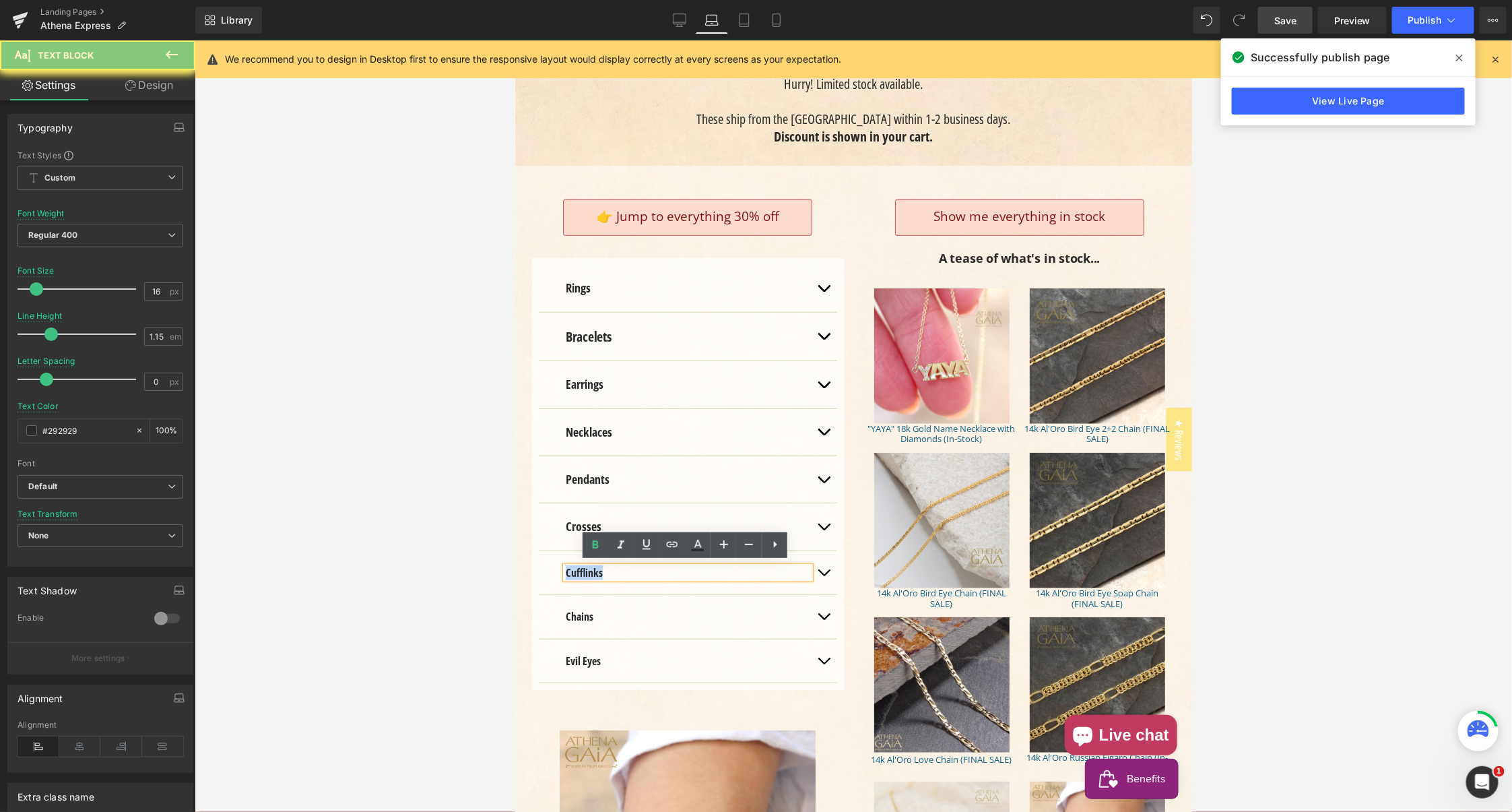
click at [580, 569] on strong "Cufflinks" at bounding box center [584, 571] width 37 height 14
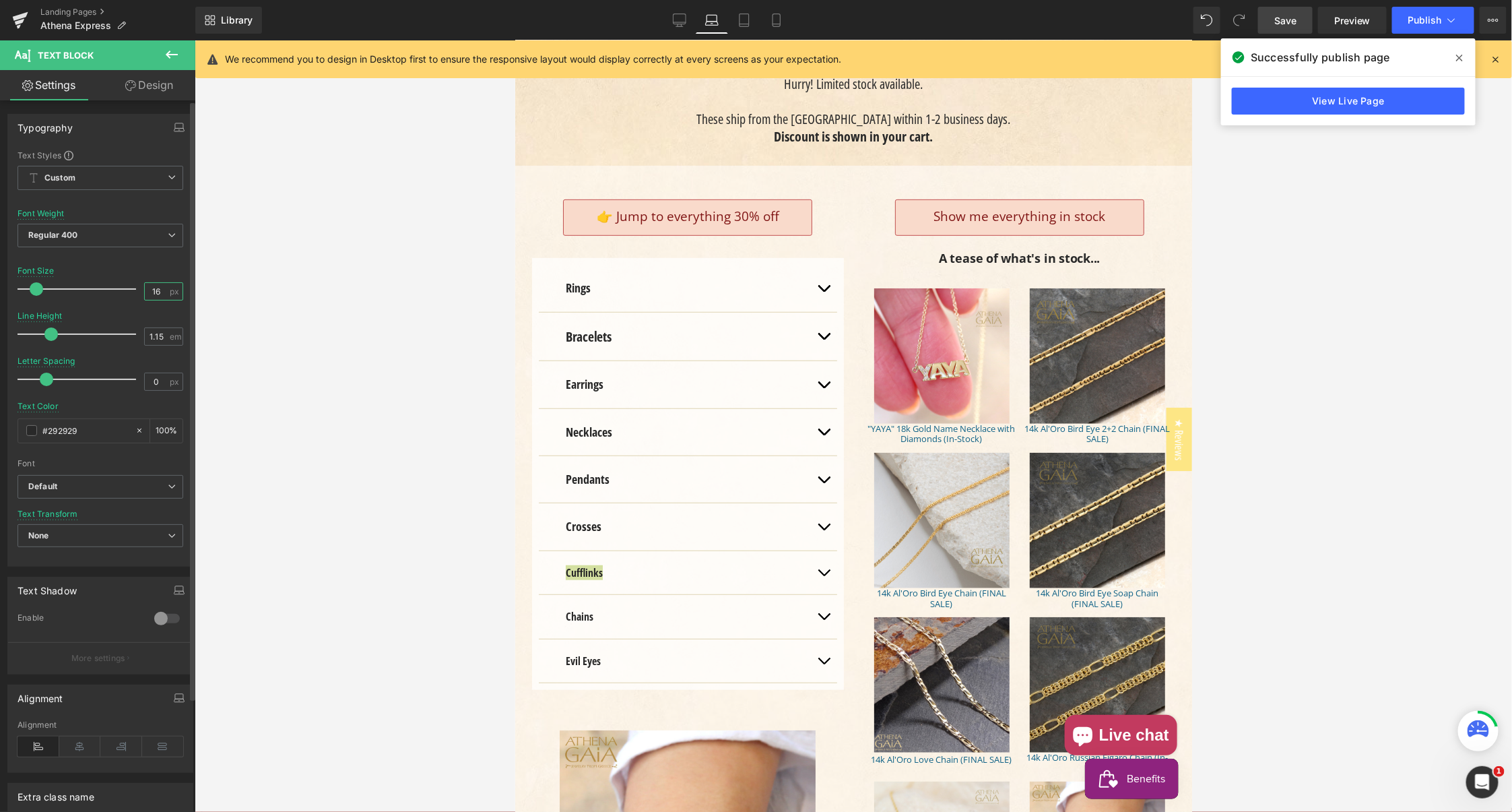
click at [152, 289] on input "16" at bounding box center [157, 291] width 24 height 17
drag, startPoint x: 152, startPoint y: 289, endPoint x: 145, endPoint y: 315, distance: 26.9
click at [152, 289] on input "16" at bounding box center [157, 291] width 24 height 17
type input "18"
click at [152, 335] on input "1.15" at bounding box center [157, 336] width 24 height 17
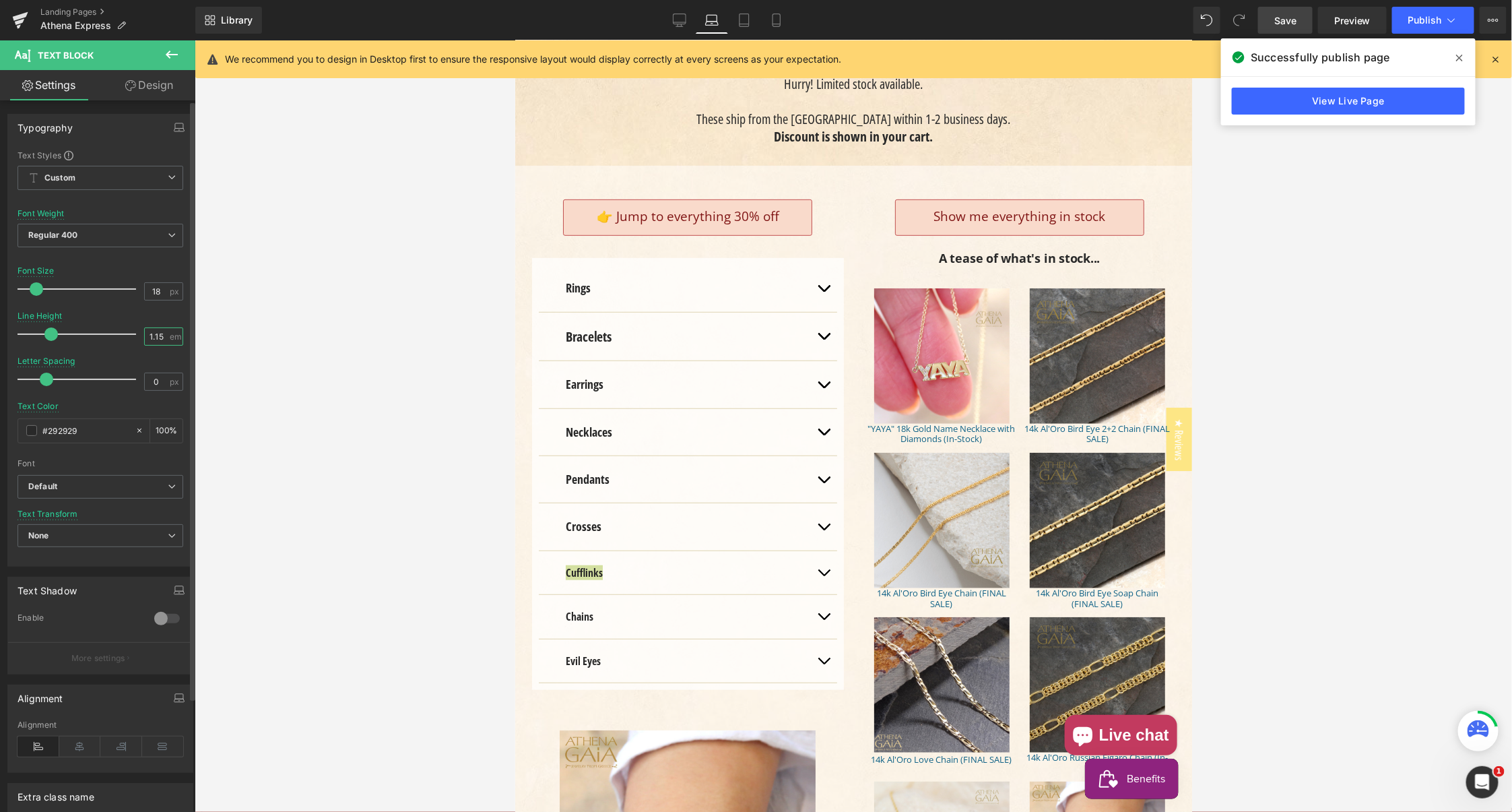
click at [152, 335] on input "1.15" at bounding box center [157, 336] width 24 height 17
click at [150, 335] on input "1.15" at bounding box center [157, 336] width 24 height 17
click at [156, 336] on input "13" at bounding box center [157, 336] width 24 height 17
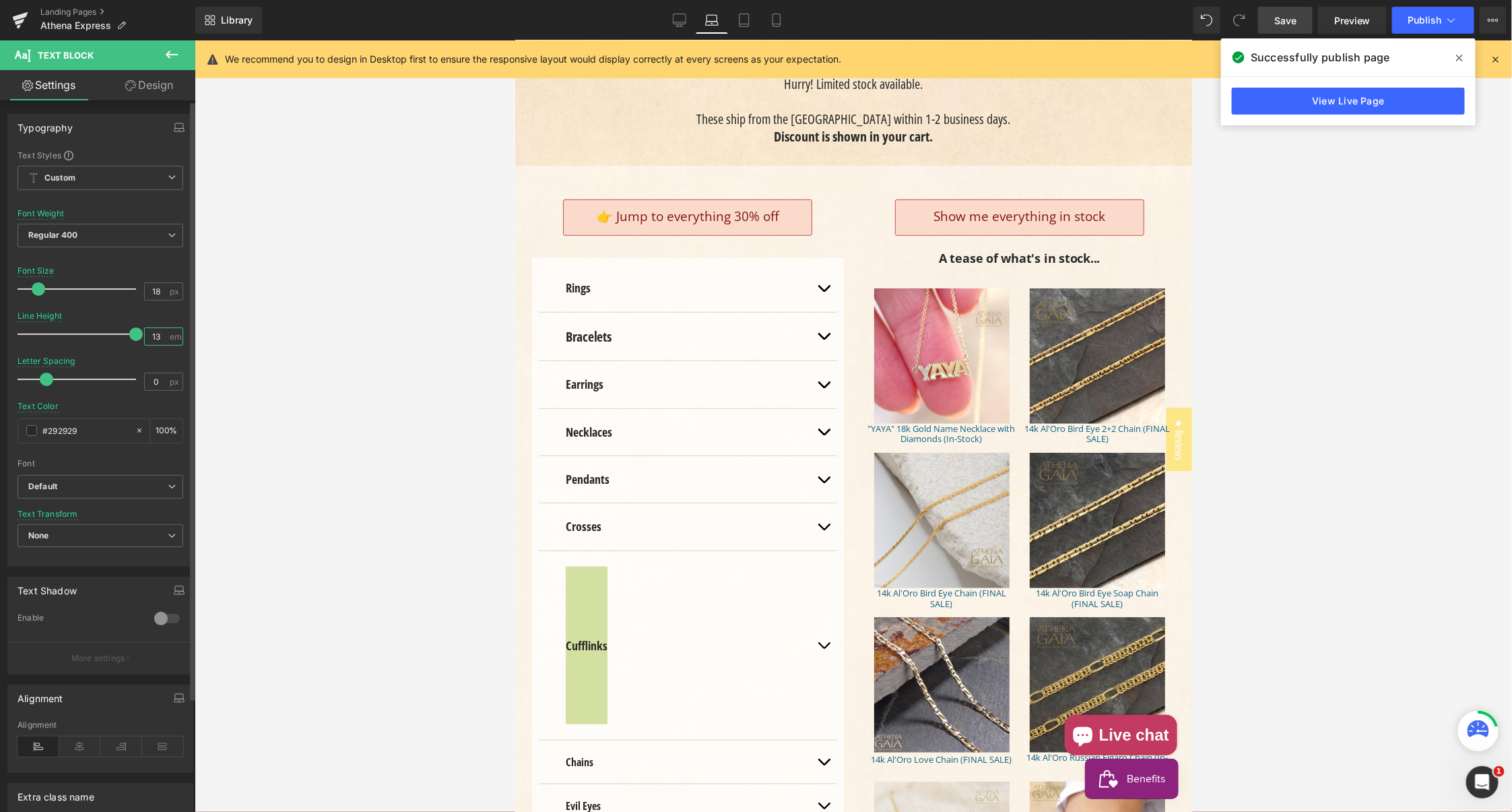
click at [151, 333] on input "13" at bounding box center [157, 336] width 24 height 17
drag, startPoint x: 151, startPoint y: 333, endPoint x: 150, endPoint y: 341, distance: 8.1
click at [151, 334] on input "13" at bounding box center [157, 336] width 24 height 17
type input "1.3"
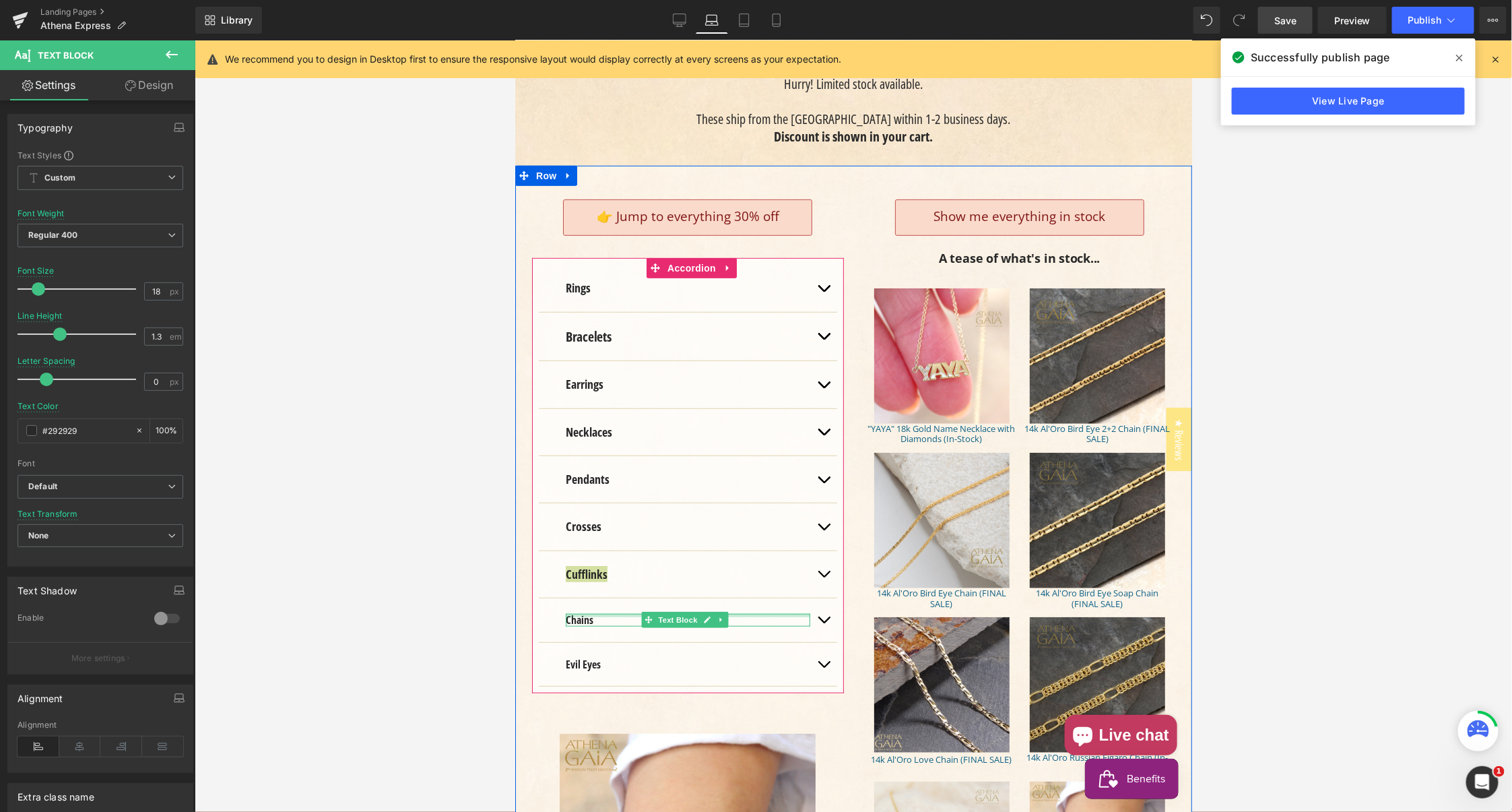
click at [579, 613] on div "Chains Text Block" at bounding box center [687, 619] width 244 height 12
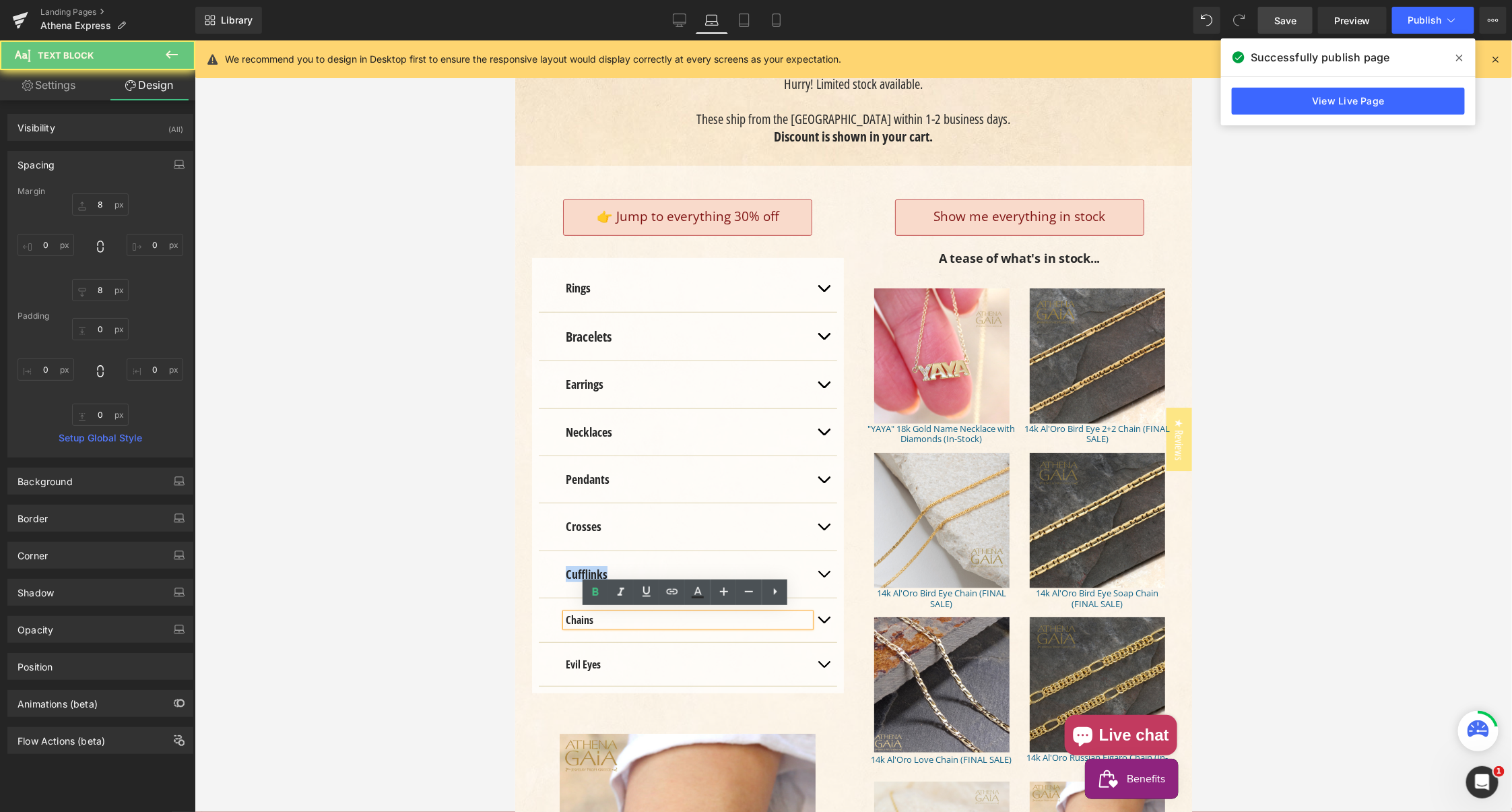
click at [579, 618] on strong "Chains" at bounding box center [579, 619] width 27 height 14
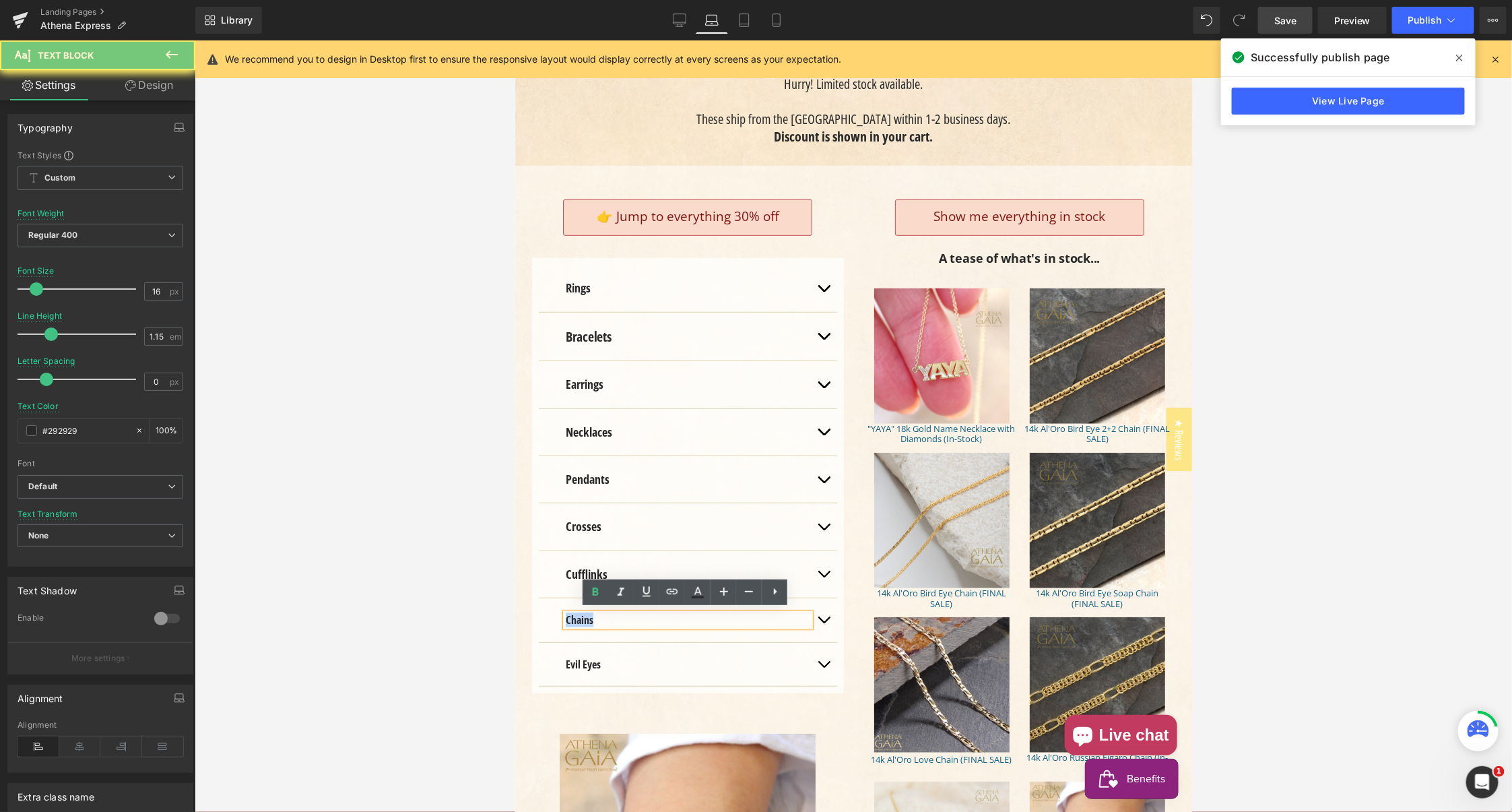
drag, startPoint x: 579, startPoint y: 618, endPoint x: 550, endPoint y: 592, distance: 38.9
click at [579, 618] on strong "Chains" at bounding box center [579, 619] width 27 height 14
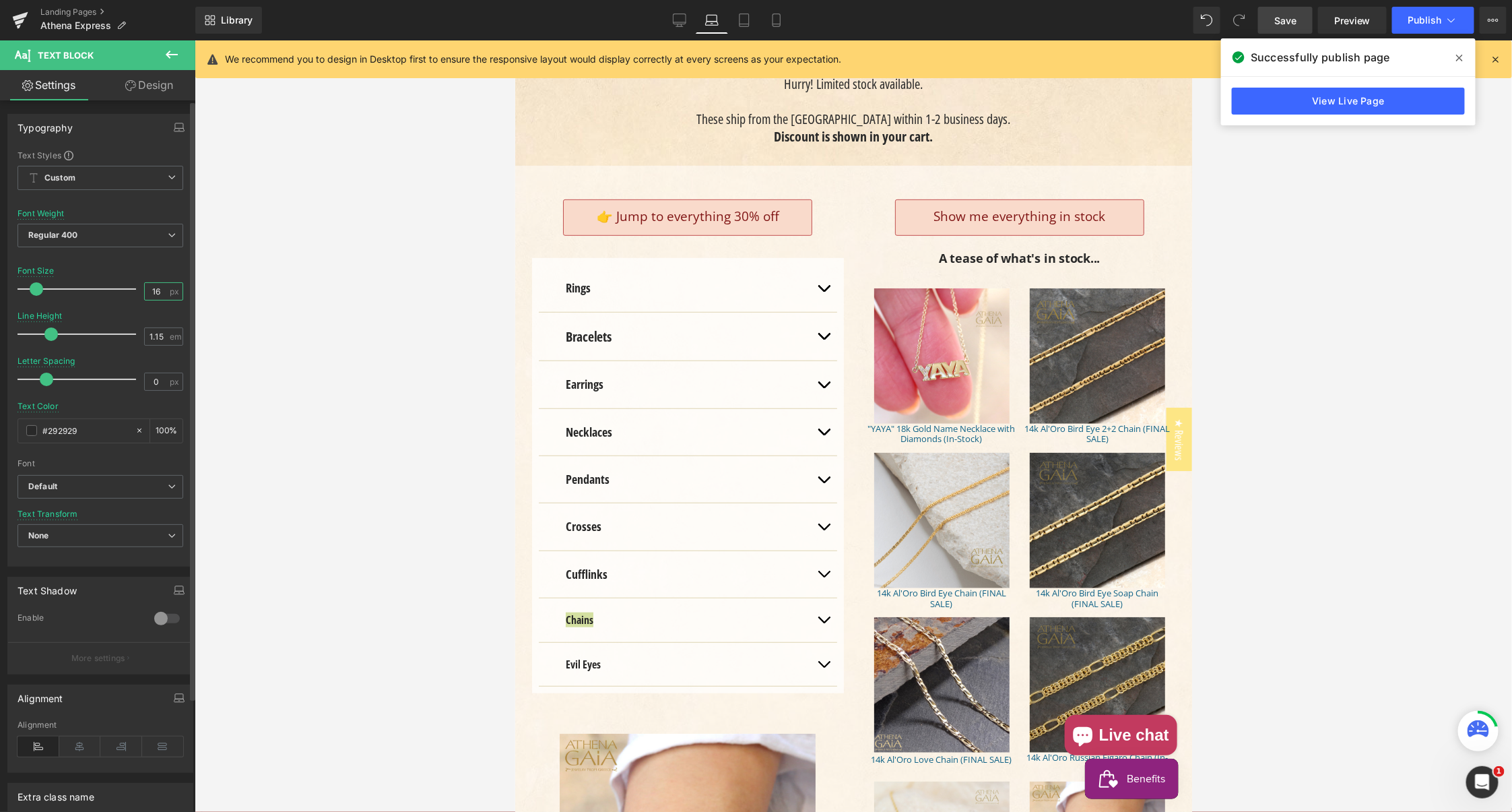
click at [149, 287] on input "16" at bounding box center [157, 291] width 24 height 17
type input "18"
click at [150, 337] on input "1.15" at bounding box center [157, 336] width 24 height 17
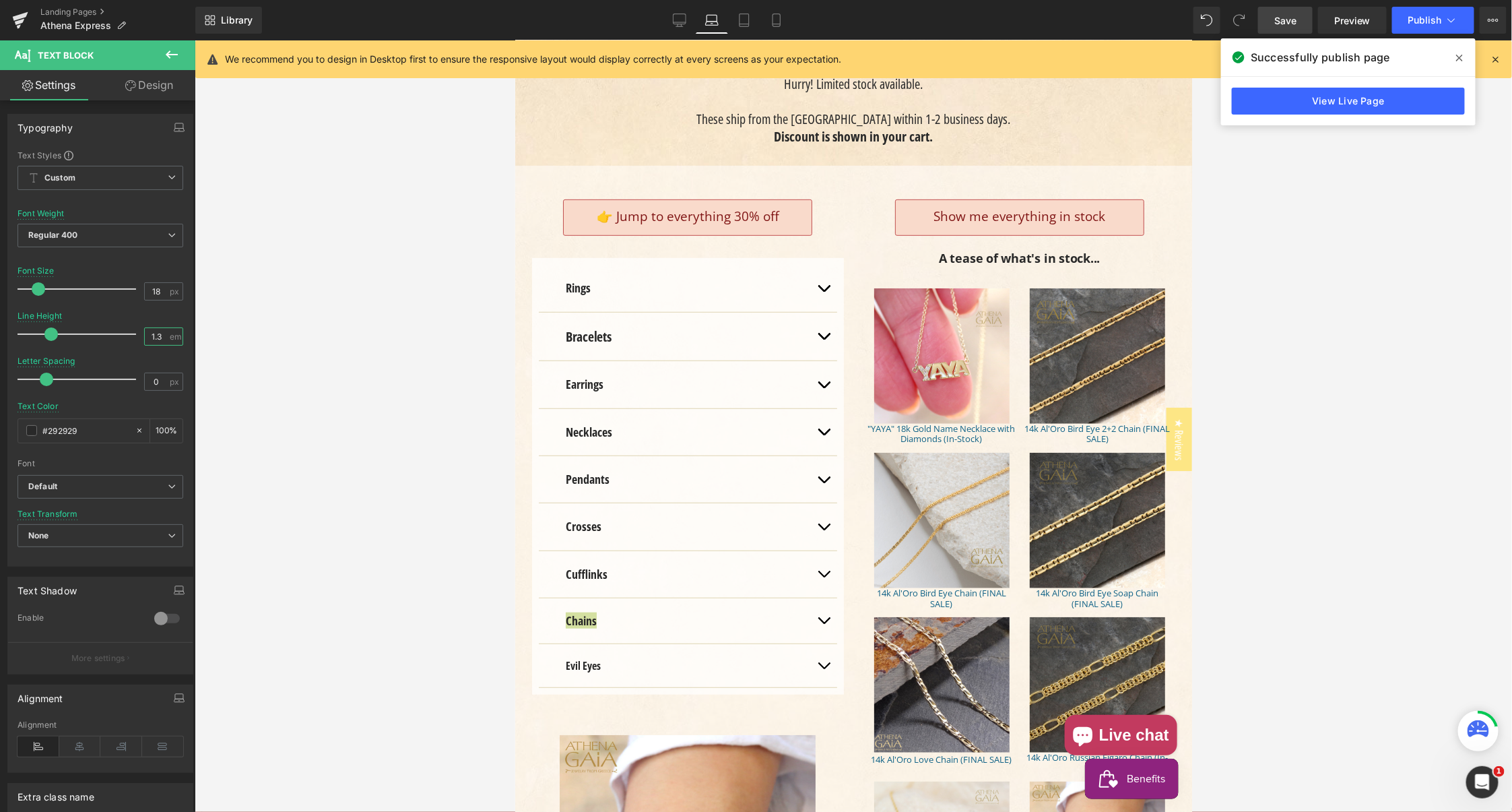
type input "1.3"
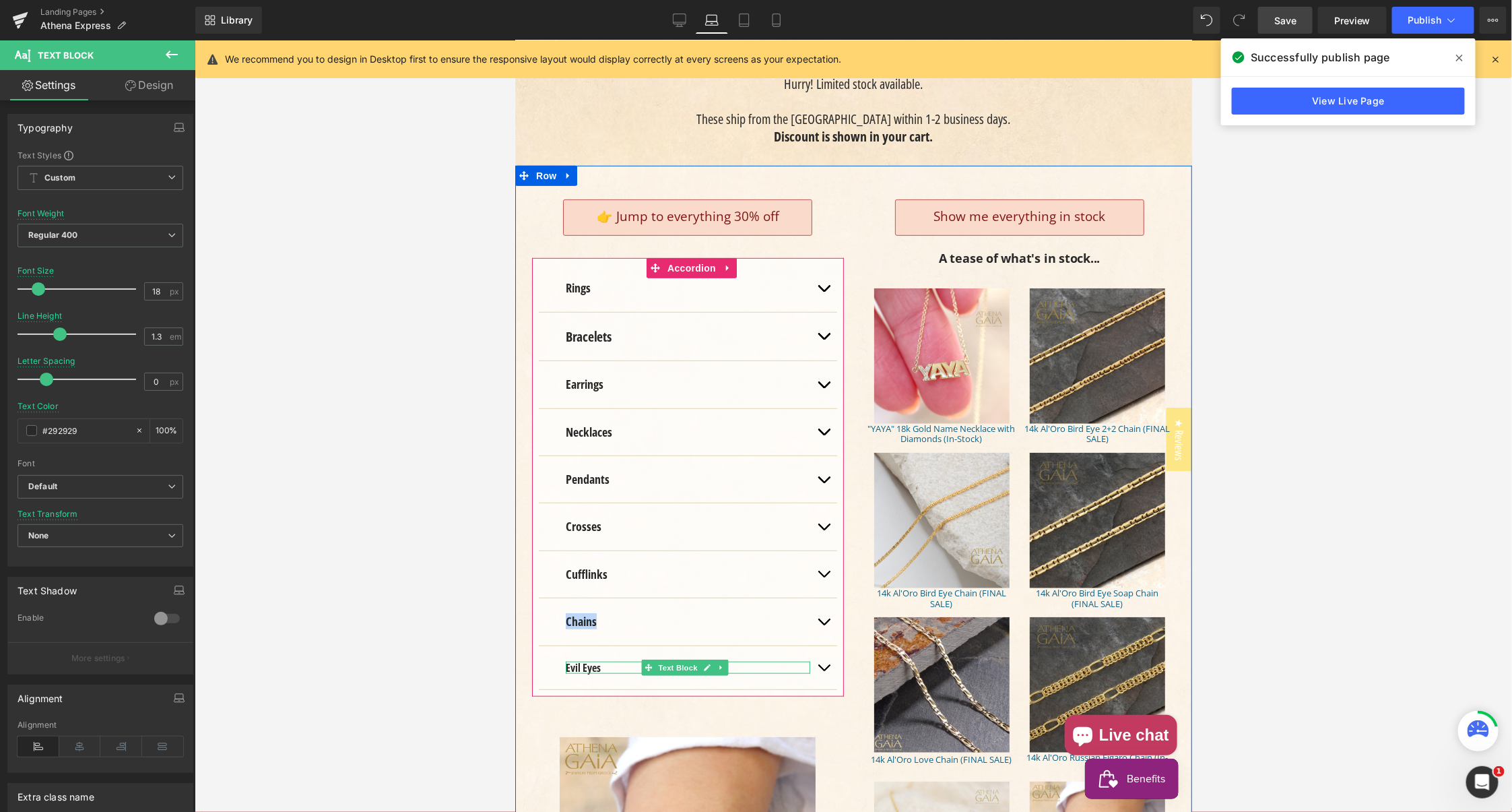
click at [571, 661] on strong "Evil Eyes" at bounding box center [582, 666] width 35 height 14
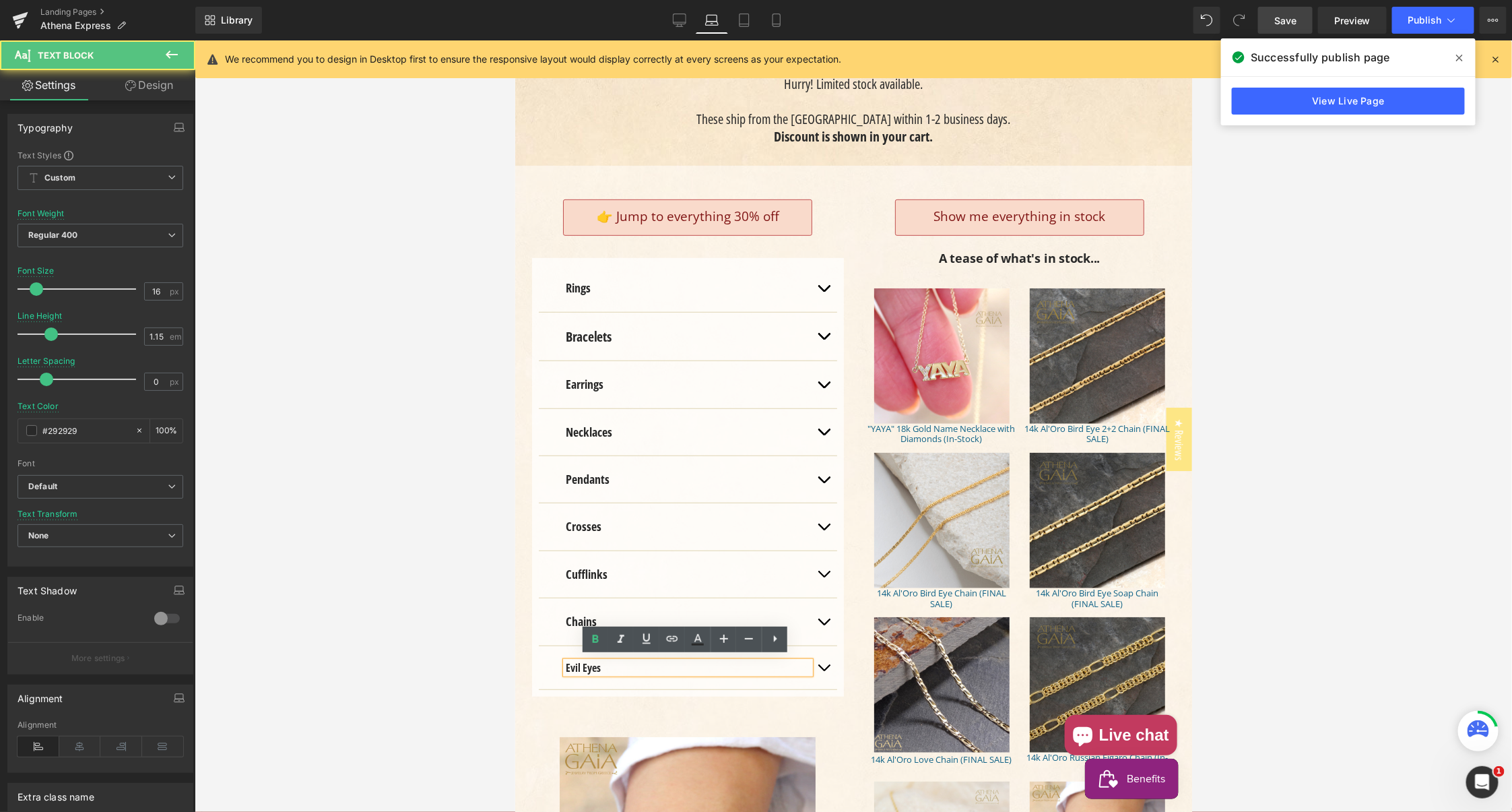
click at [579, 660] on strong "Evil Eyes" at bounding box center [582, 666] width 35 height 14
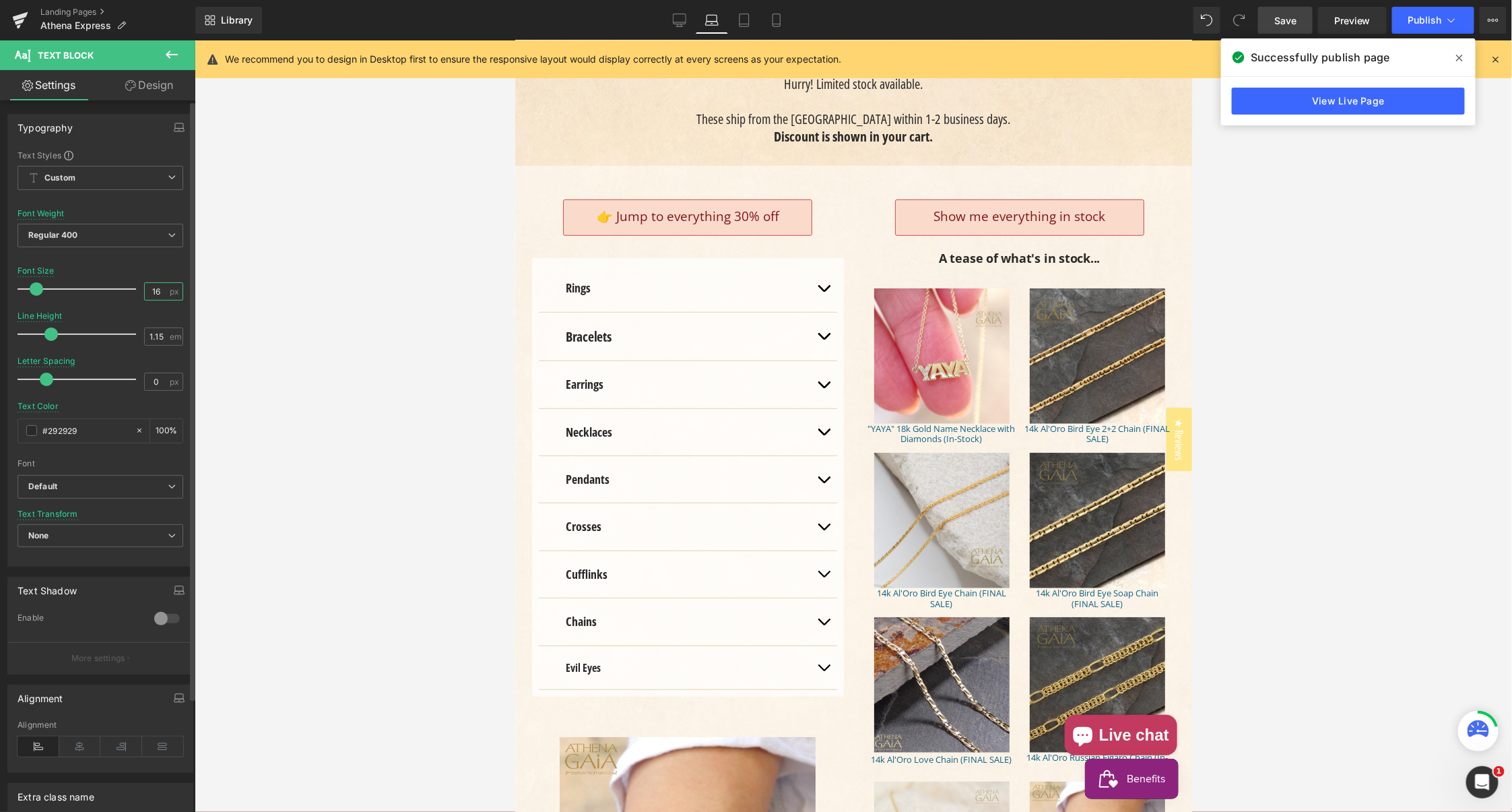
click at [148, 289] on input "16" at bounding box center [157, 291] width 24 height 17
click at [150, 288] on input "1" at bounding box center [157, 291] width 24 height 17
click at [155, 287] on input "1" at bounding box center [157, 291] width 24 height 17
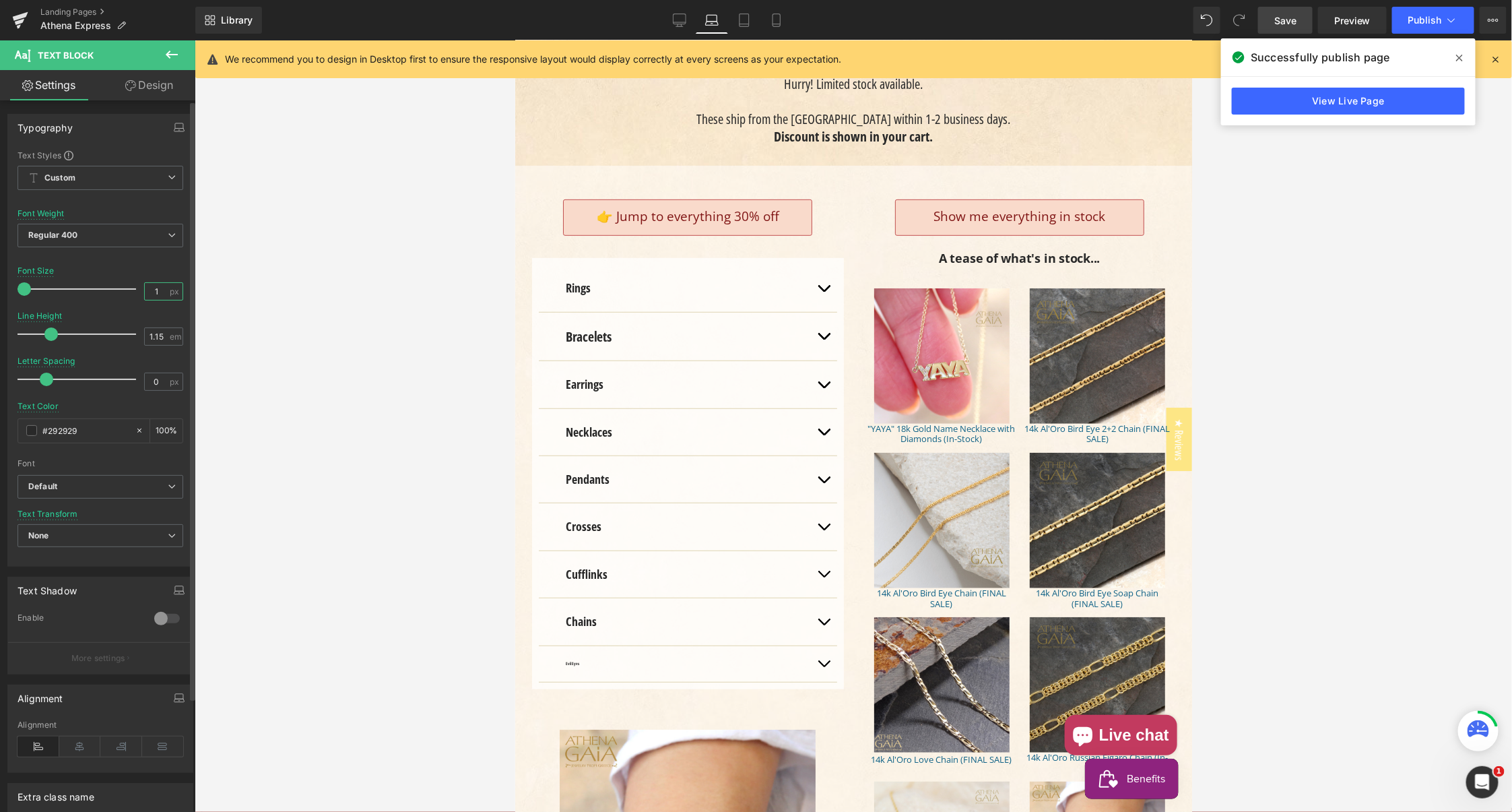
click at [152, 286] on input "1" at bounding box center [157, 291] width 24 height 17
type input "18"
click at [150, 334] on input "1.15" at bounding box center [157, 336] width 24 height 17
click at [150, 335] on input "1.15" at bounding box center [157, 336] width 24 height 17
type input "1.3"
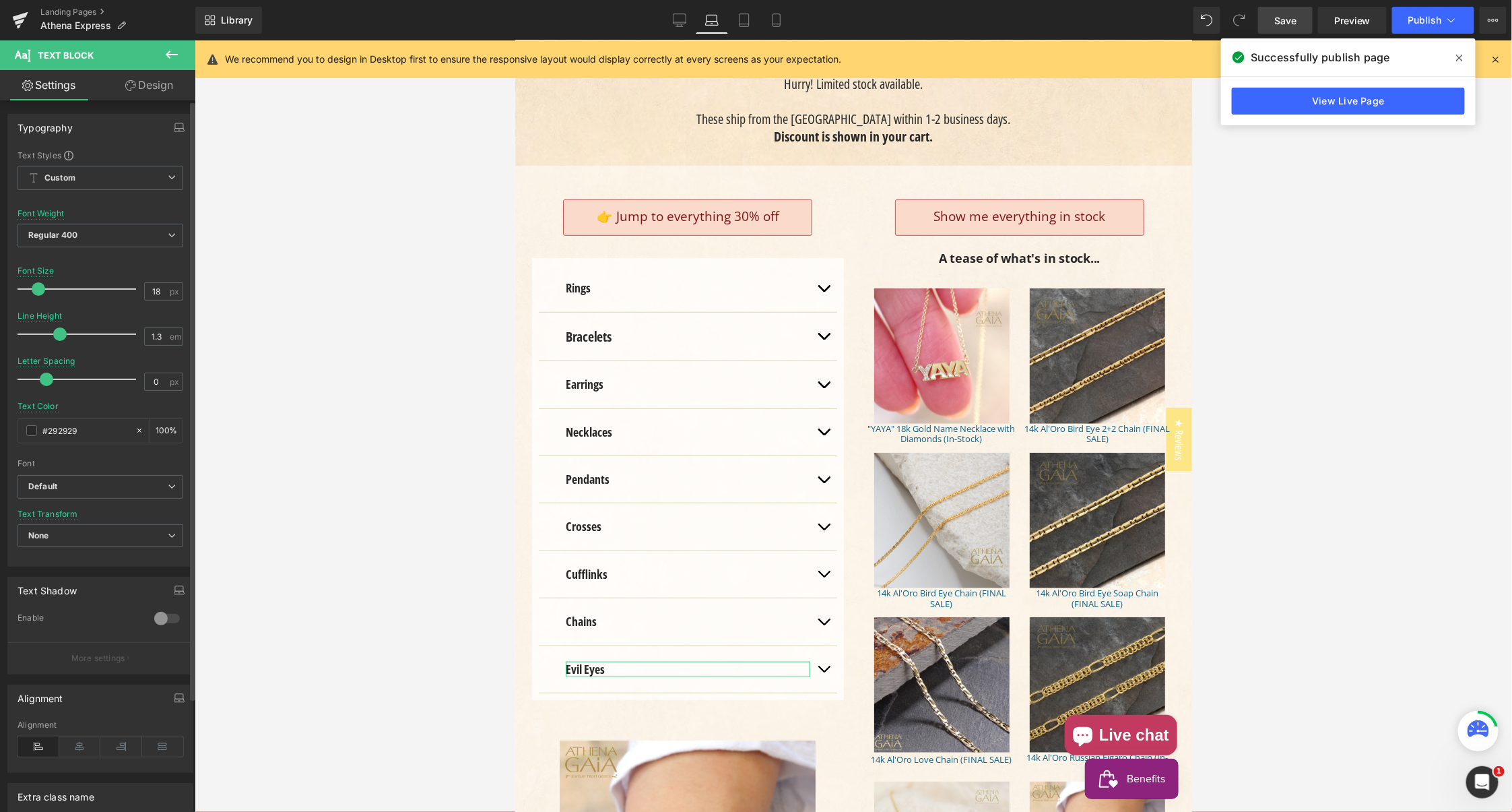
click at [128, 312] on div "Line Height 1.3 em" at bounding box center [100, 334] width 166 height 45
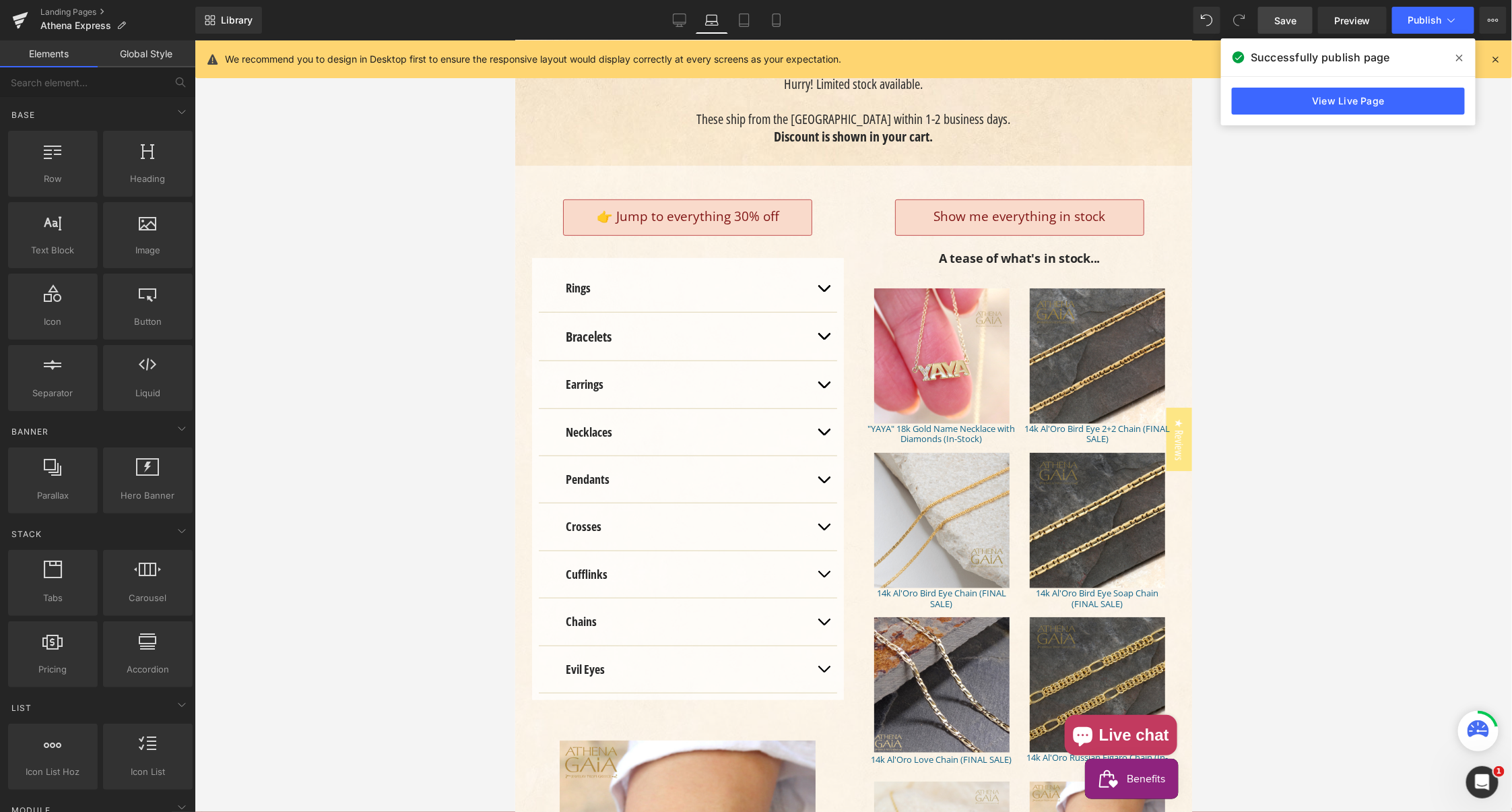
drag, startPoint x: 459, startPoint y: 420, endPoint x: 436, endPoint y: 395, distance: 34.0
click at [459, 420] on div at bounding box center [853, 426] width 1317 height 771
click at [1289, 18] on span "Save" at bounding box center [1285, 20] width 22 height 14
click at [732, 19] on icon at bounding box center [729, 20] width 14 height 14
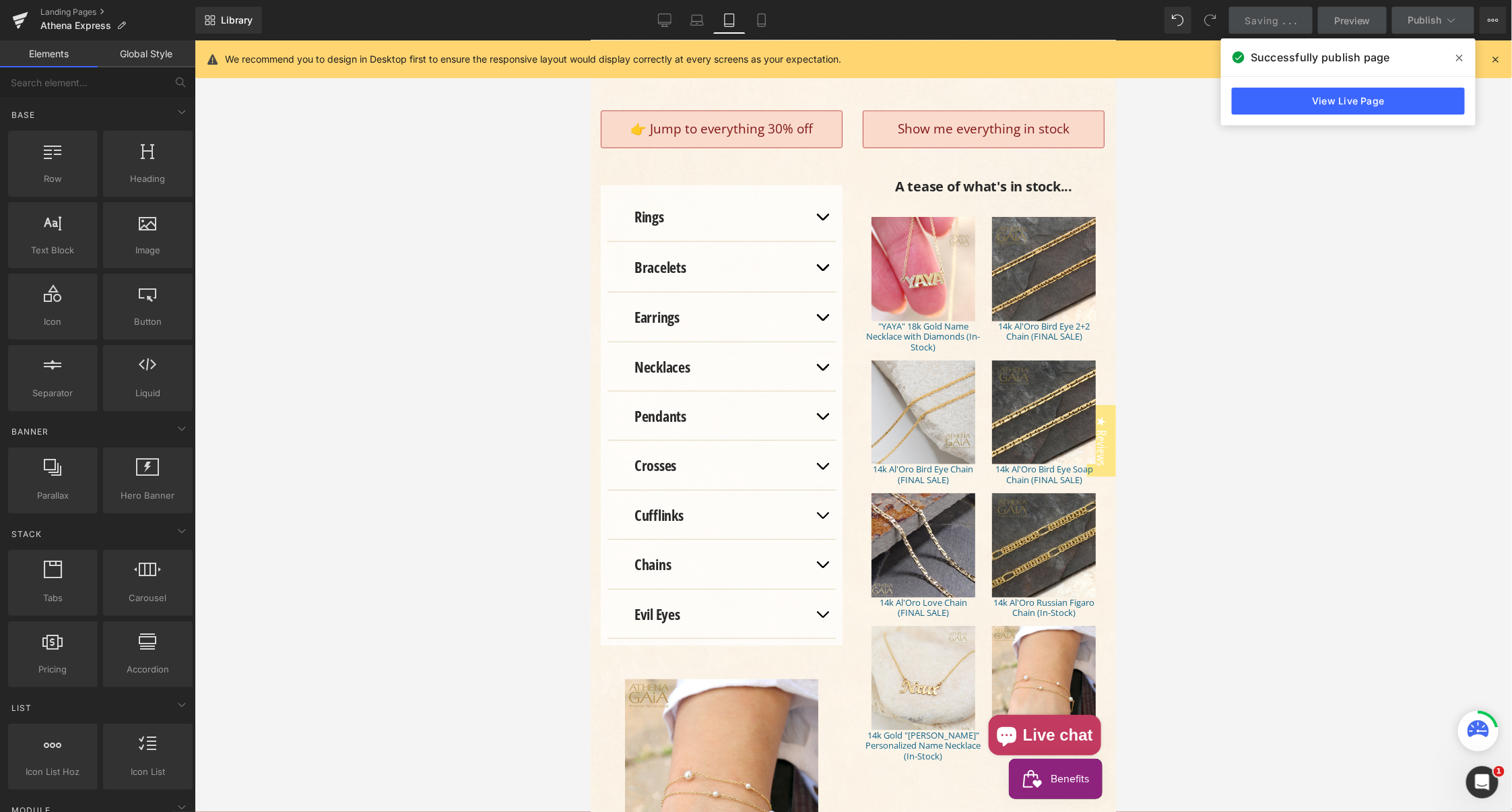
scroll to position [386, 0]
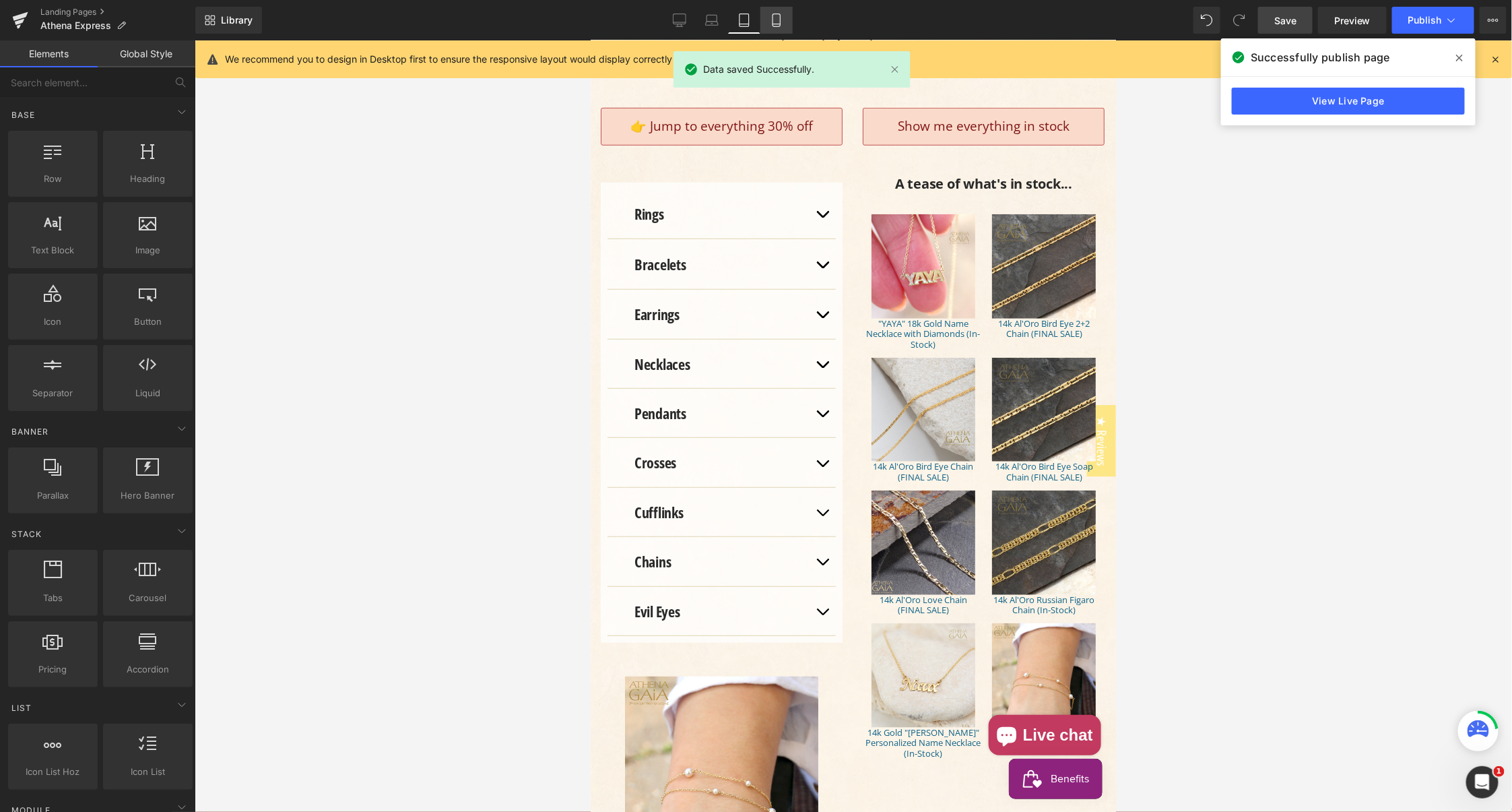
click at [779, 17] on icon at bounding box center [777, 20] width 14 height 14
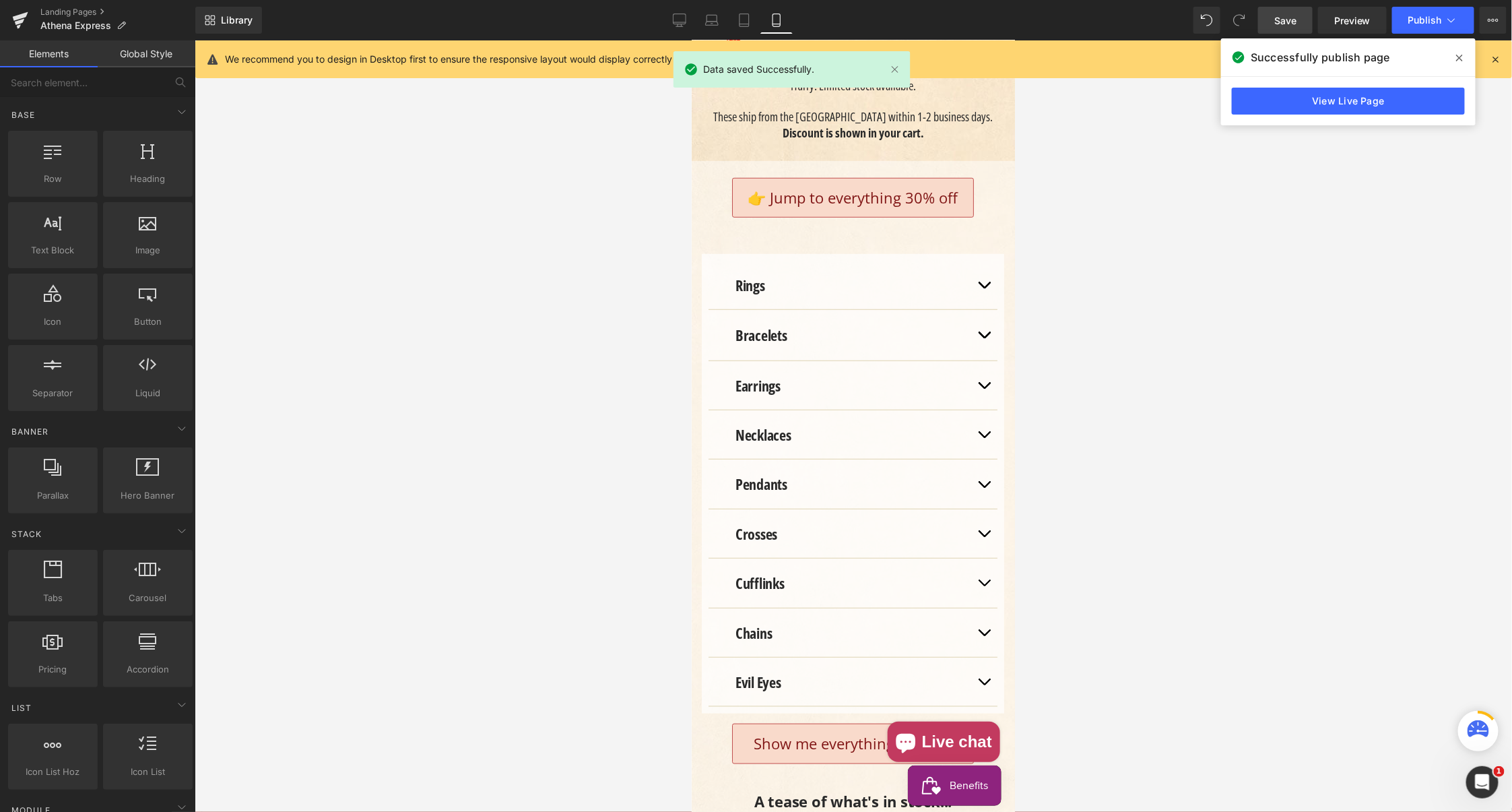
scroll to position [461, 0]
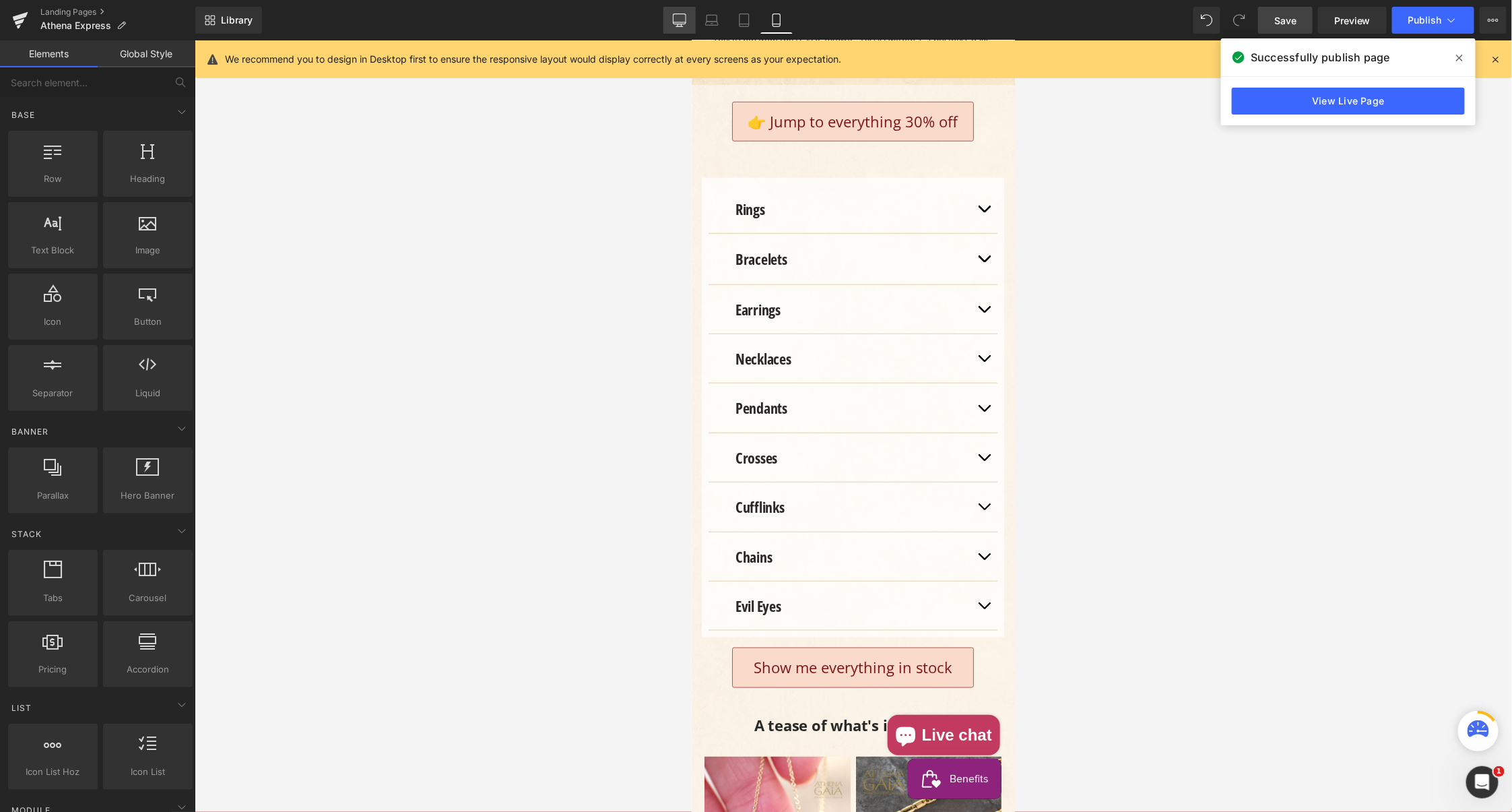
click at [681, 19] on icon at bounding box center [680, 20] width 14 height 14
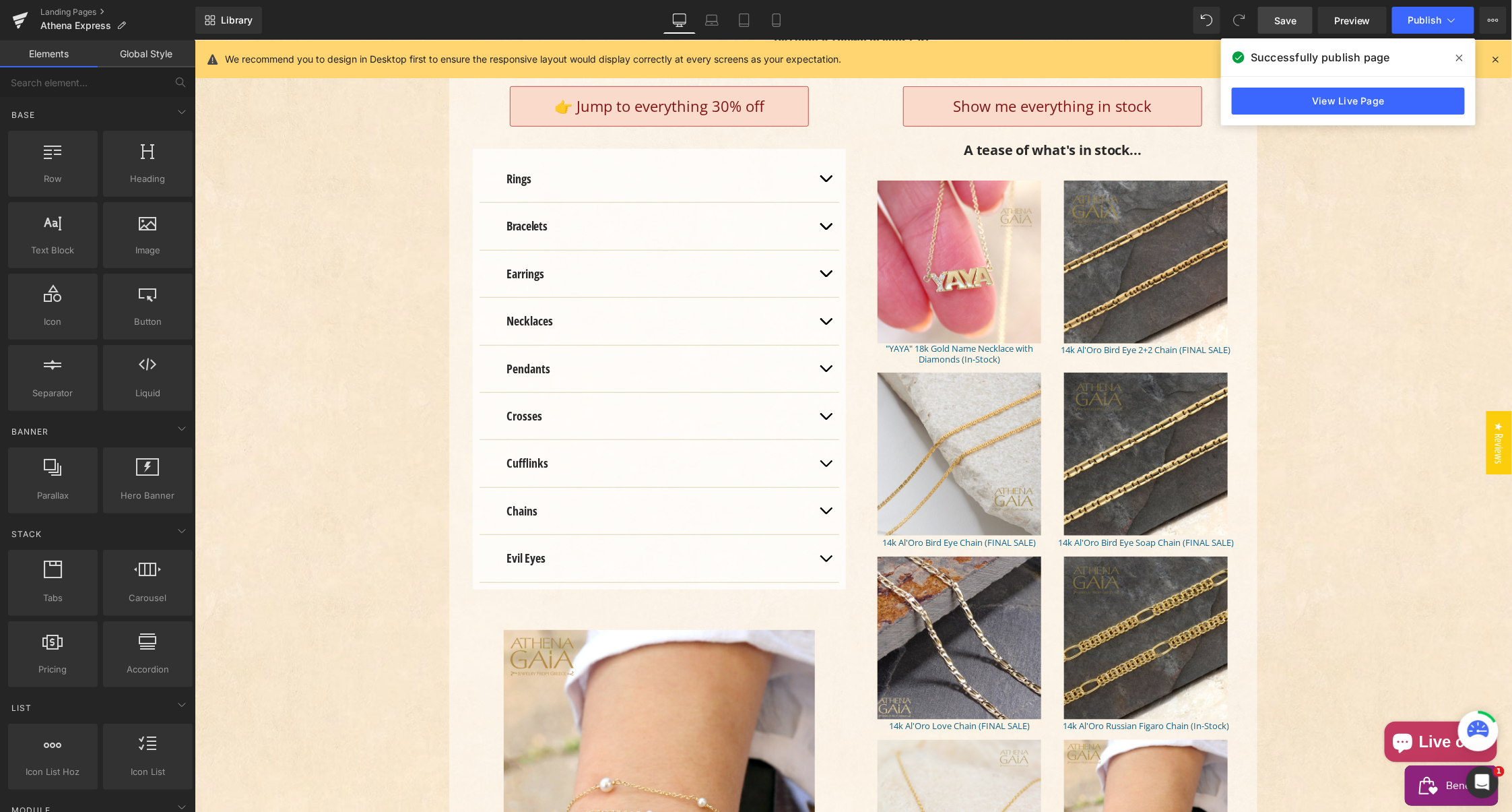
scroll to position [472, 0]
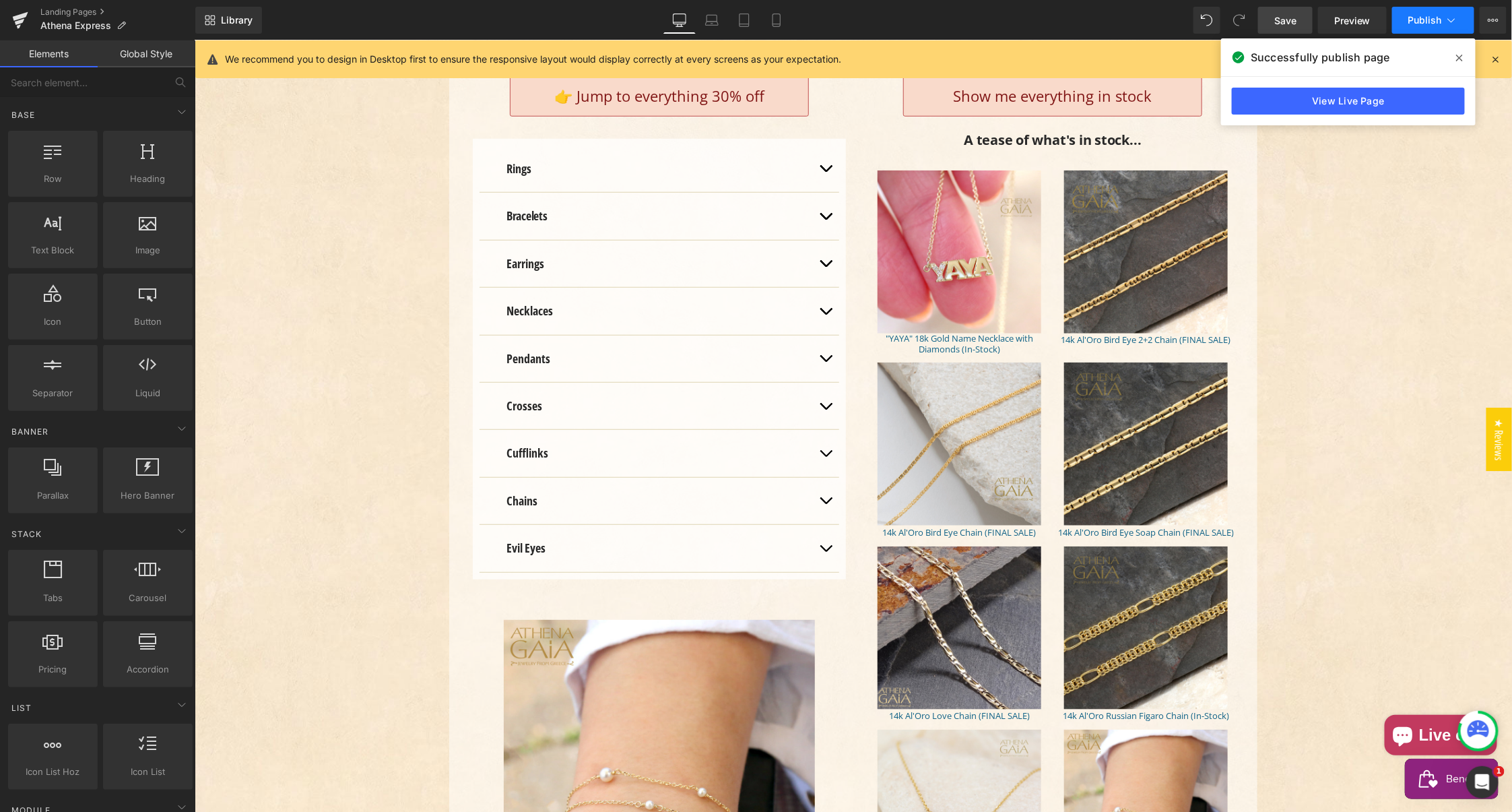
click at [1422, 22] on span "Publish" at bounding box center [1425, 20] width 34 height 11
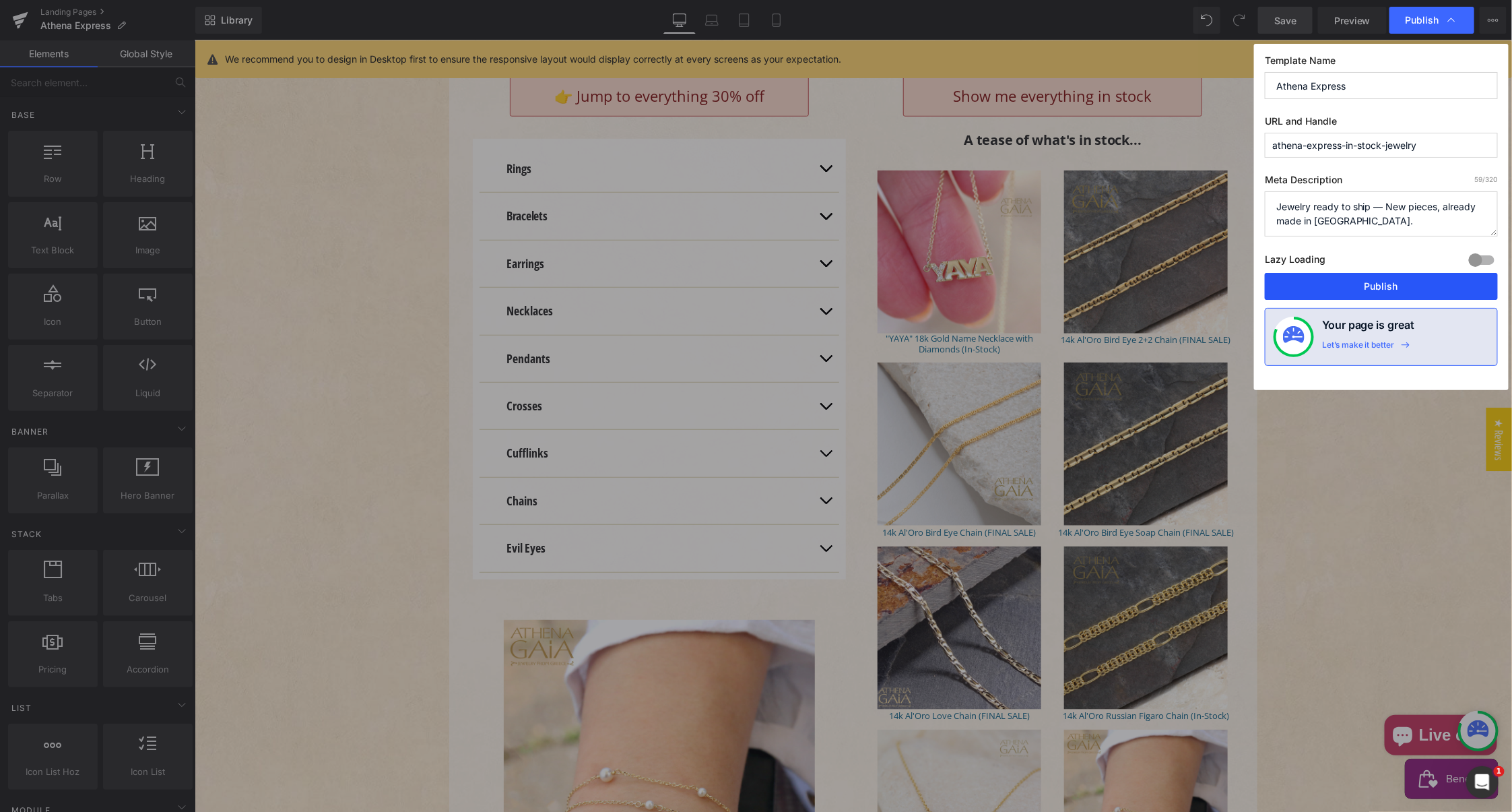
click at [1395, 286] on button "Publish" at bounding box center [1381, 286] width 233 height 27
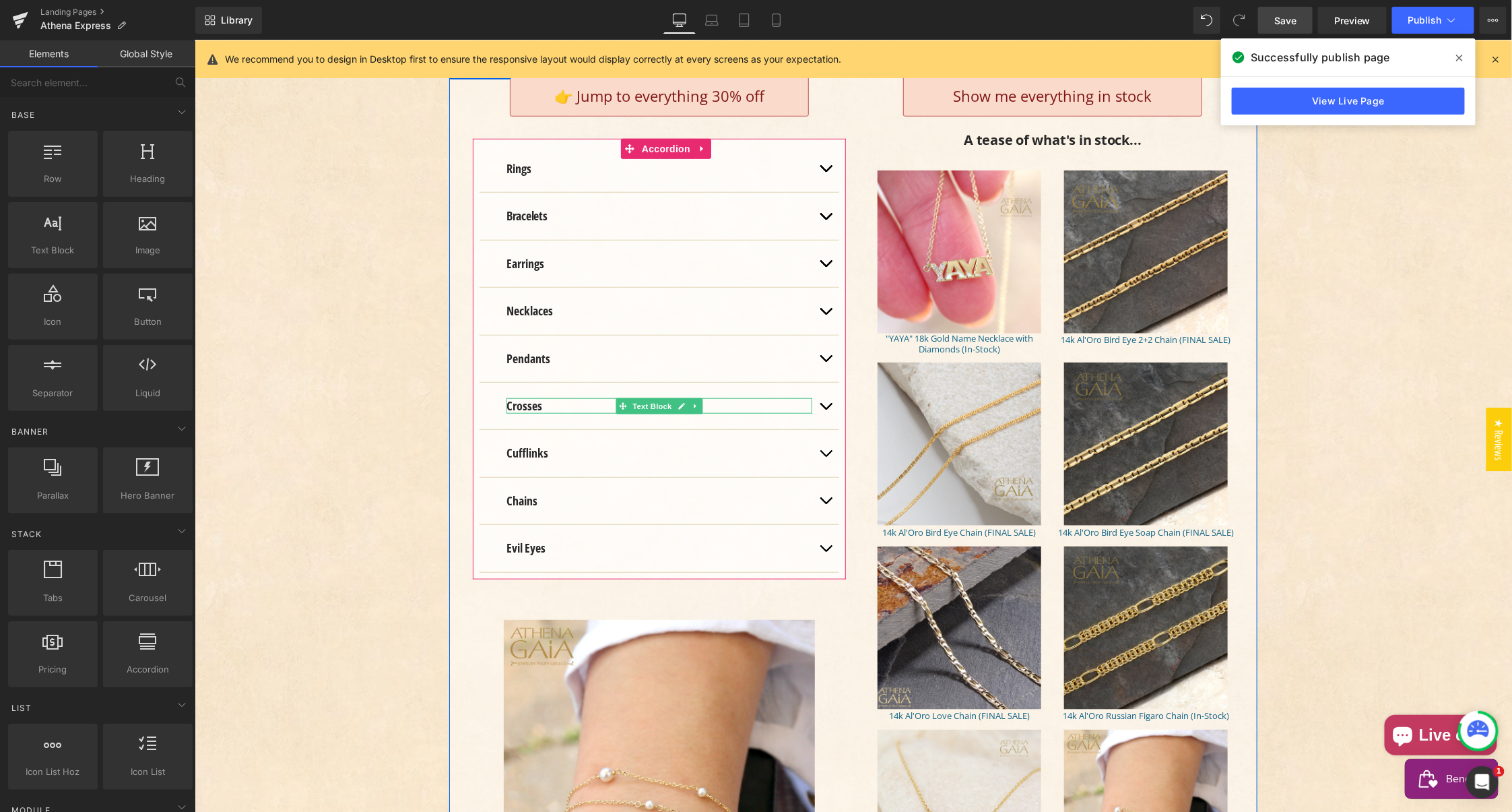
click at [518, 397] on strong "Crosses" at bounding box center [523, 404] width 36 height 16
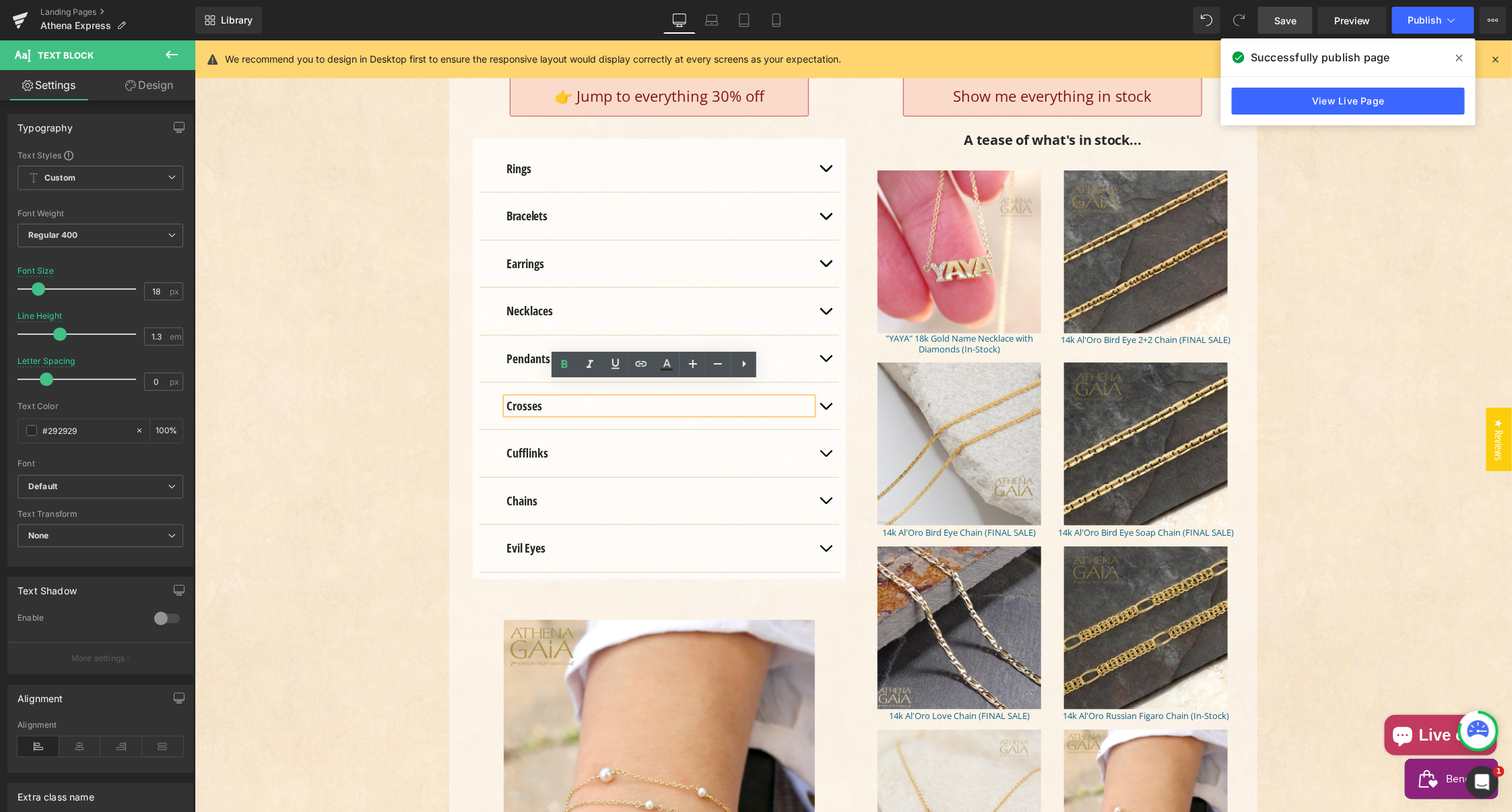
click at [453, 401] on div "👉 Jump to everything 30% off Button Rings Text Block View all in stock rings Bu…" at bounding box center [853, 535] width 808 height 954
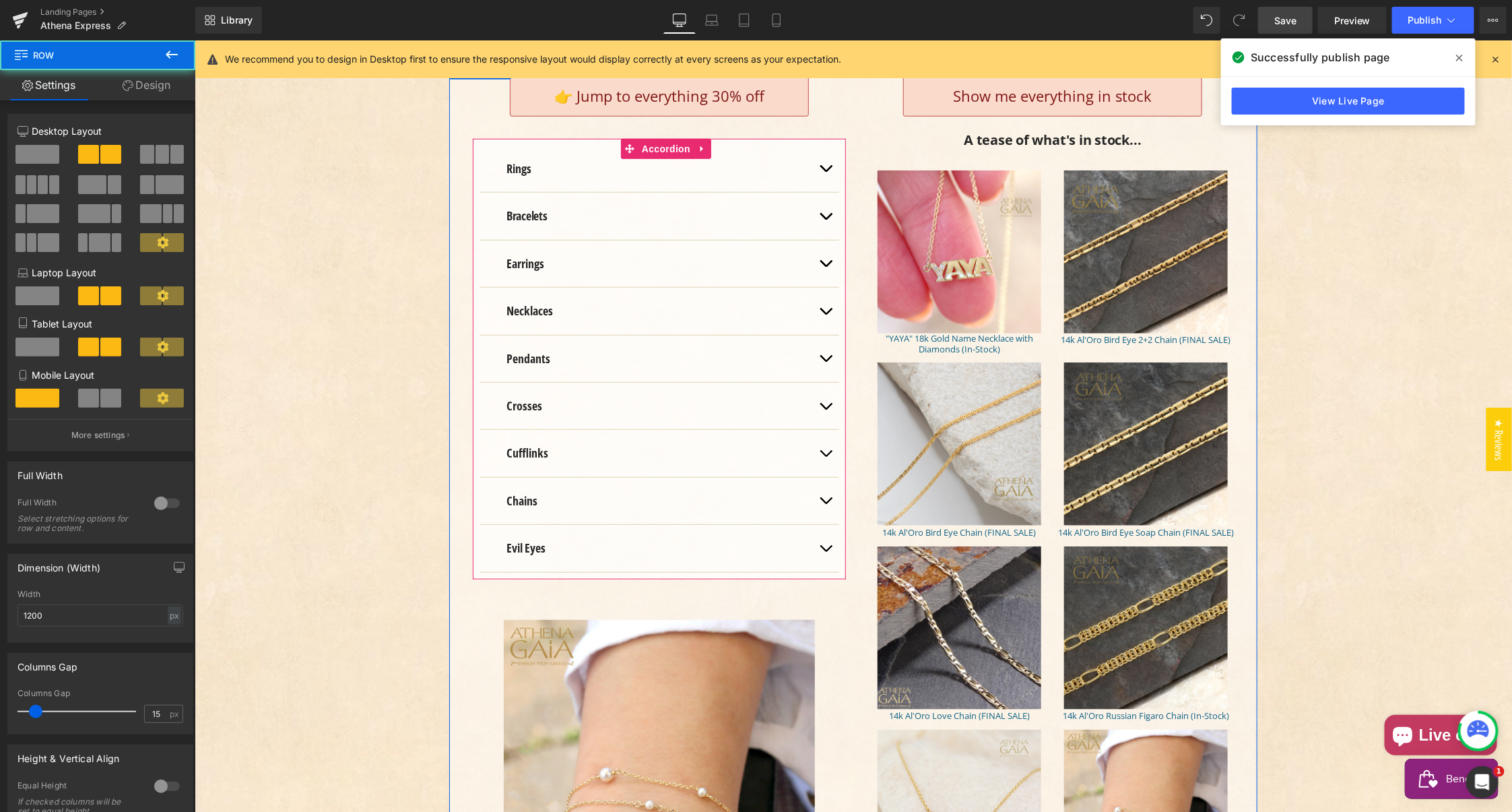
click at [816, 386] on button "Main content" at bounding box center [825, 405] width 27 height 47
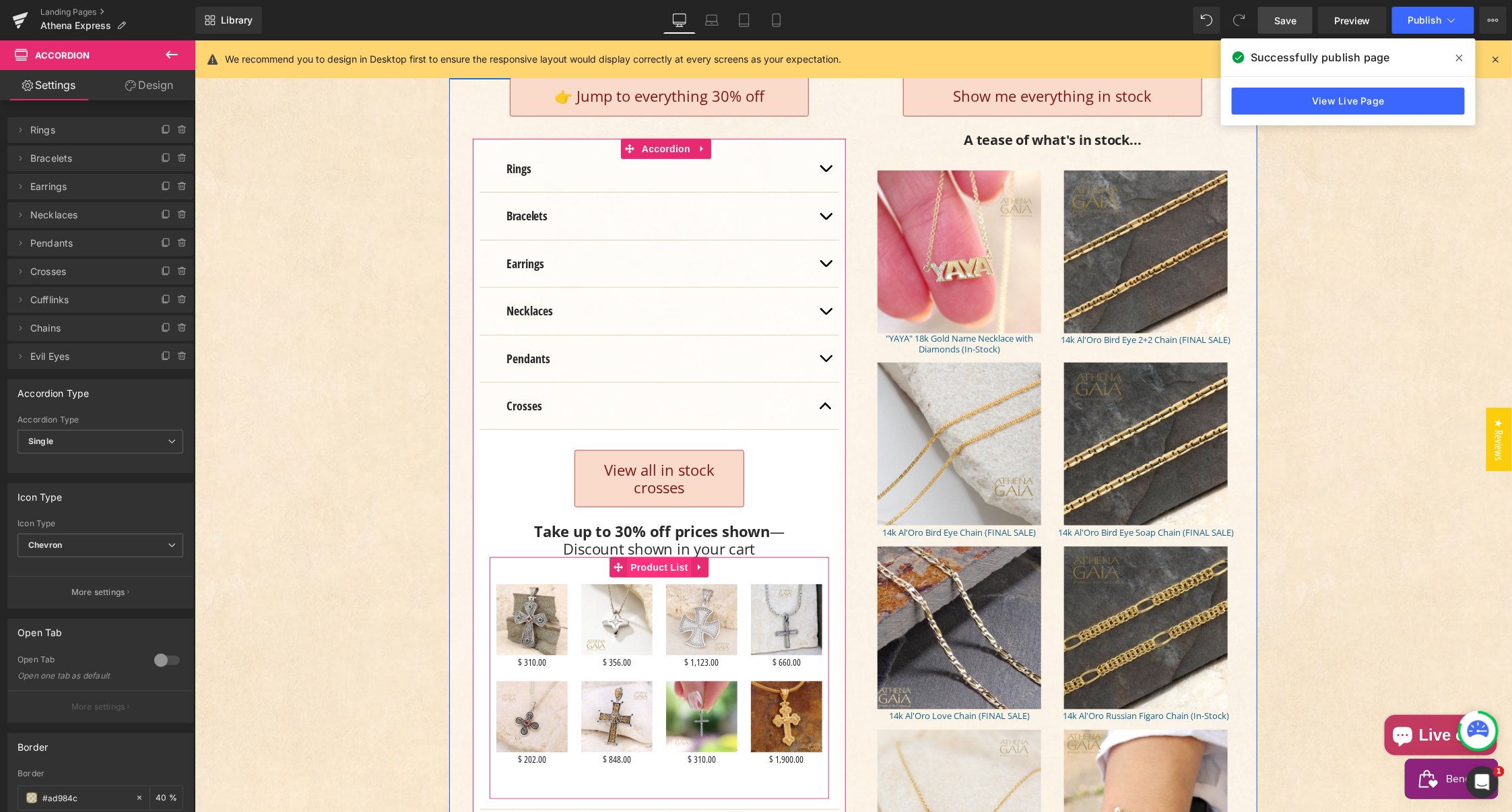
click at [648, 557] on span "Product List" at bounding box center [658, 567] width 64 height 20
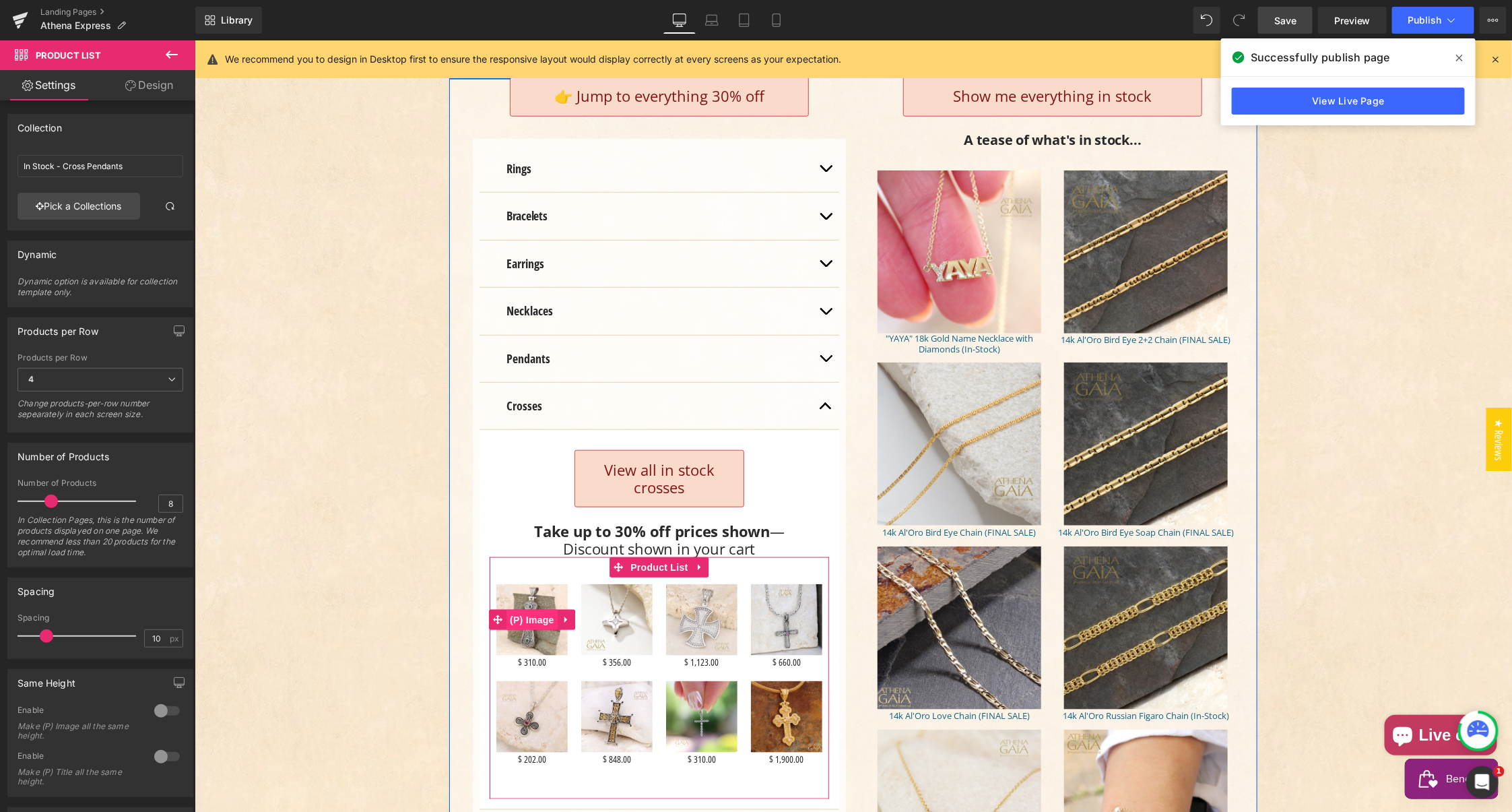
click at [525, 609] on span "(P) Image" at bounding box center [531, 619] width 51 height 20
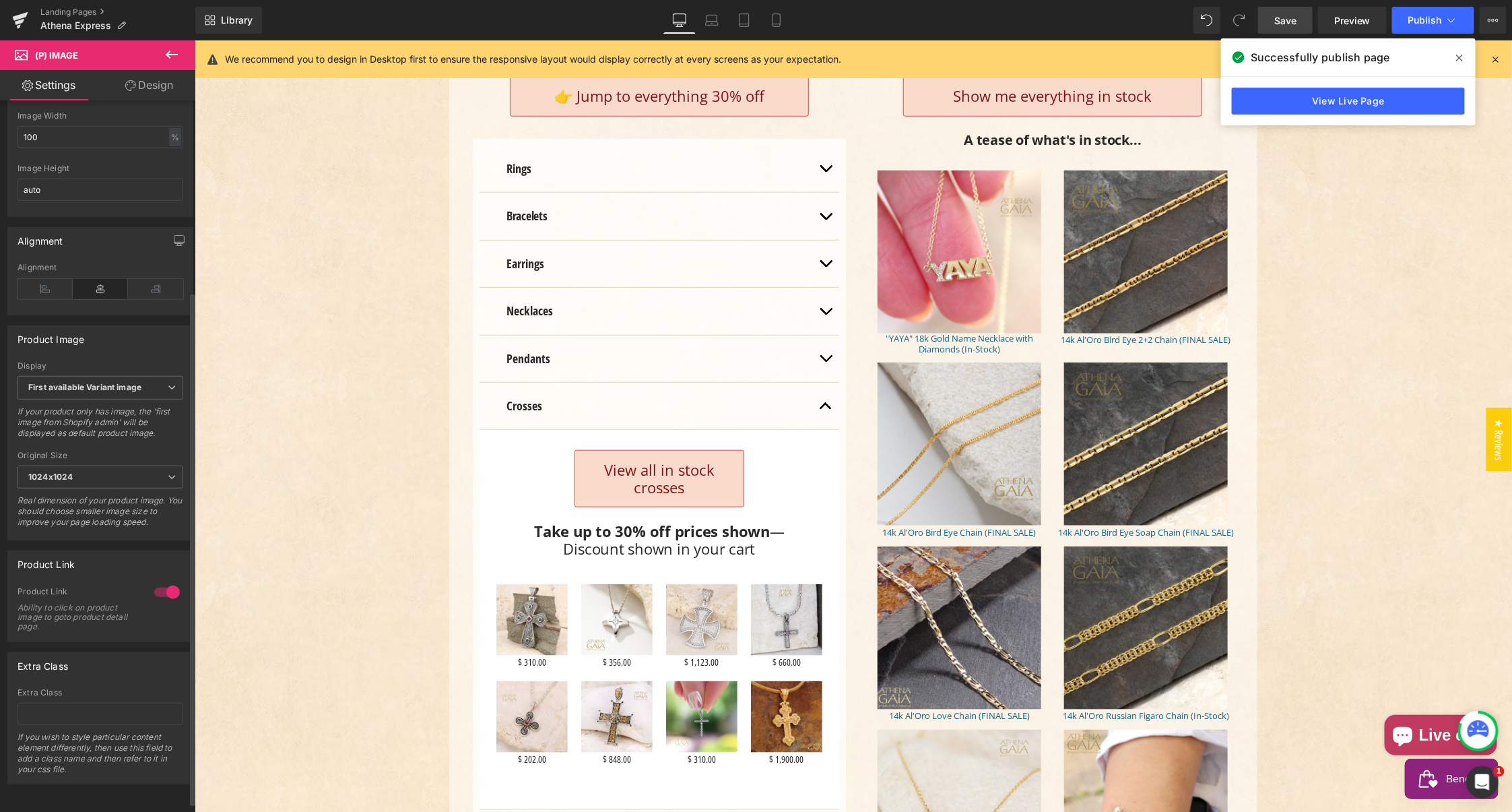
scroll to position [268, 0]
click at [94, 389] on b "First available Variant image" at bounding box center [84, 387] width 113 height 10
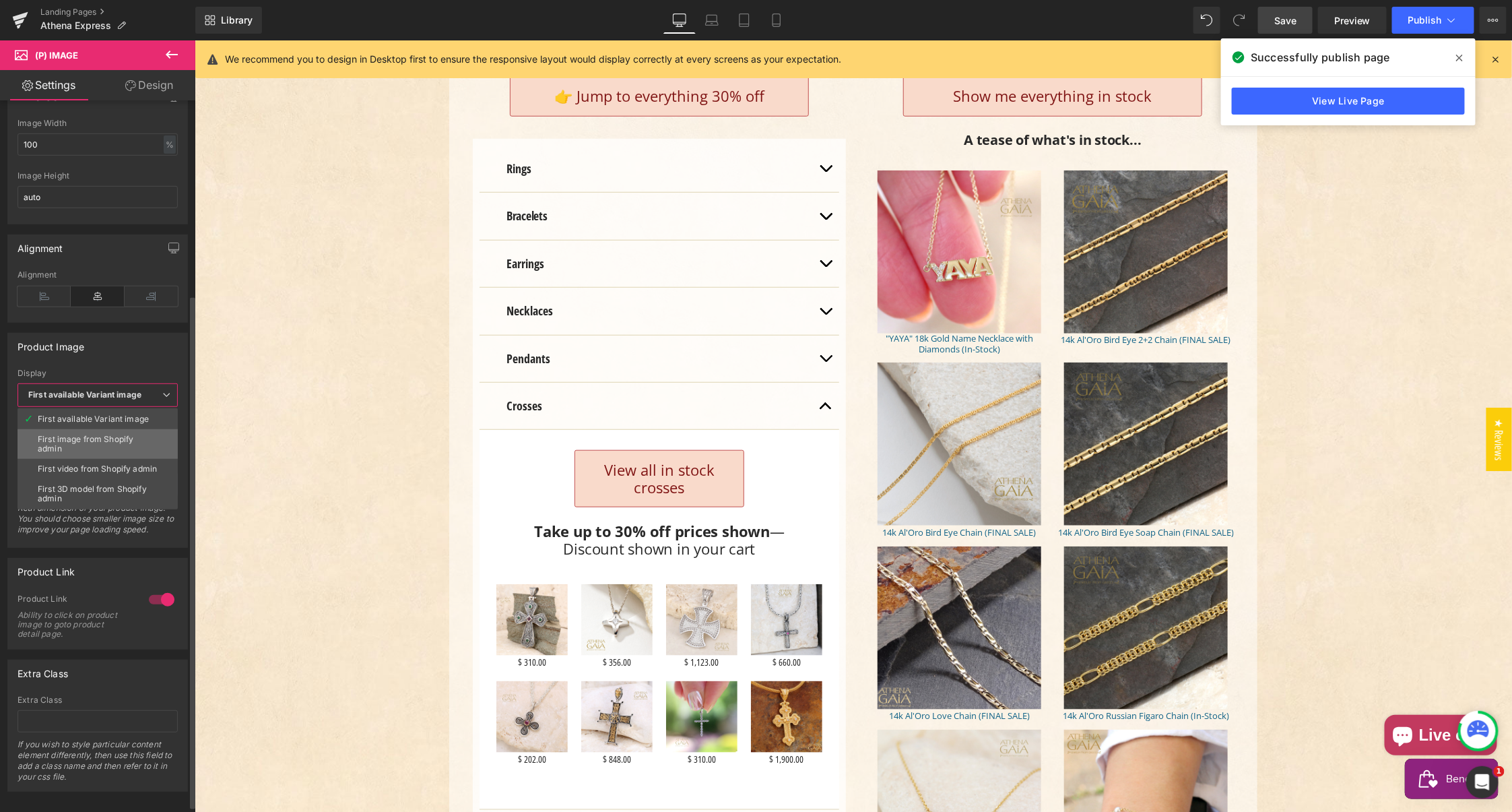
click at [86, 434] on div "First image from Shopify admin" at bounding box center [97, 443] width 120 height 19
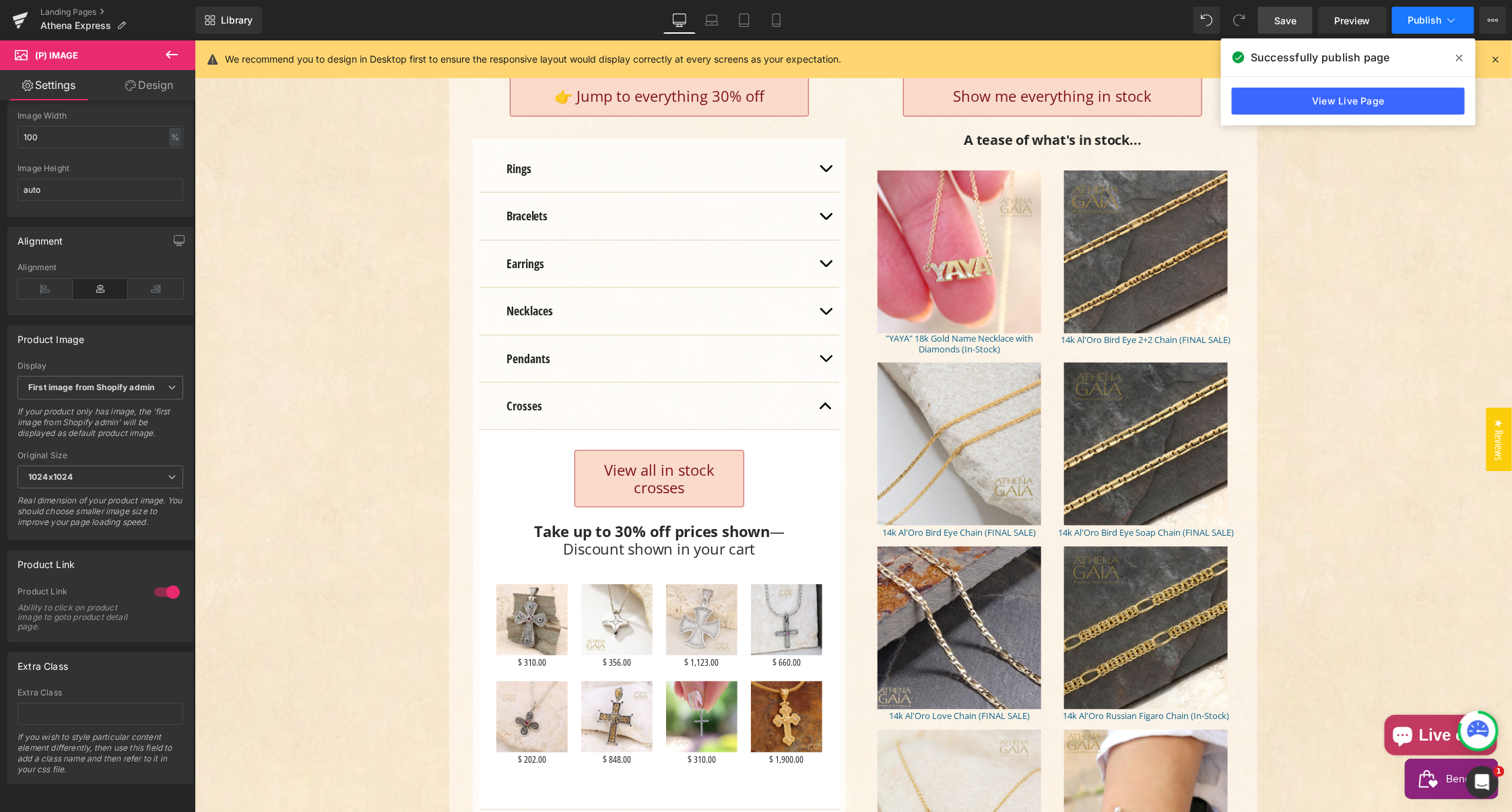
click at [1421, 19] on span "Publish" at bounding box center [1425, 20] width 34 height 11
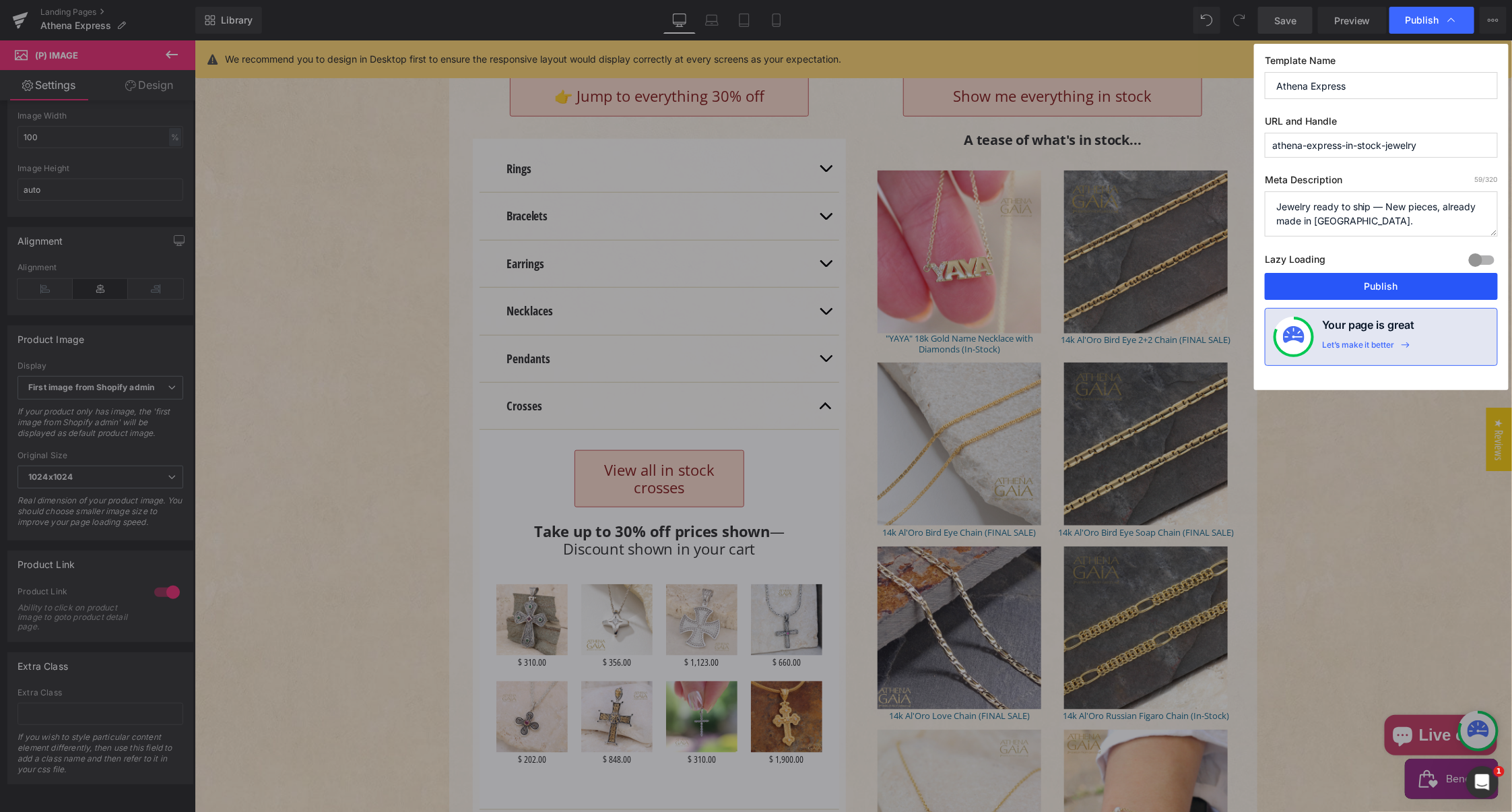
click at [1381, 283] on button "Publish" at bounding box center [1381, 286] width 233 height 27
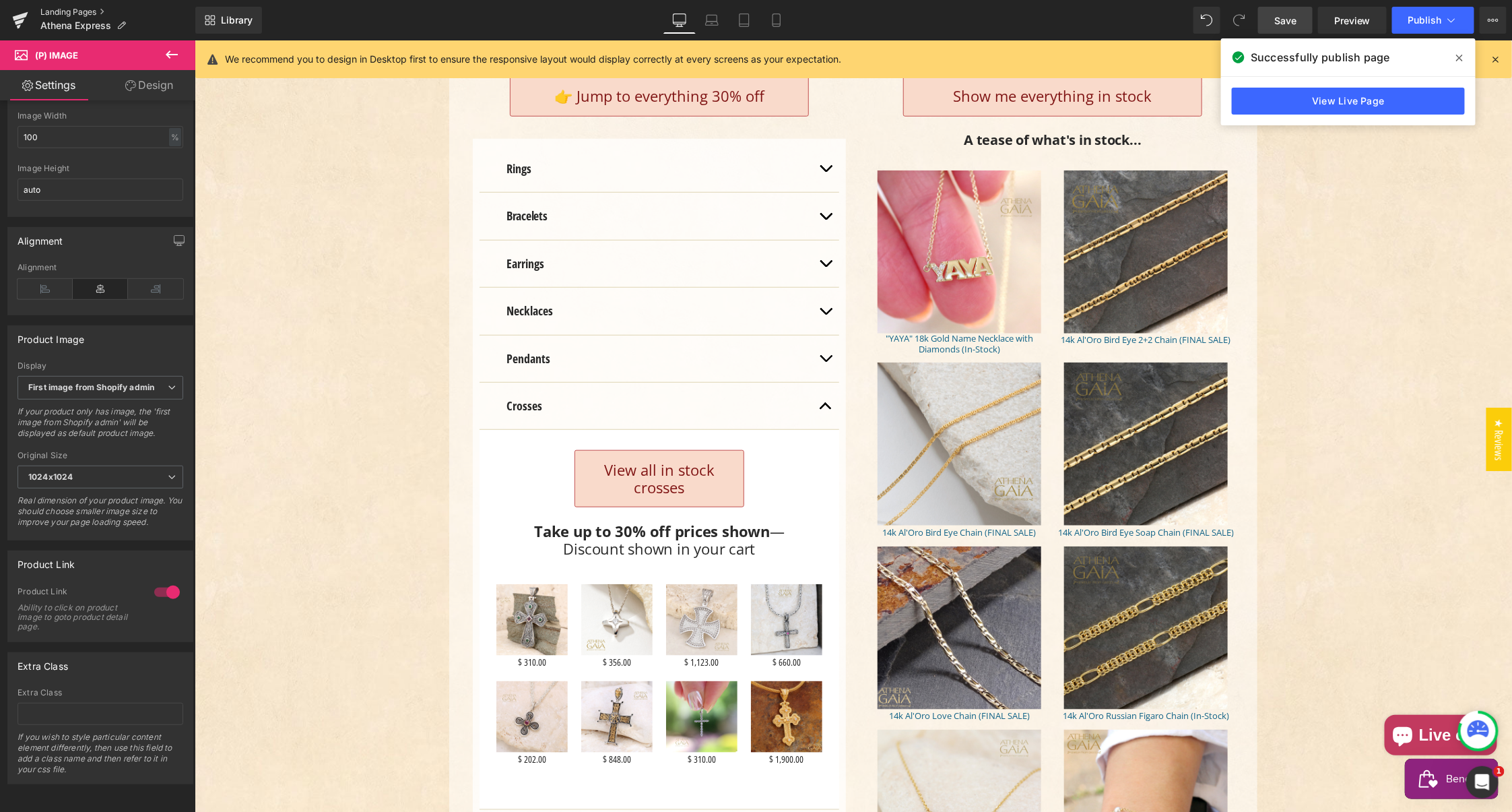
click at [62, 11] on link "Landing Pages" at bounding box center [117, 12] width 155 height 11
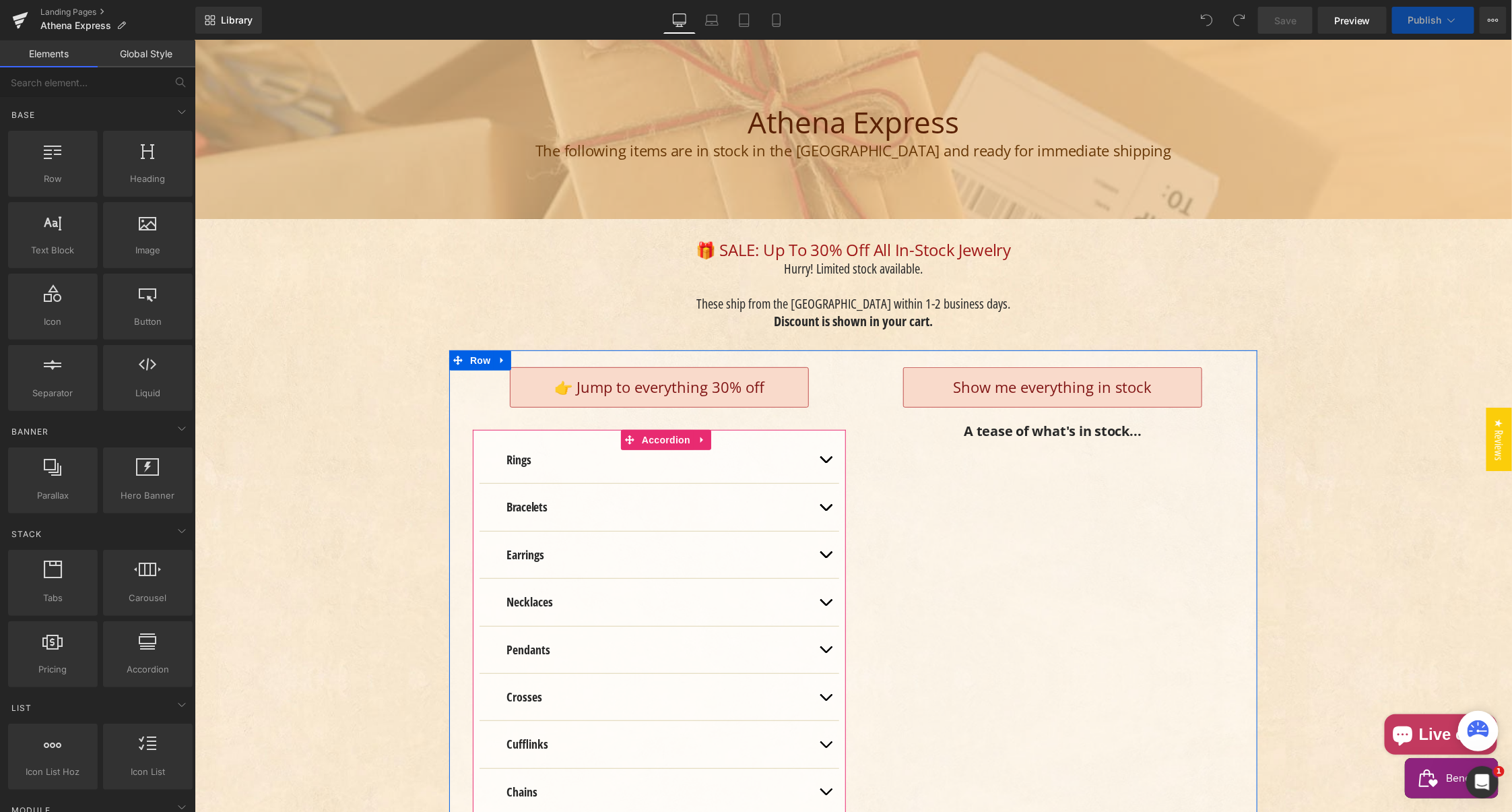
scroll to position [183, 0]
click at [596, 373] on span "👉 Jump to everything 30% off" at bounding box center [658, 383] width 210 height 20
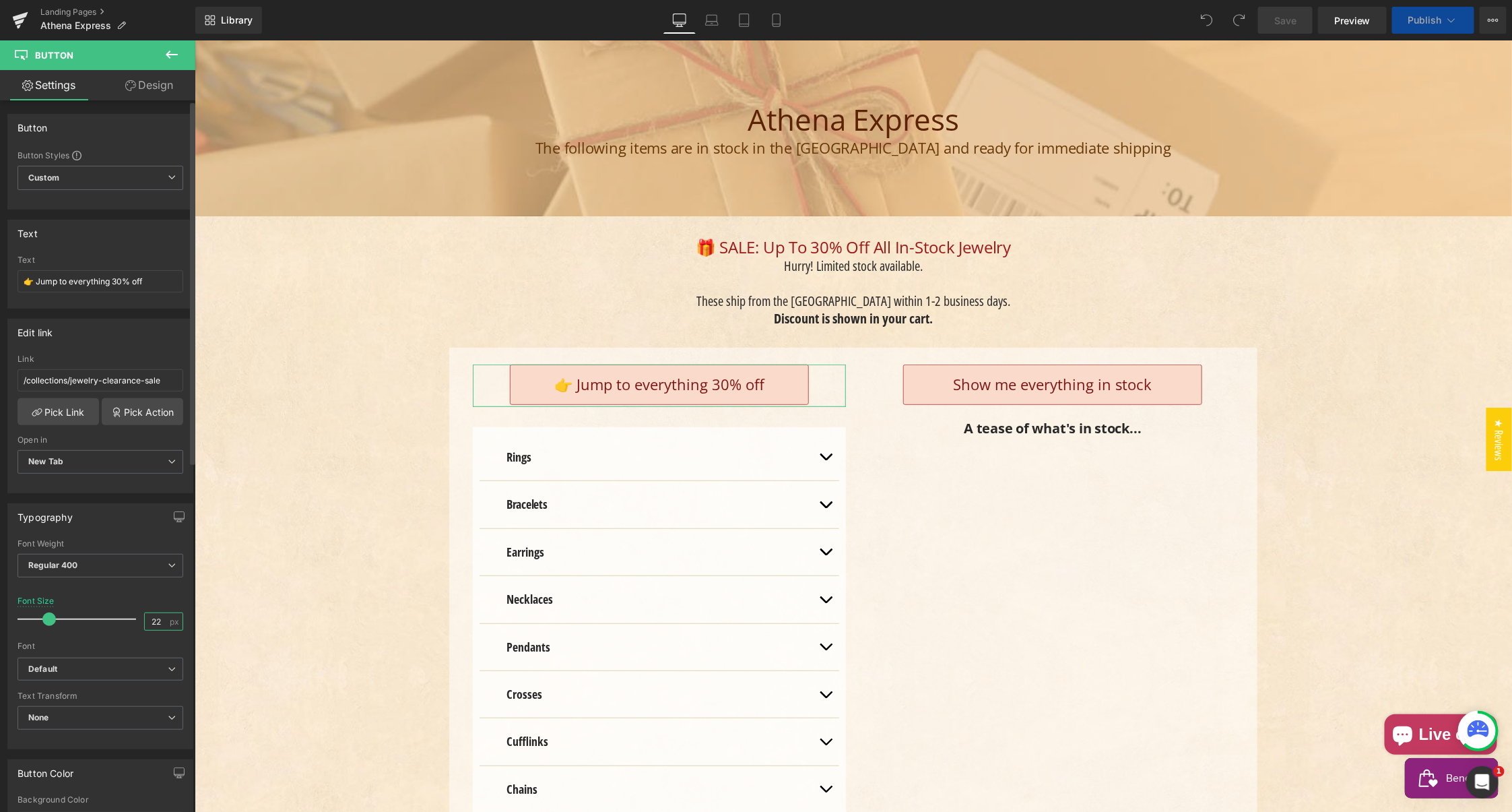
drag, startPoint x: 153, startPoint y: 609, endPoint x: 158, endPoint y: 615, distance: 7.8
click at [155, 613] on input "22" at bounding box center [157, 621] width 24 height 17
type input "20"
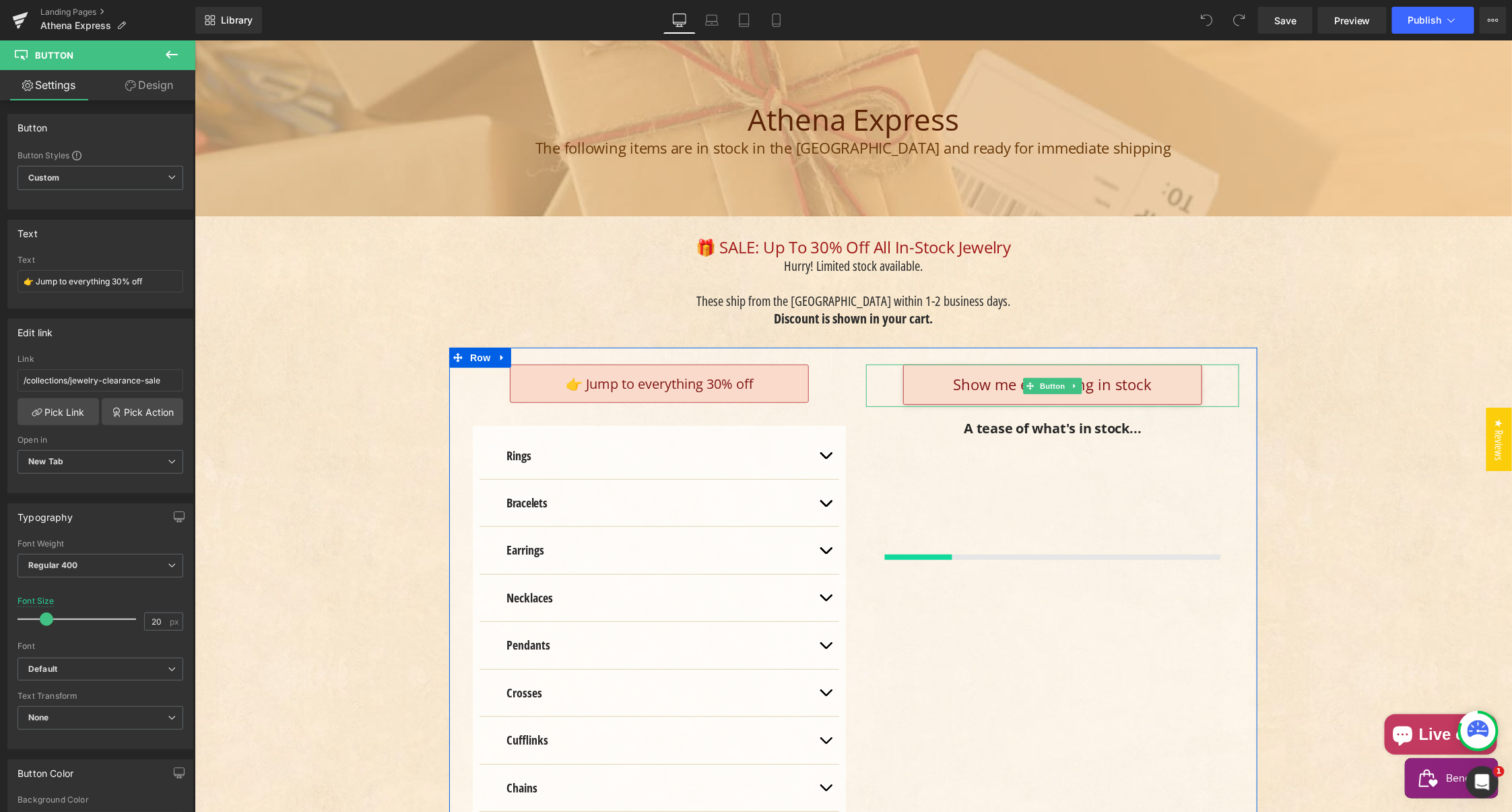
click at [937, 369] on link "Show me everything in stock" at bounding box center [1051, 383] width 299 height 40
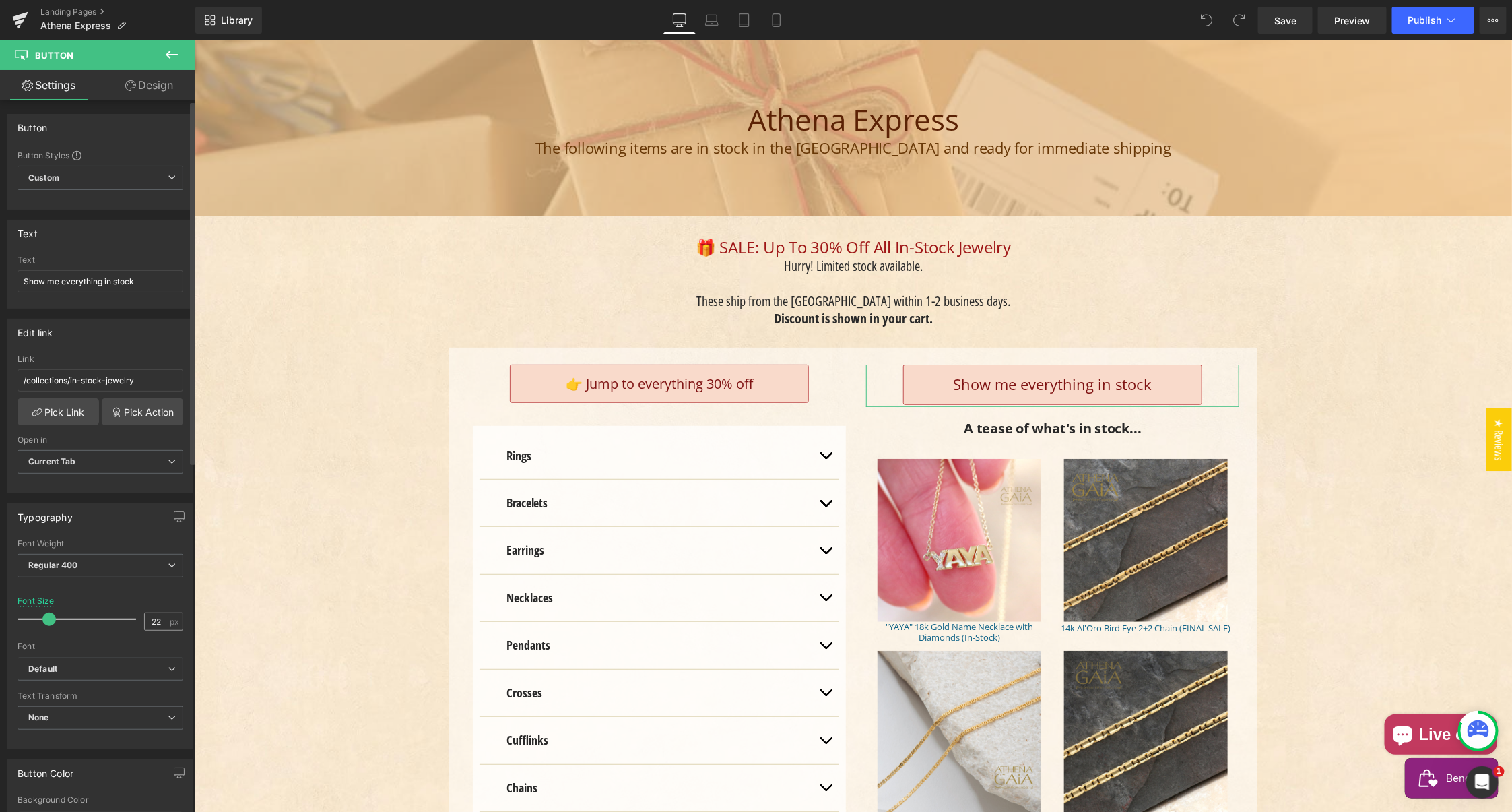
drag, startPoint x: 146, startPoint y: 615, endPoint x: 159, endPoint y: 616, distance: 13.0
click at [159, 616] on input "22" at bounding box center [157, 621] width 24 height 17
type input "20"
click at [709, 15] on icon at bounding box center [712, 20] width 14 height 14
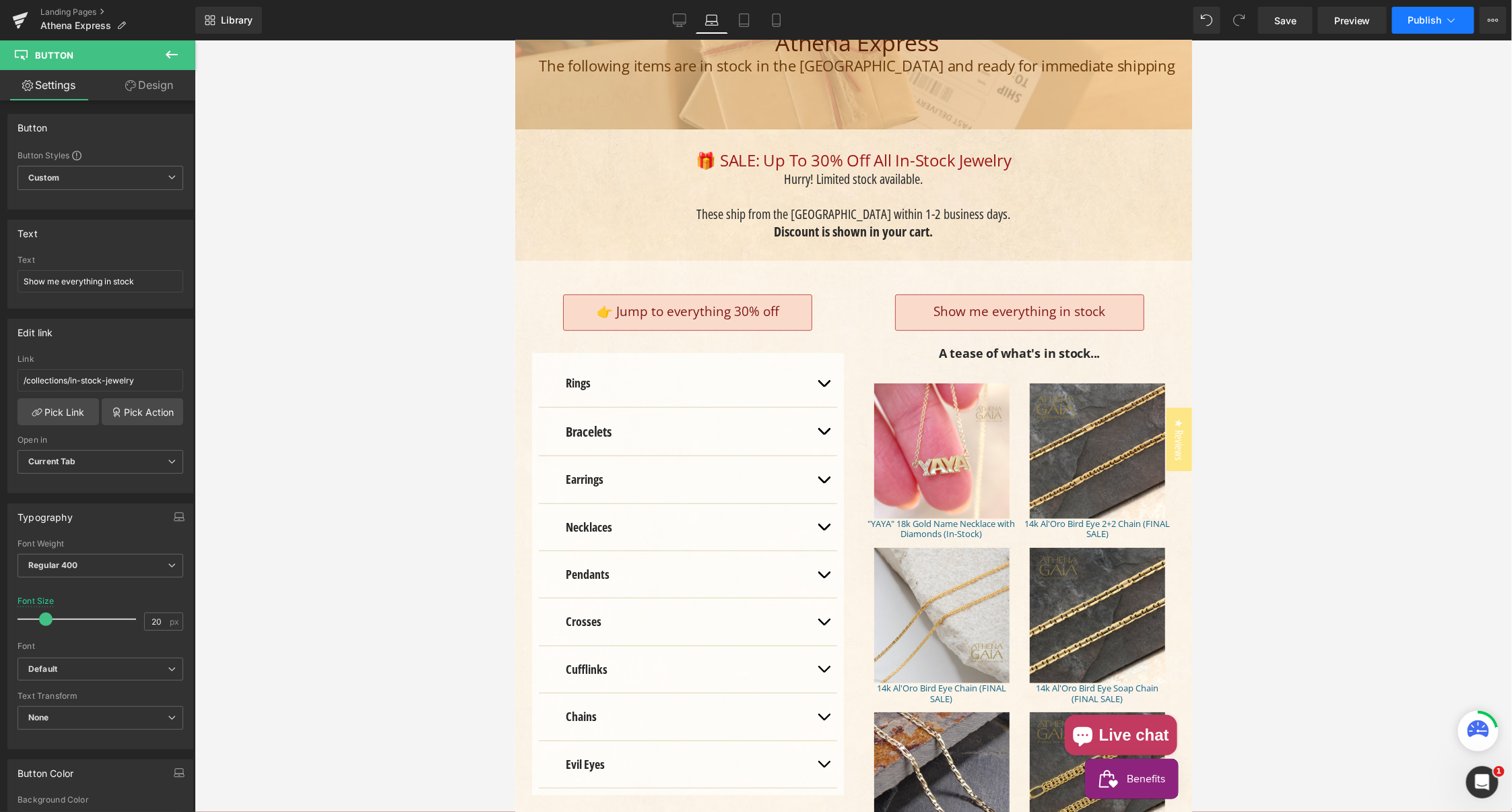
click at [1420, 15] on span "Publish" at bounding box center [1425, 20] width 34 height 11
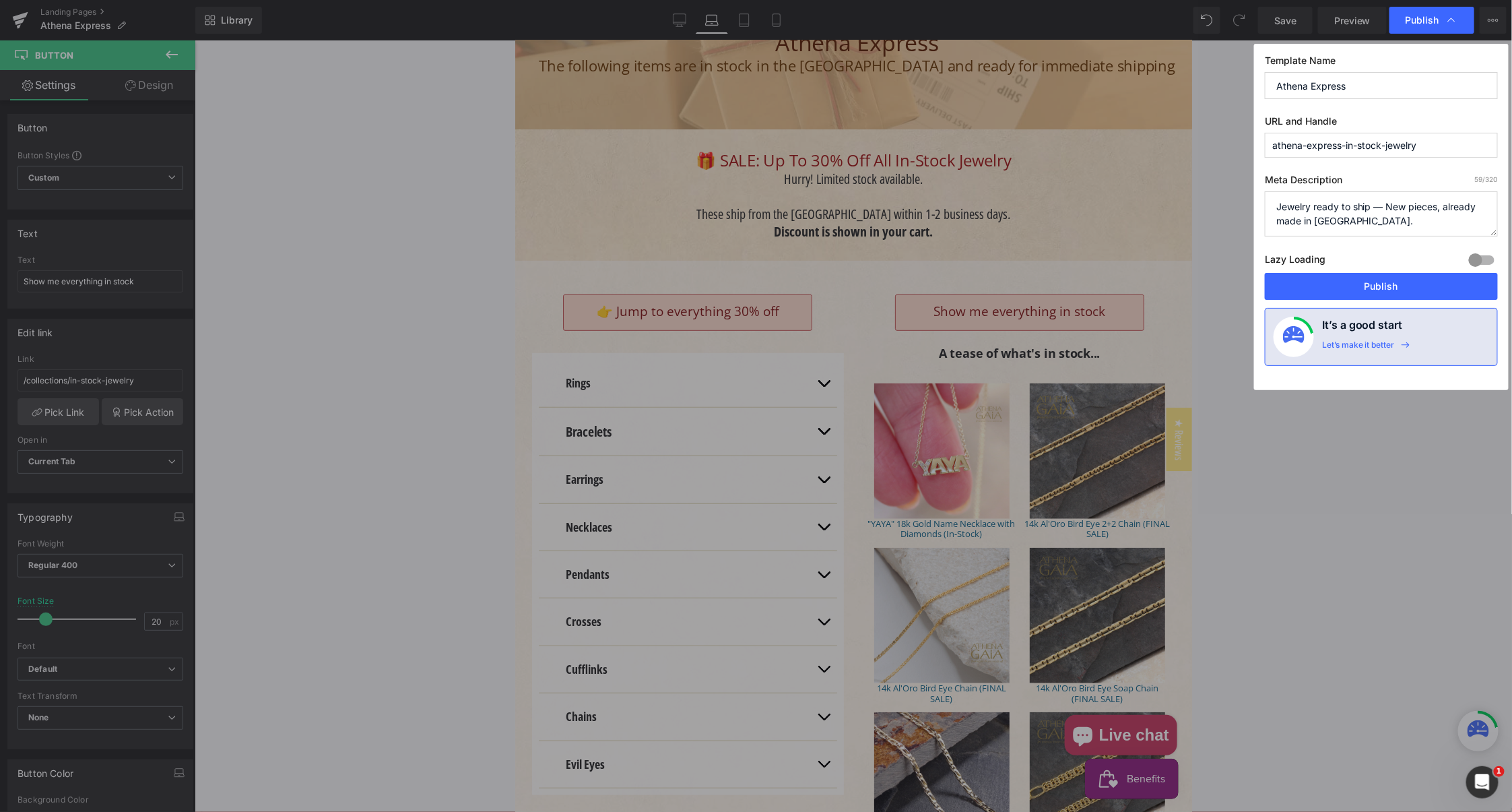
click at [1369, 282] on button "Publish" at bounding box center [1381, 286] width 233 height 27
